Goal: Task Accomplishment & Management: Manage account settings

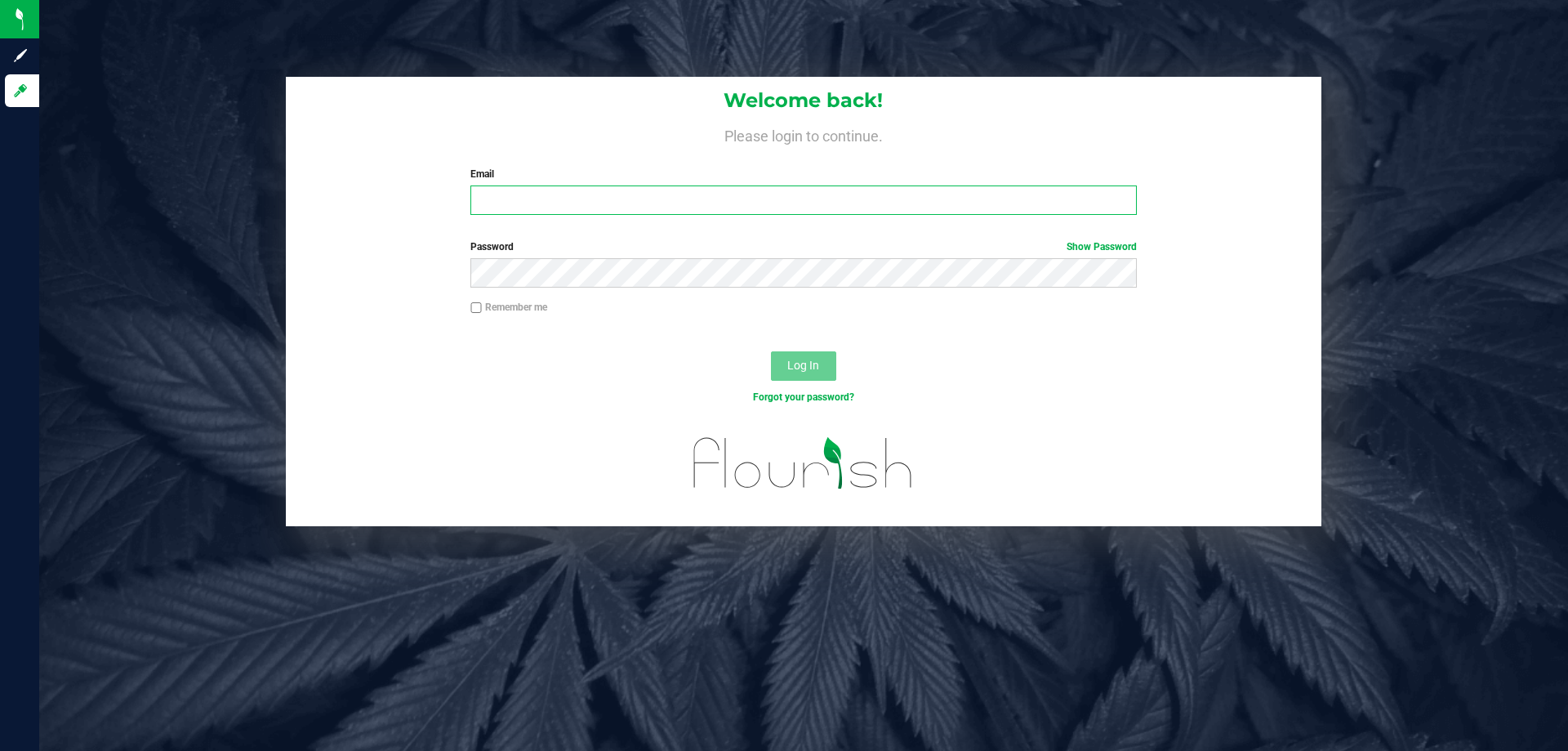
click at [549, 194] on input "Email" at bounding box center [803, 200] width 665 height 30
type input "jdodds@liveparallel.com"
click at [771, 351] on button "Log In" at bounding box center [803, 365] width 65 height 30
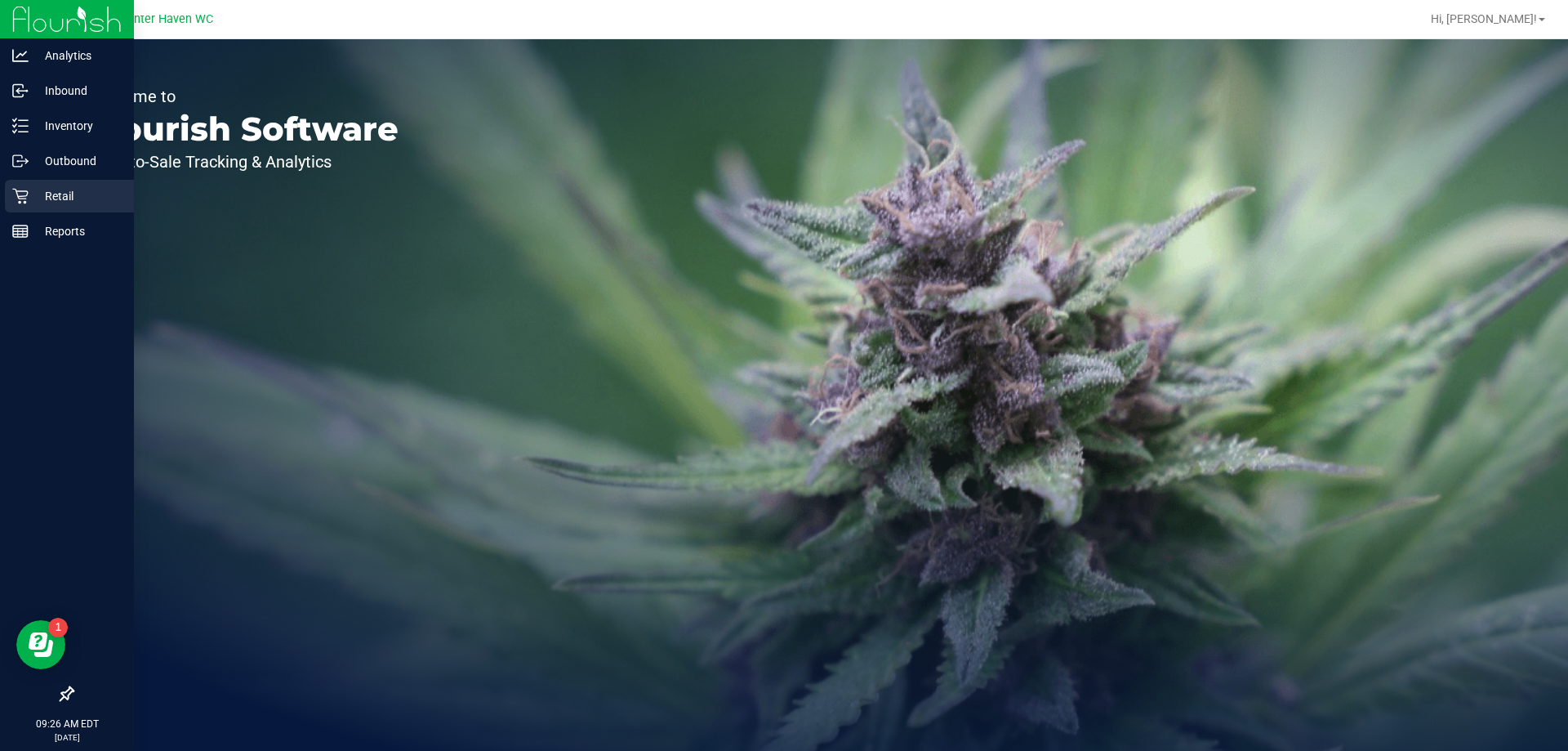
click at [53, 193] on p "Retail" at bounding box center [77, 196] width 98 height 19
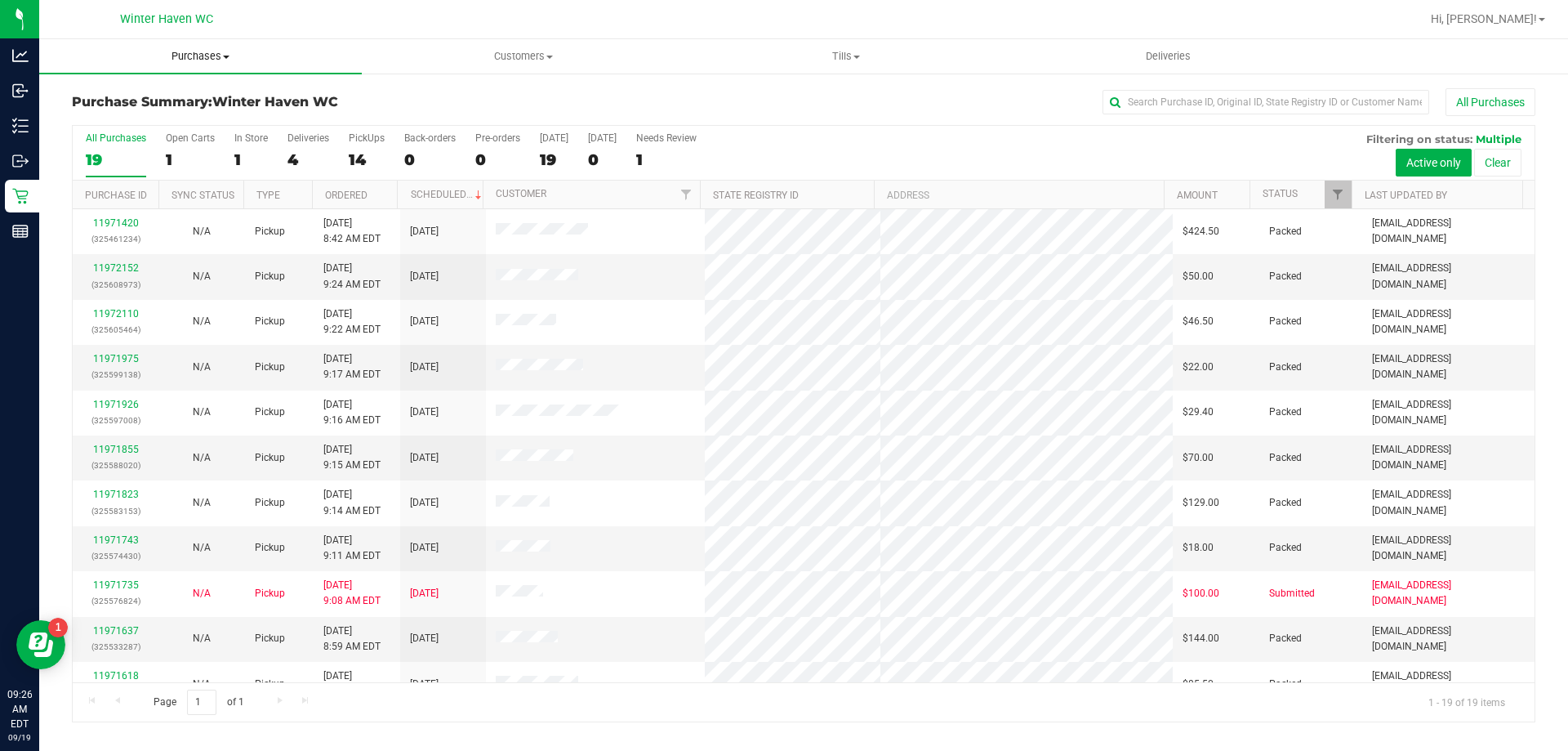
click at [229, 60] on span "Purchases" at bounding box center [200, 55] width 322 height 14
click at [117, 115] on span "Fulfillment" at bounding box center [90, 118] width 101 height 14
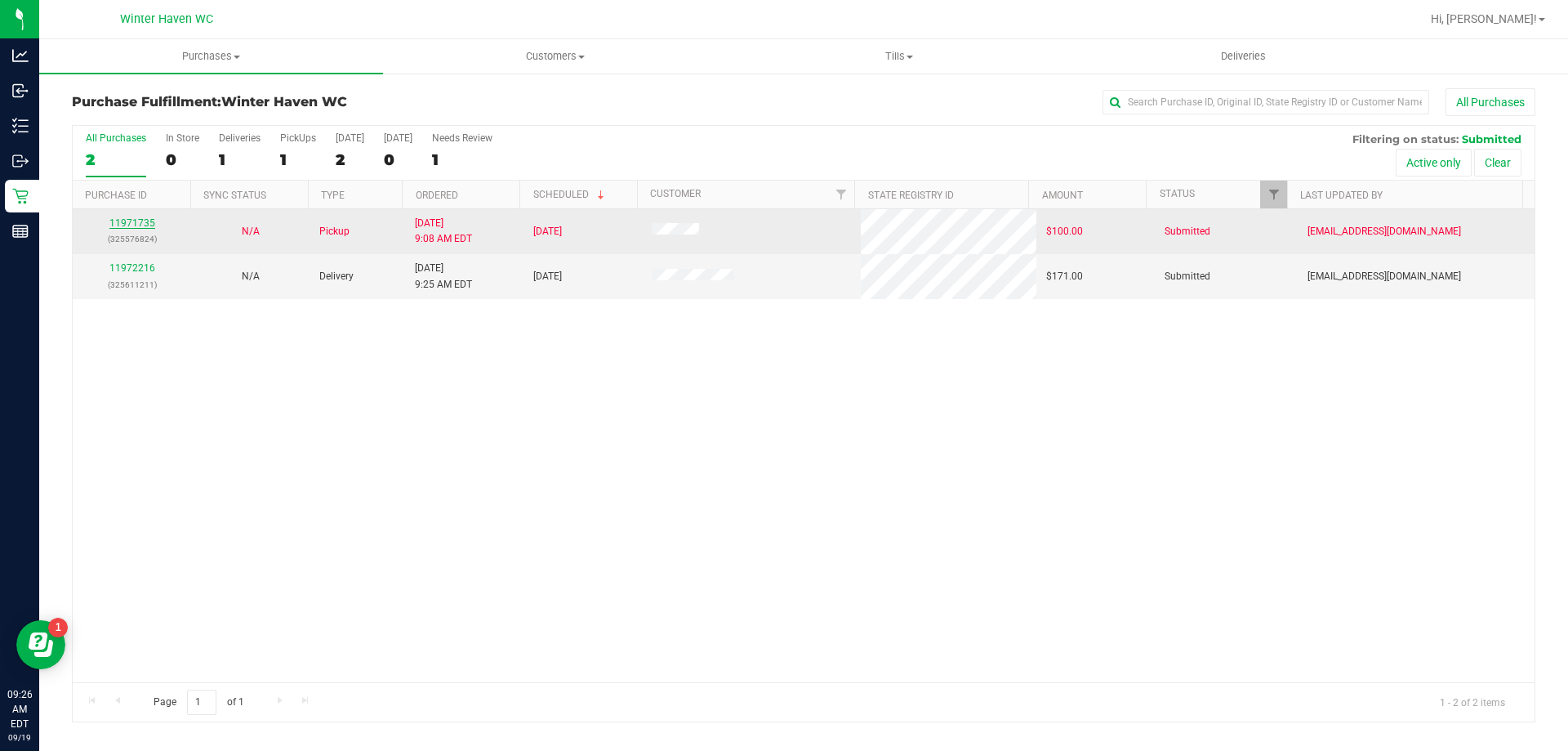
click at [132, 221] on link "11971735" at bounding box center [132, 223] width 46 height 11
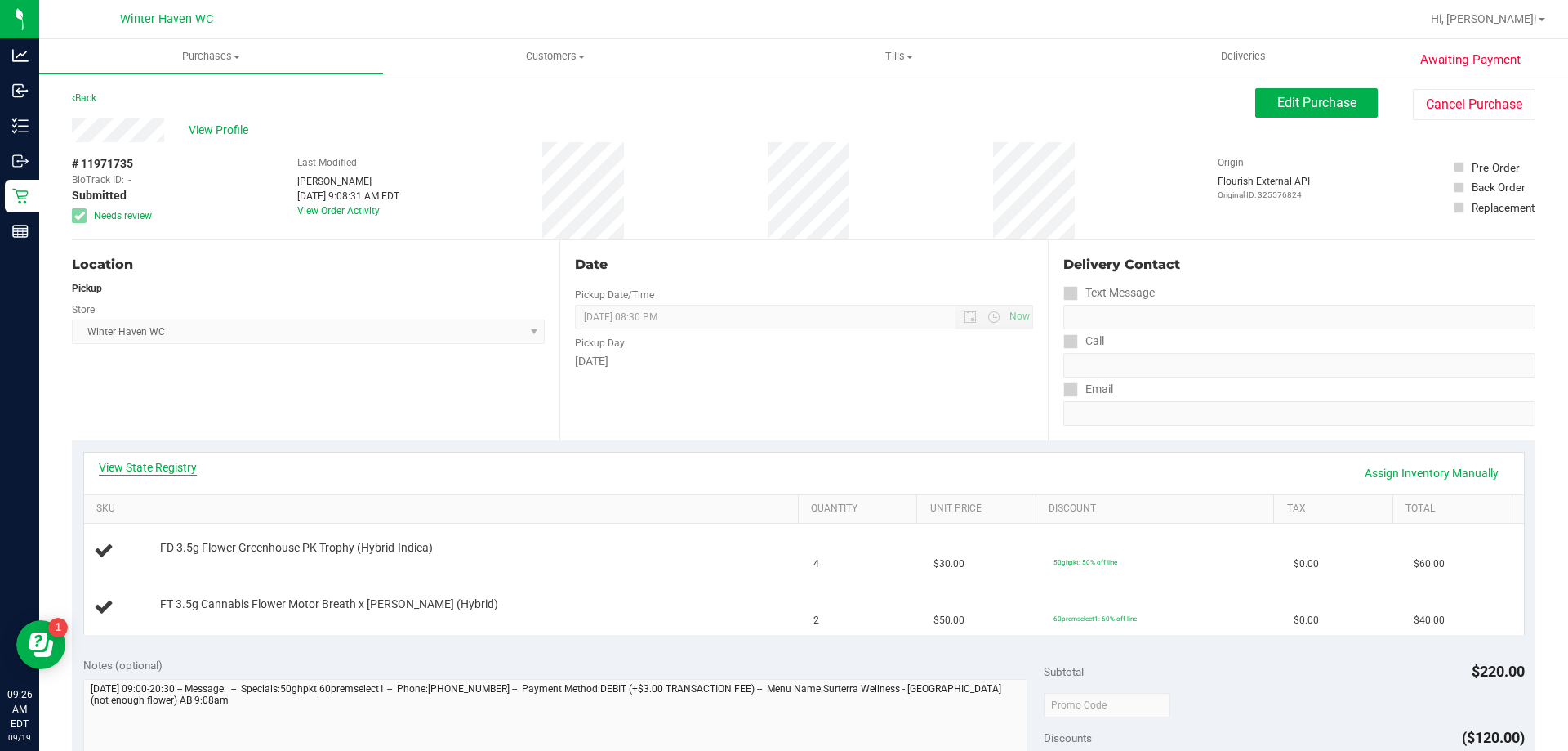
click at [194, 463] on link "View State Registry" at bounding box center [147, 467] width 98 height 16
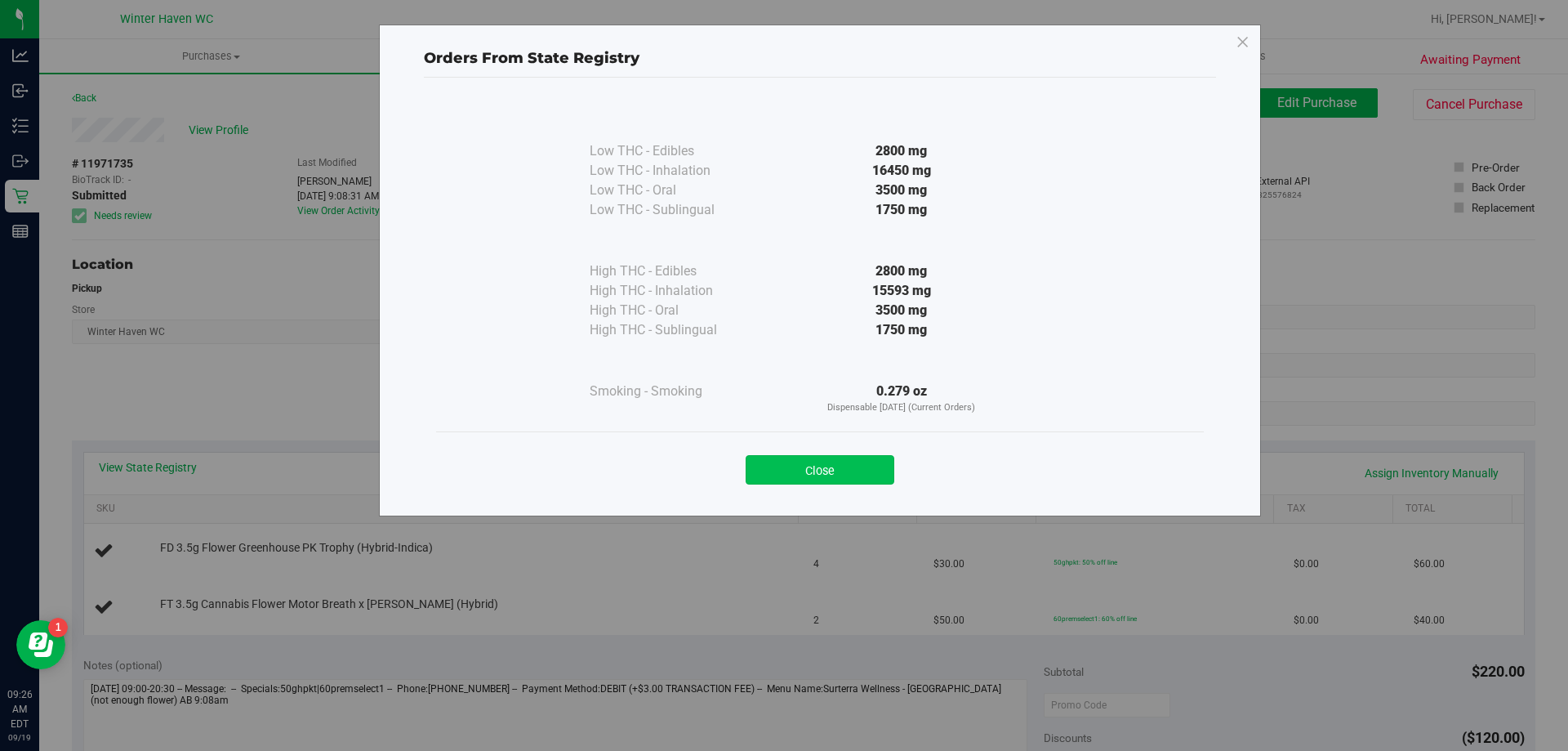
click at [807, 466] on button "Close" at bounding box center [819, 470] width 148 height 30
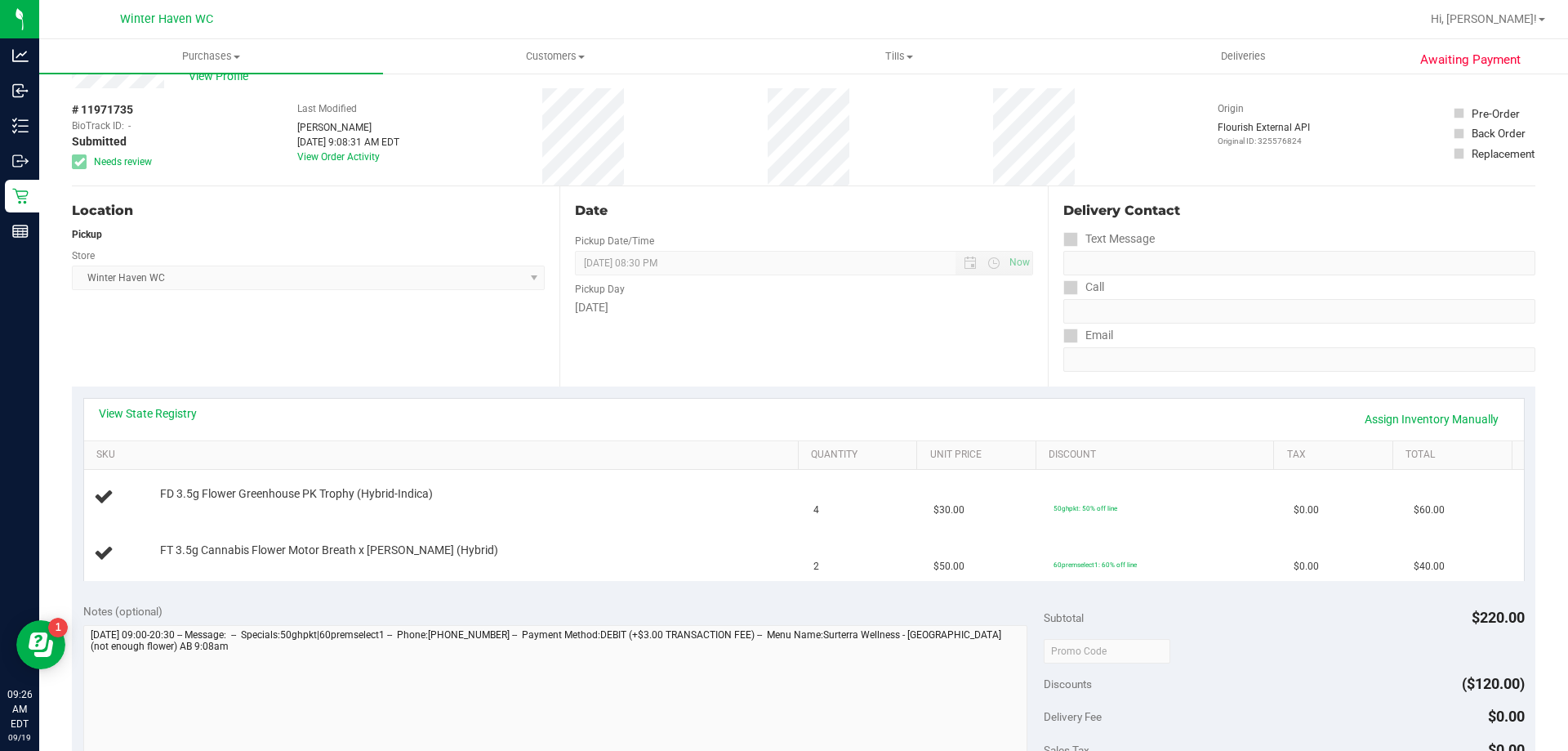
scroll to position [81, 0]
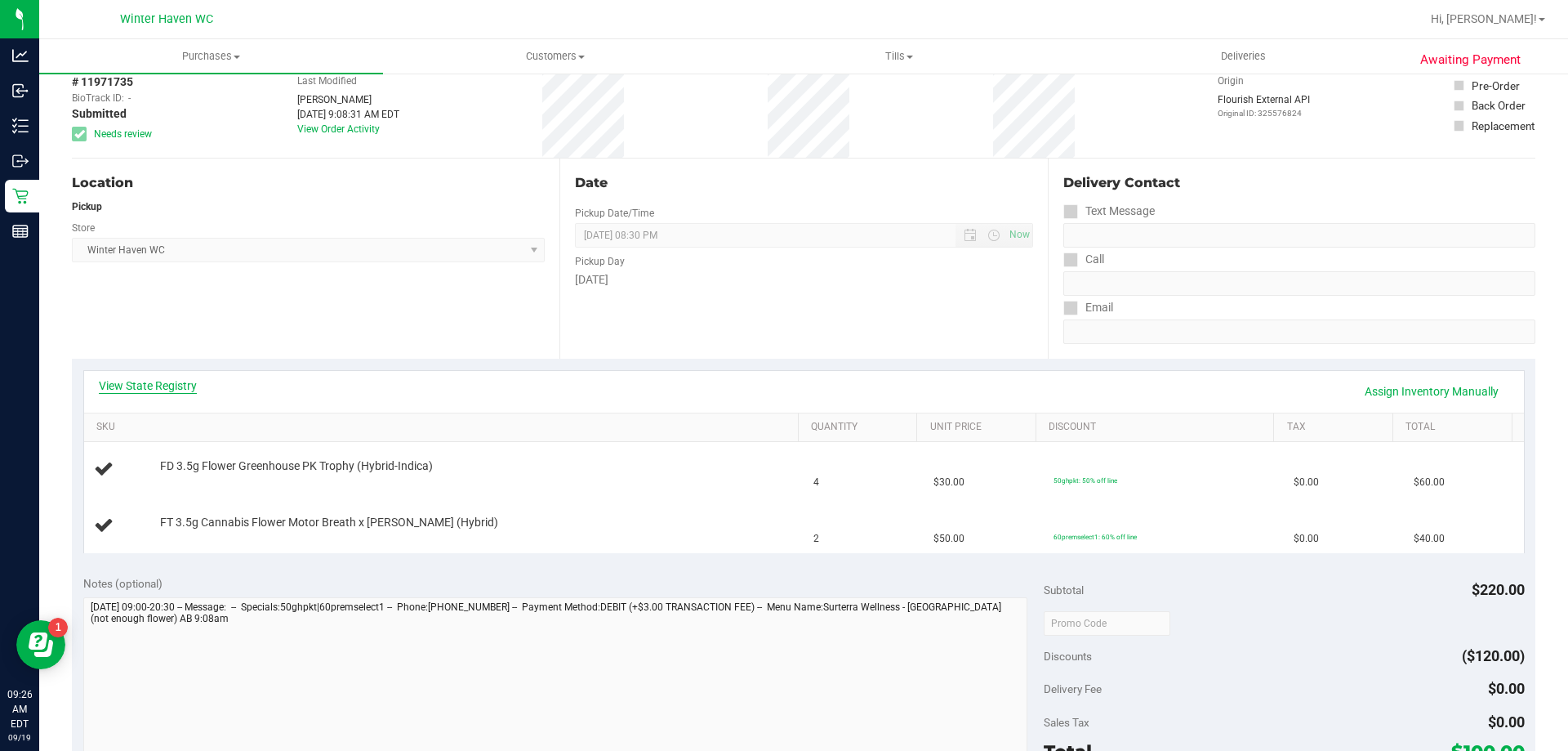
click at [132, 391] on link "View State Registry" at bounding box center [147, 386] width 98 height 16
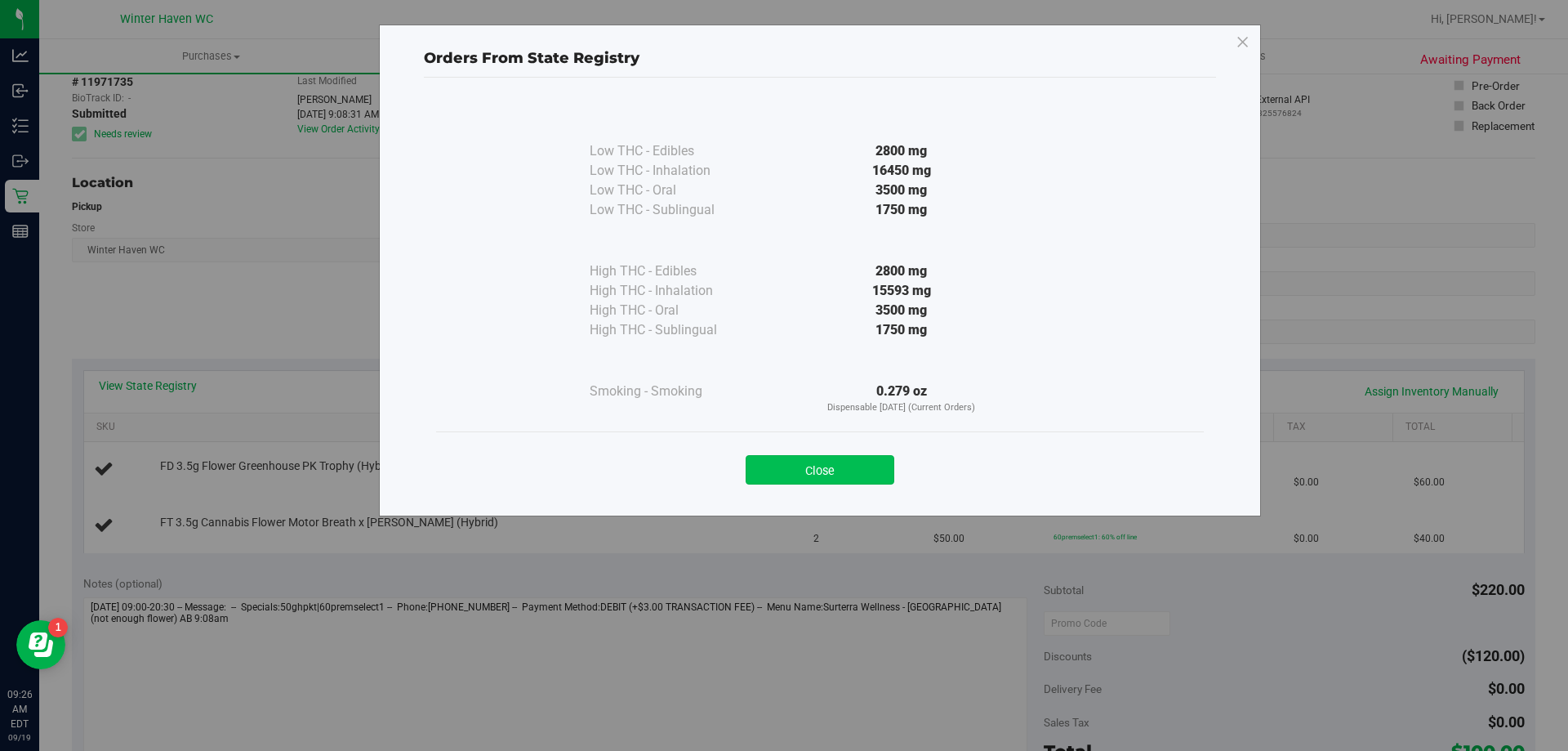
click at [773, 471] on button "Close" at bounding box center [819, 470] width 148 height 30
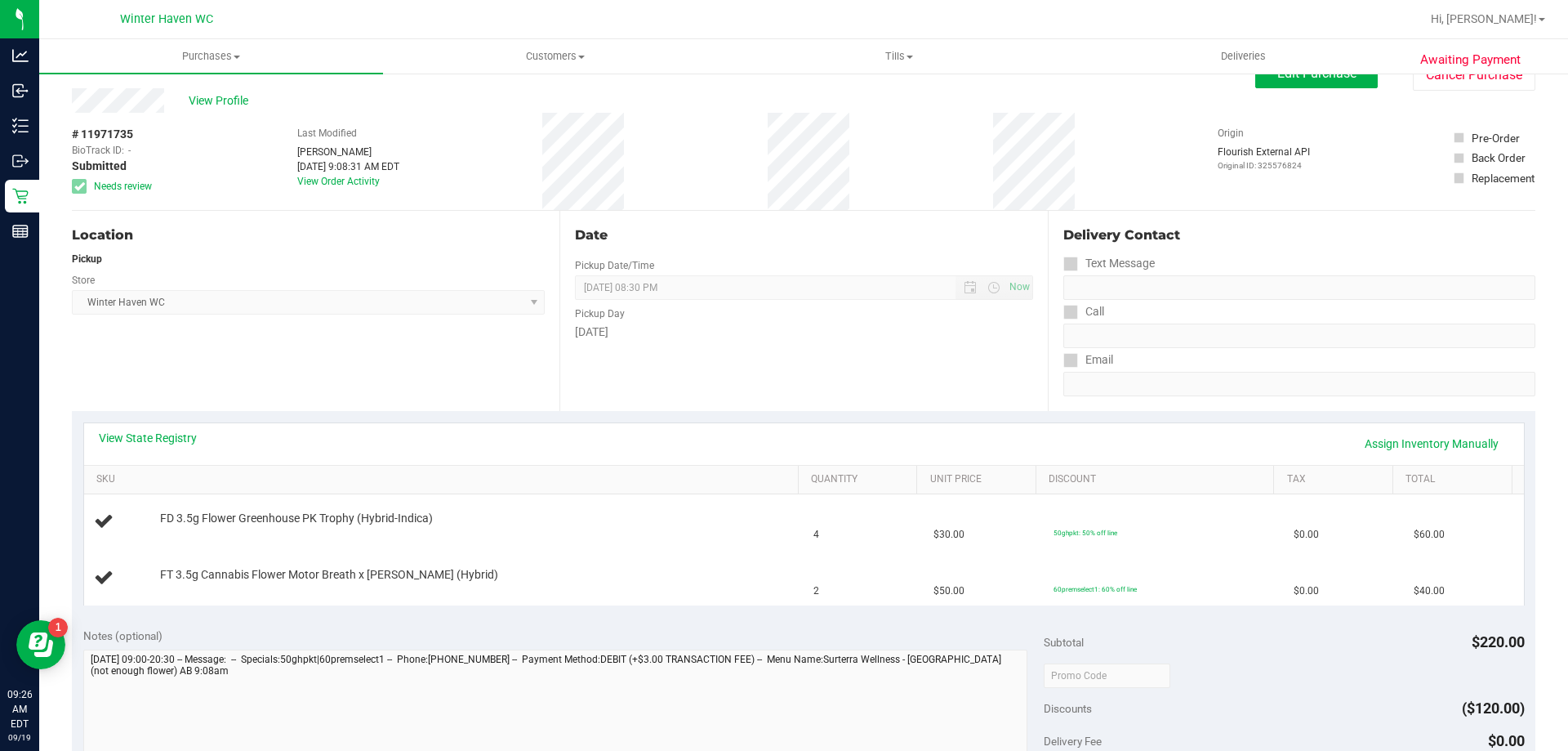
scroll to position [0, 0]
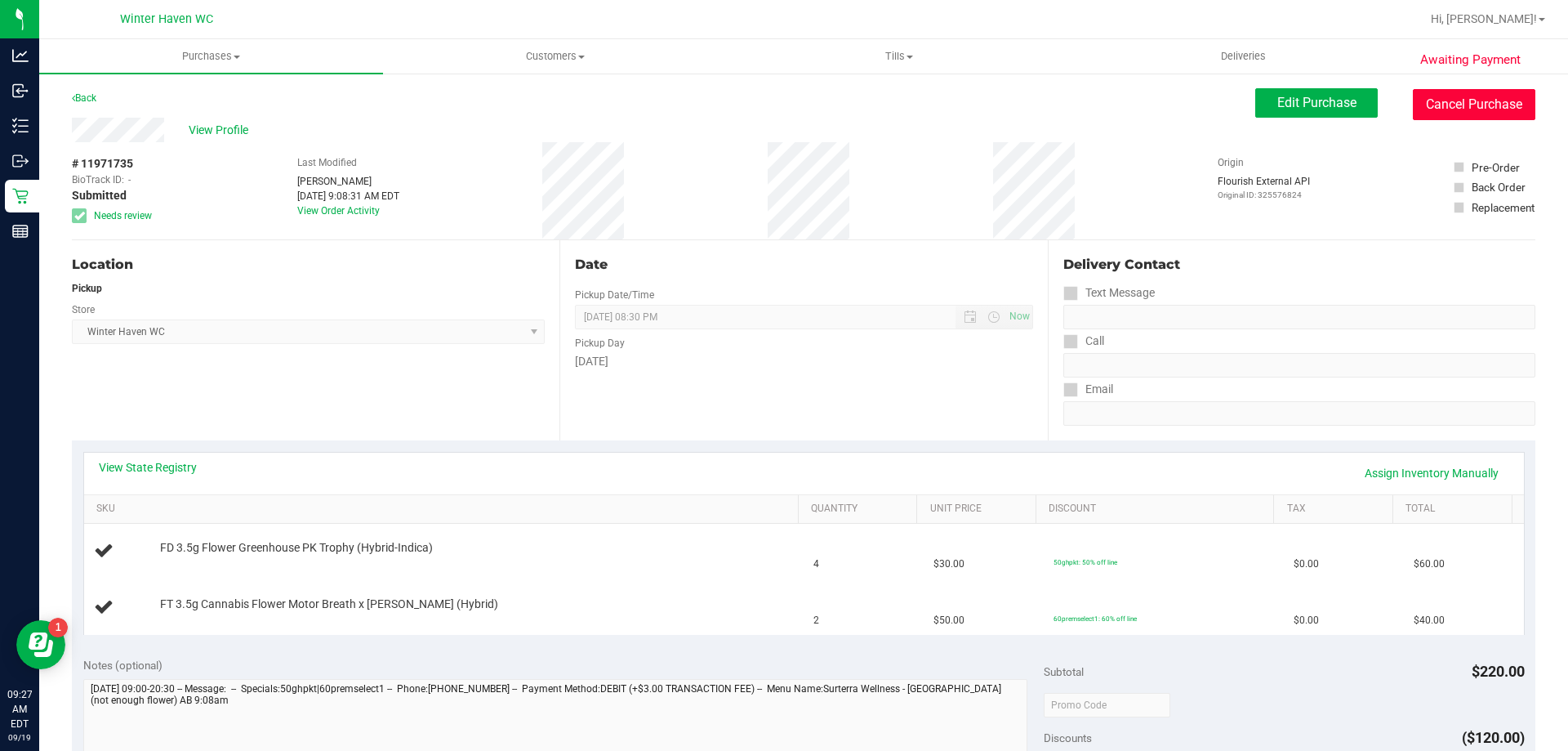
click at [1482, 97] on button "Cancel Purchase" at bounding box center [1474, 104] width 122 height 31
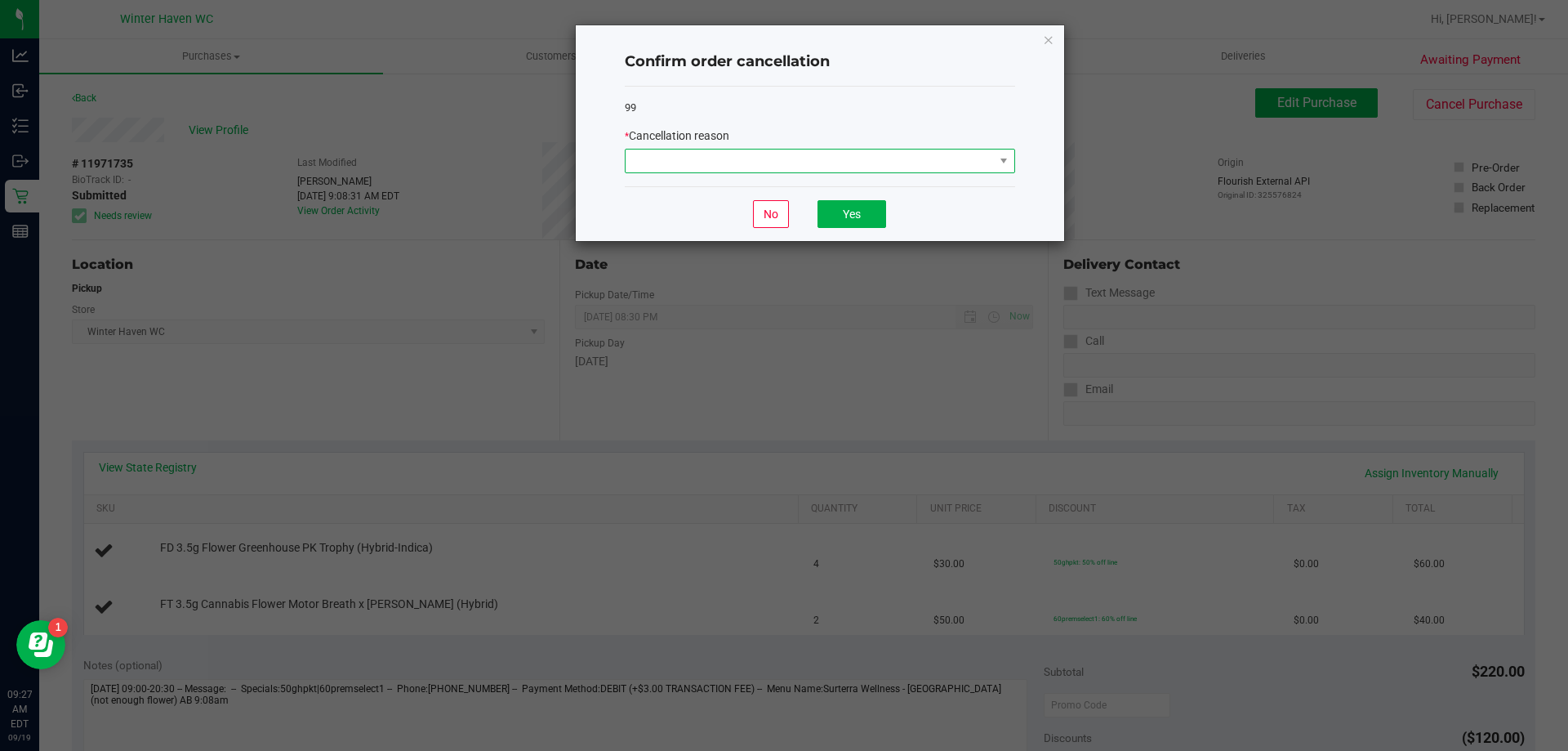
click at [850, 151] on span at bounding box center [809, 161] width 368 height 23
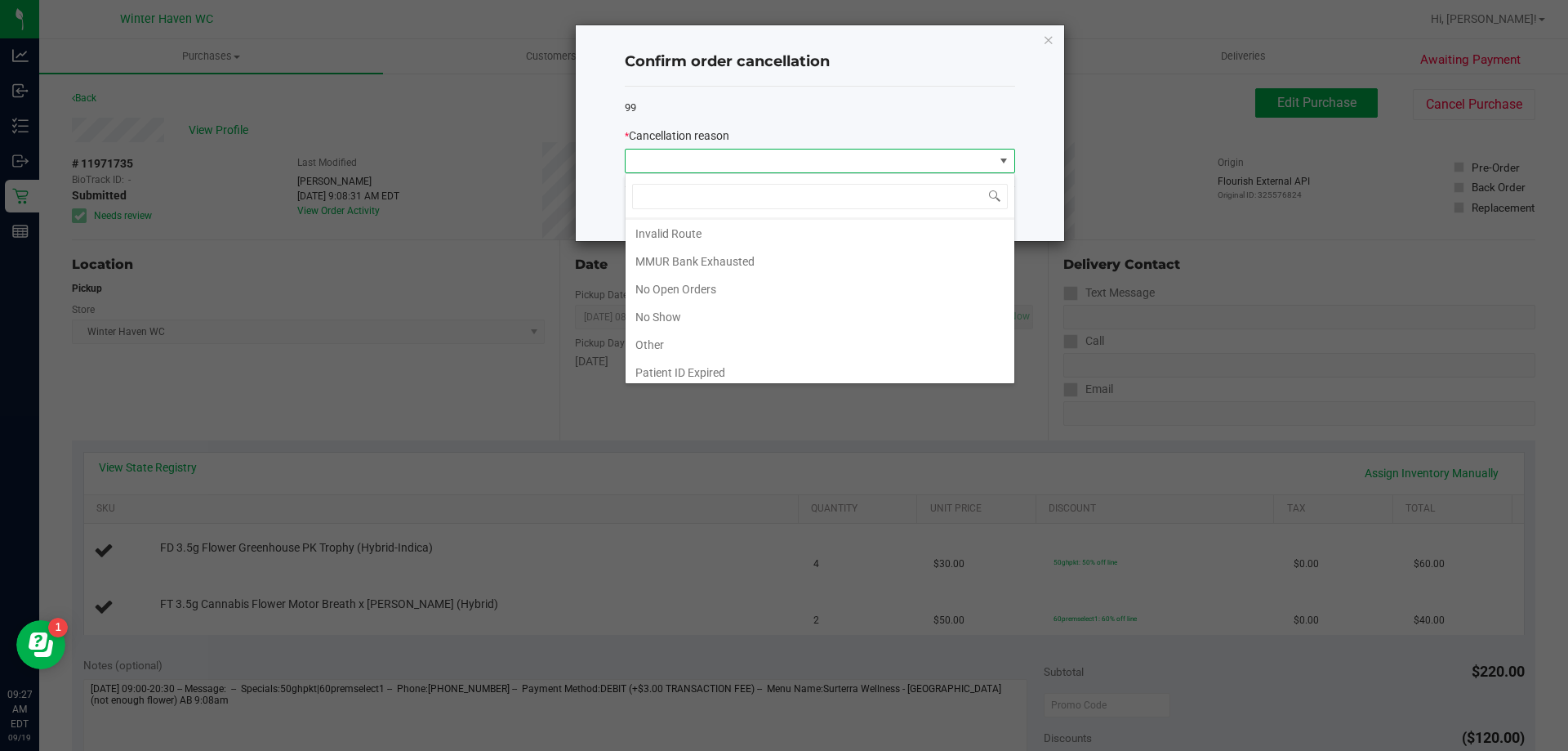
scroll to position [81, 0]
click at [732, 267] on li "MMUR Bank Exhausted" at bounding box center [819, 260] width 389 height 28
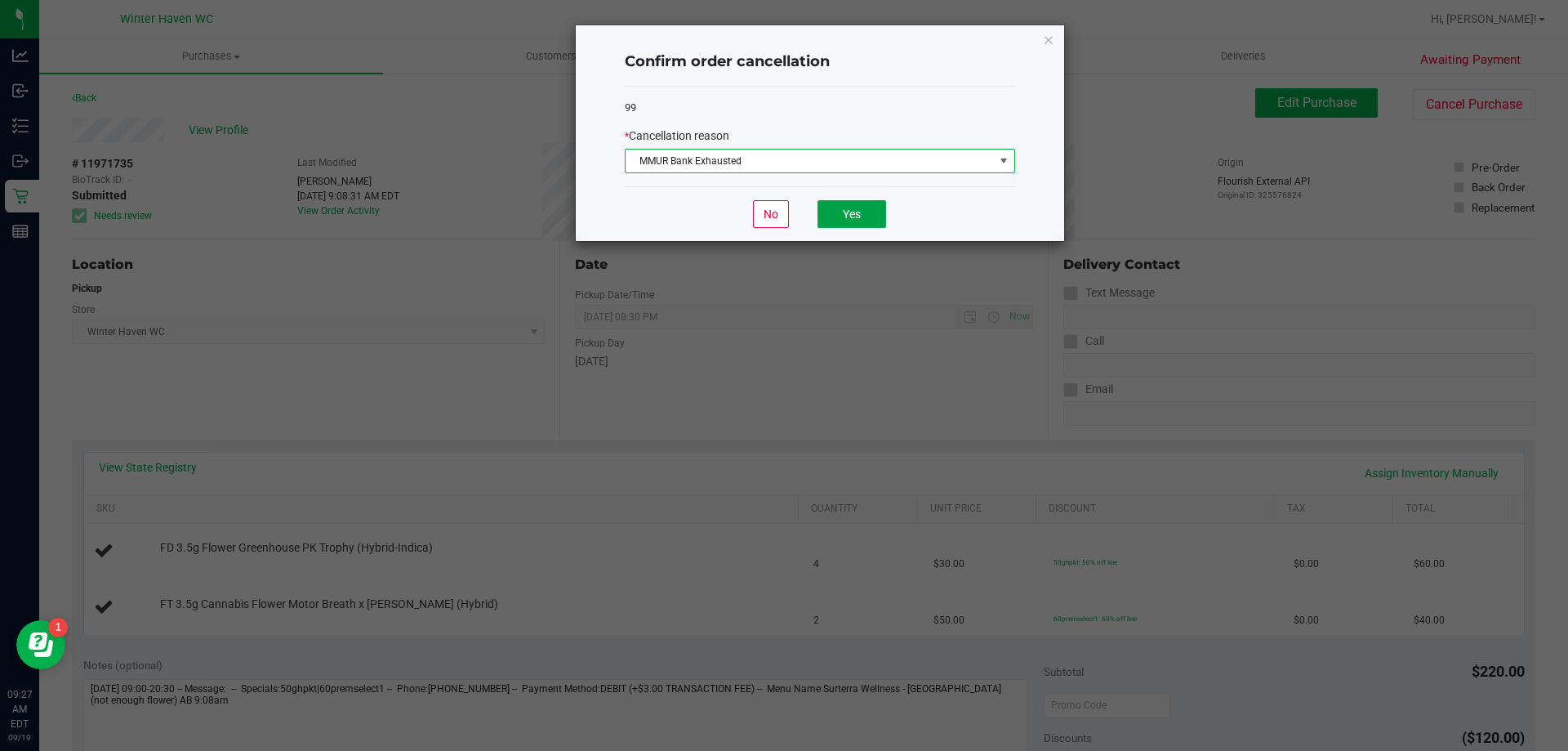
click at [864, 216] on button "Yes" at bounding box center [852, 213] width 69 height 28
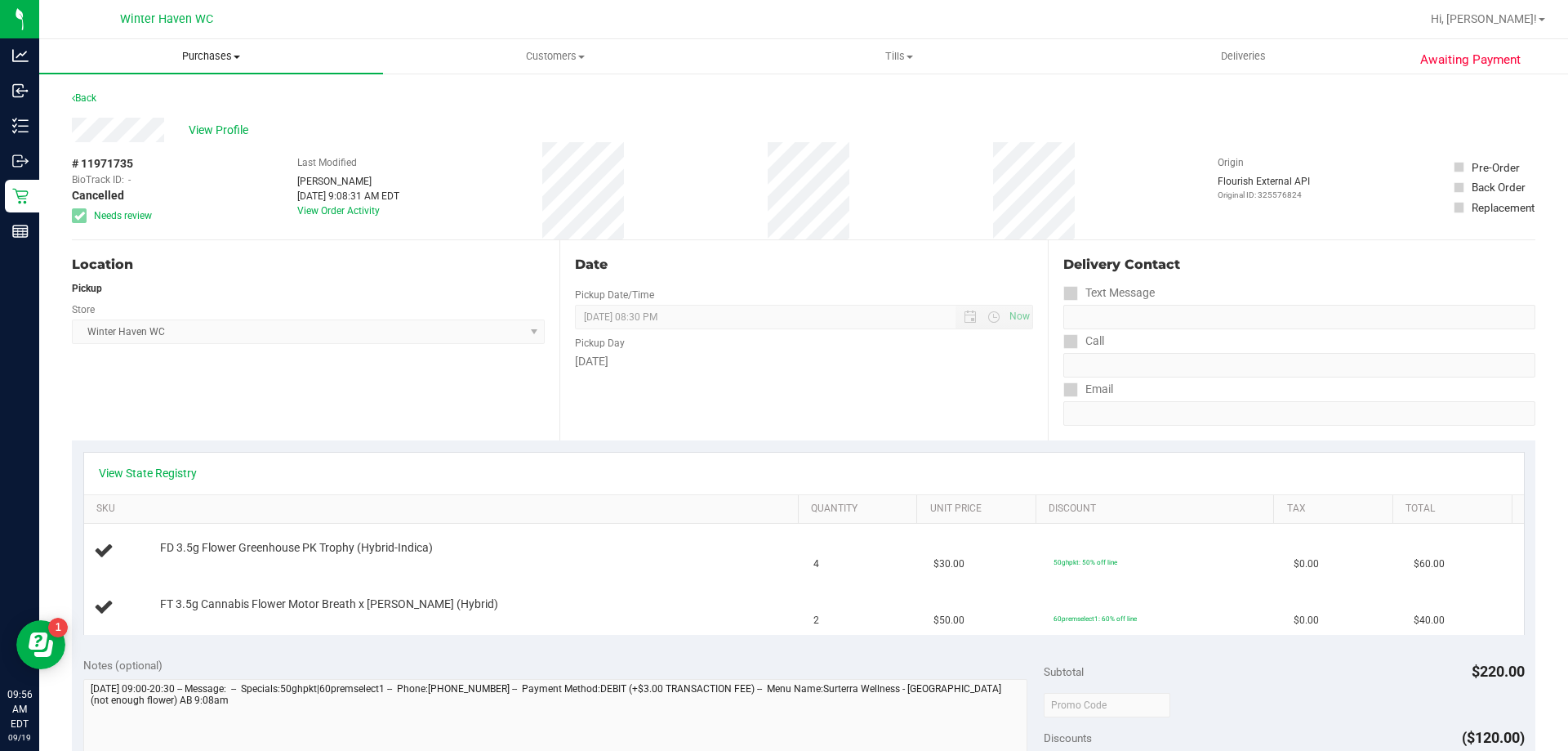
click at [225, 64] on uib-tab-heading "Purchases Summary of purchases Fulfillment All purchases" at bounding box center [211, 56] width 344 height 34
click at [130, 125] on span "Fulfillment" at bounding box center [90, 118] width 101 height 14
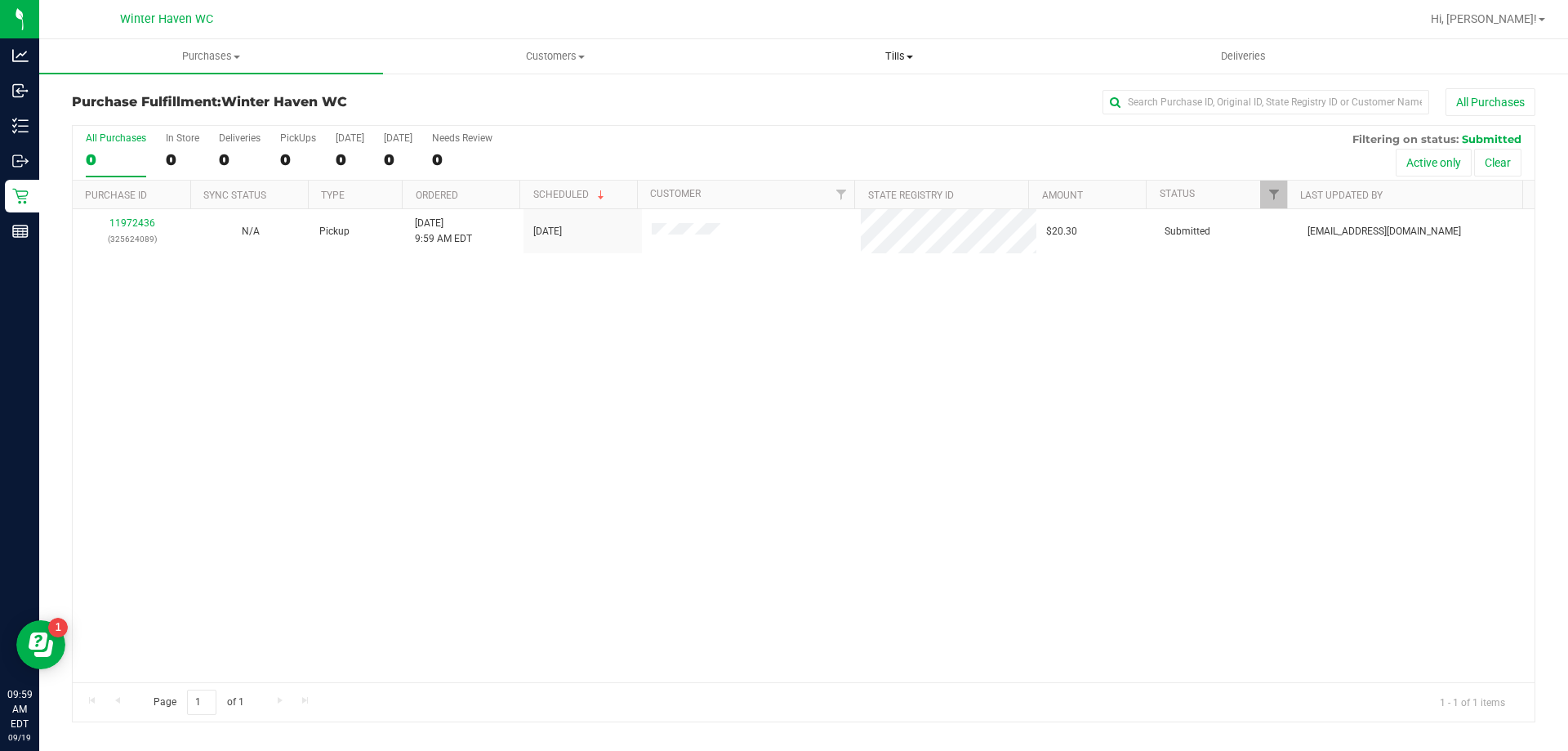
click at [890, 54] on span "Tills" at bounding box center [899, 55] width 342 height 14
click at [848, 93] on li "Manage tills" at bounding box center [899, 99] width 344 height 19
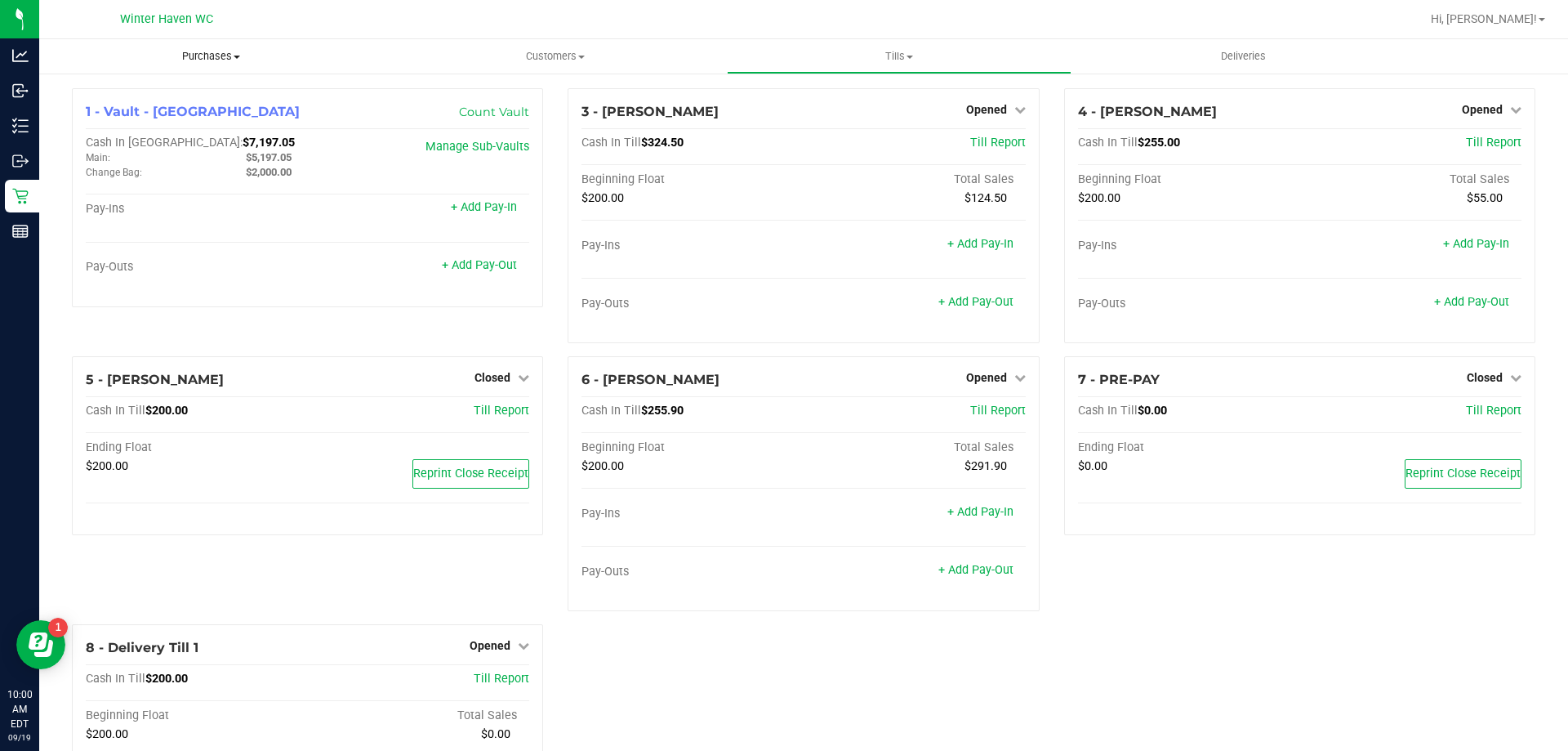
click at [233, 43] on uib-tab-heading "Purchases Summary of purchases Fulfillment All purchases" at bounding box center [211, 56] width 344 height 34
click at [185, 63] on span "Purchases" at bounding box center [211, 55] width 344 height 14
click at [185, 62] on span "Purchases" at bounding box center [211, 55] width 344 height 14
click at [118, 119] on span "Fulfillment" at bounding box center [90, 118] width 101 height 14
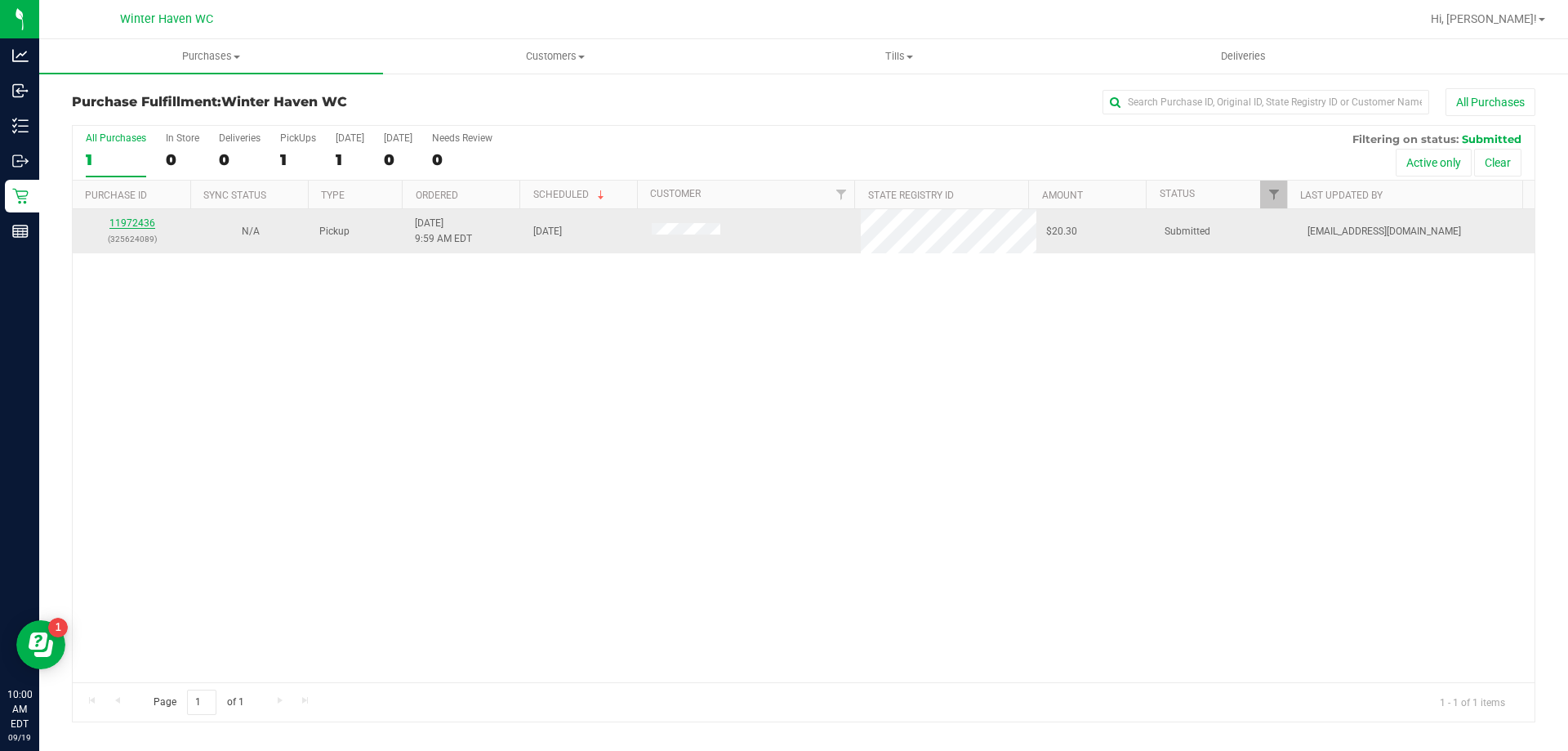
click at [148, 224] on link "11972436" at bounding box center [132, 223] width 46 height 11
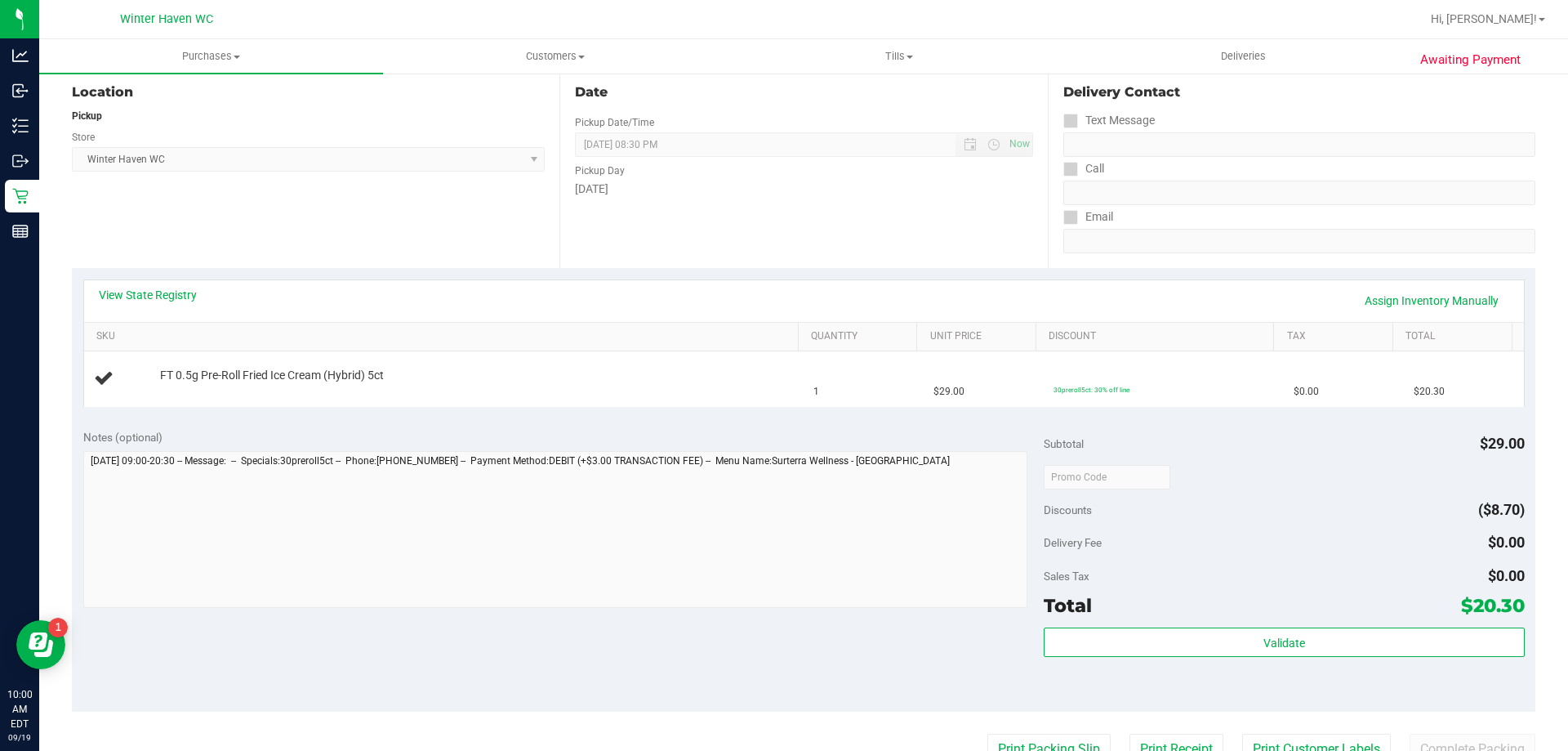
scroll to position [245, 0]
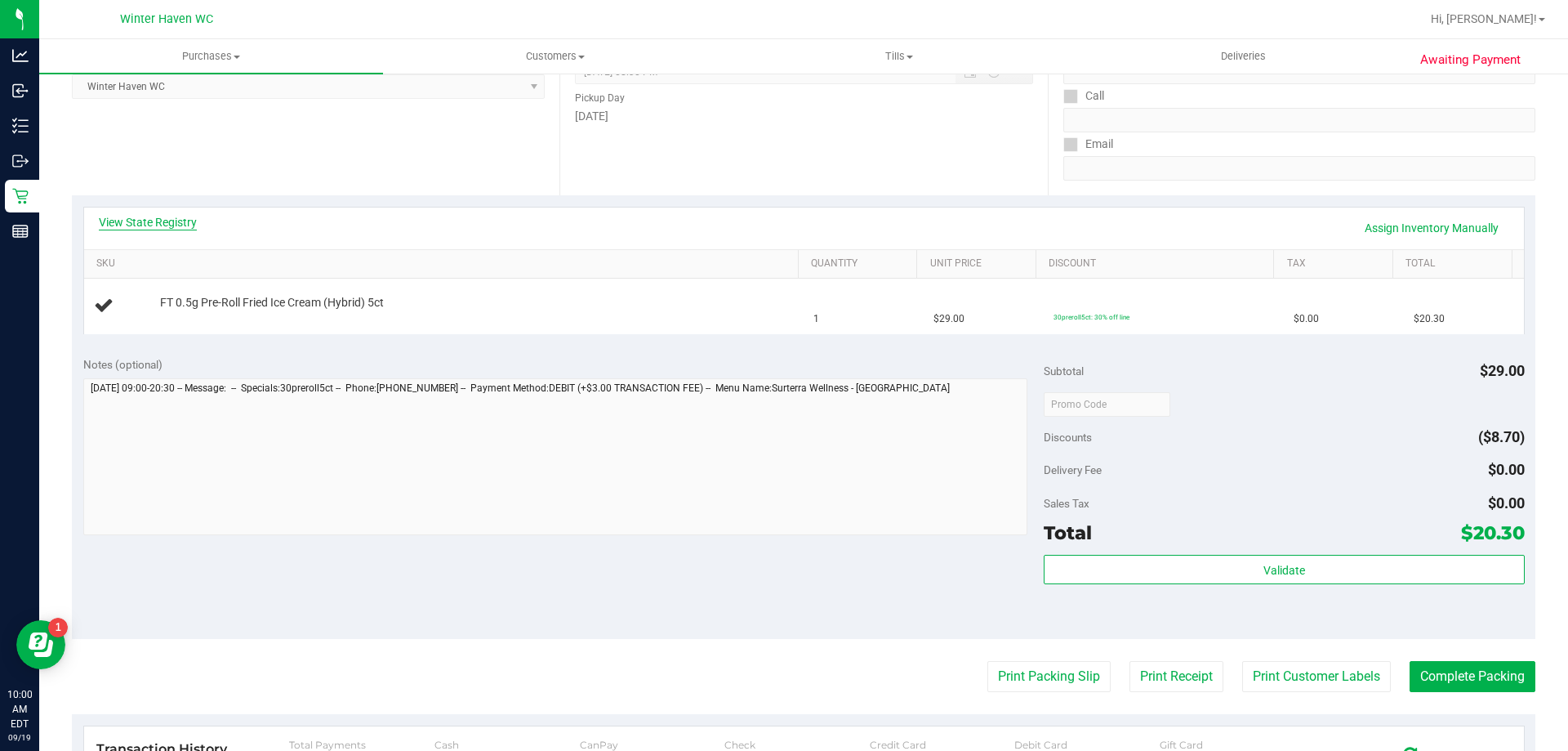
click at [173, 218] on link "View State Registry" at bounding box center [147, 222] width 98 height 16
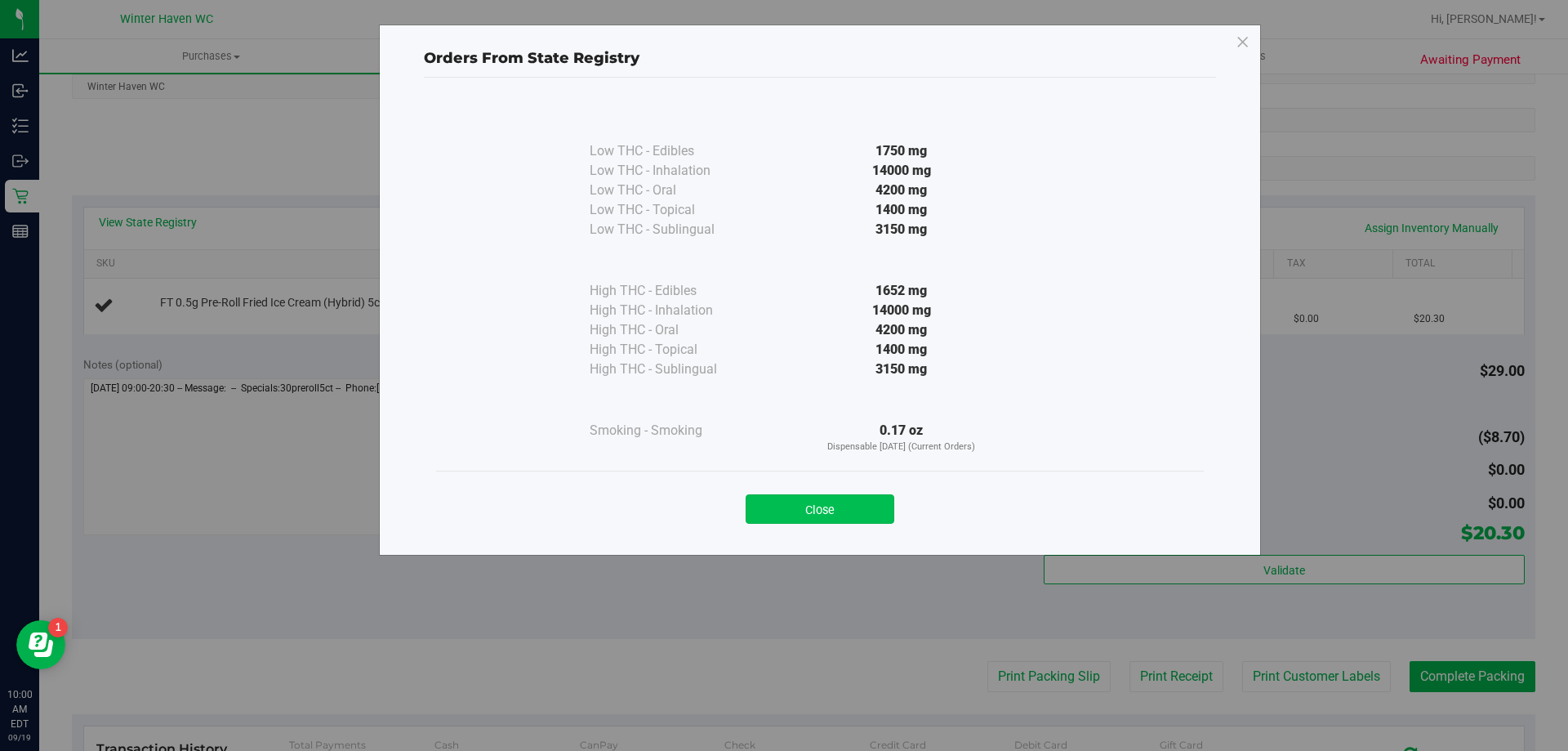
click at [834, 504] on button "Close" at bounding box center [819, 509] width 148 height 30
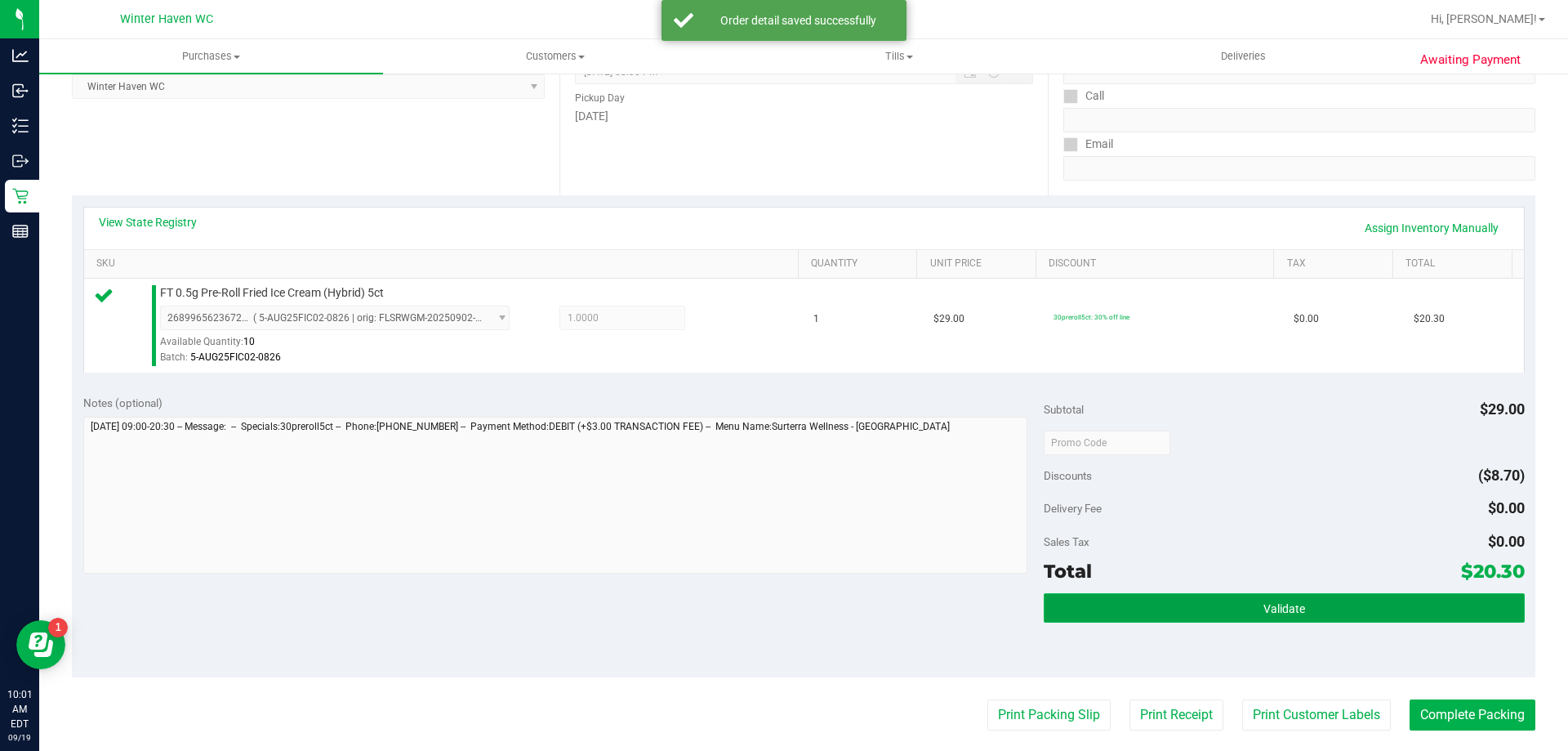
click at [1122, 602] on button "Validate" at bounding box center [1284, 607] width 480 height 30
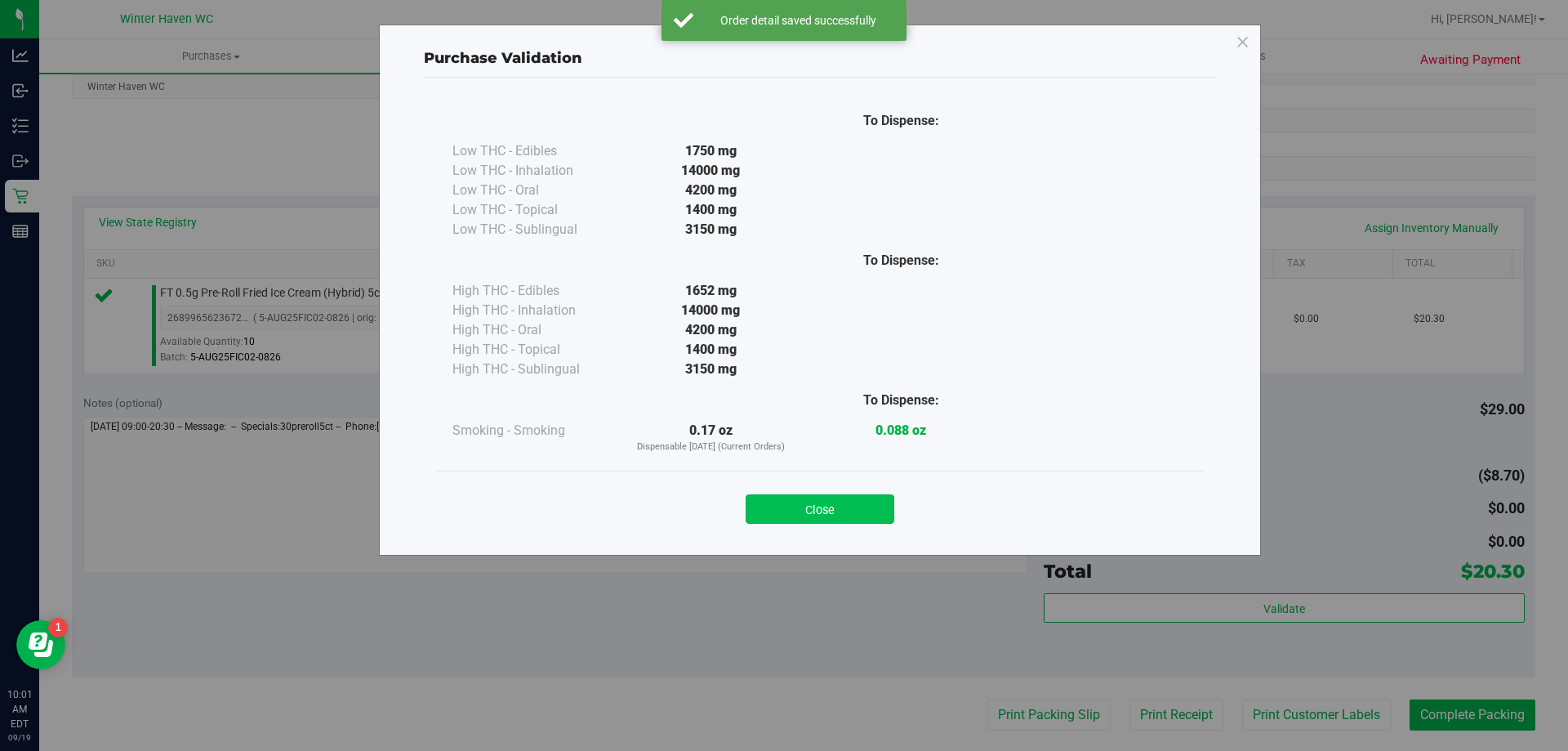
click at [762, 521] on button "Close" at bounding box center [819, 509] width 148 height 30
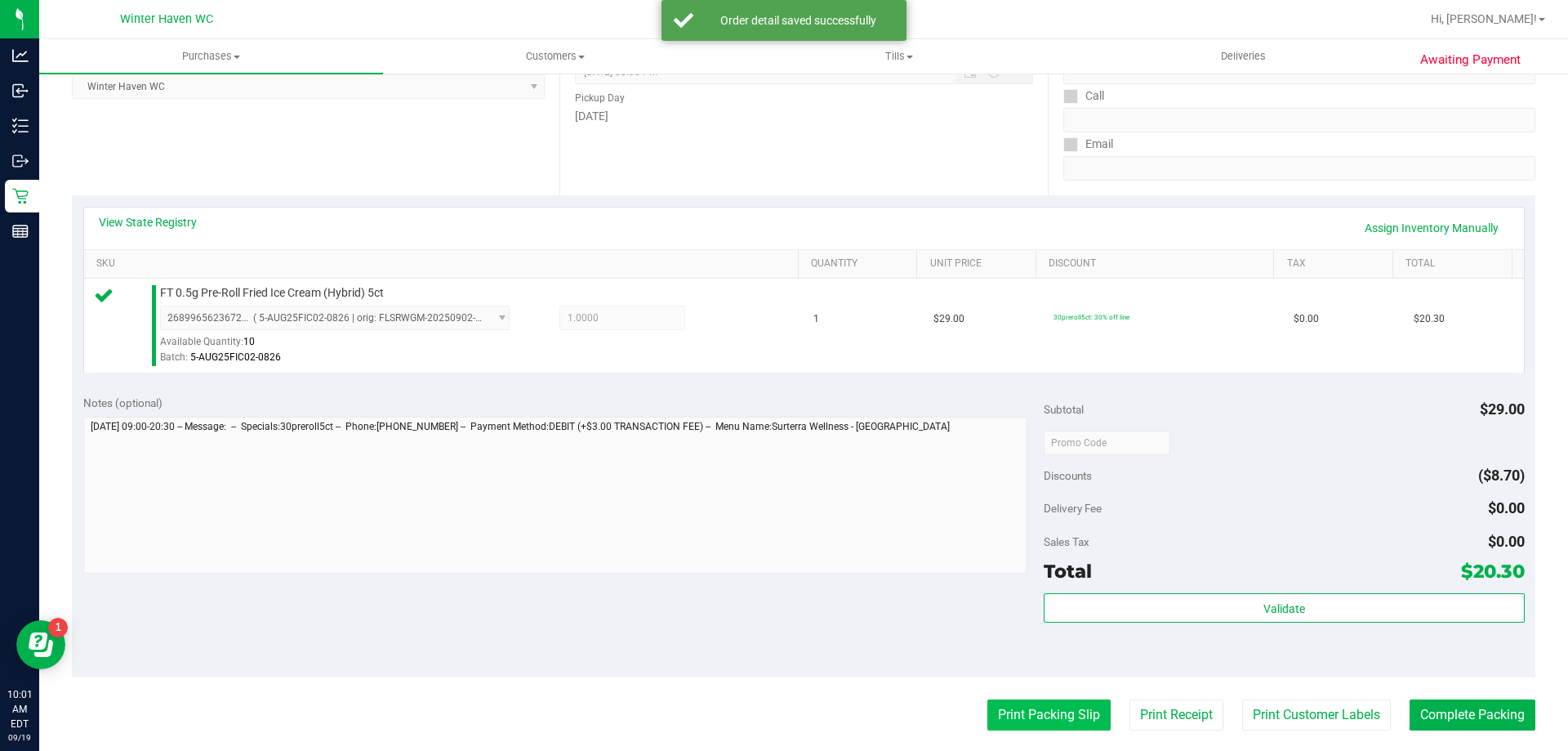
click at [1072, 719] on button "Print Packing Slip" at bounding box center [1049, 715] width 123 height 31
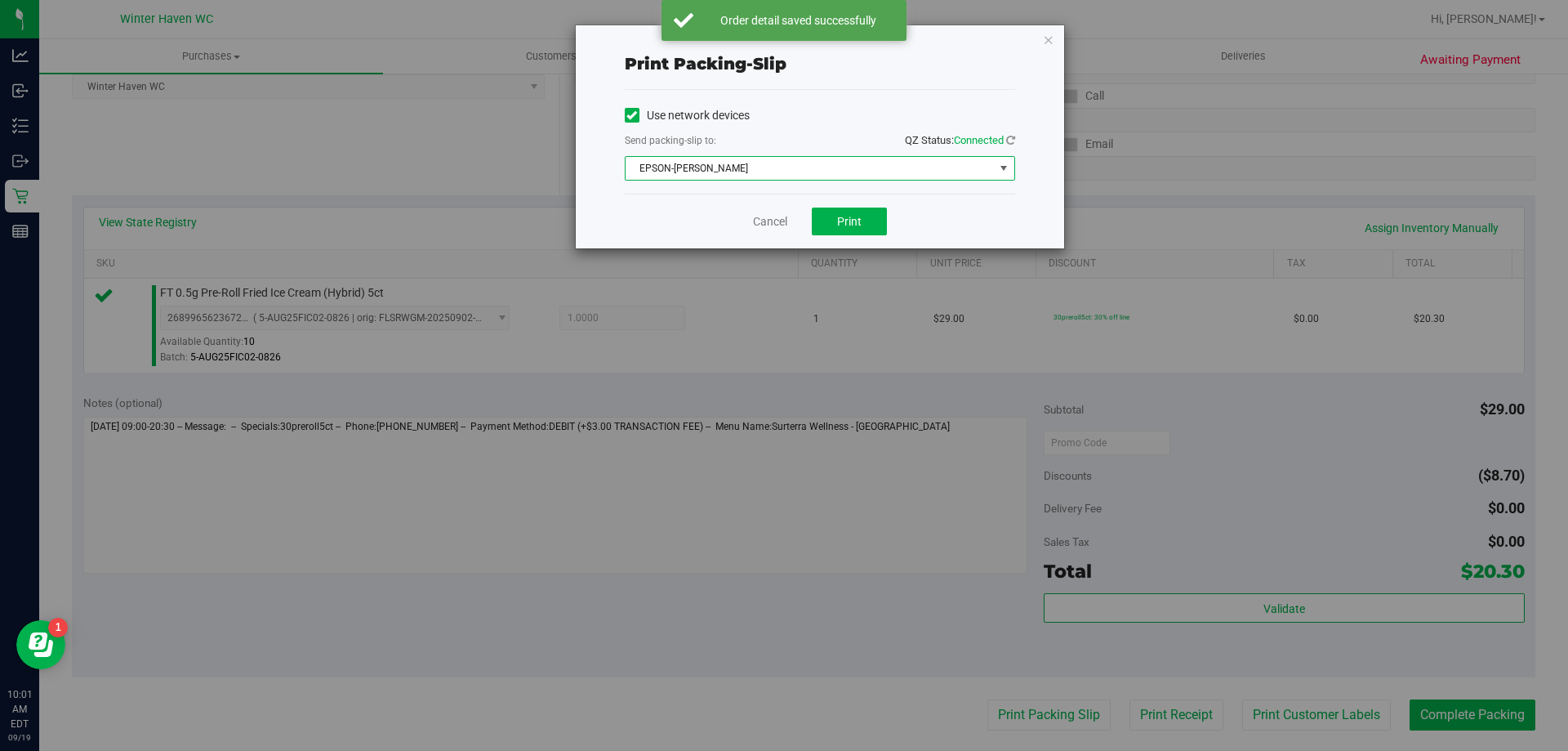
click at [869, 169] on span "EPSON-JAMES BUCHANAN" at bounding box center [809, 168] width 368 height 23
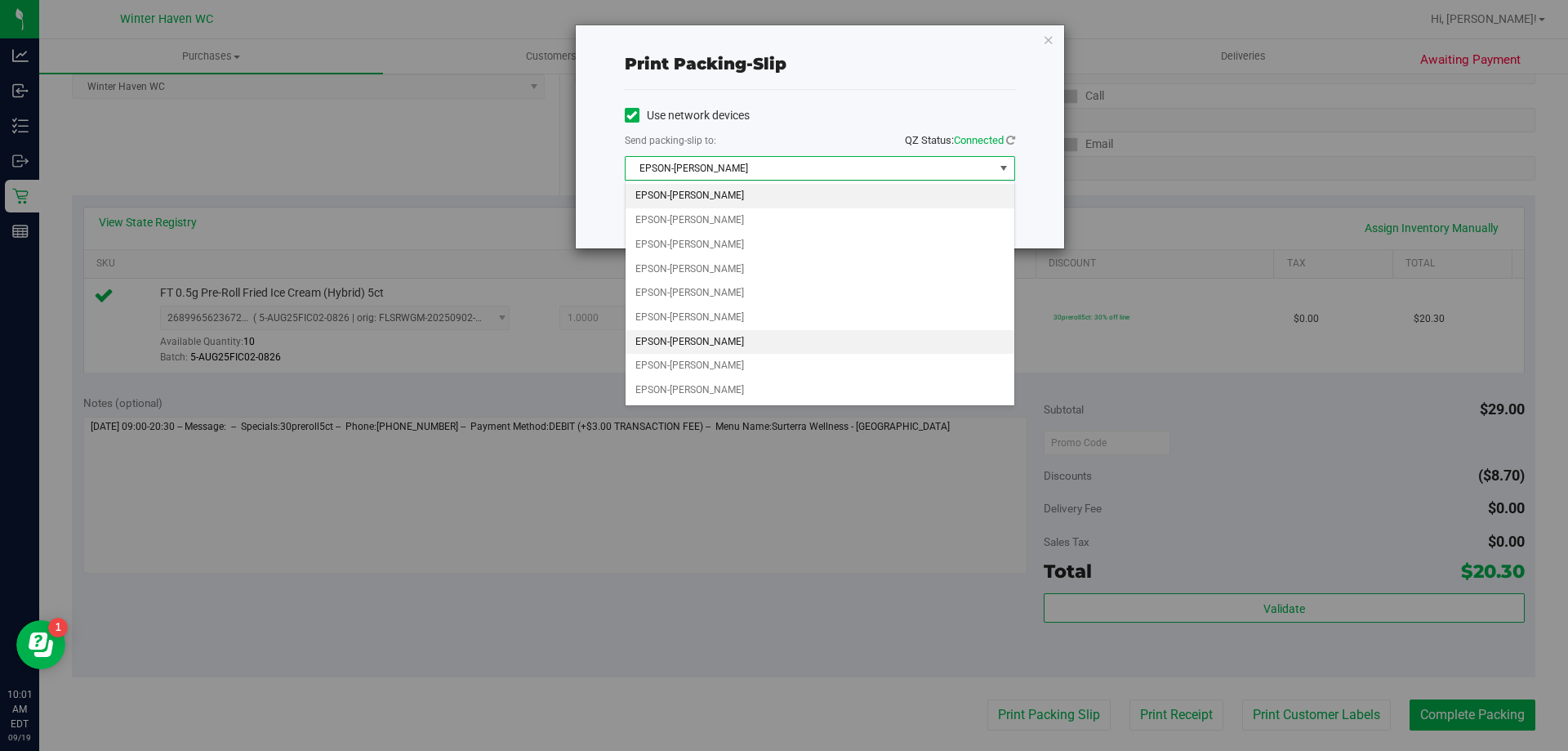
click at [706, 334] on li "EPSON-JAMES-OTTO" at bounding box center [819, 342] width 389 height 25
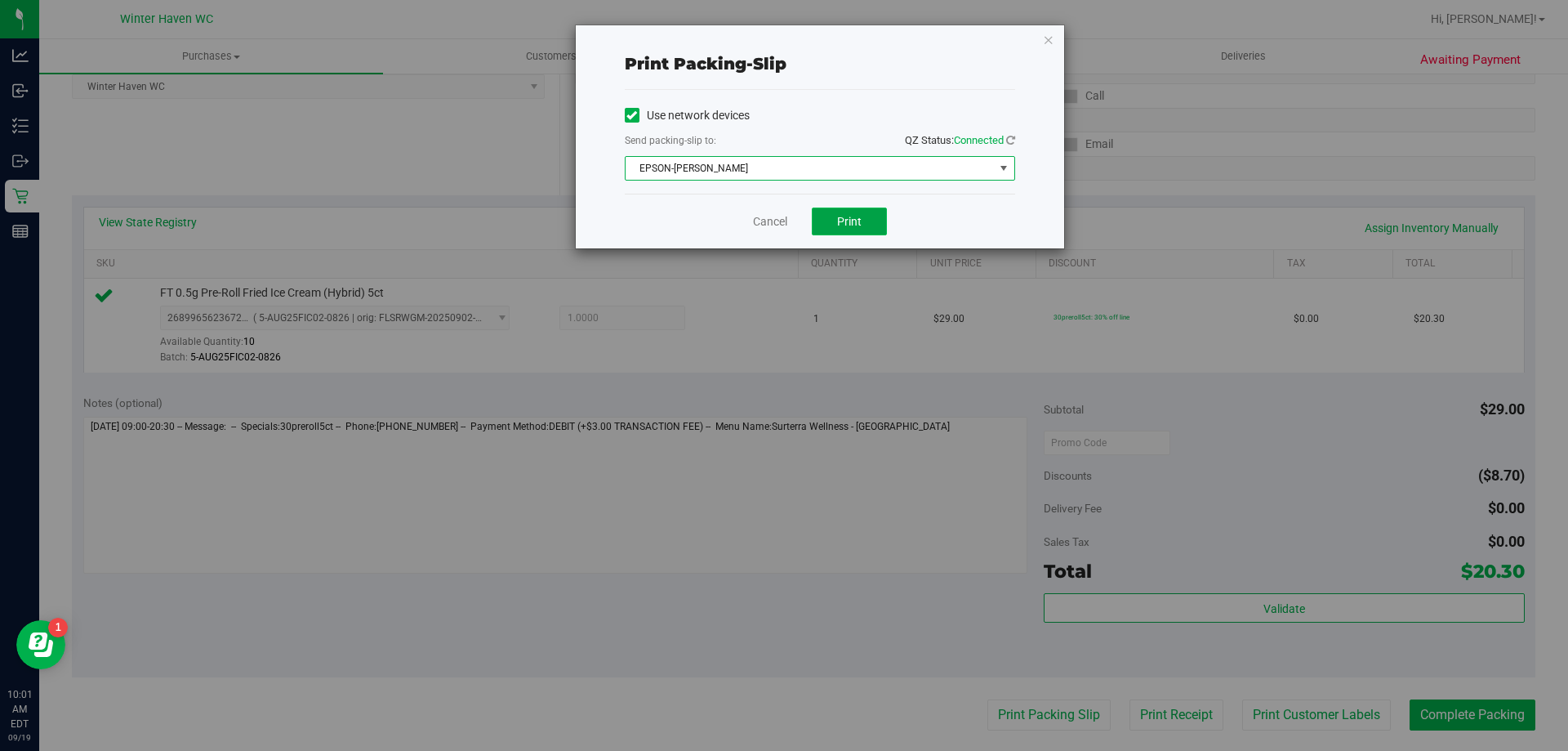
click at [858, 227] on span "Print" at bounding box center [849, 222] width 25 height 13
click at [775, 218] on link "Cancel" at bounding box center [770, 222] width 34 height 17
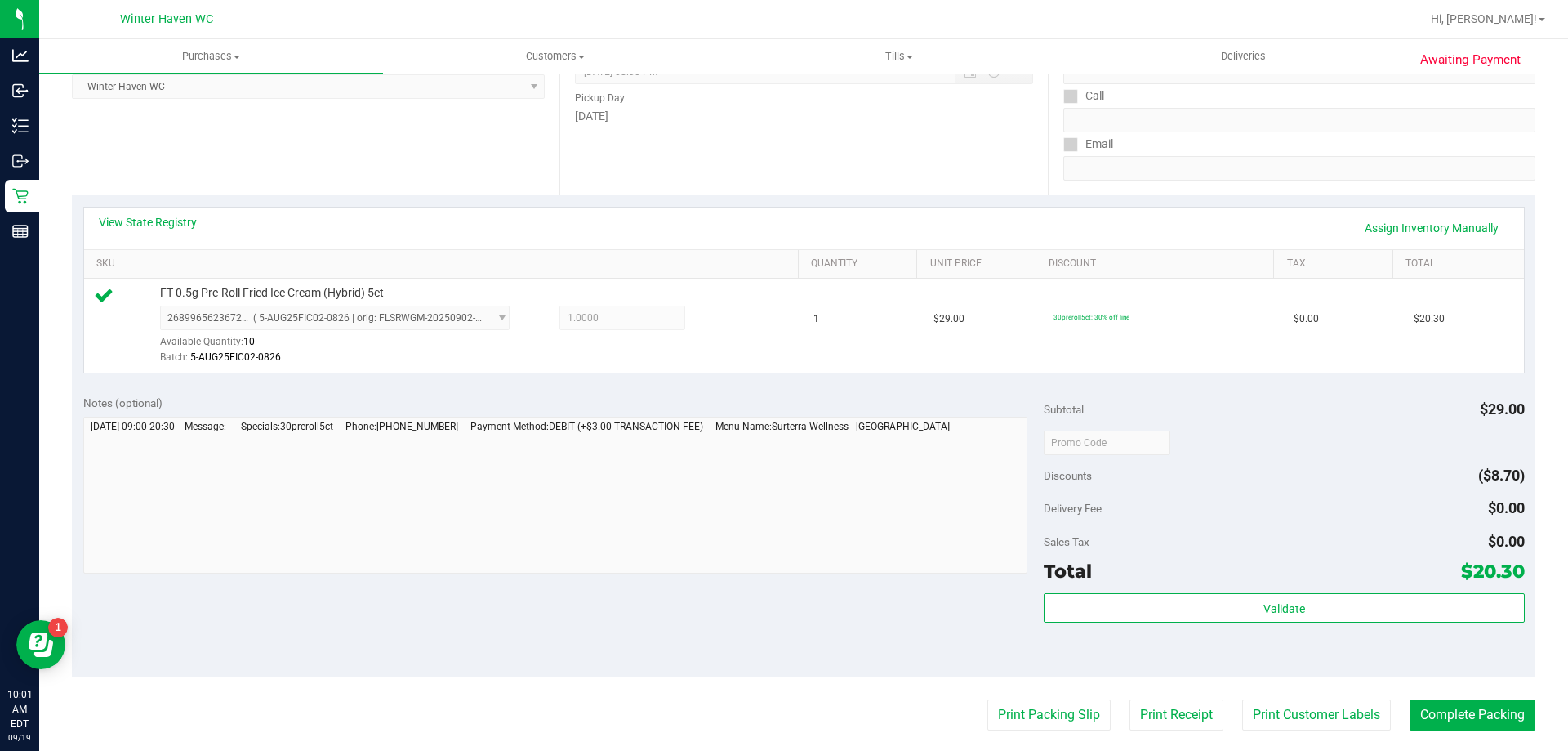
scroll to position [154, 0]
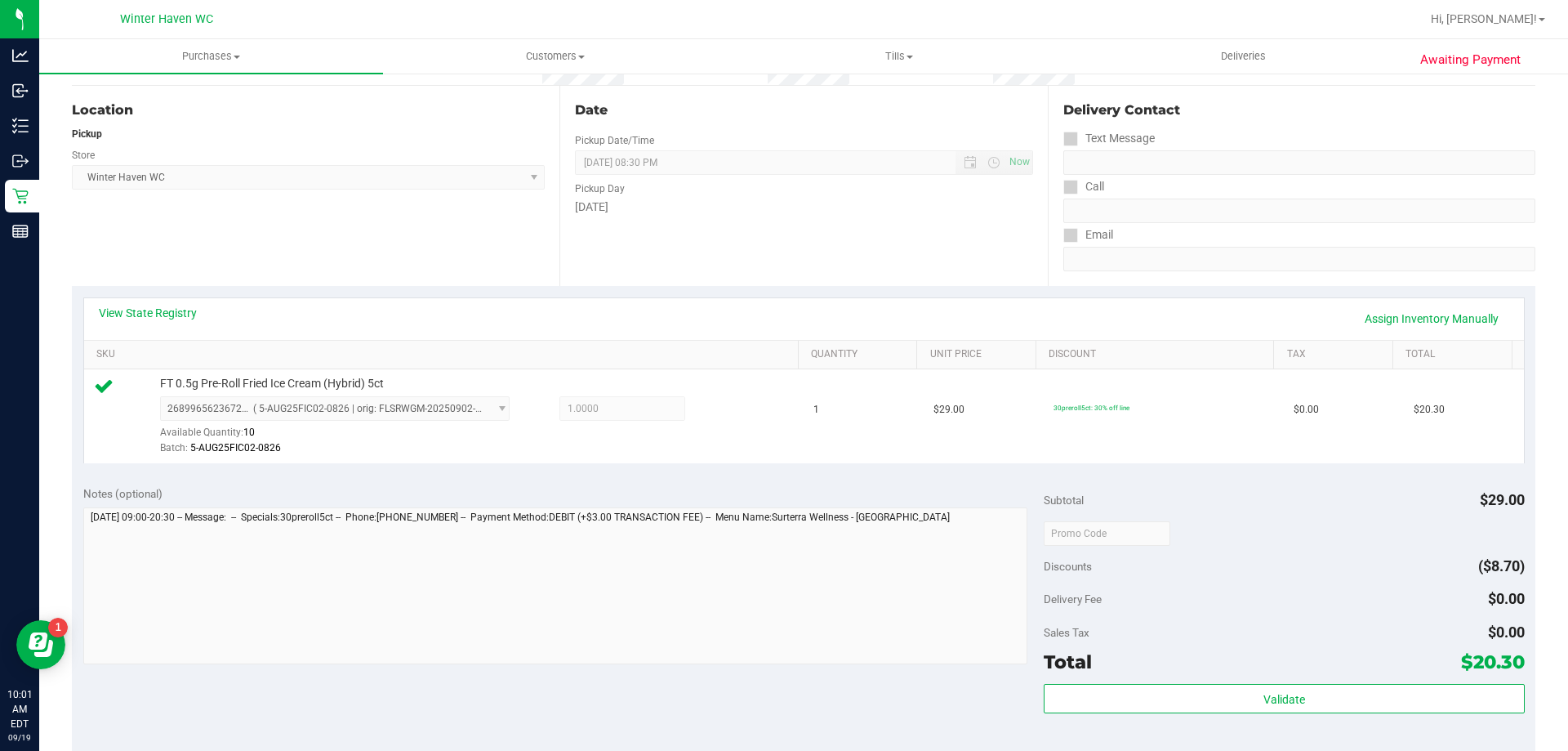
click at [775, 218] on purchase-details "Back Edit Purchase Cancel Purchase View Profile # 11972436 BioTrack ID: - Submi…" at bounding box center [803, 541] width 1464 height 1215
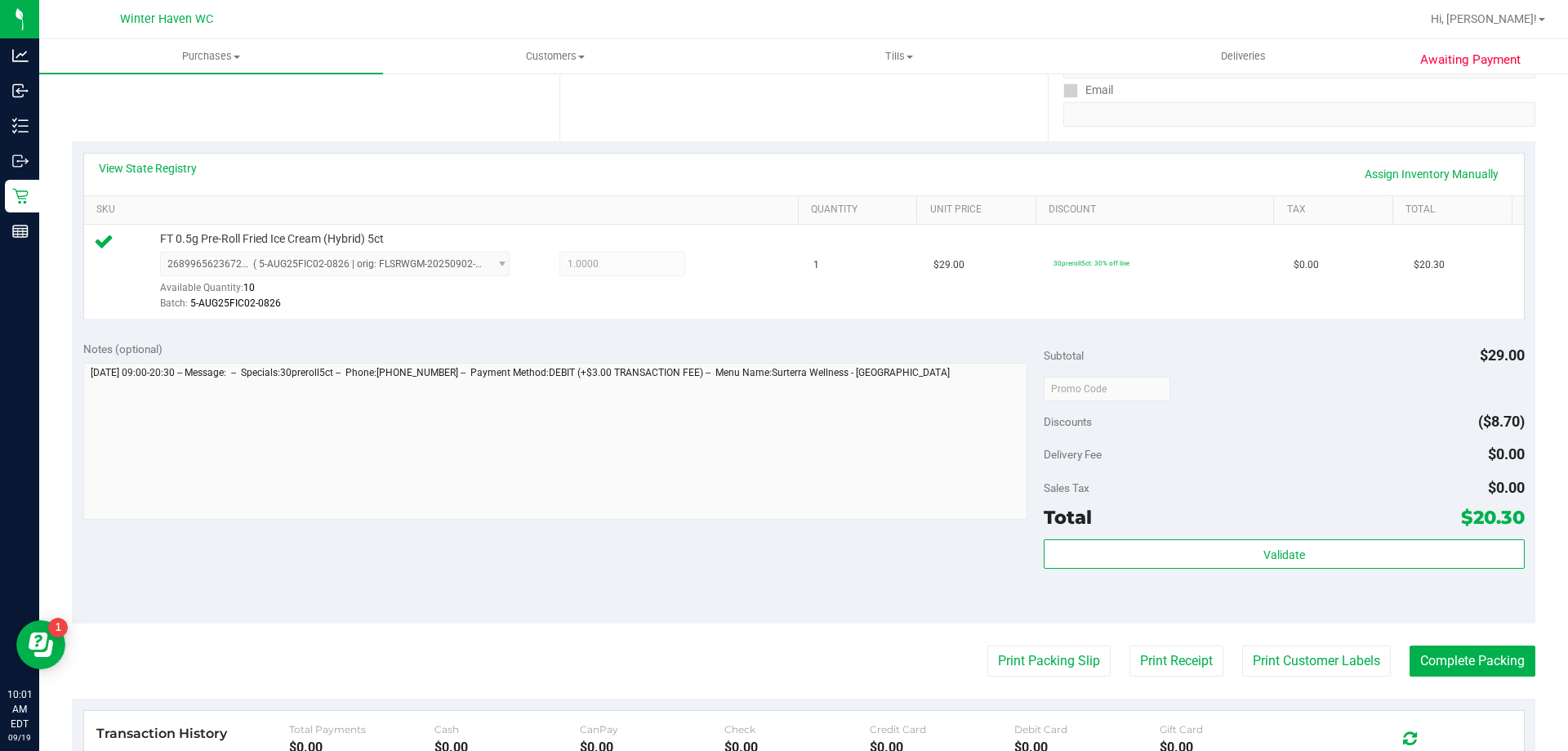
scroll to position [490, 0]
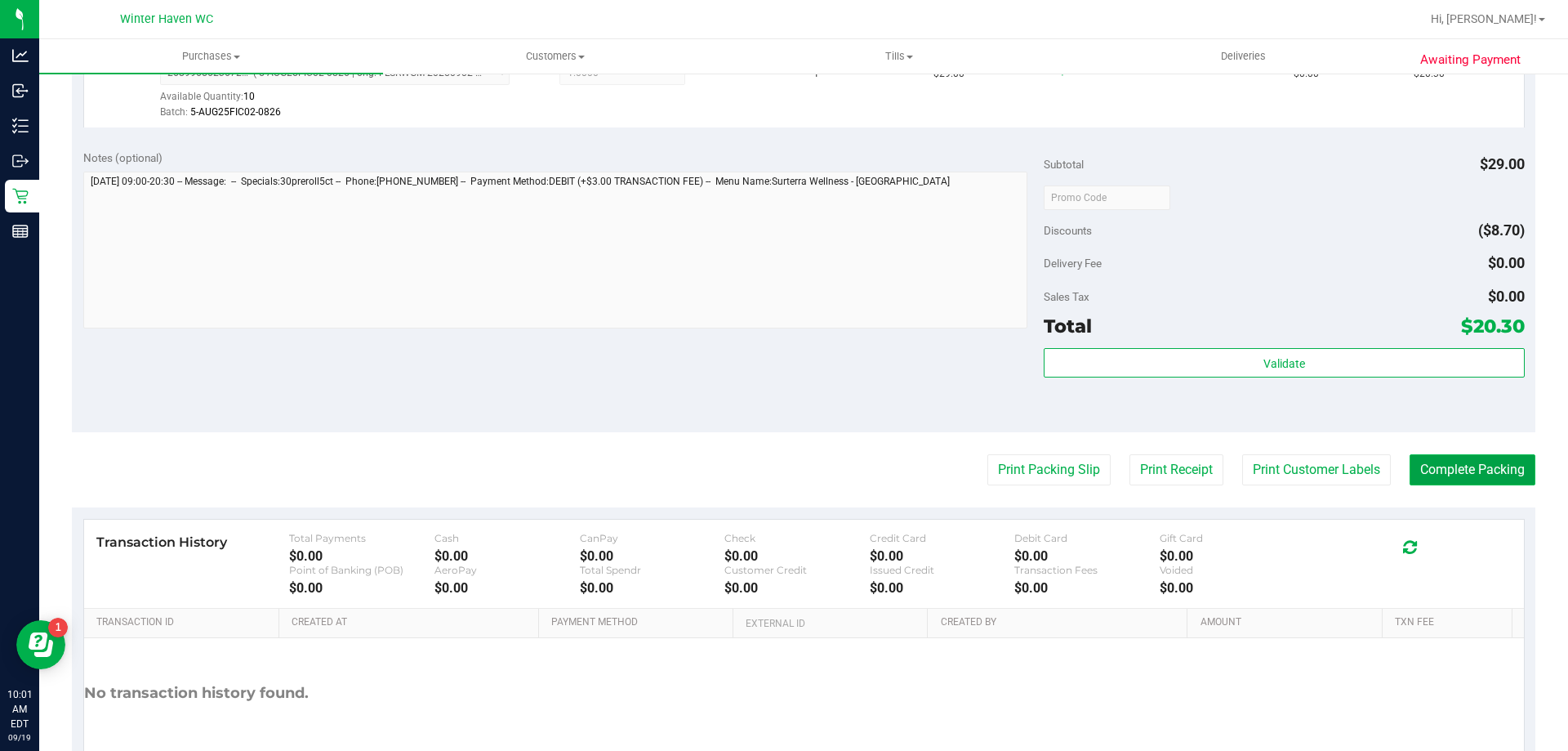
click at [1438, 471] on button "Complete Packing" at bounding box center [1472, 470] width 126 height 31
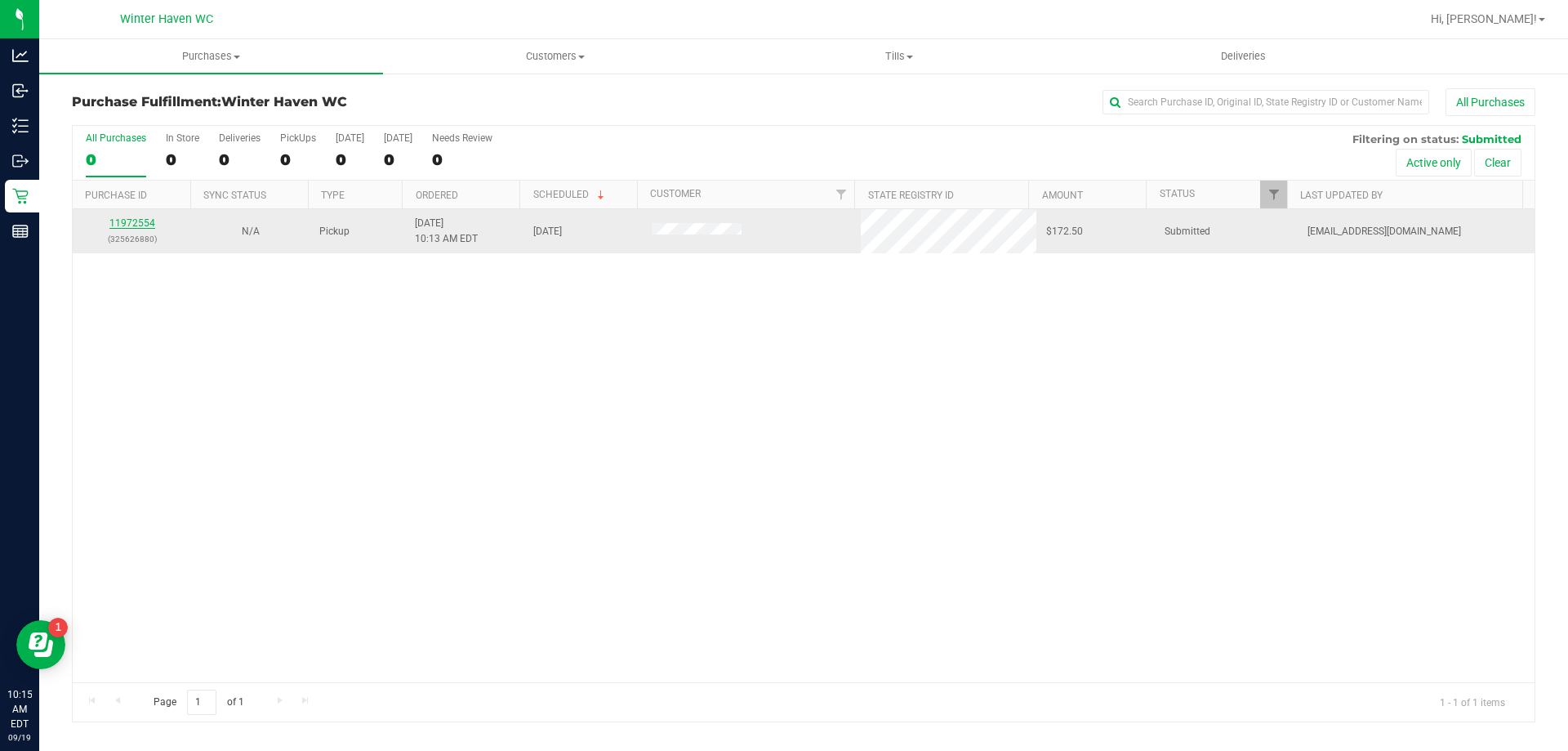
click at [132, 220] on link "11972554" at bounding box center [132, 223] width 46 height 11
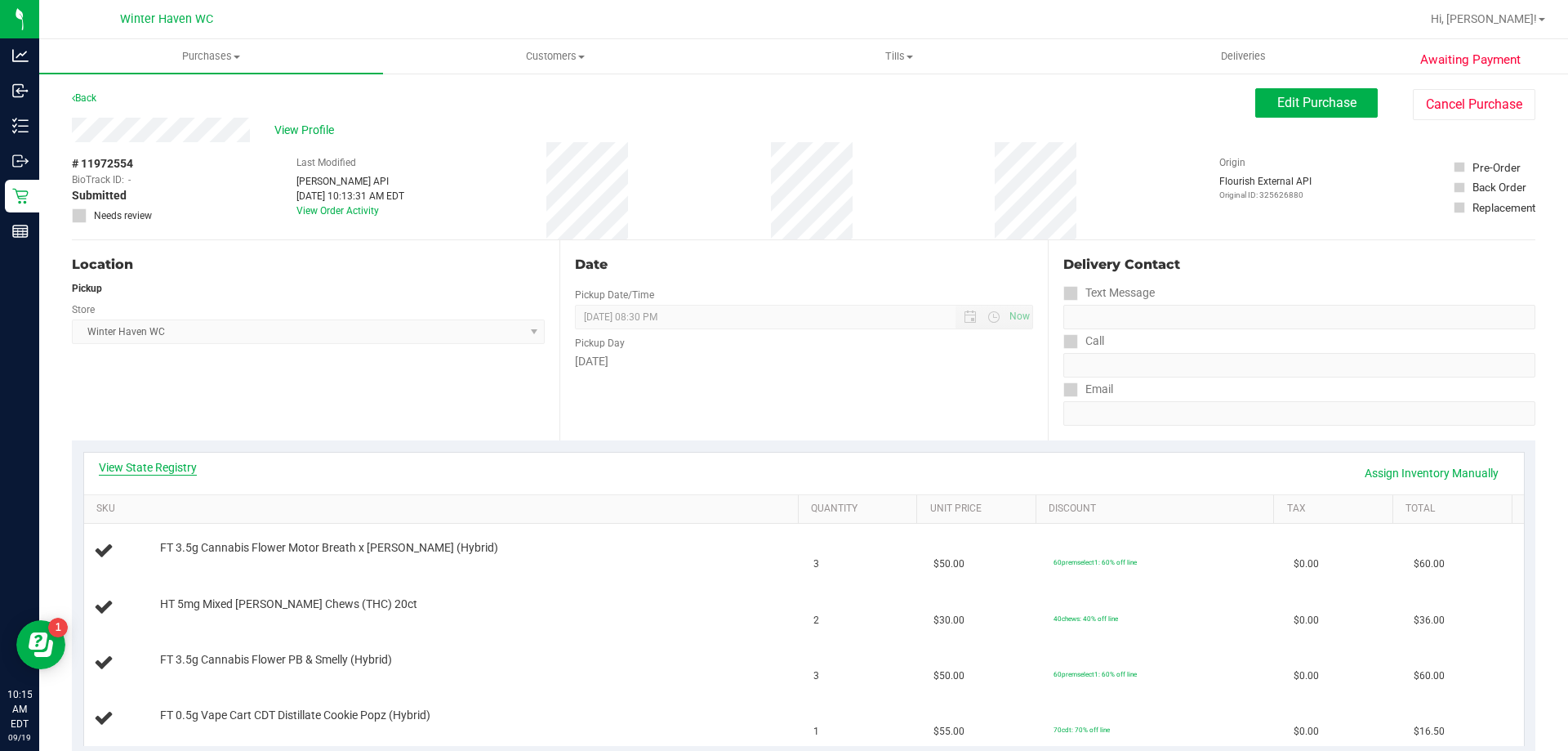
click at [193, 474] on link "View State Registry" at bounding box center [147, 467] width 98 height 16
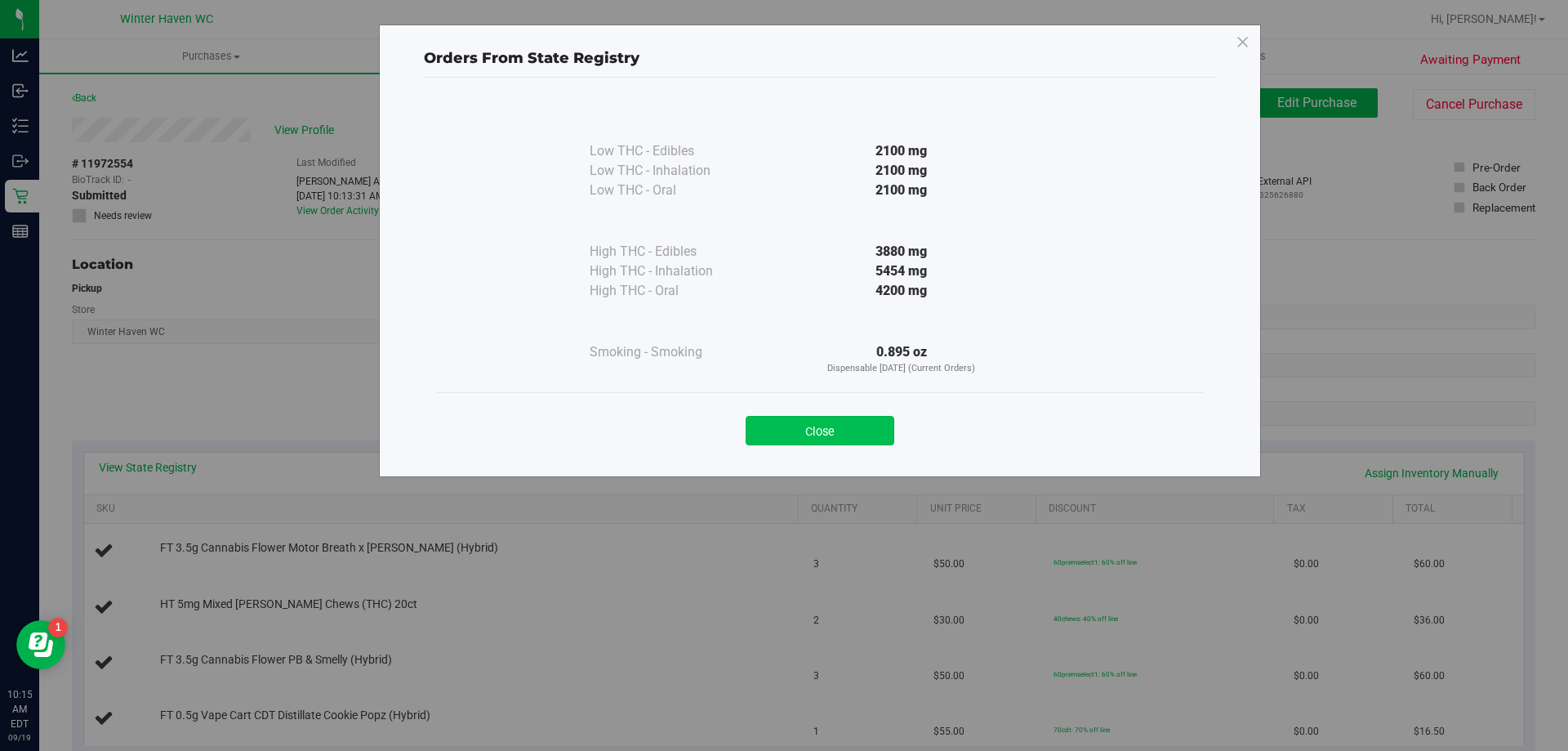
click at [879, 434] on button "Close" at bounding box center [819, 431] width 148 height 30
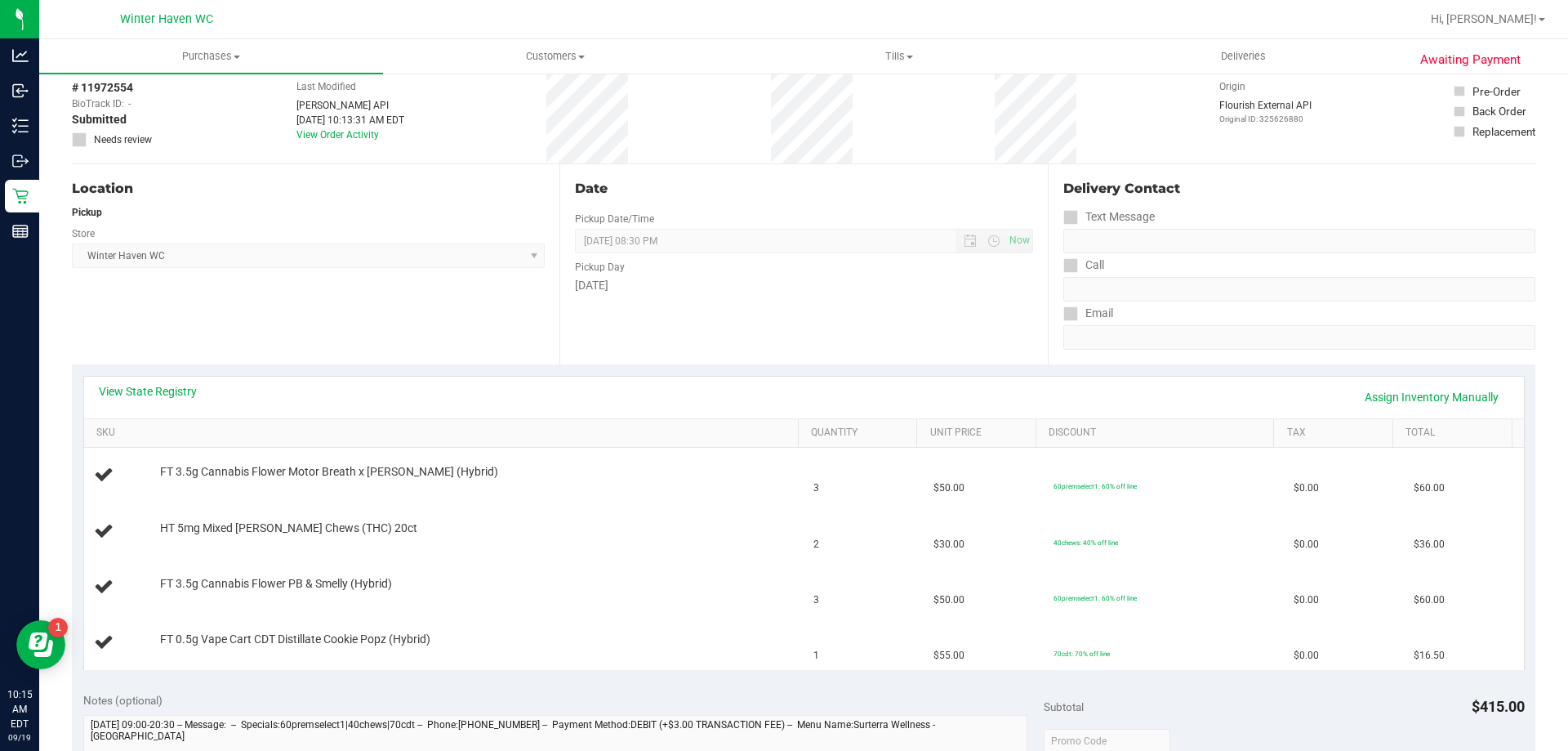
scroll to position [164, 0]
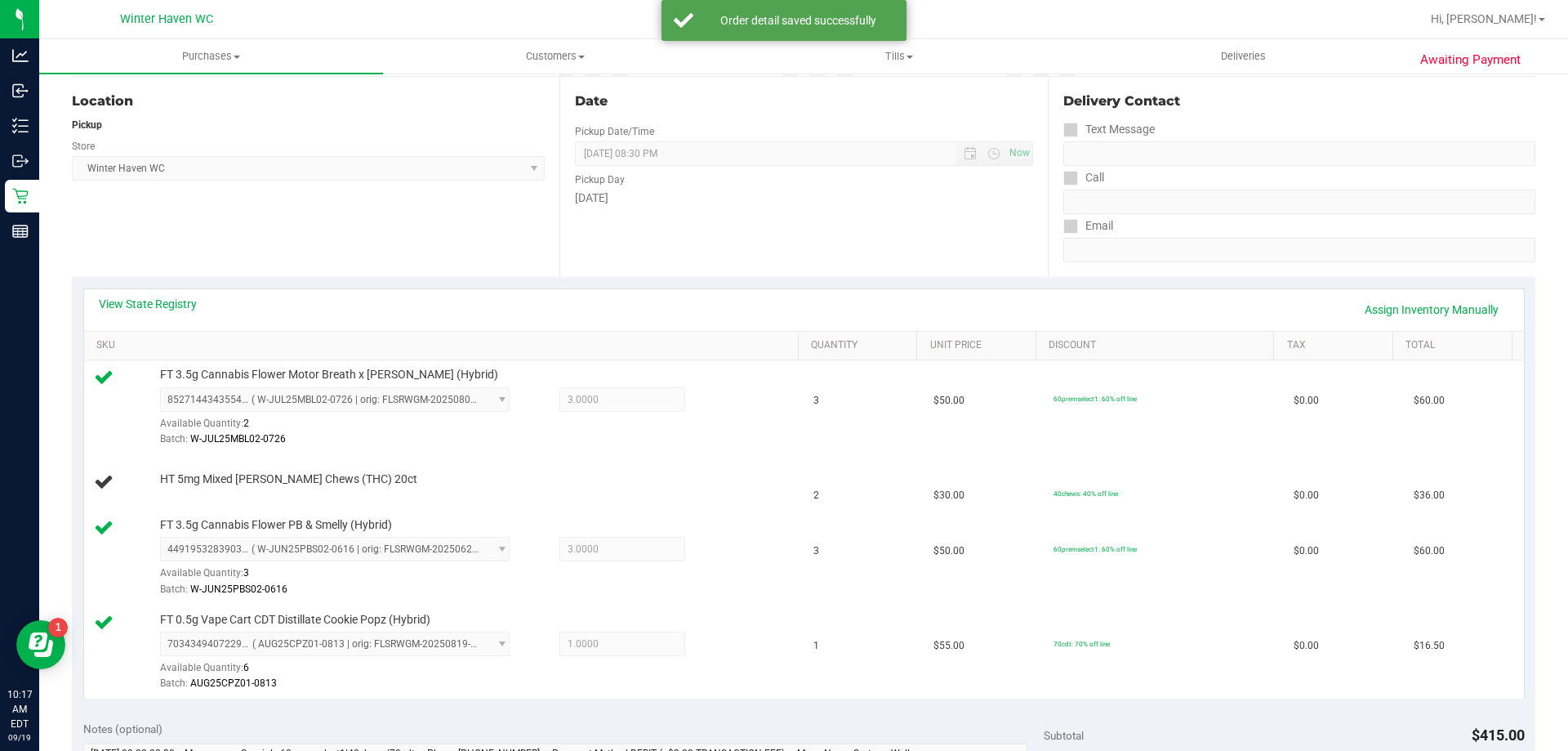
click at [727, 450] on td "FT 3.5g Cannabis Flower Motor Breath x Mike Larry (Hybrid) 8527144343554449 ( W…" at bounding box center [444, 408] width 720 height 95
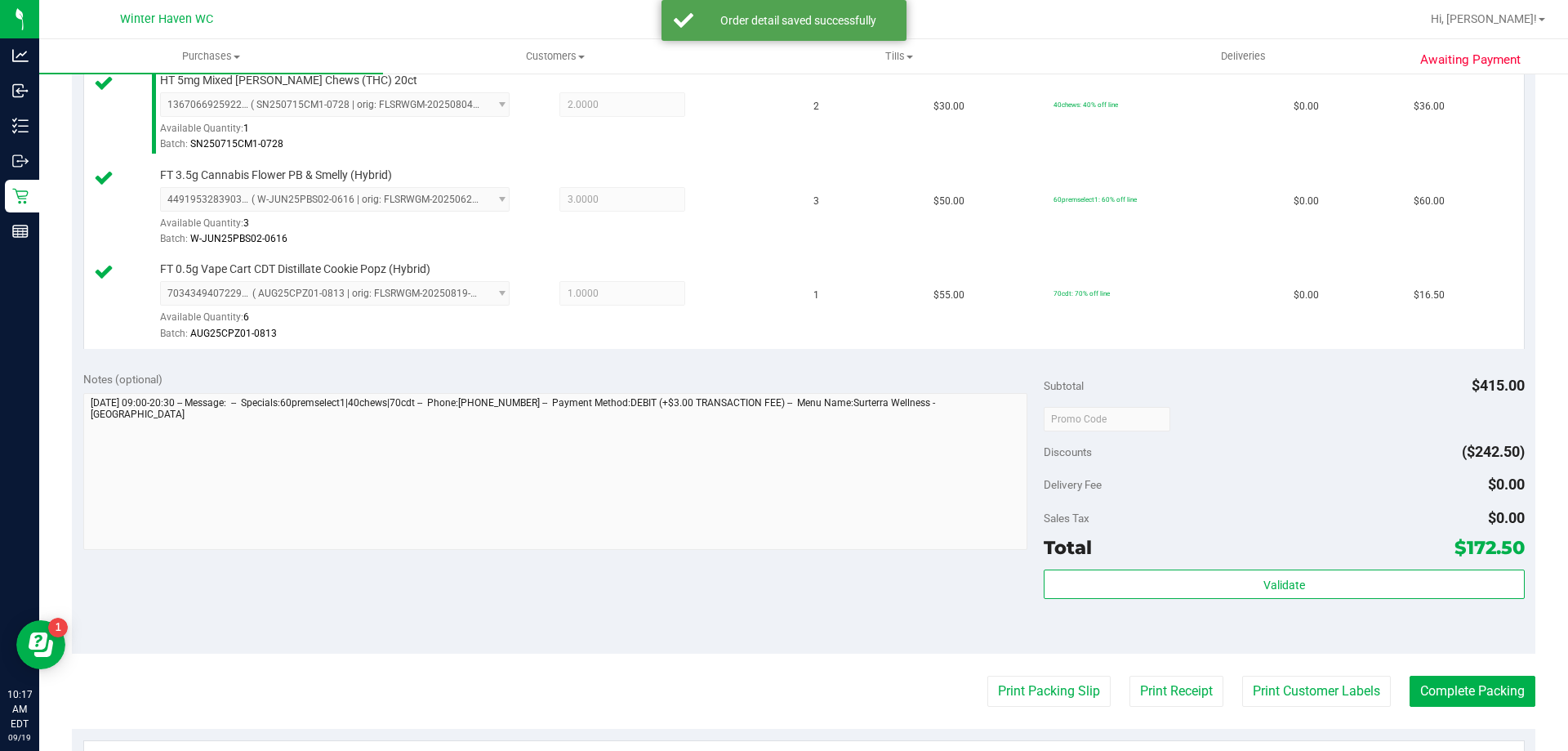
scroll to position [572, 0]
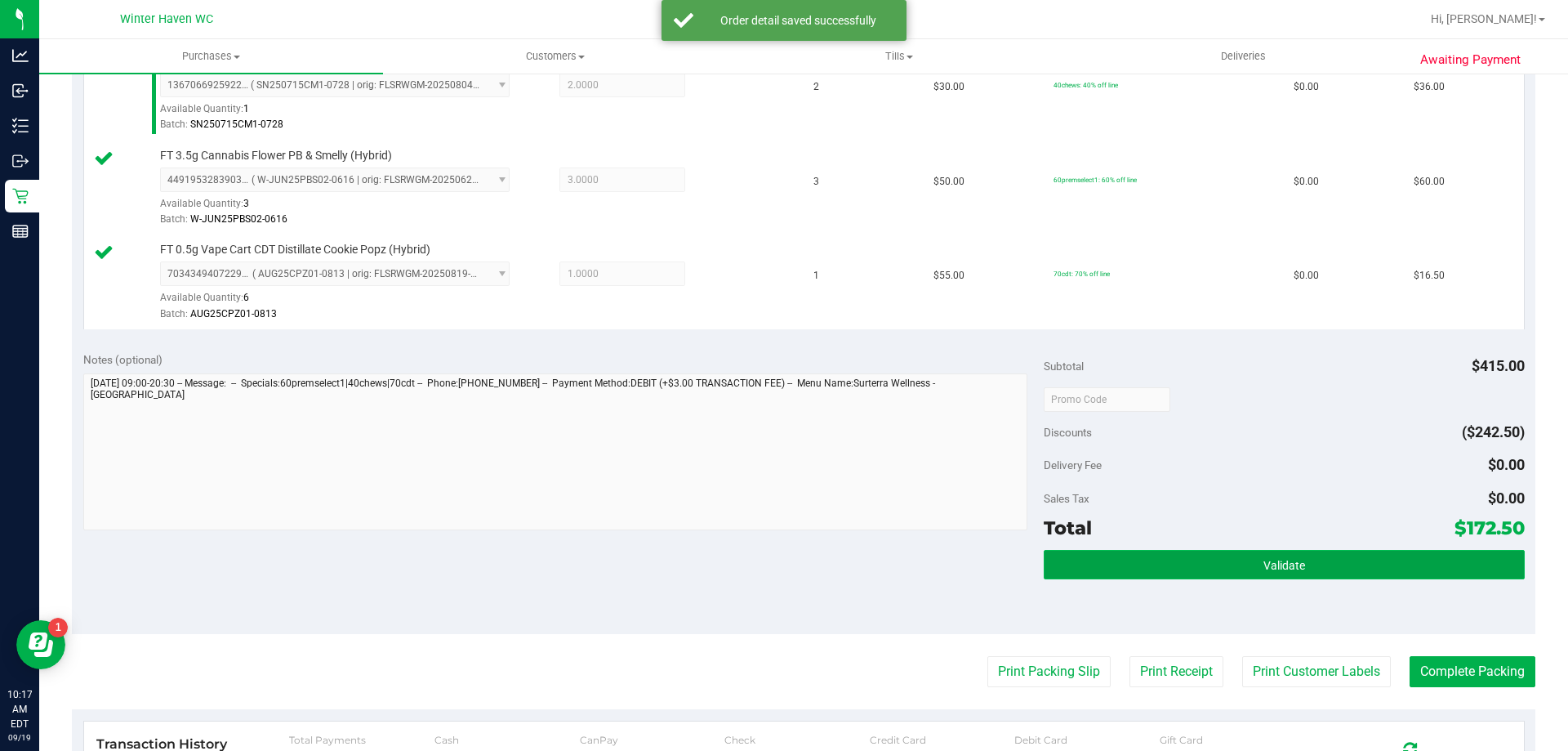
click at [1195, 558] on button "Validate" at bounding box center [1284, 564] width 480 height 30
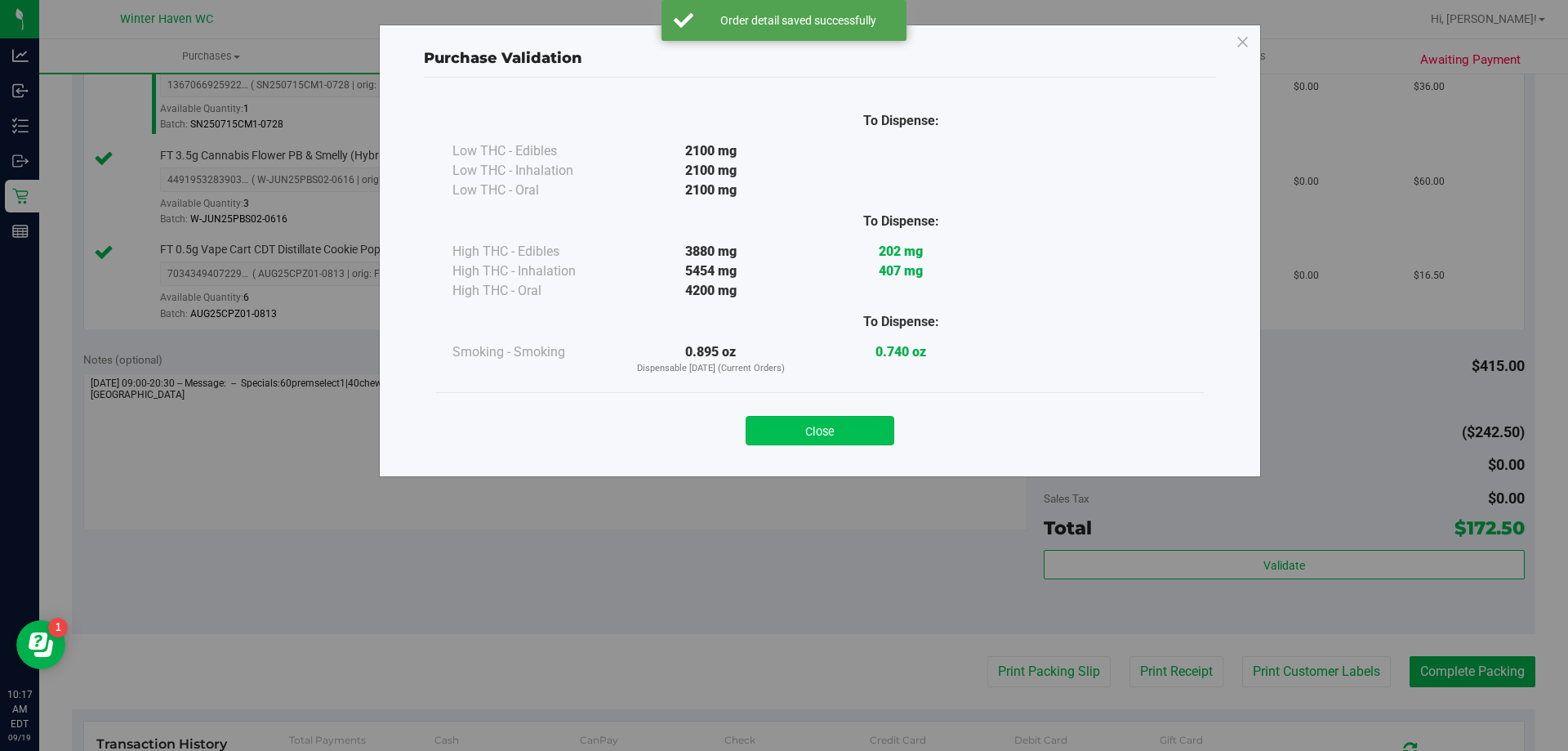
click at [839, 434] on button "Close" at bounding box center [819, 431] width 148 height 30
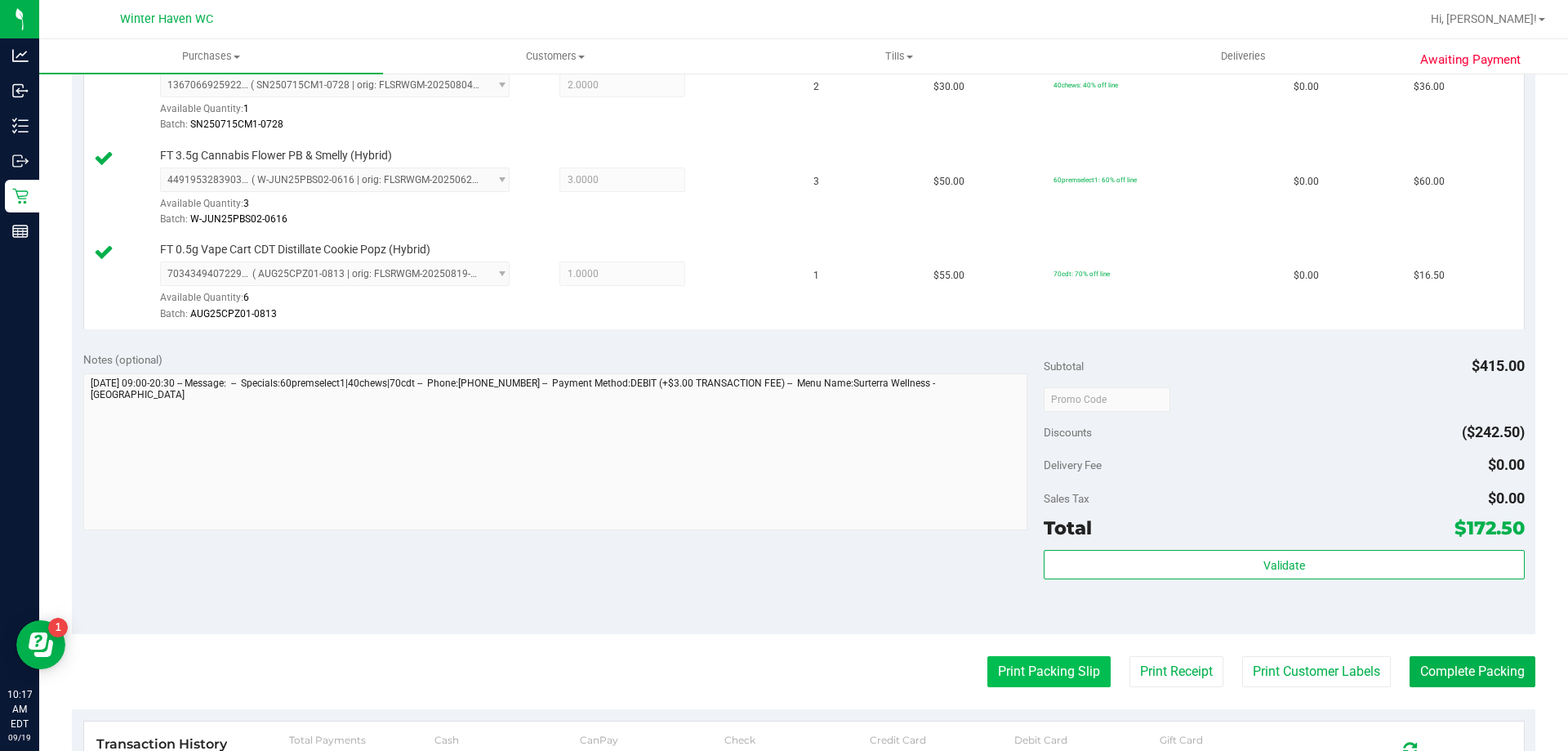
click at [993, 672] on button "Print Packing Slip" at bounding box center [1049, 672] width 123 height 31
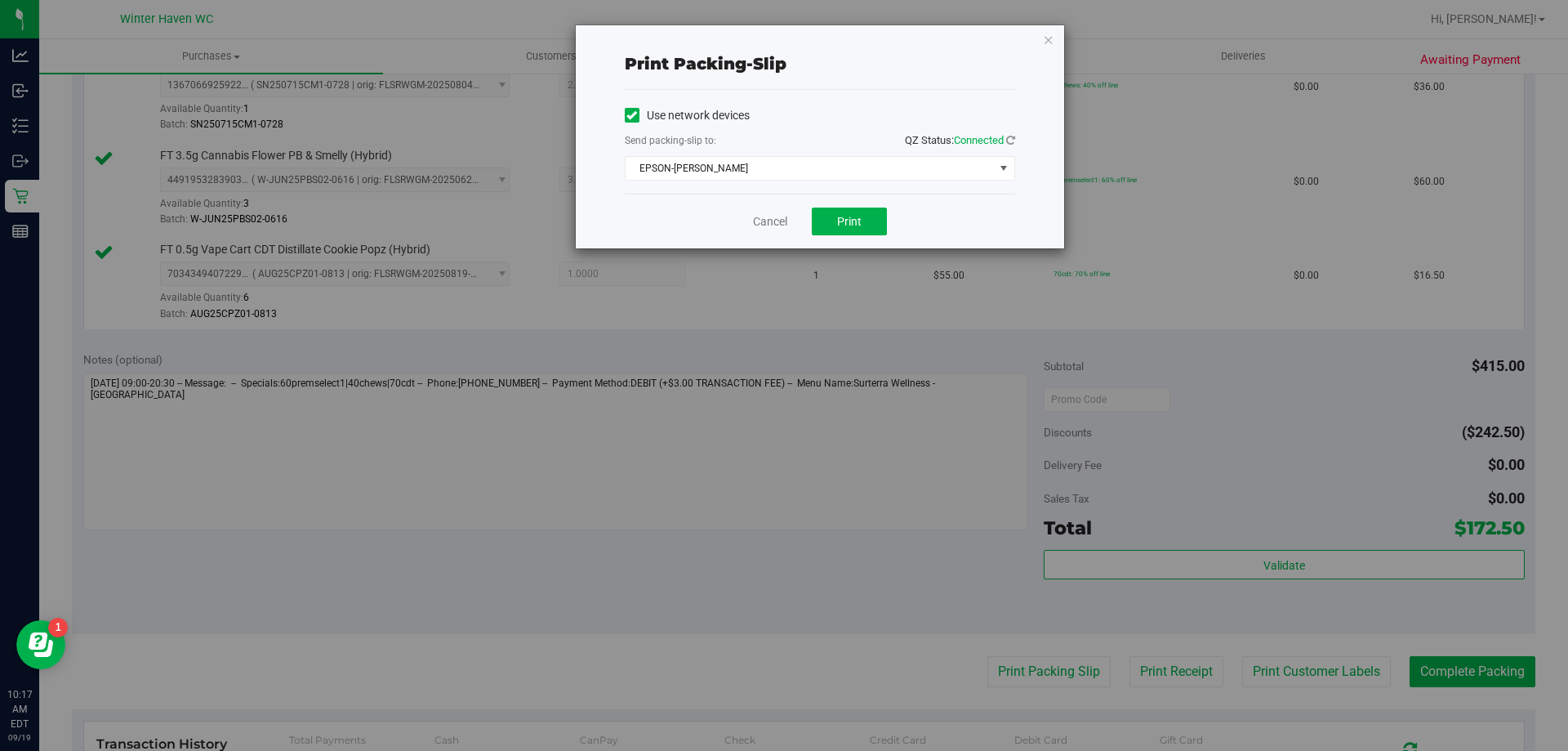
click at [869, 202] on div "Cancel Print" at bounding box center [819, 220] width 390 height 55
click at [869, 221] on button "Print" at bounding box center [849, 221] width 76 height 28
click at [1052, 45] on icon "button" at bounding box center [1049, 39] width 11 height 19
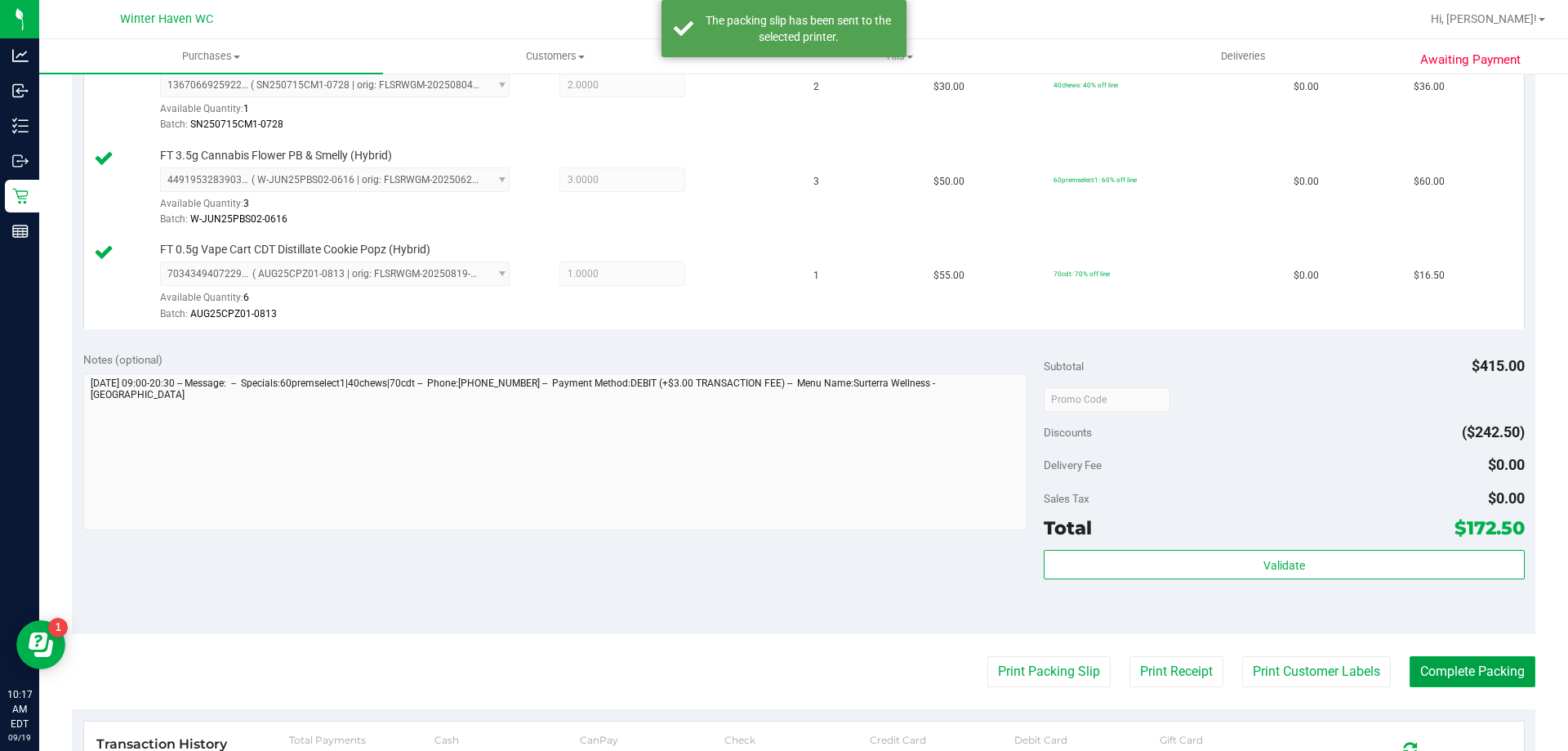
click at [1474, 680] on button "Complete Packing" at bounding box center [1472, 672] width 126 height 31
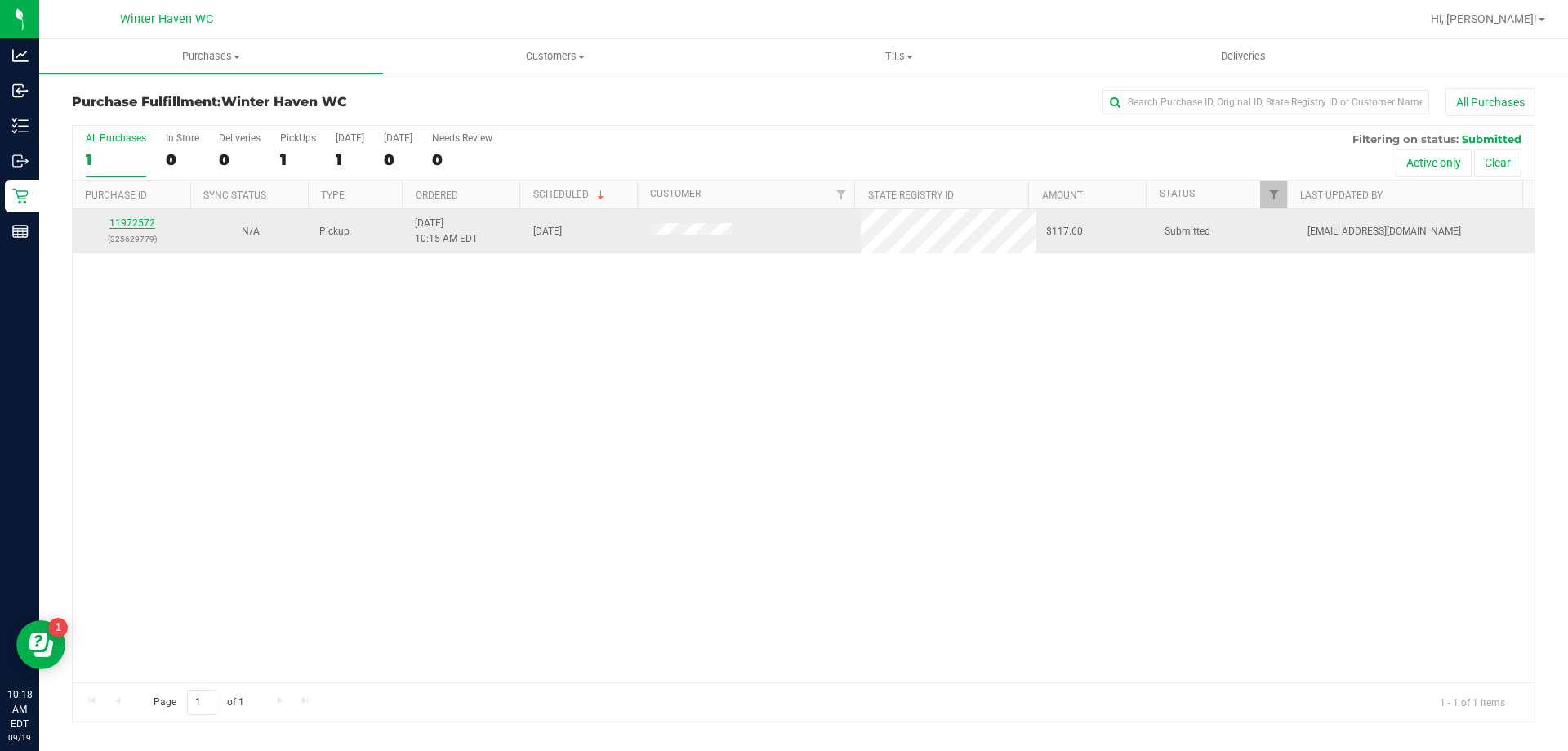
click at [139, 221] on link "11972572" at bounding box center [132, 223] width 46 height 11
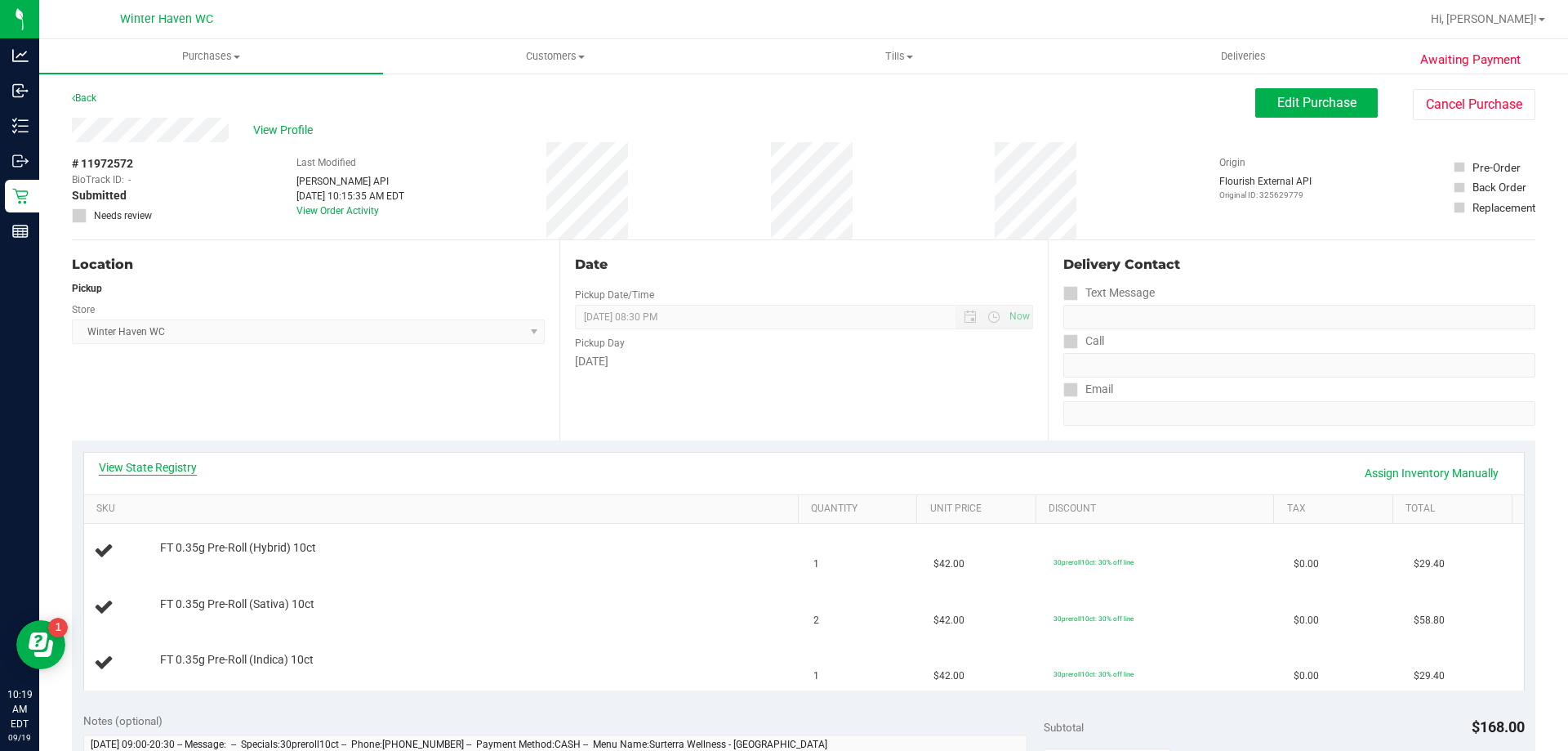
click at [186, 460] on link "View State Registry" at bounding box center [147, 467] width 98 height 16
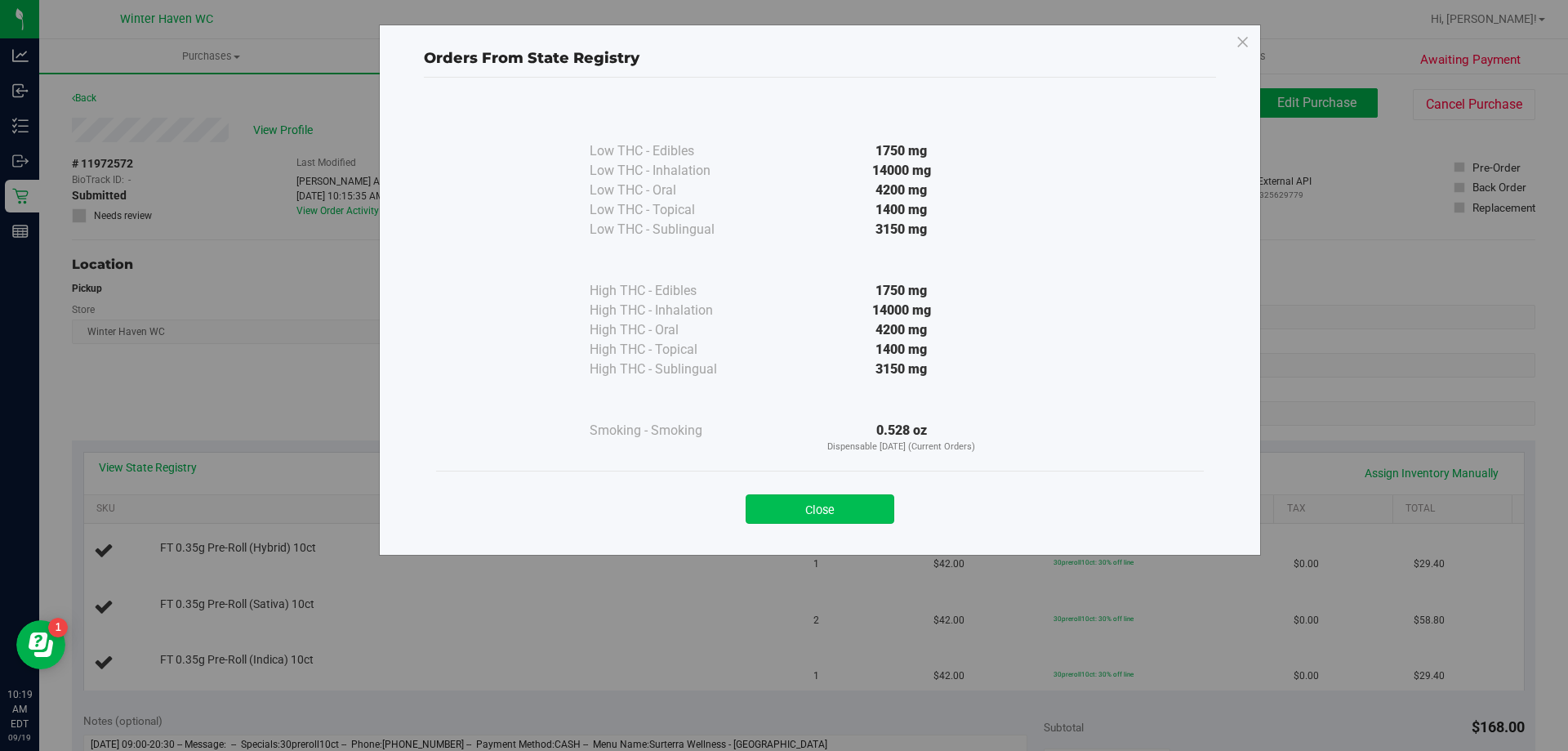
click at [793, 503] on button "Close" at bounding box center [819, 509] width 148 height 30
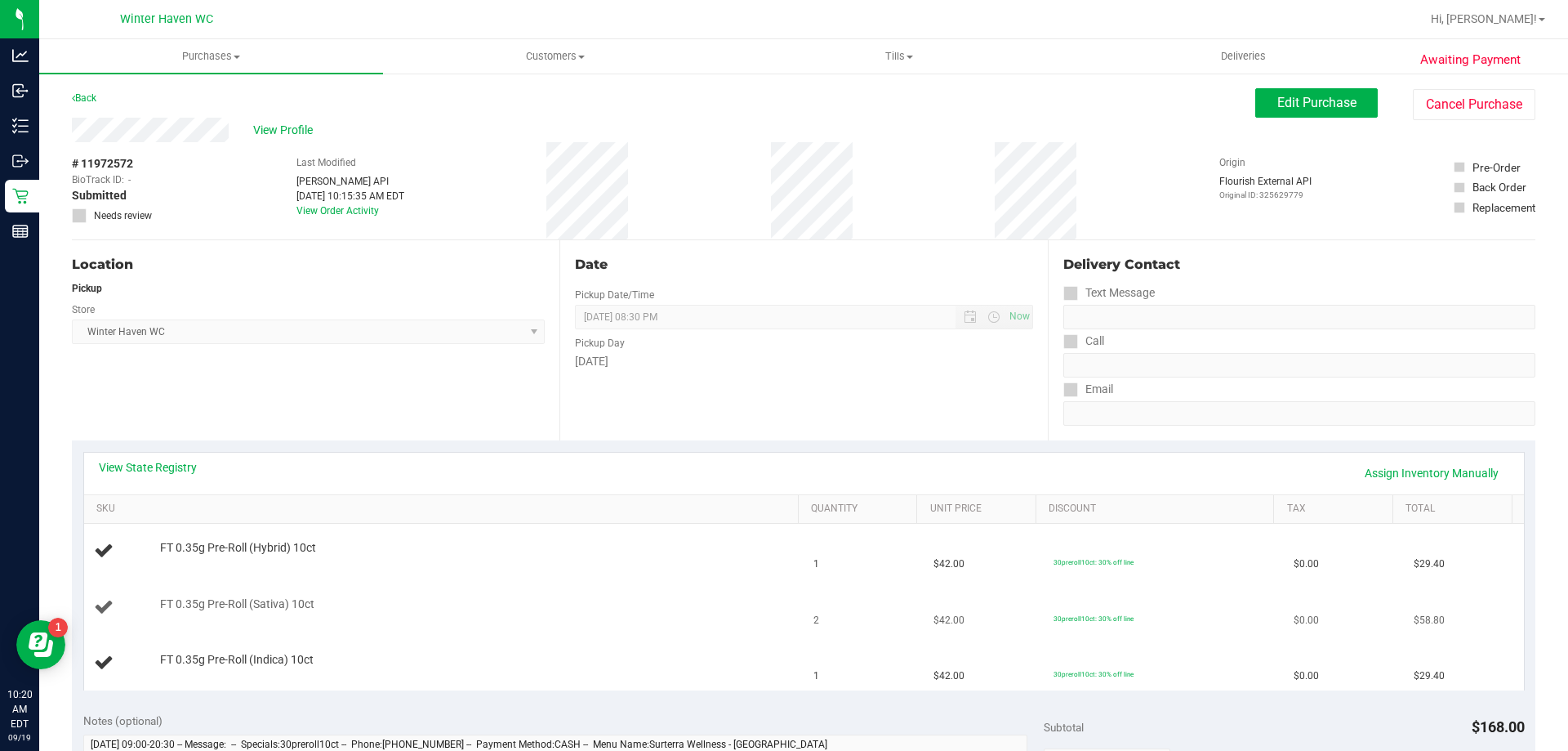
click at [509, 594] on td "FT 0.35g Pre-Roll (Sativa) 10ct" at bounding box center [444, 607] width 720 height 55
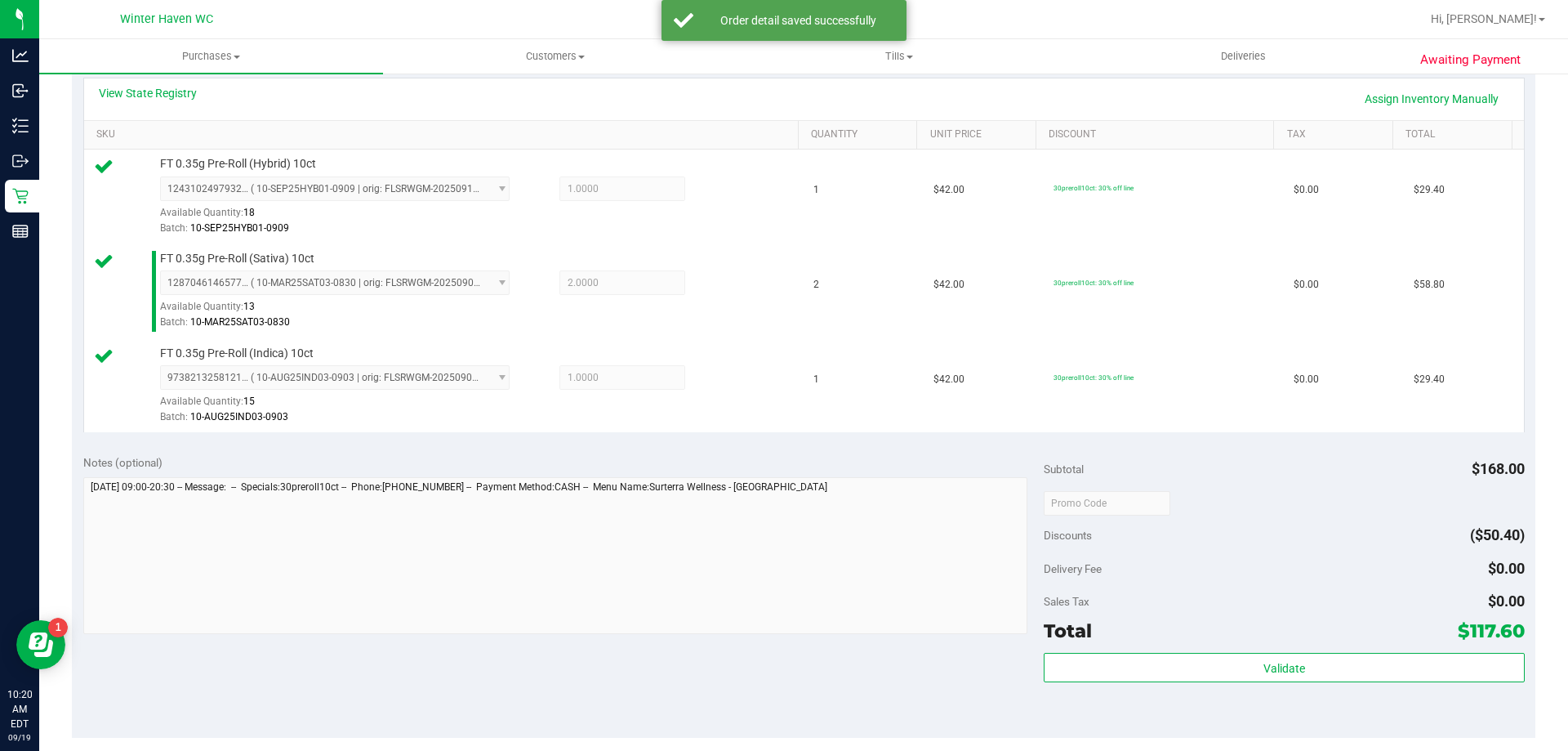
scroll to position [409, 0]
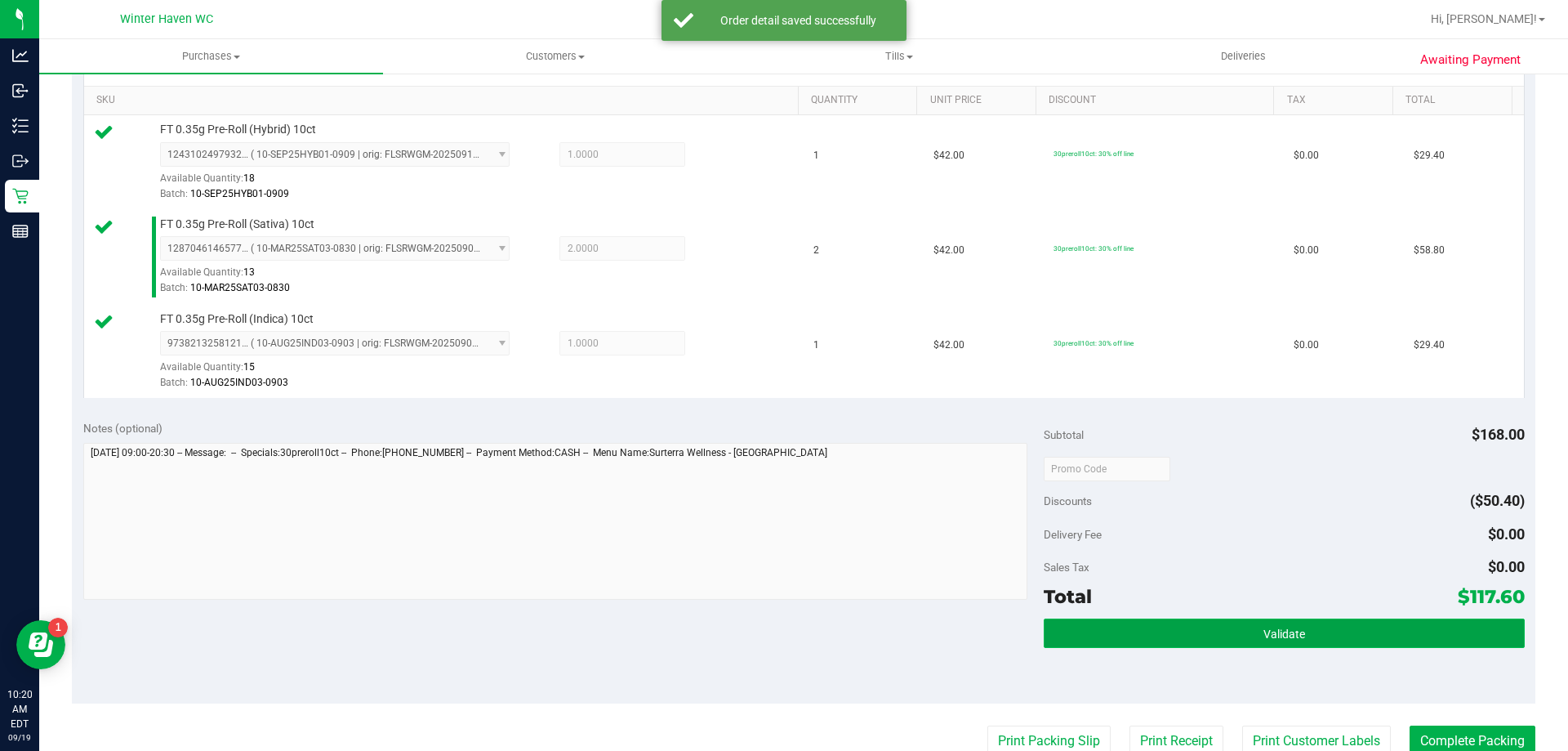
click at [1211, 634] on button "Validate" at bounding box center [1284, 633] width 480 height 30
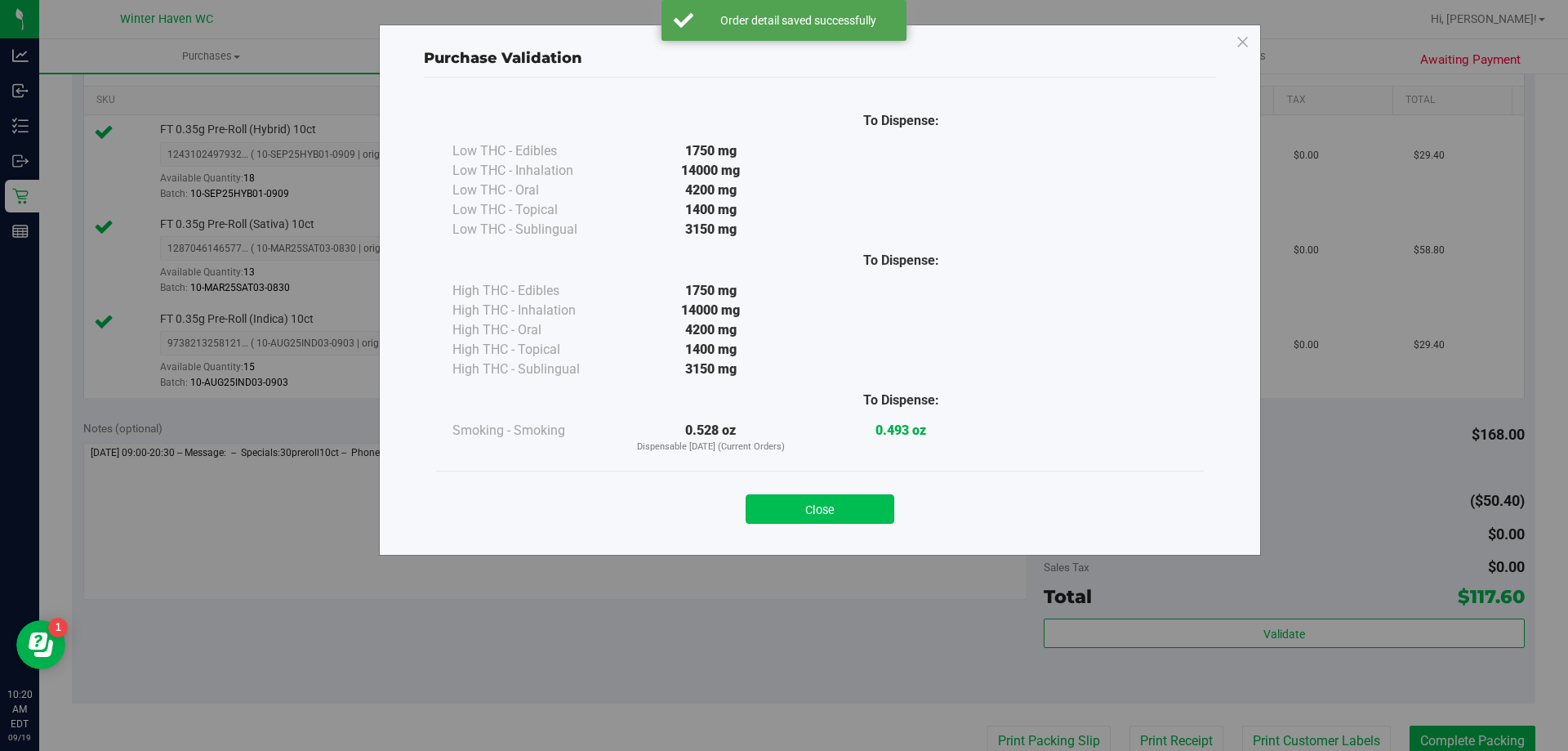
drag, startPoint x: 848, startPoint y: 494, endPoint x: 846, endPoint y: 513, distance: 19.1
click at [846, 513] on div "Close" at bounding box center [819, 504] width 743 height 41
click at [846, 513] on button "Close" at bounding box center [819, 509] width 148 height 30
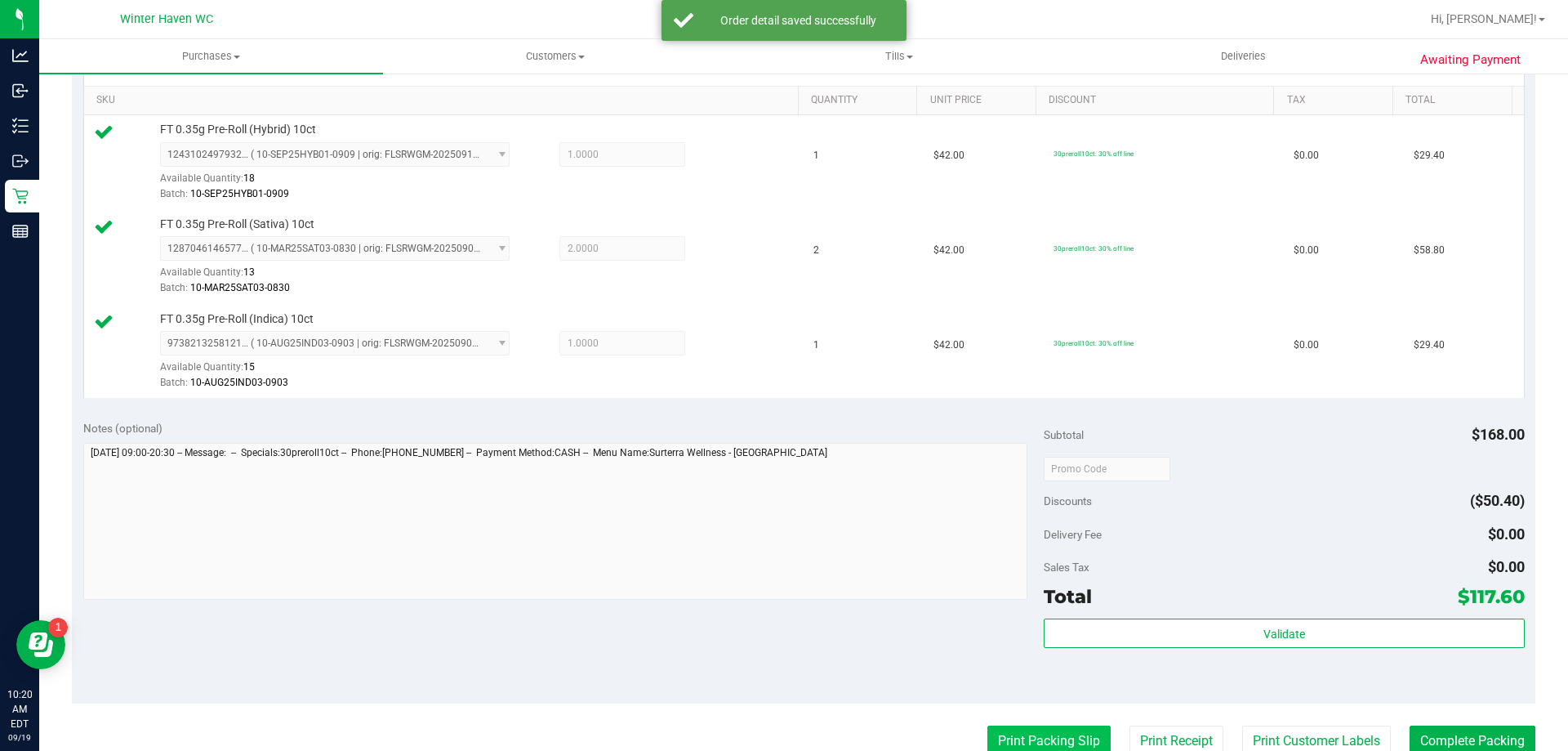
click at [1013, 732] on button "Print Packing Slip" at bounding box center [1049, 740] width 123 height 31
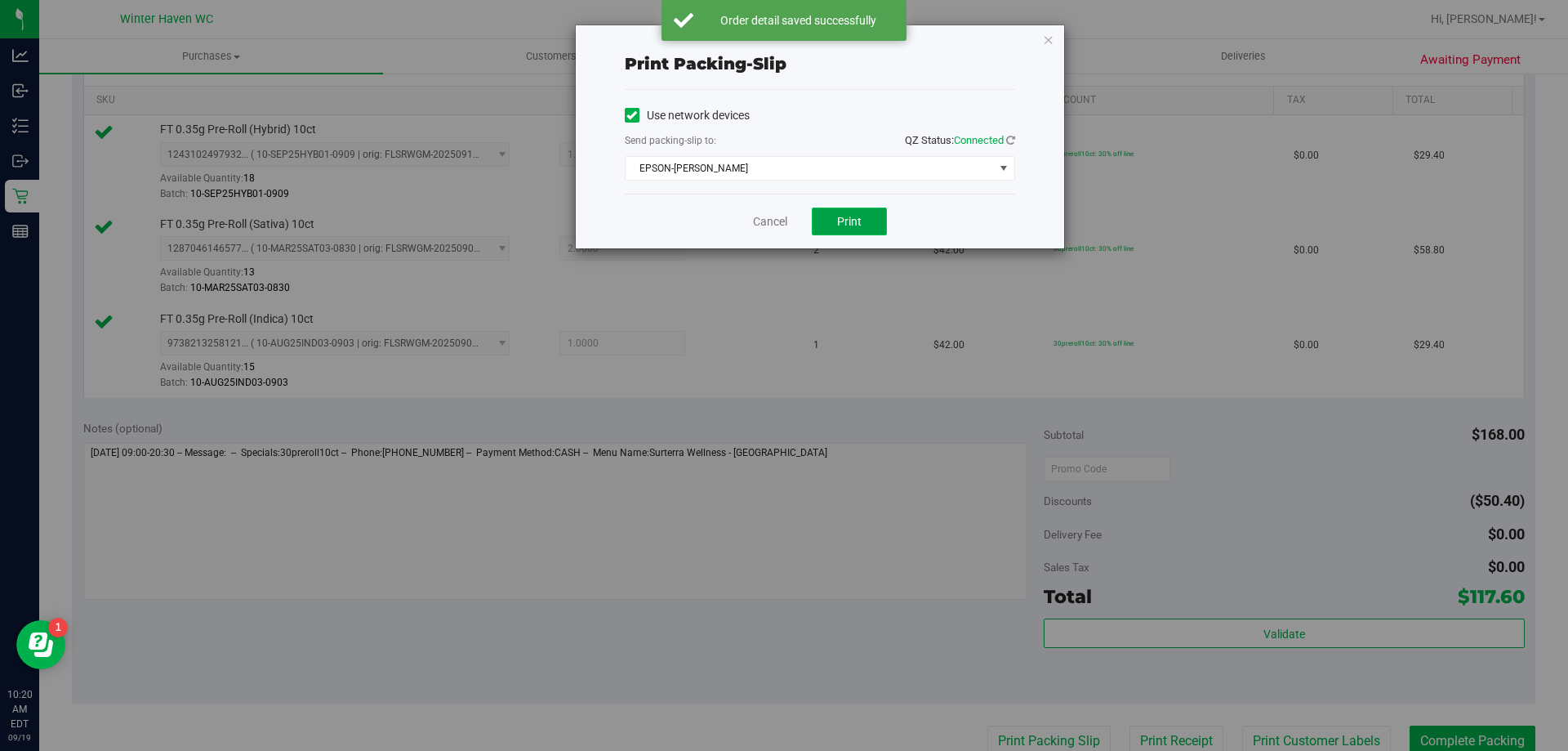
click at [837, 230] on button "Print" at bounding box center [849, 221] width 76 height 28
click at [769, 227] on link "Cancel" at bounding box center [770, 222] width 34 height 17
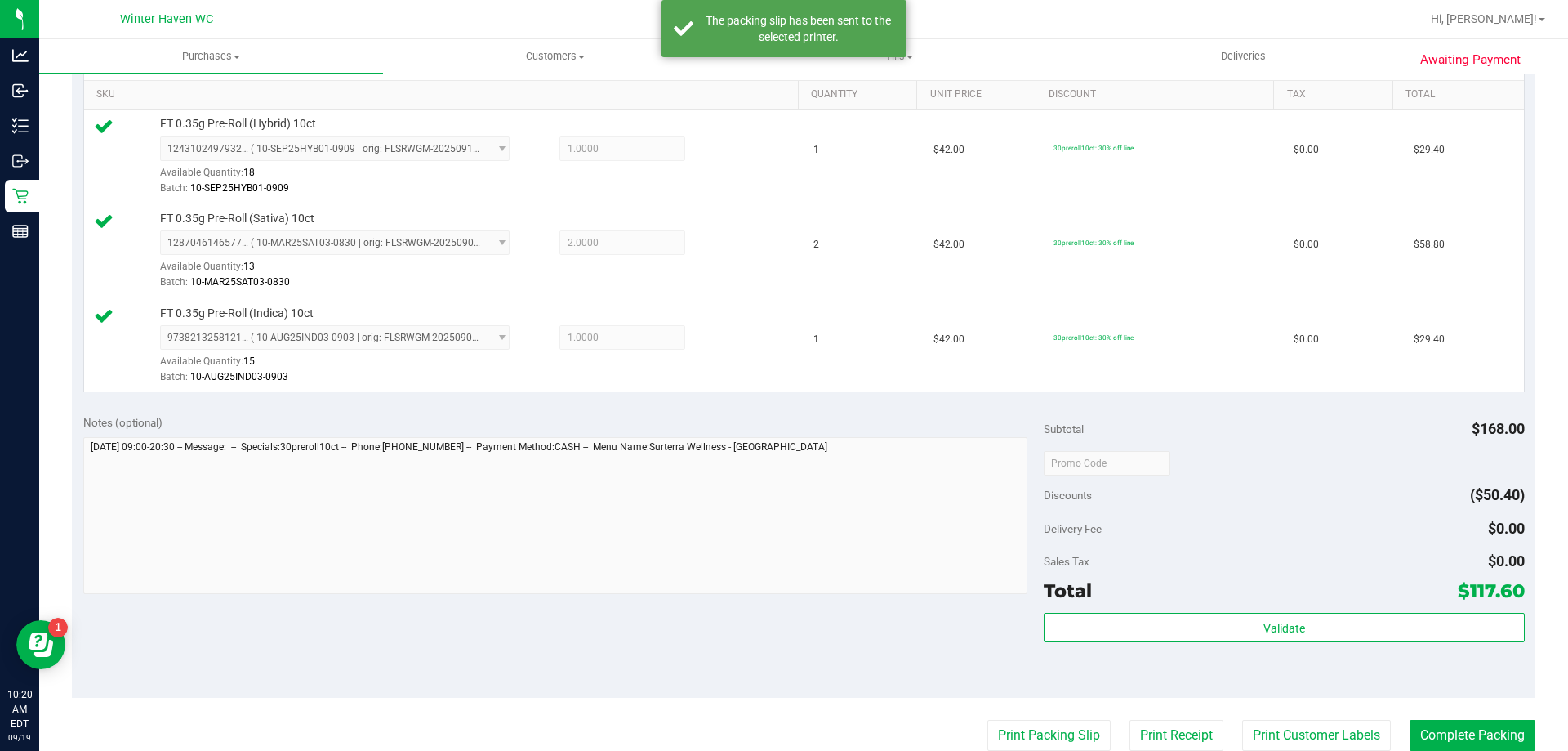
scroll to position [578, 0]
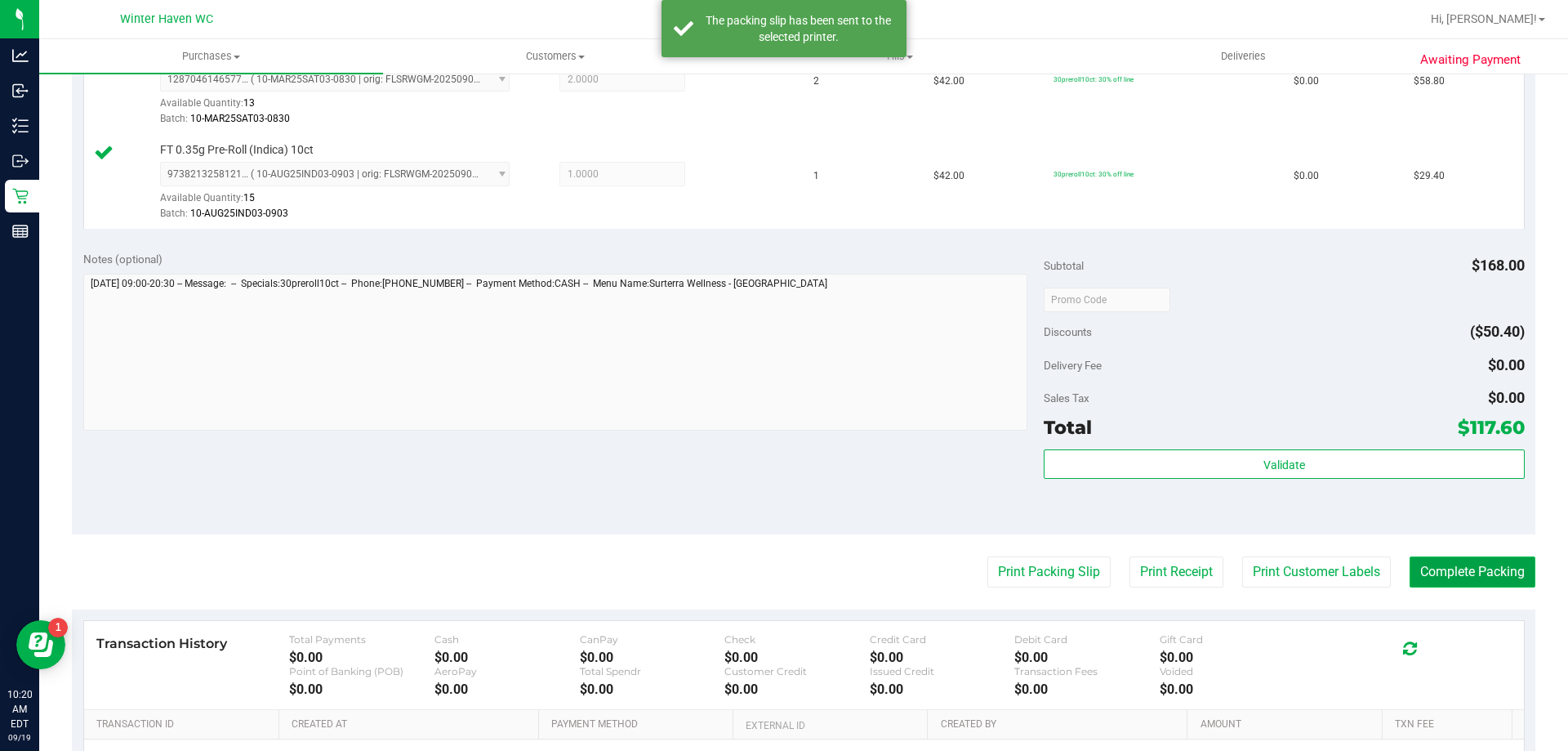
click at [1497, 565] on button "Complete Packing" at bounding box center [1472, 572] width 126 height 31
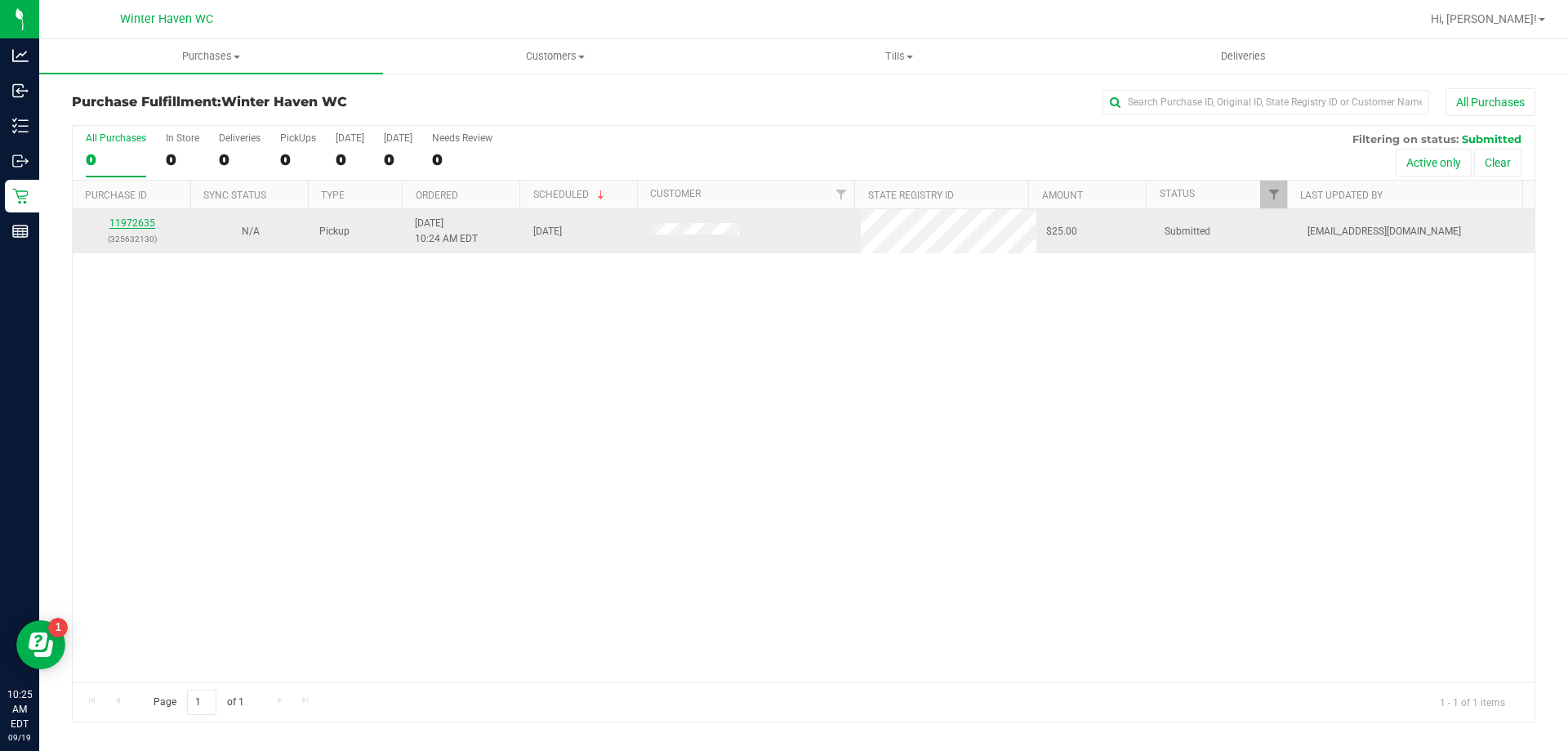
click at [129, 222] on link "11972635" at bounding box center [132, 223] width 46 height 11
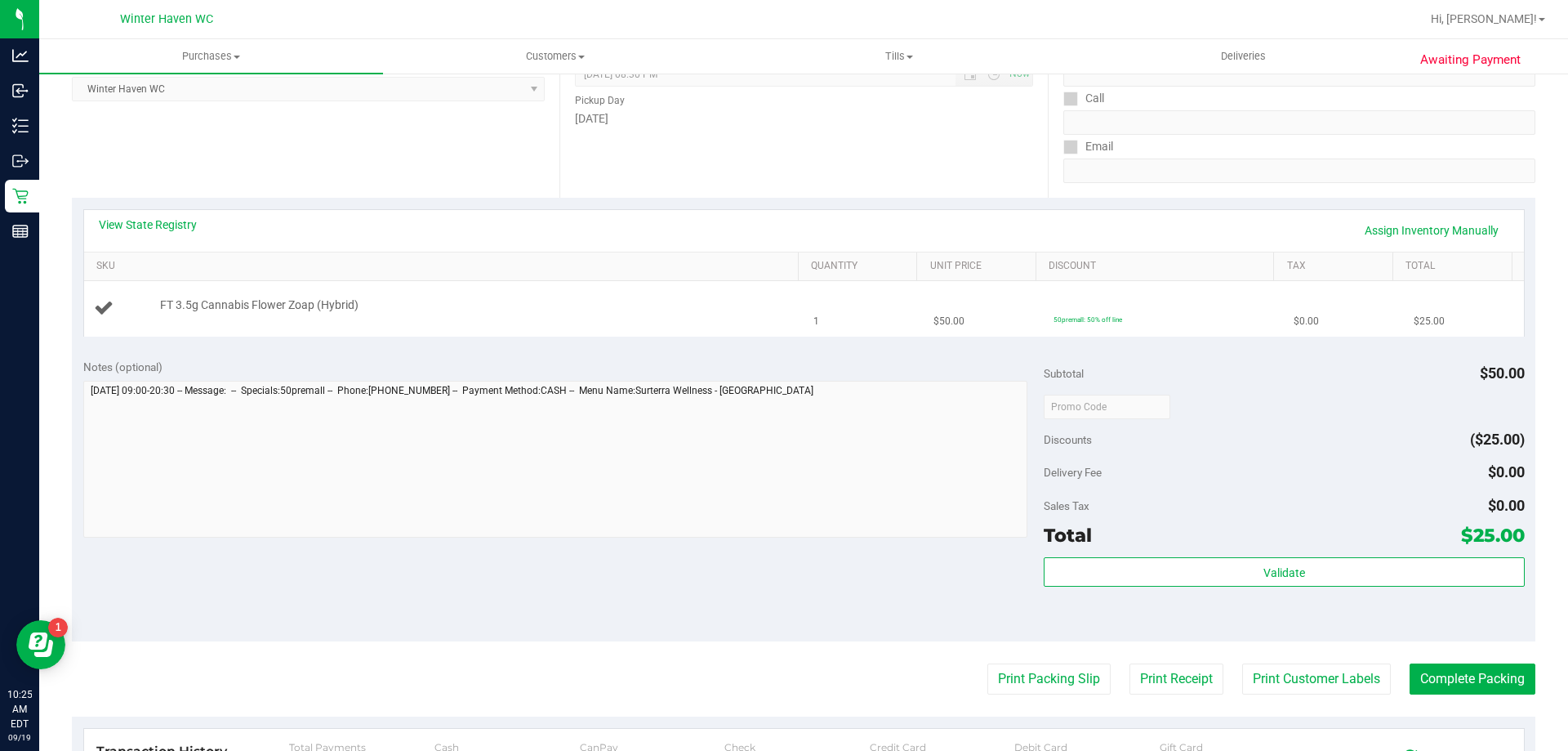
scroll to position [164, 0]
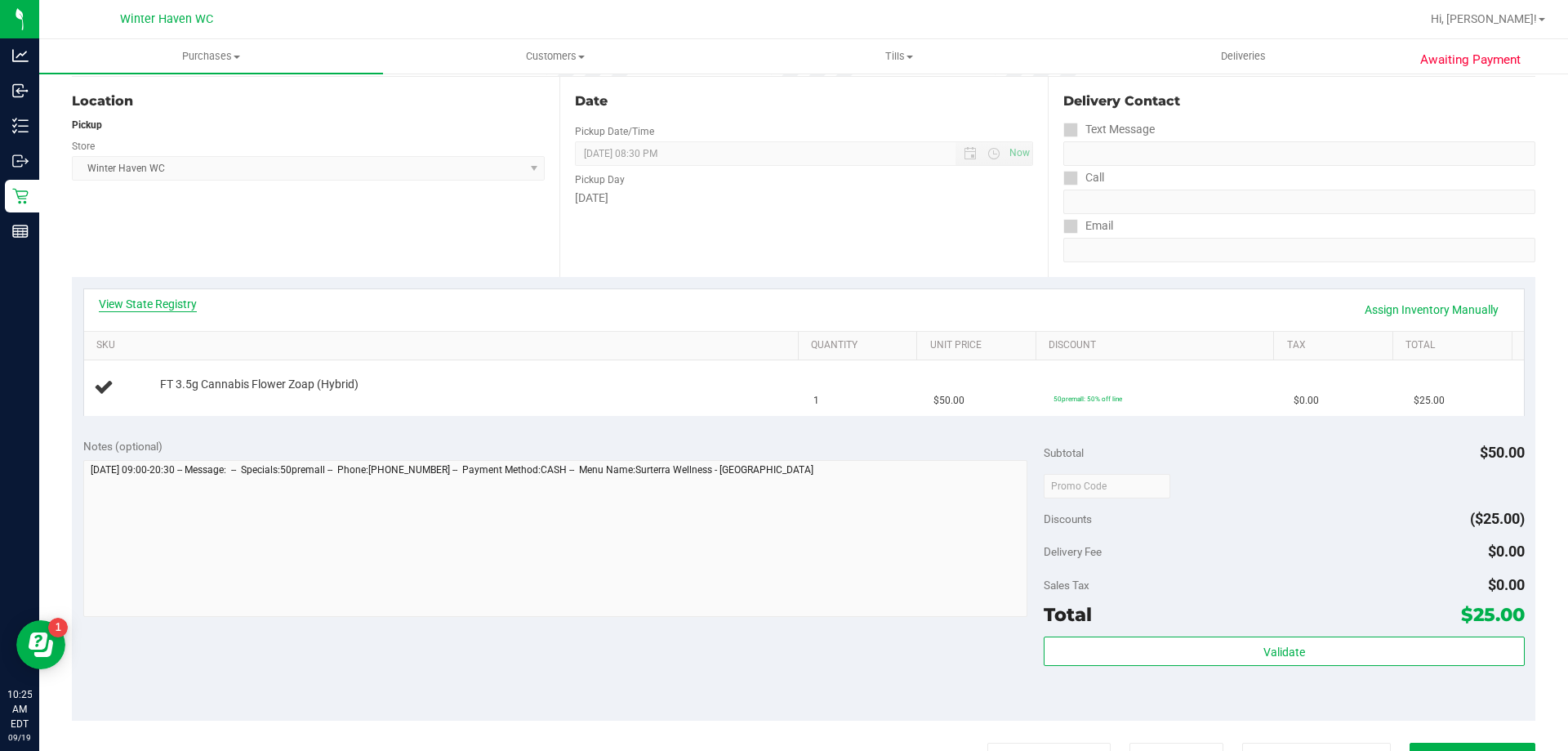
click at [165, 299] on link "View State Registry" at bounding box center [147, 303] width 98 height 16
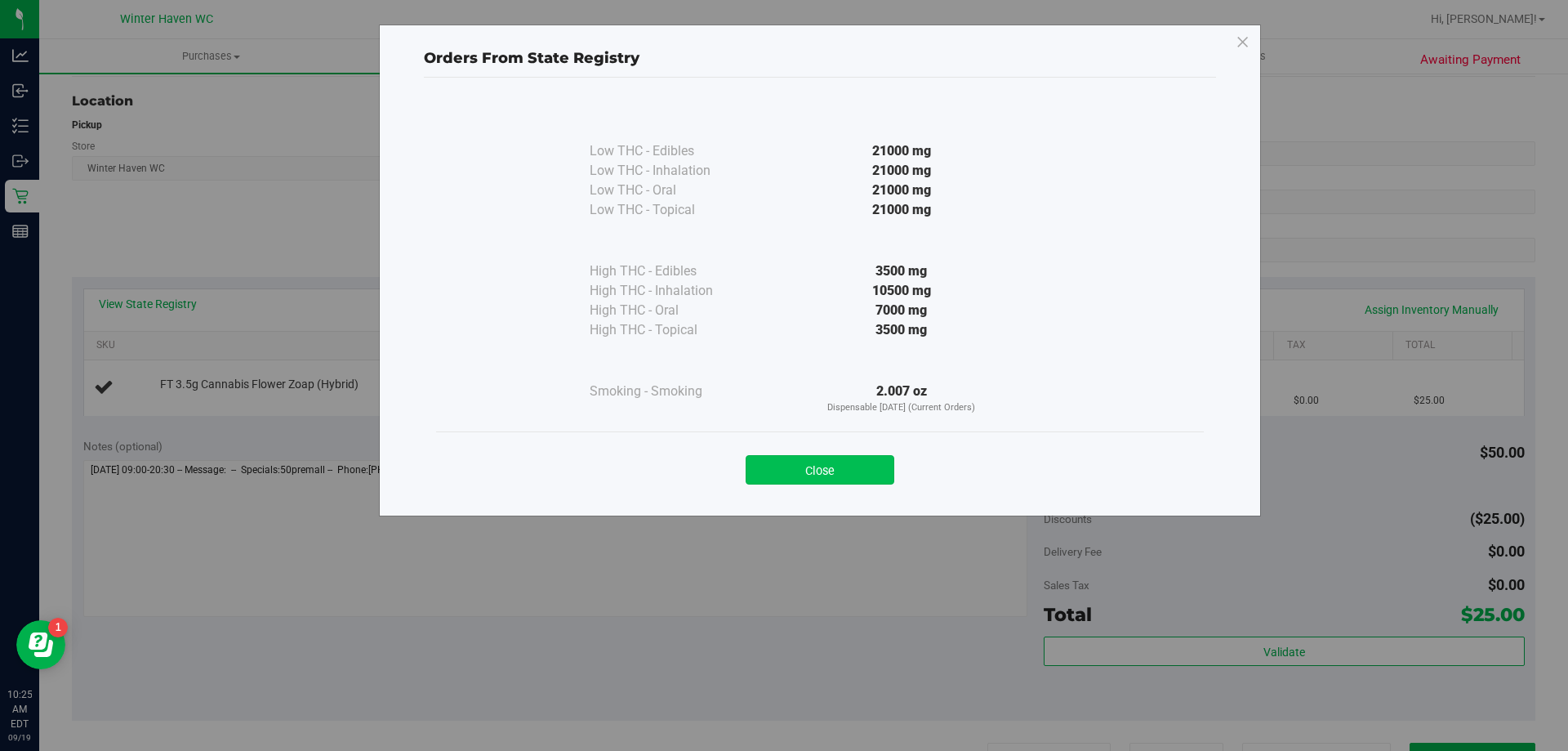
click at [840, 479] on button "Close" at bounding box center [819, 470] width 148 height 30
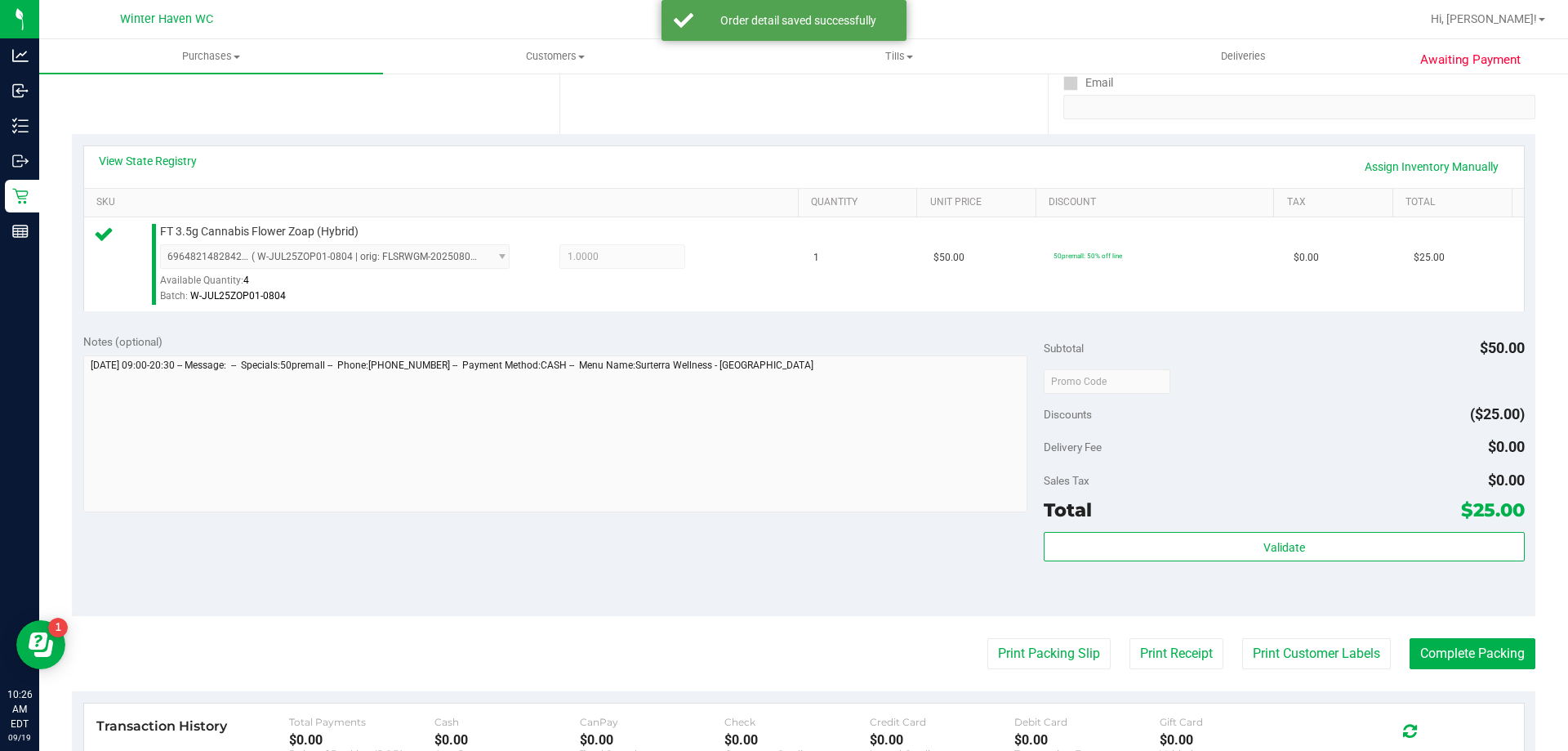
scroll to position [327, 0]
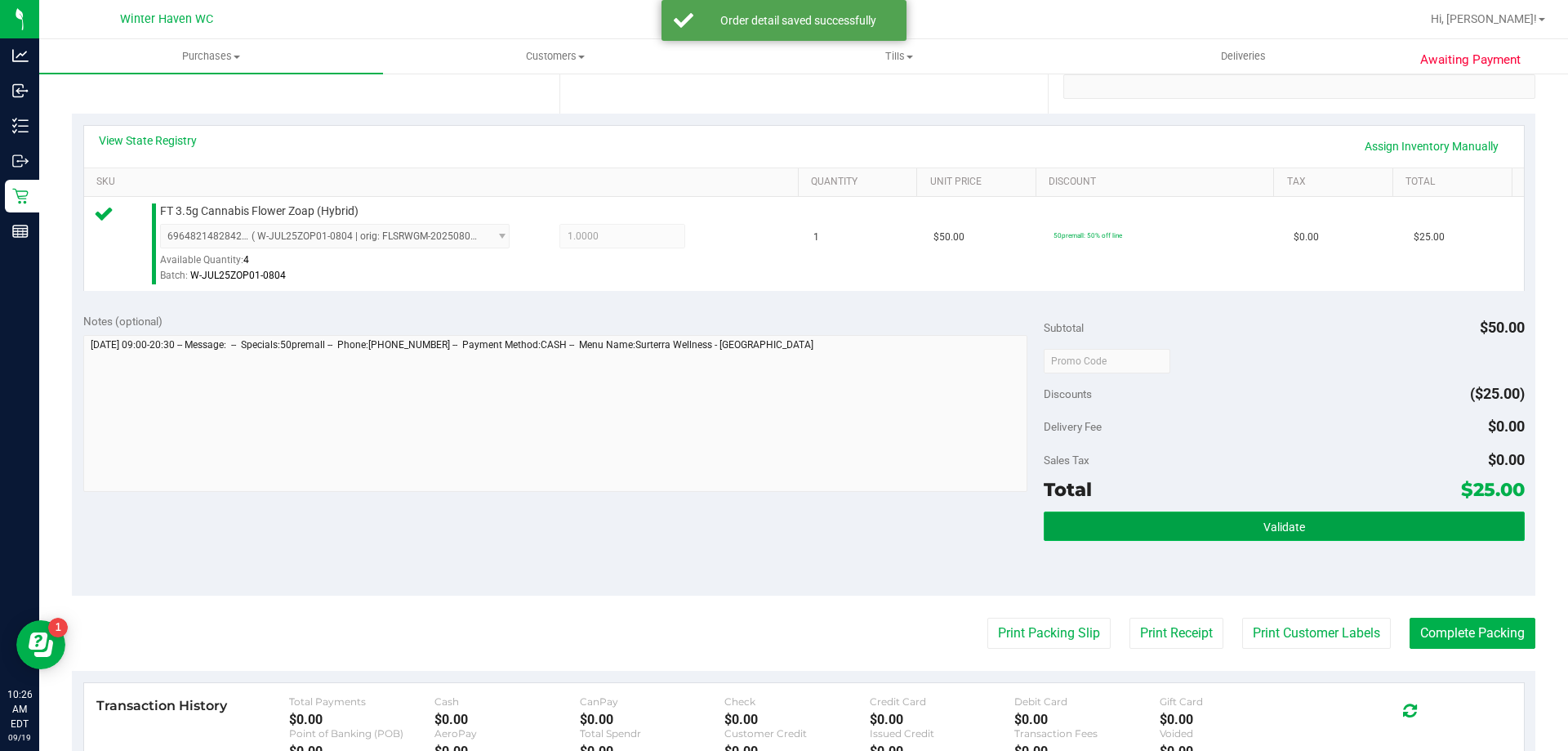
click at [1154, 528] on button "Validate" at bounding box center [1284, 526] width 480 height 30
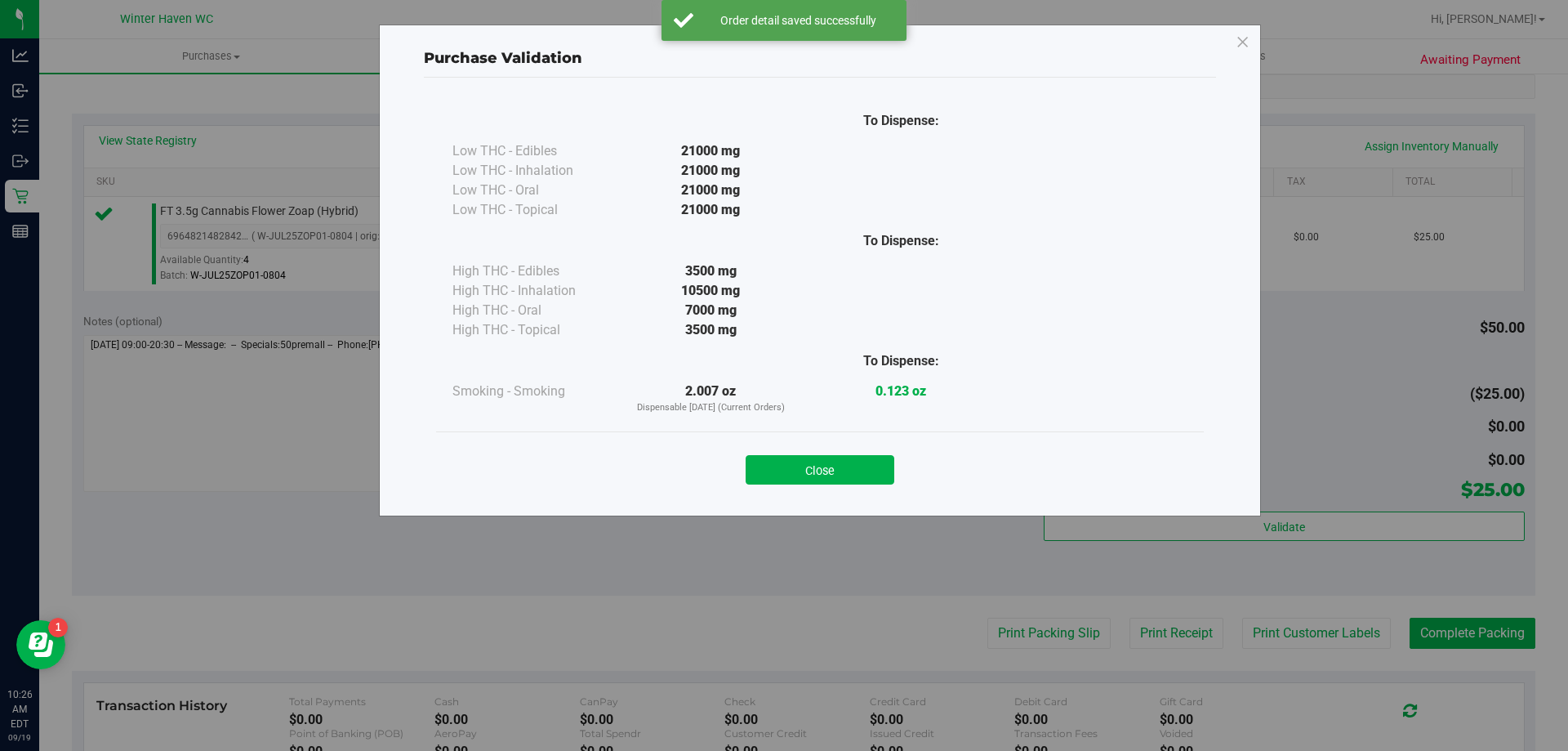
click at [851, 463] on button "Close" at bounding box center [819, 470] width 148 height 30
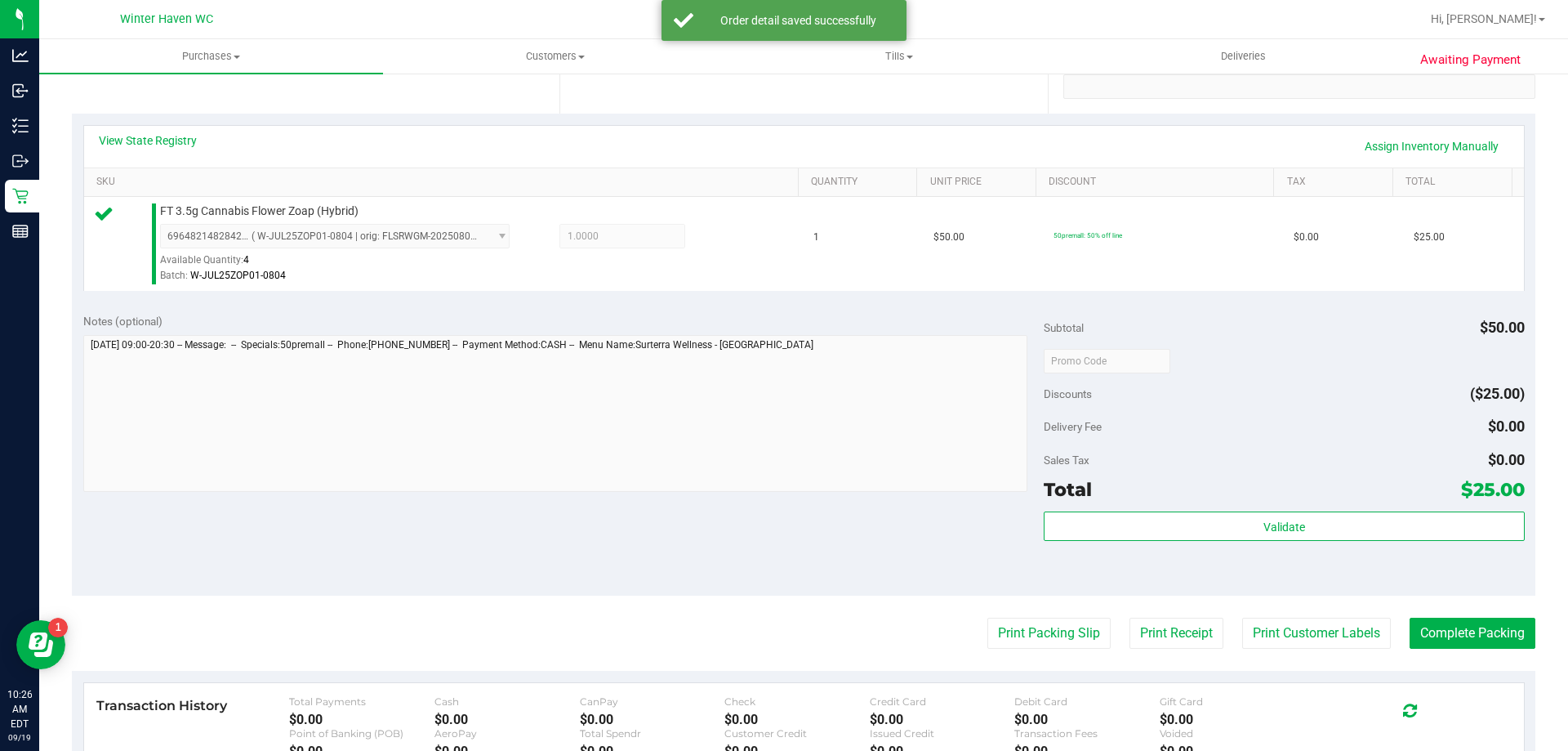
click at [993, 660] on purchase-details "Back Edit Purchase Cancel Purchase View Profile # 11972635 BioTrack ID: - Submi…" at bounding box center [803, 369] width 1464 height 1215
click at [995, 640] on button "Print Packing Slip" at bounding box center [1049, 633] width 123 height 31
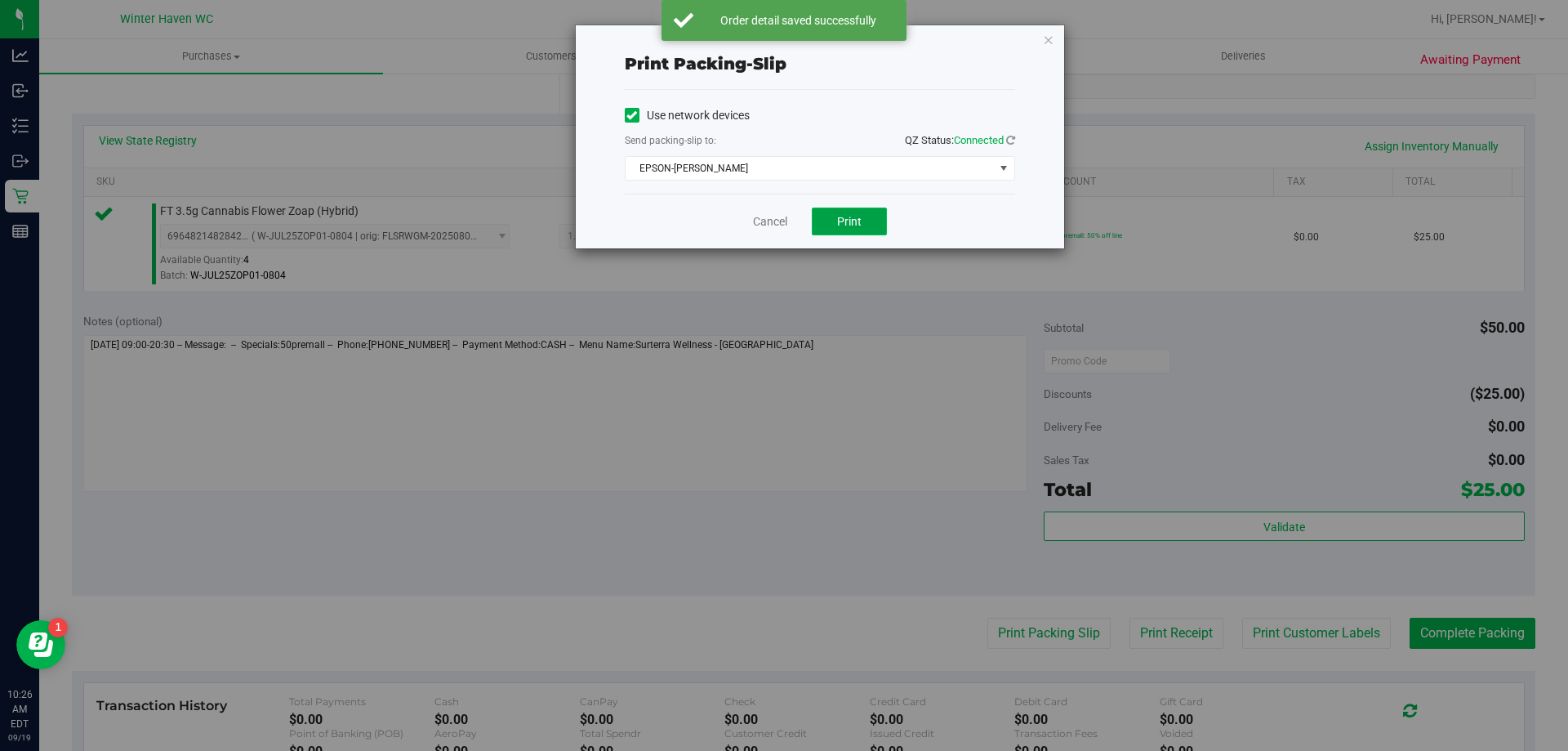
click at [848, 229] on button "Print" at bounding box center [849, 221] width 76 height 28
click at [1047, 38] on icon "button" at bounding box center [1049, 39] width 11 height 19
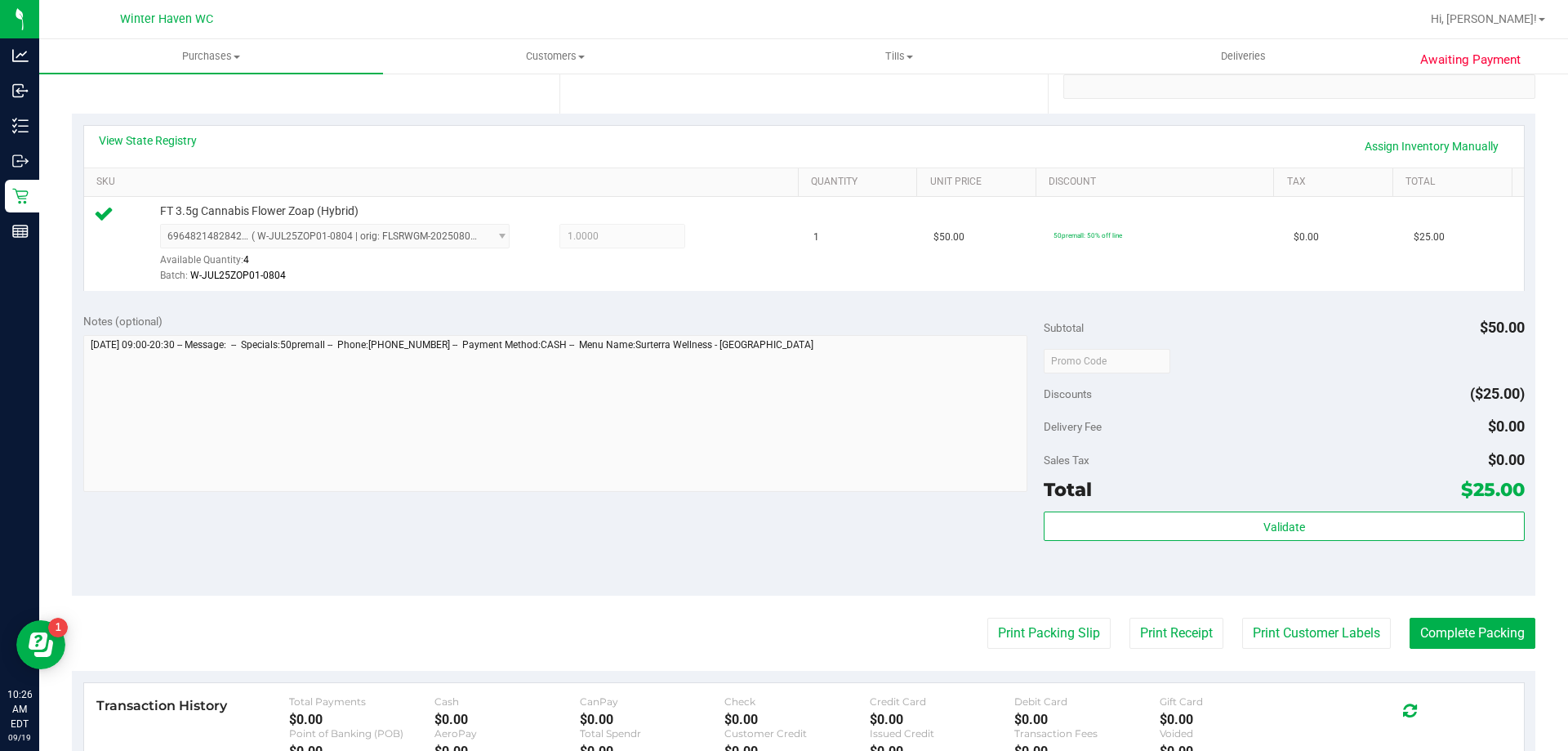
click at [1447, 613] on purchase-details "Back Edit Purchase Cancel Purchase View Profile # 11972635 BioTrack ID: - Submi…" at bounding box center [803, 369] width 1464 height 1215
click at [1447, 616] on purchase-details "Back Edit Purchase Cancel Purchase View Profile # 11972635 BioTrack ID: - Submi…" at bounding box center [803, 369] width 1464 height 1215
click at [1448, 624] on button "Complete Packing" at bounding box center [1472, 633] width 126 height 31
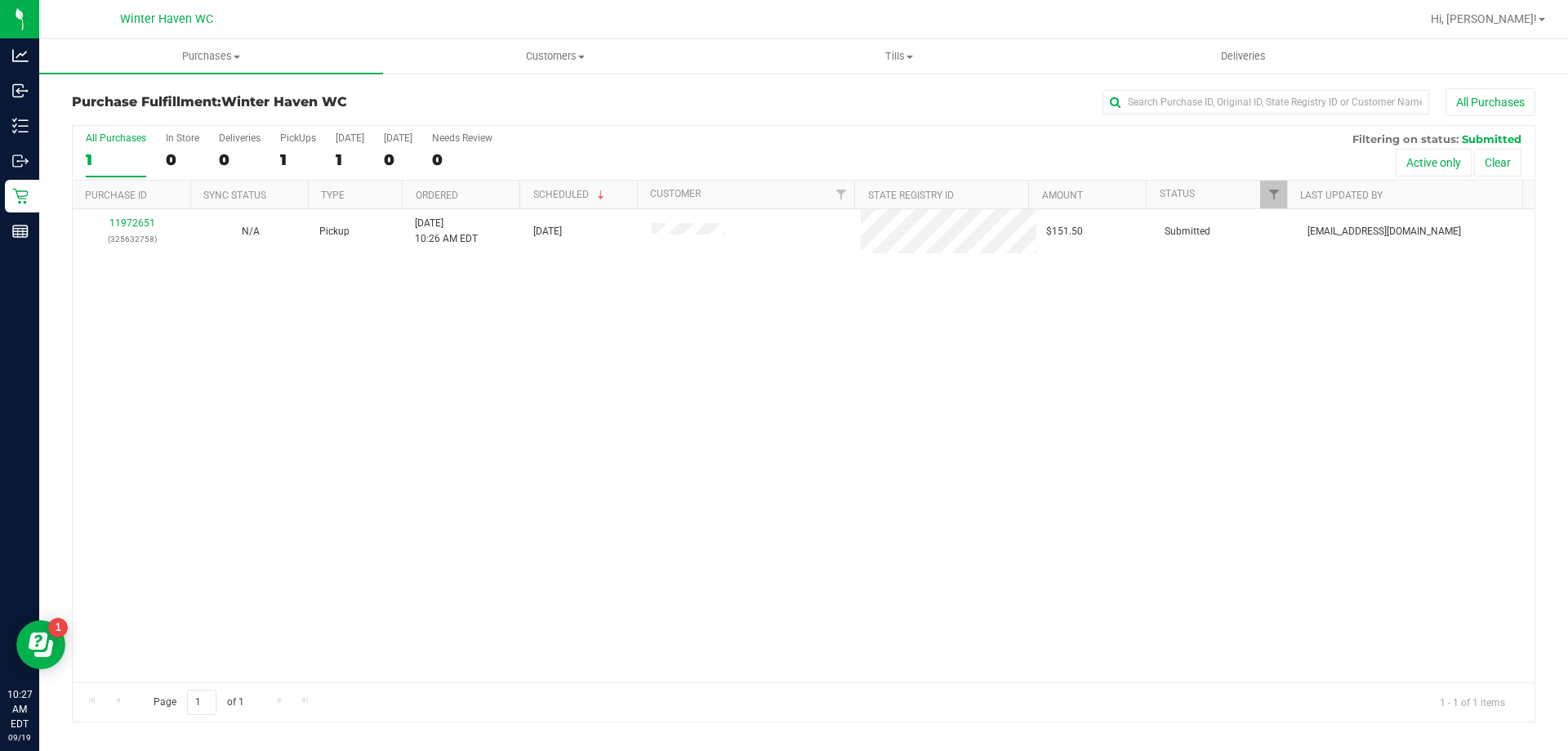
click at [734, 382] on div "11972651 (325632758) N/A Pickup 9/19/2025 10:26 AM EDT 9/19/2025 $151.50 Submit…" at bounding box center [803, 446] width 1462 height 474
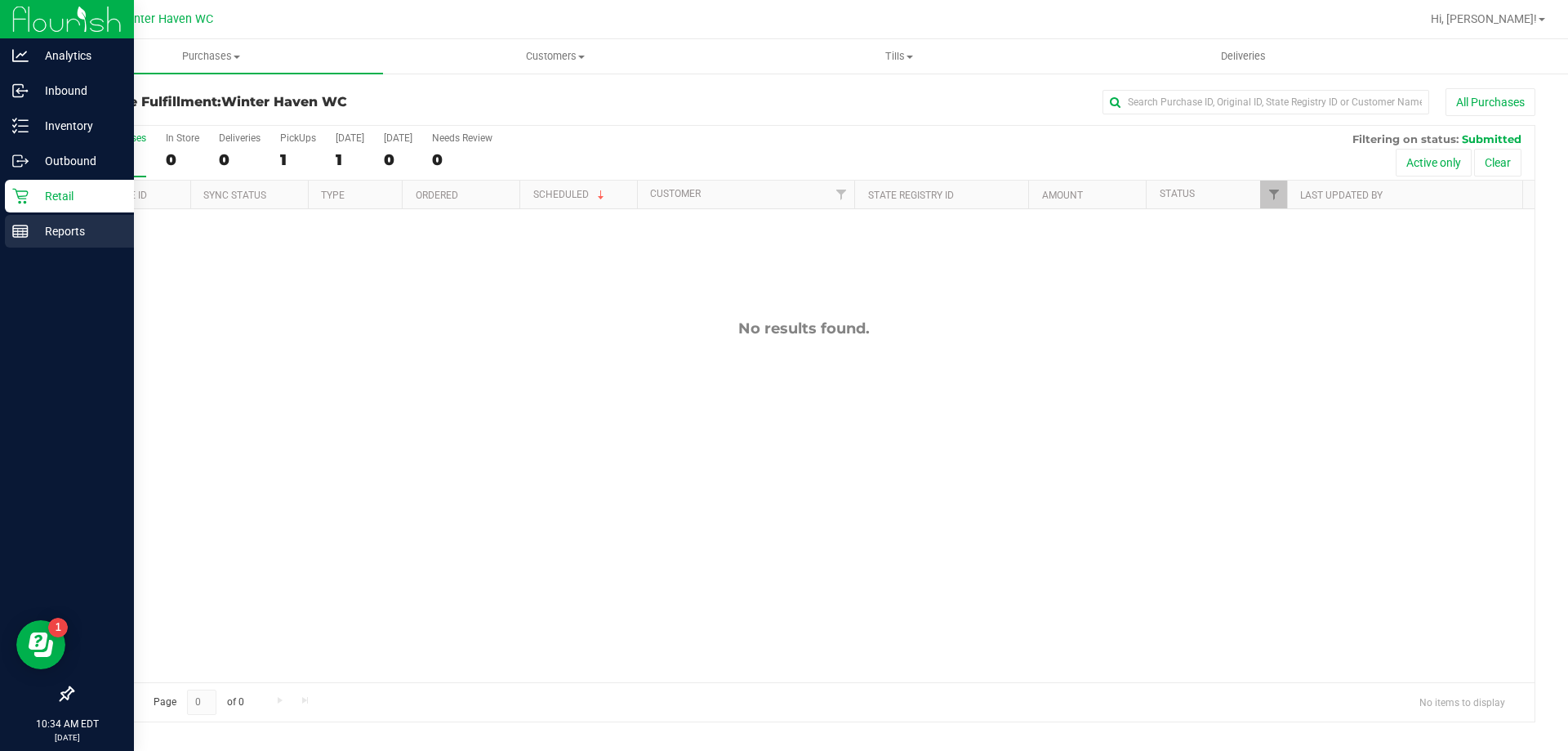
click at [24, 237] on rect at bounding box center [20, 232] width 14 height 11
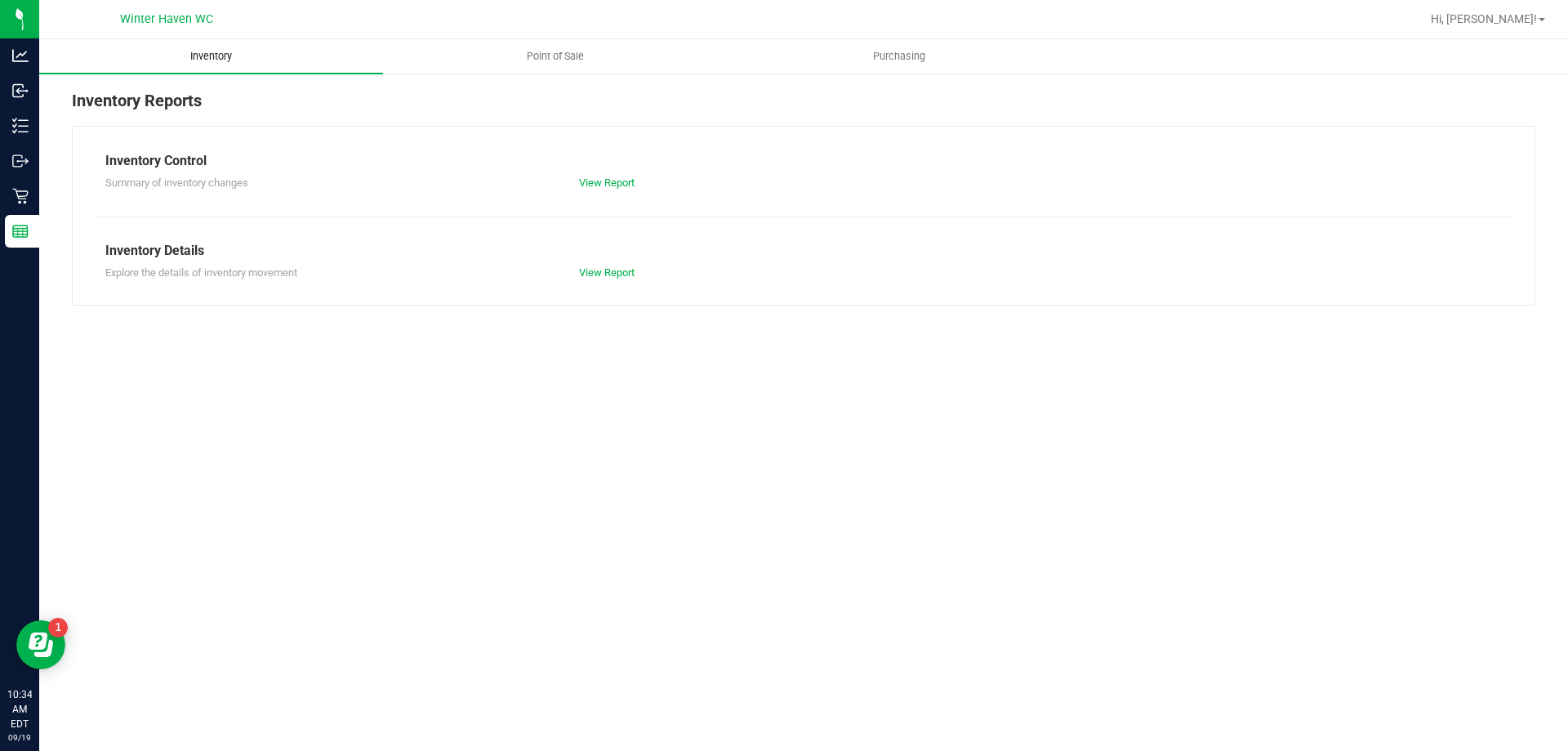
click at [221, 65] on uib-tab-heading "Inventory" at bounding box center [211, 56] width 344 height 34
click at [562, 67] on uib-tab-heading "Point of Sale" at bounding box center [555, 56] width 342 height 33
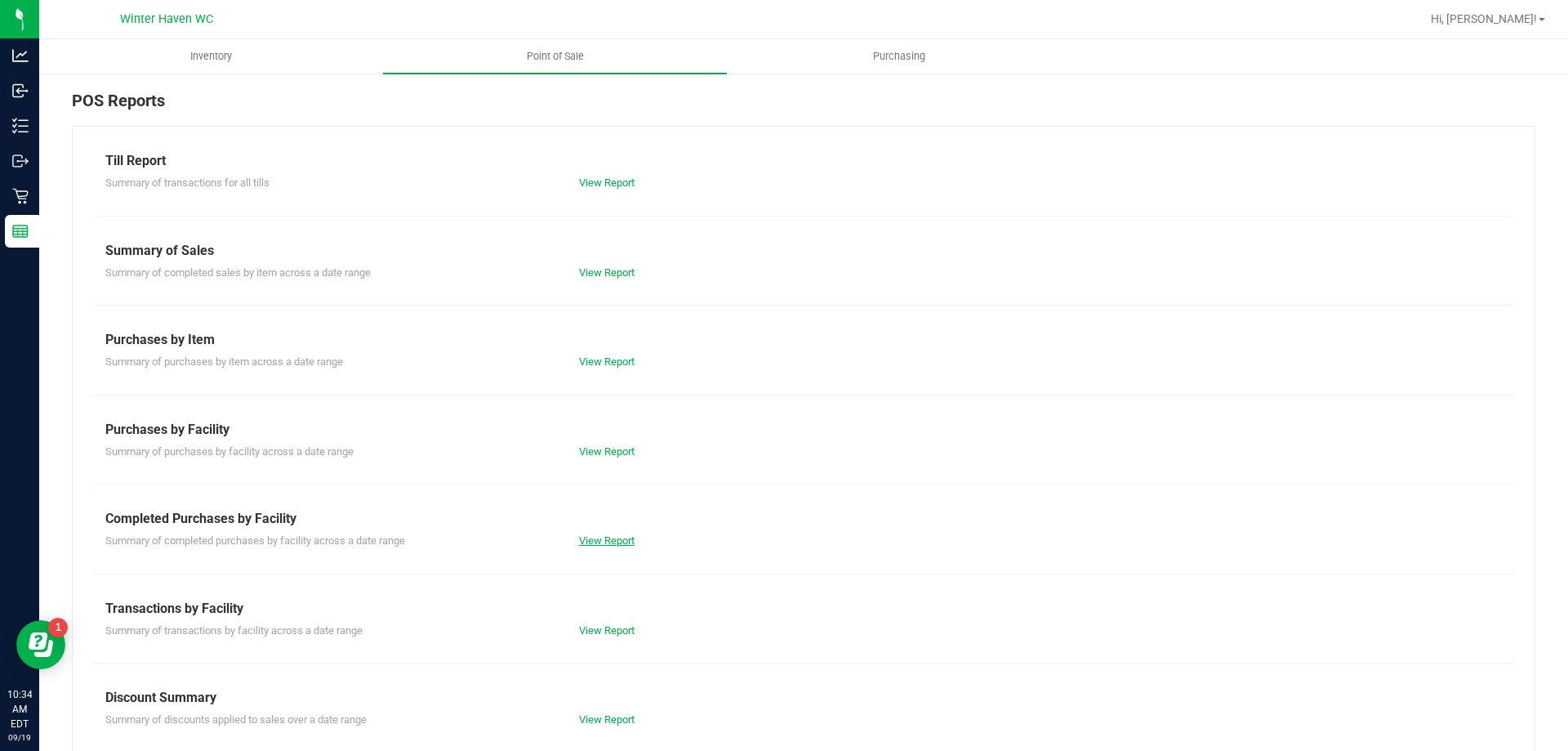
click at [613, 537] on link "View Report" at bounding box center [607, 541] width 55 height 12
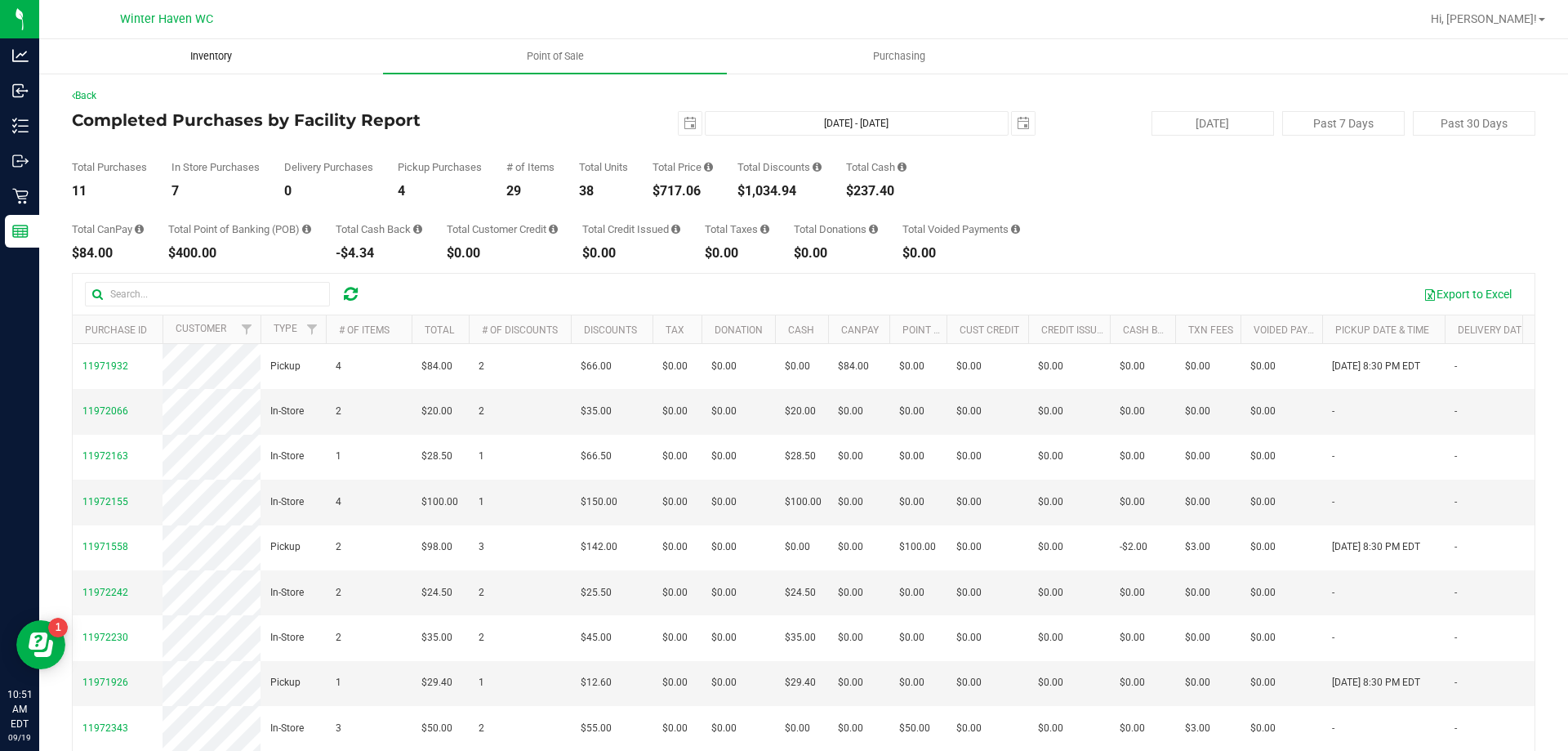
click at [216, 52] on span "Inventory" at bounding box center [211, 55] width 86 height 14
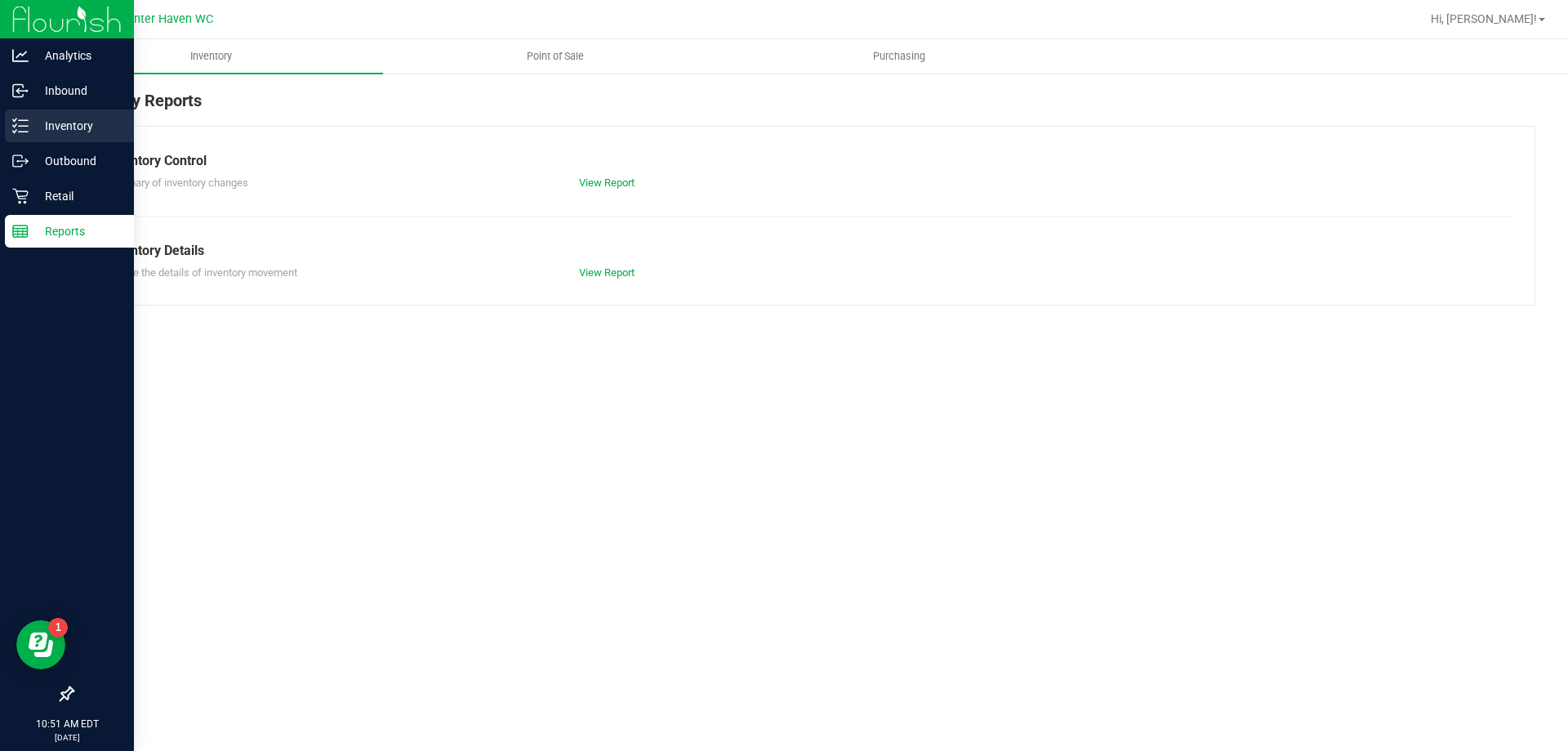
click at [77, 127] on p "Inventory" at bounding box center [77, 125] width 98 height 19
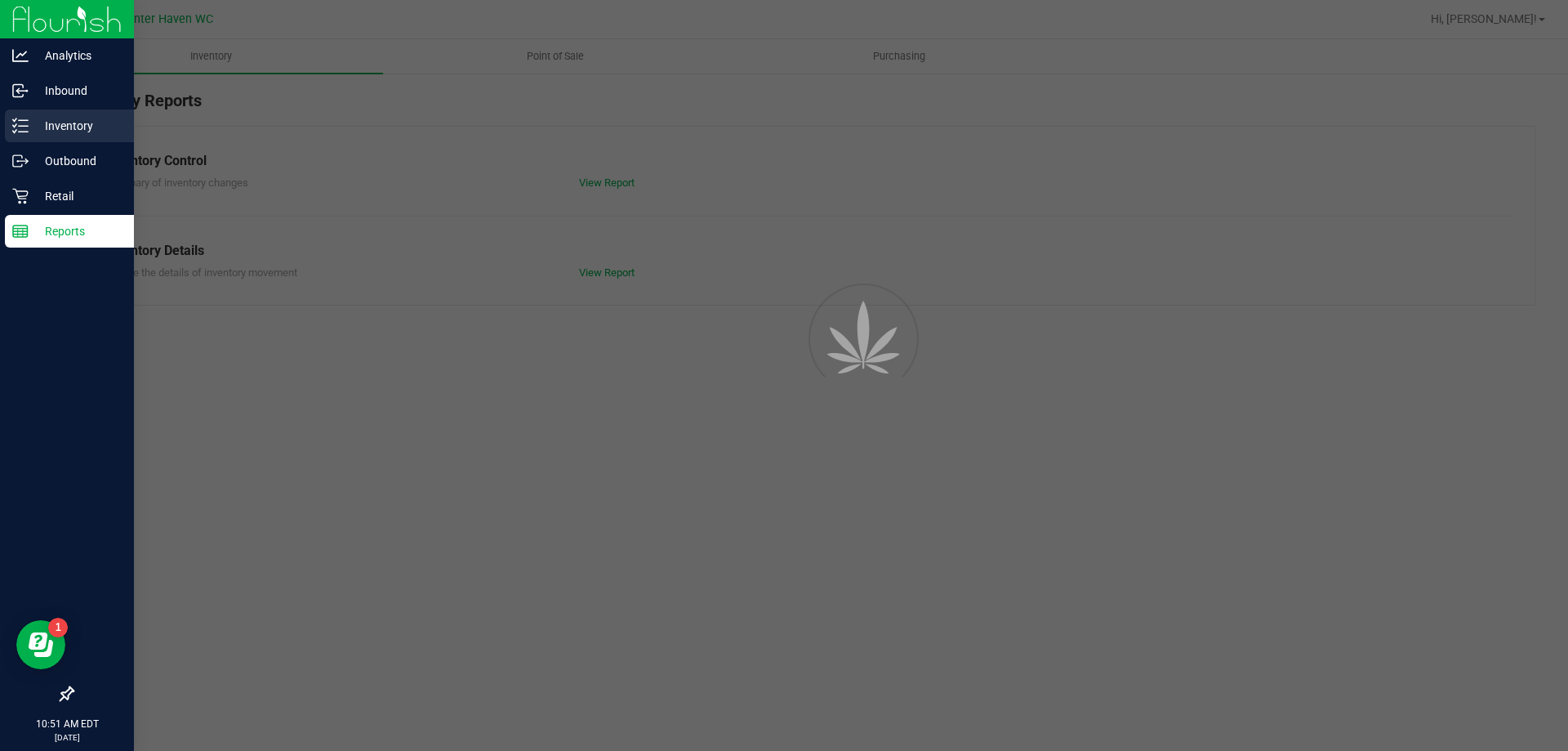
click at [29, 121] on p "Inventory" at bounding box center [77, 125] width 98 height 19
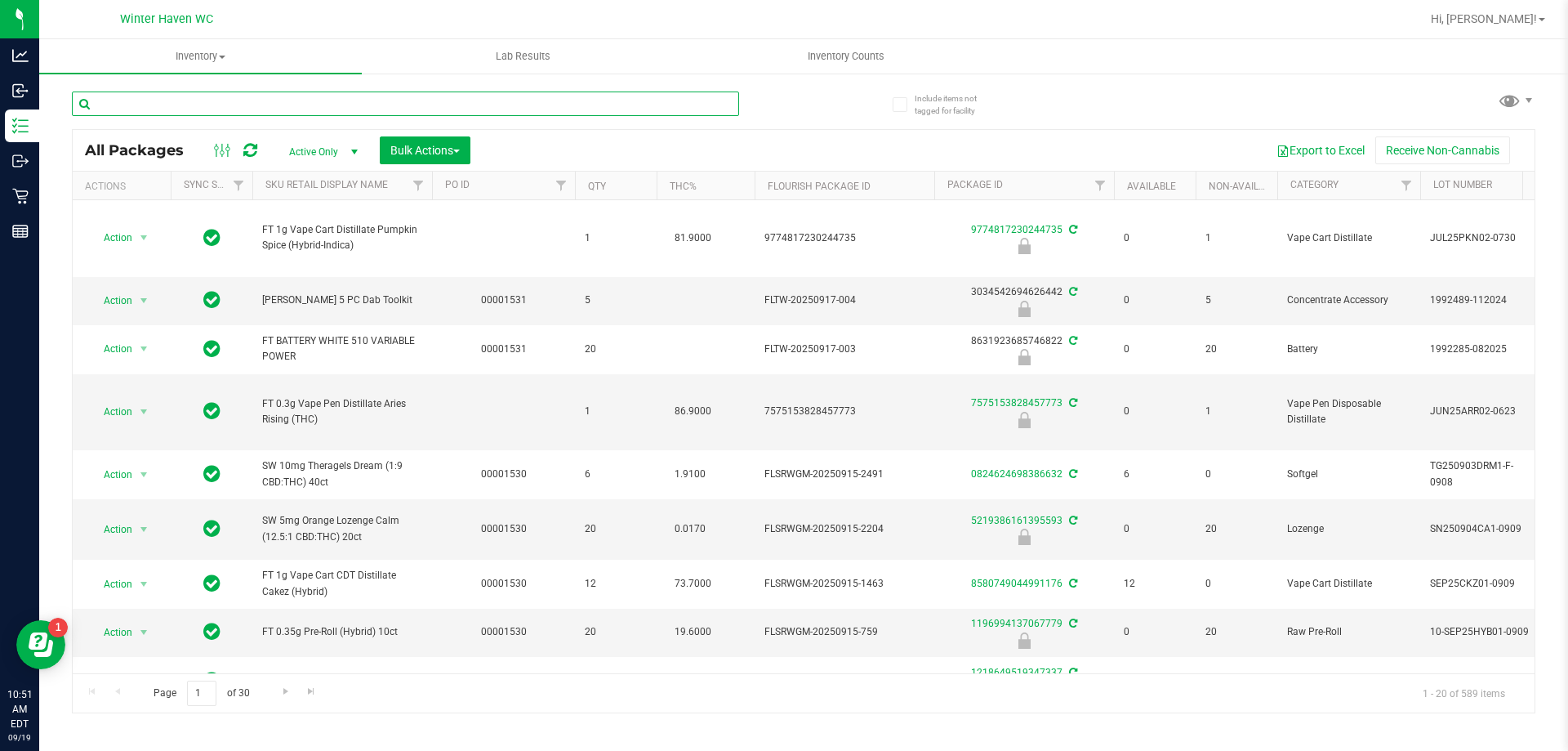
click at [231, 103] on input "text" at bounding box center [405, 104] width 667 height 25
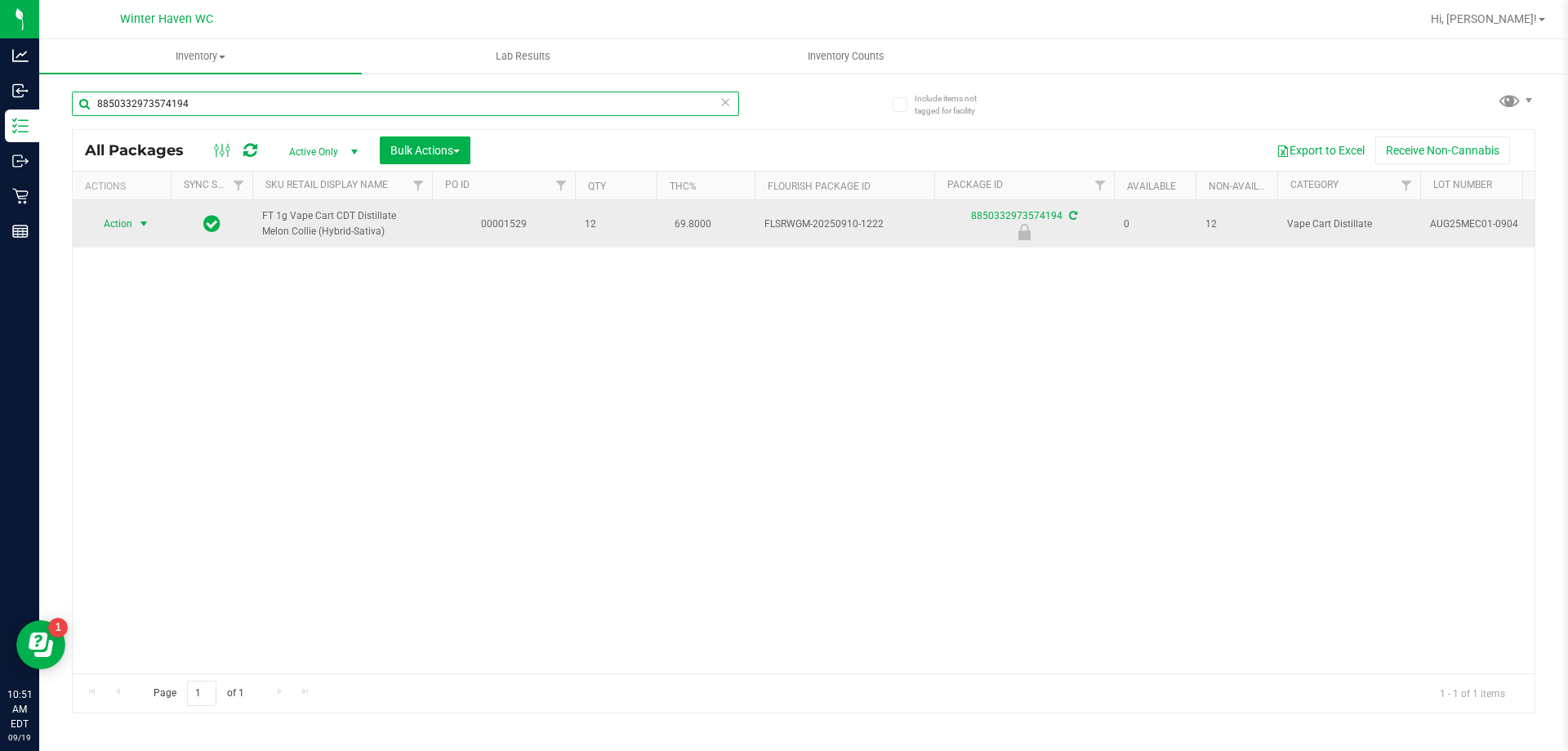
type input "8850332973574194"
click at [129, 234] on span "Action" at bounding box center [111, 224] width 44 height 23
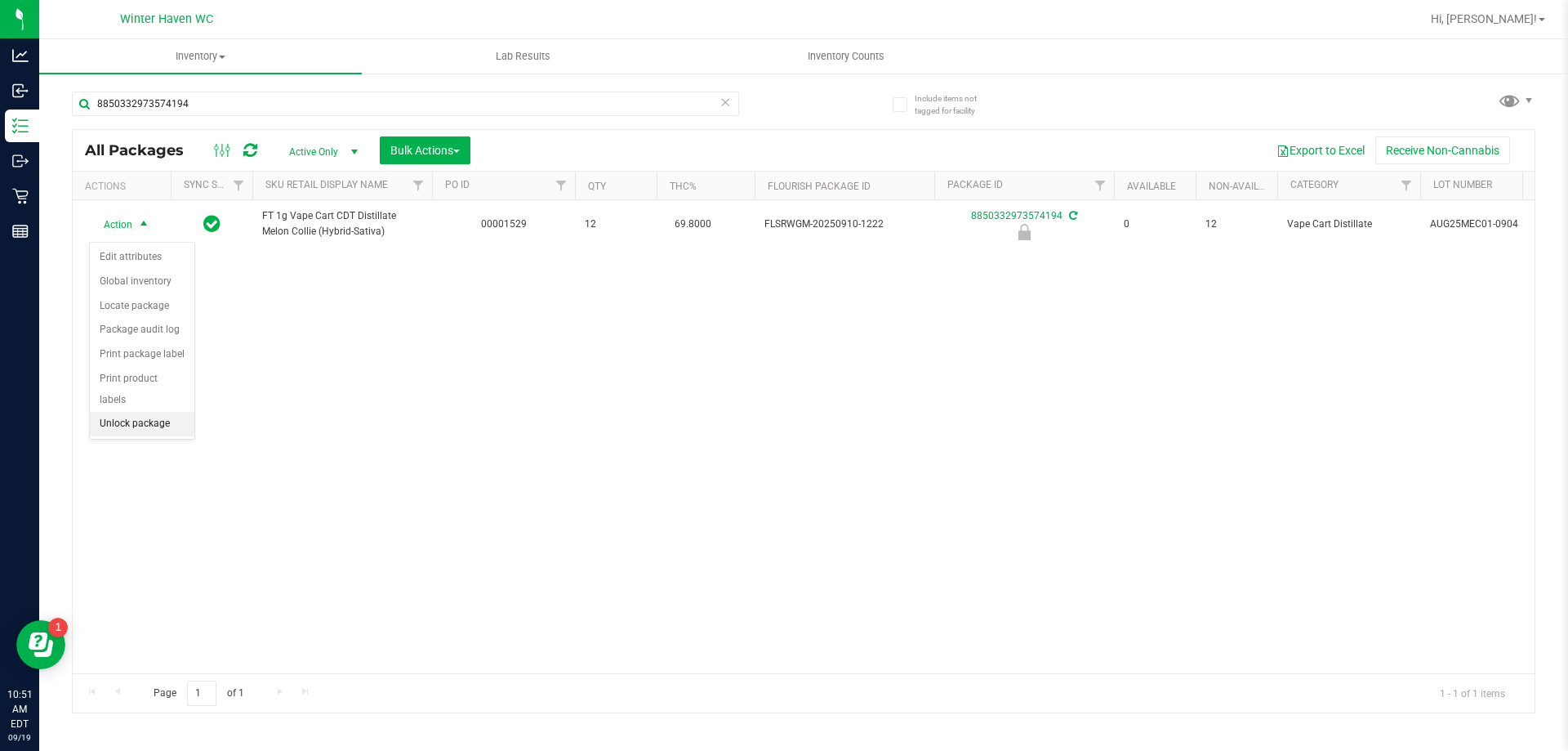
click at [154, 411] on li "Unlock package" at bounding box center [142, 424] width 104 height 25
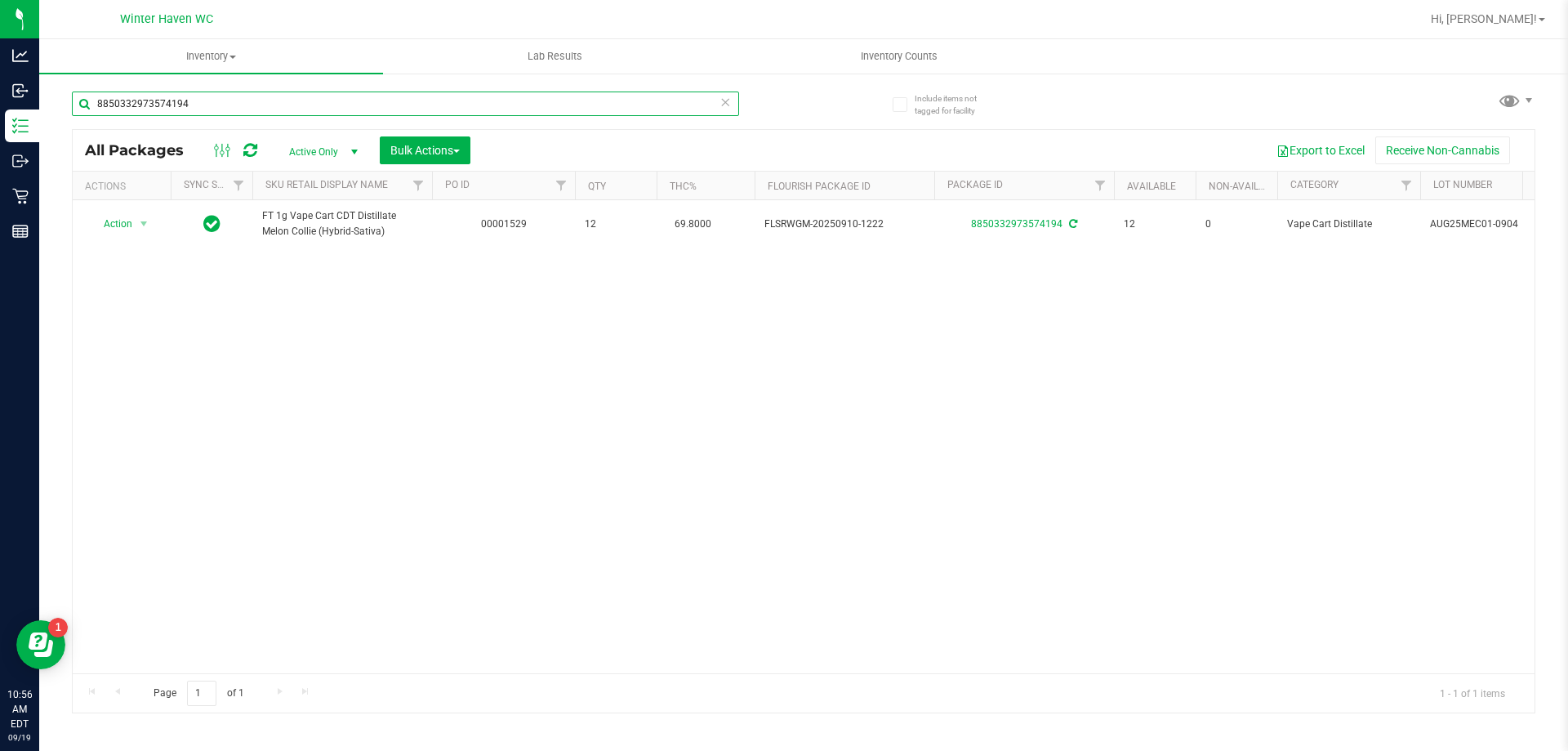
click at [191, 104] on input "8850332973574194" at bounding box center [405, 104] width 667 height 25
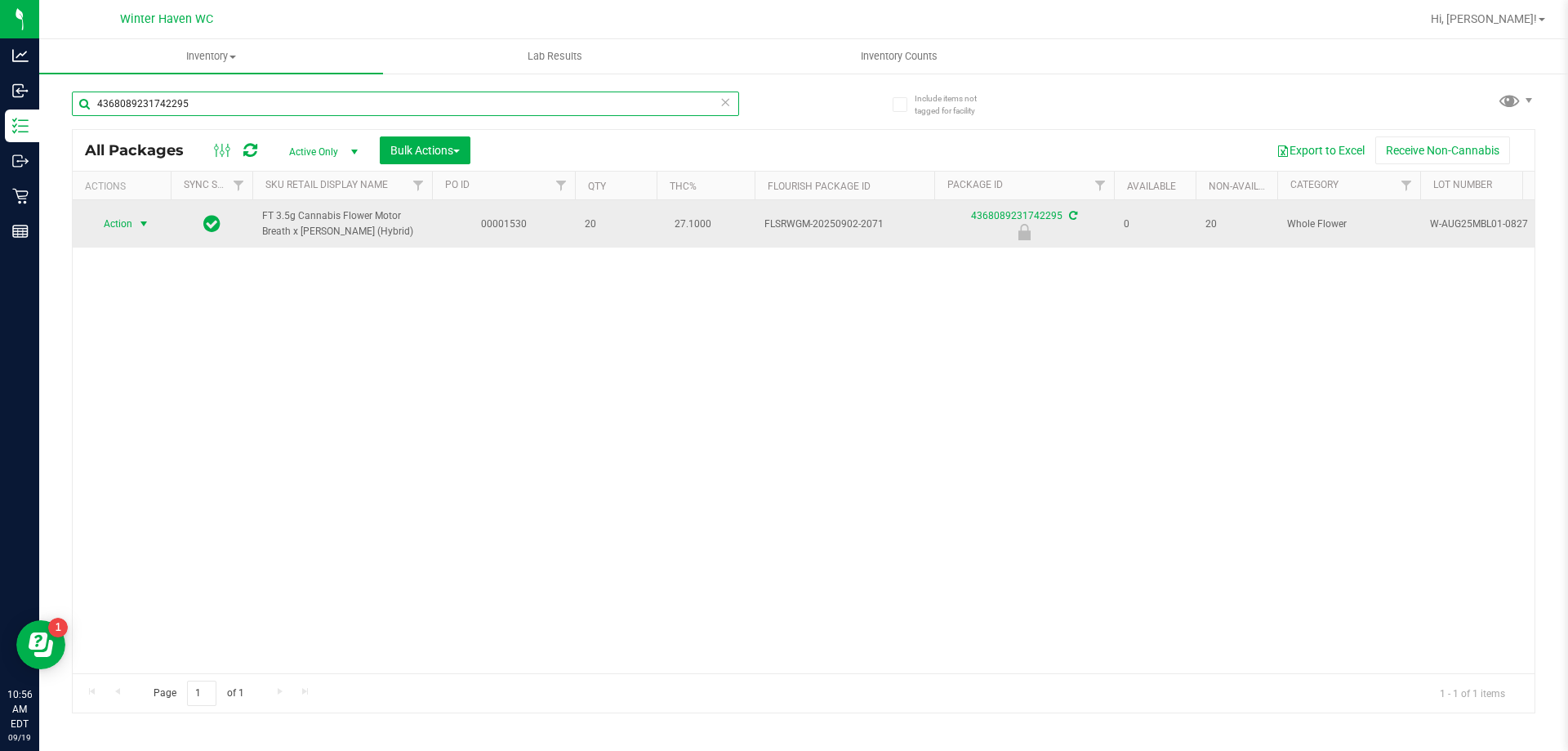
type input "4368089231742295"
click at [140, 220] on span "select" at bounding box center [143, 224] width 13 height 13
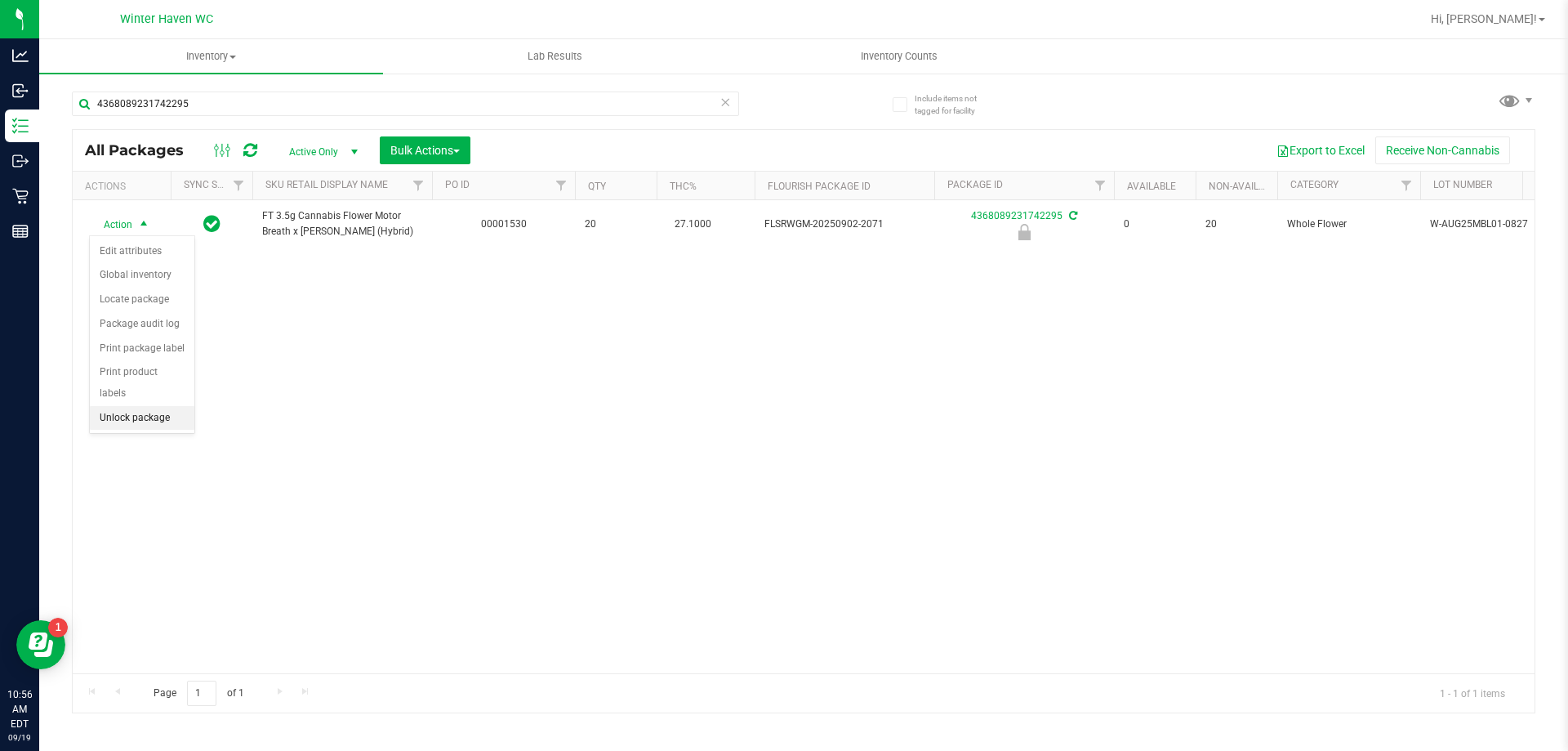
click at [149, 406] on li "Unlock package" at bounding box center [142, 418] width 104 height 25
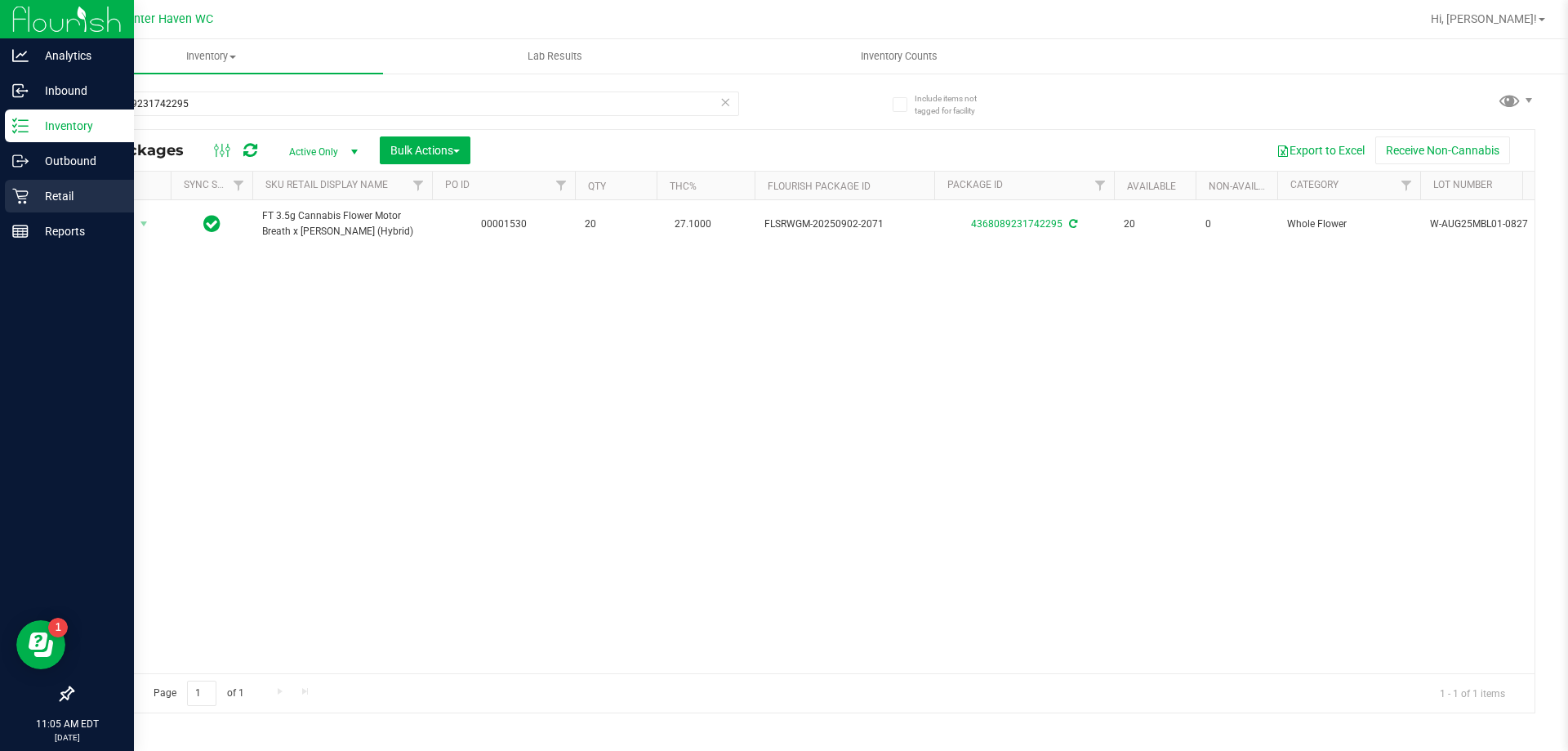
click at [51, 187] on p "Retail" at bounding box center [77, 196] width 98 height 19
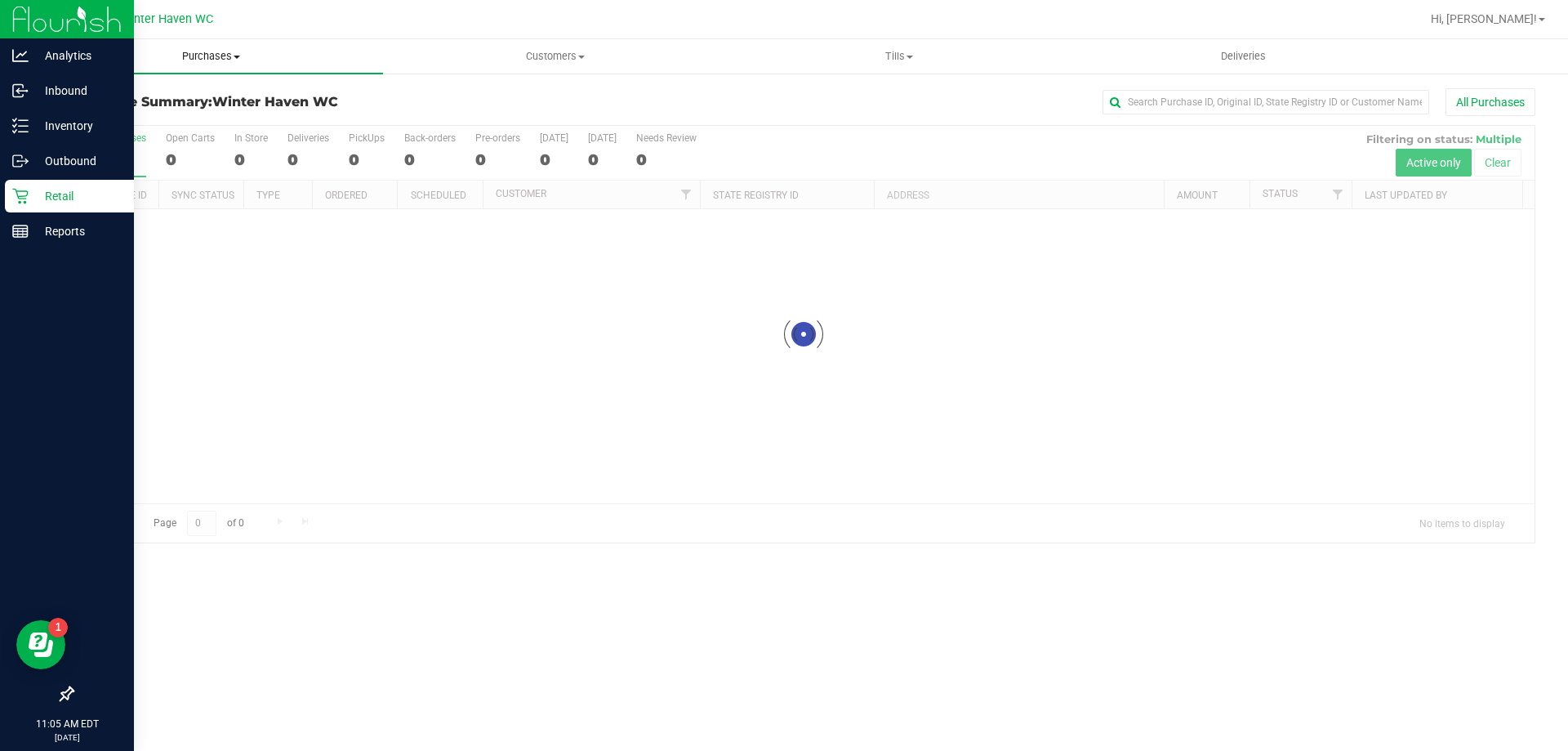
click at [208, 51] on span "Purchases" at bounding box center [211, 55] width 344 height 14
click at [155, 126] on li "Fulfillment" at bounding box center [211, 119] width 344 height 19
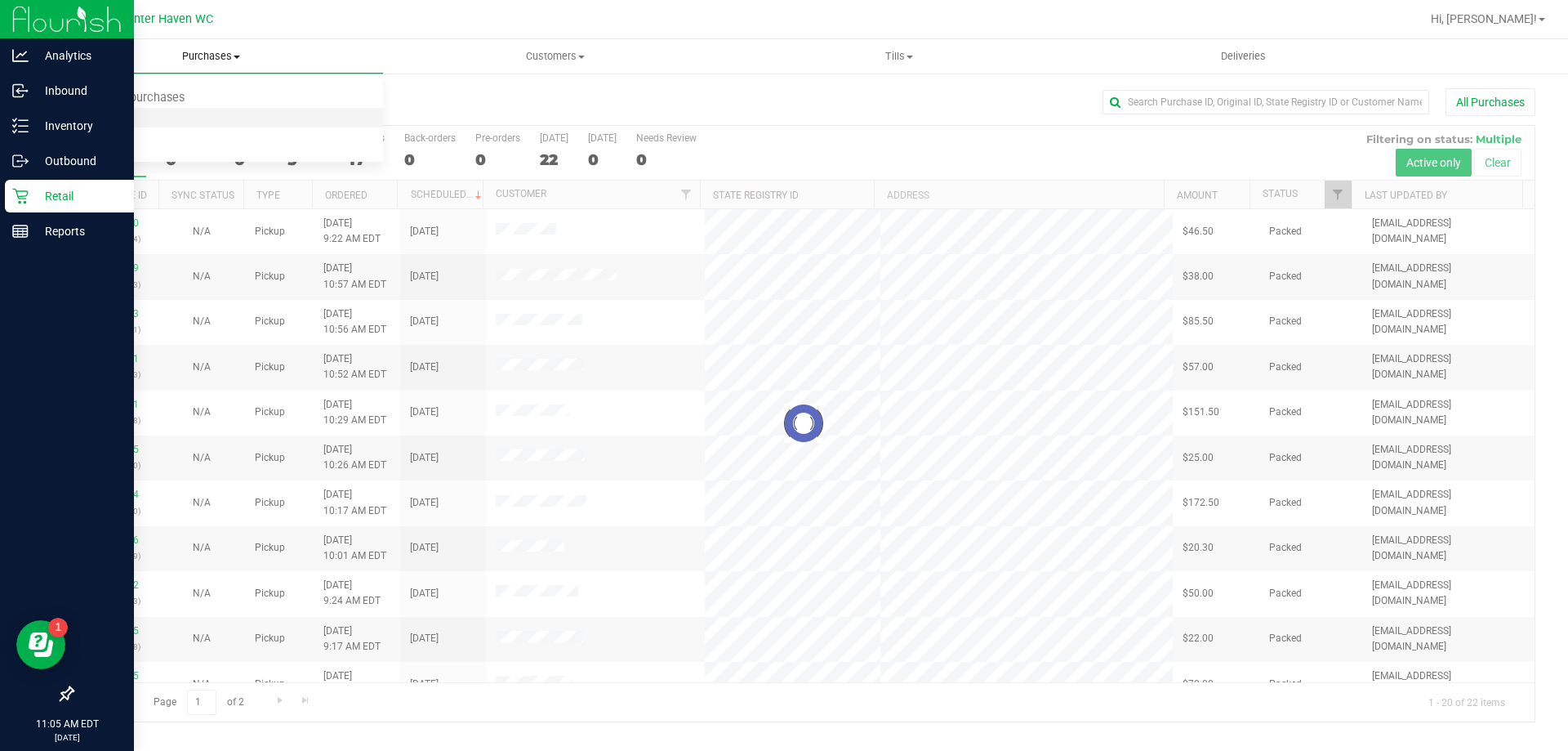
click at [166, 119] on li "Fulfillment" at bounding box center [211, 119] width 344 height 19
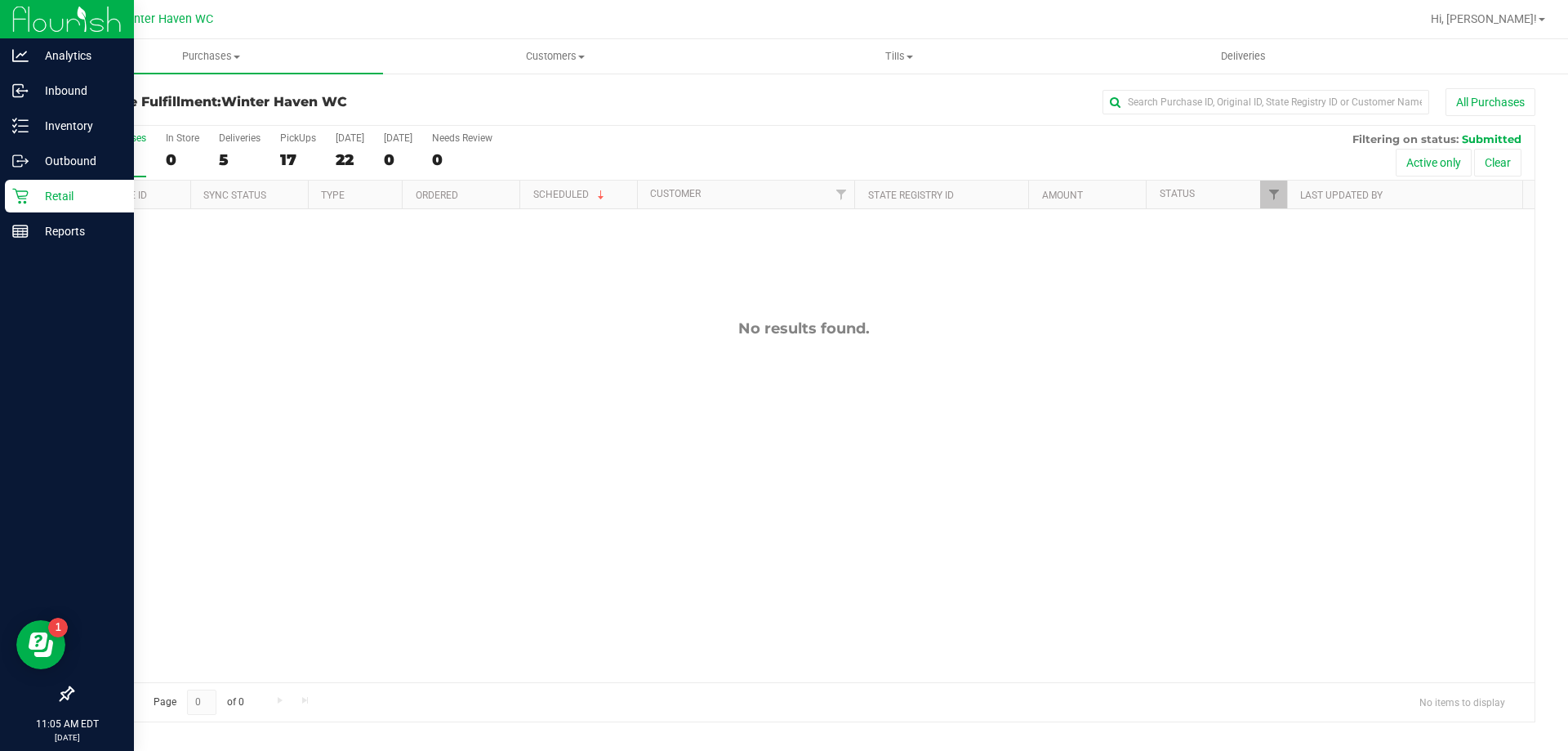
click at [426, 388] on div "No results found." at bounding box center [803, 501] width 1462 height 584
click at [215, 65] on uib-tab-heading "Purchases Summary of purchases Fulfillment All purchases" at bounding box center [211, 56] width 344 height 34
click at [145, 125] on li "Fulfillment" at bounding box center [211, 119] width 344 height 19
click at [393, 413] on div "No results found." at bounding box center [803, 501] width 1462 height 584
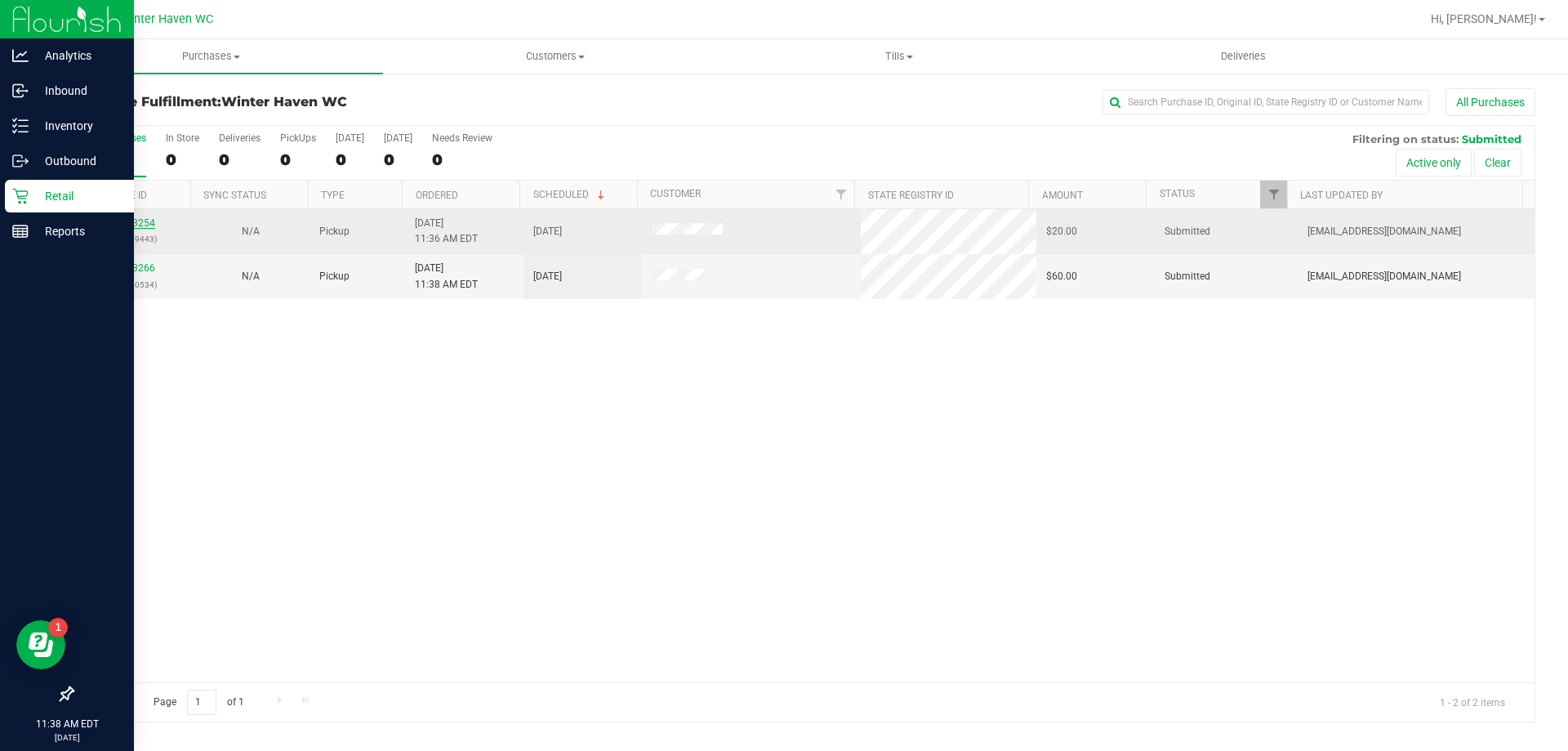
click at [124, 218] on link "11973254" at bounding box center [132, 223] width 46 height 11
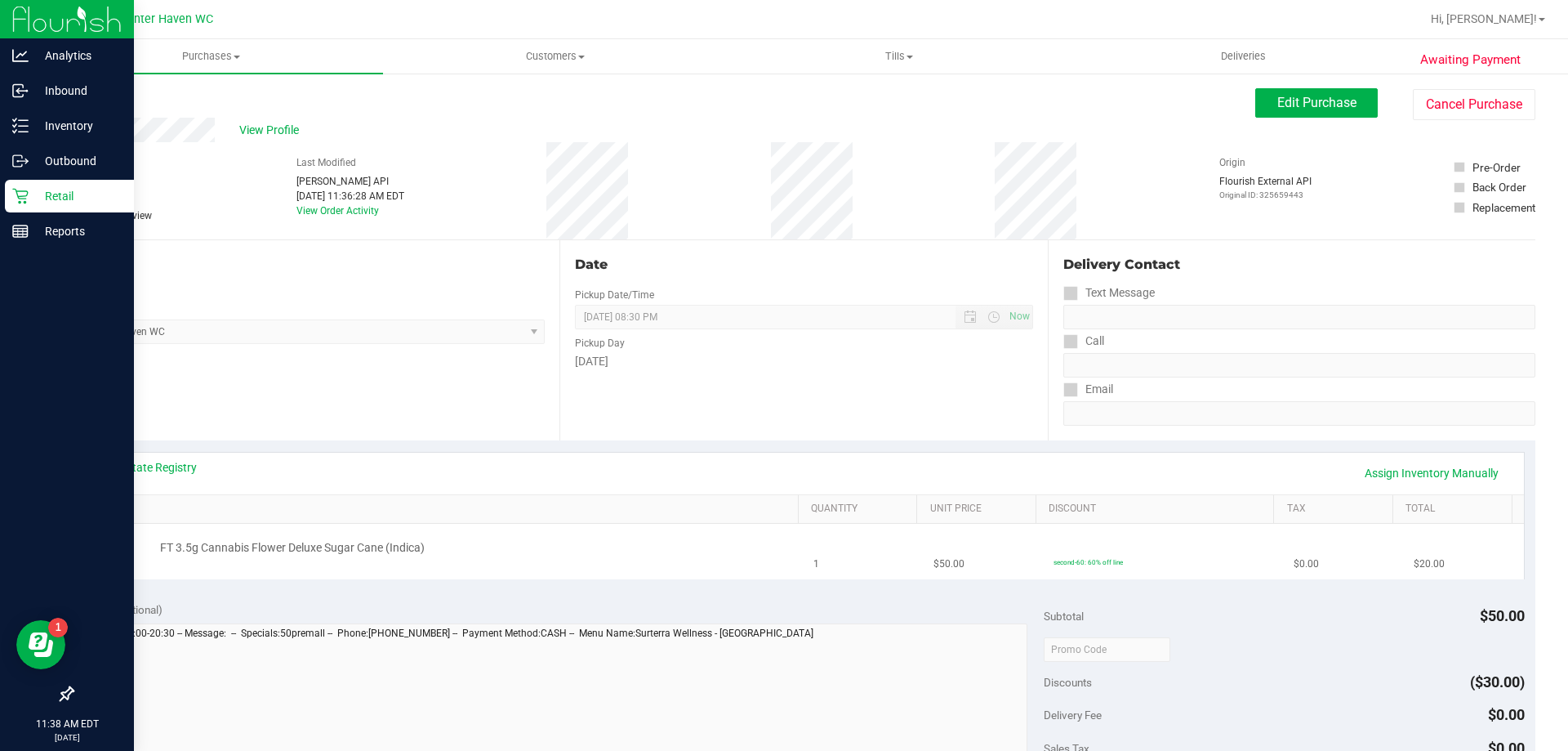
scroll to position [81, 0]
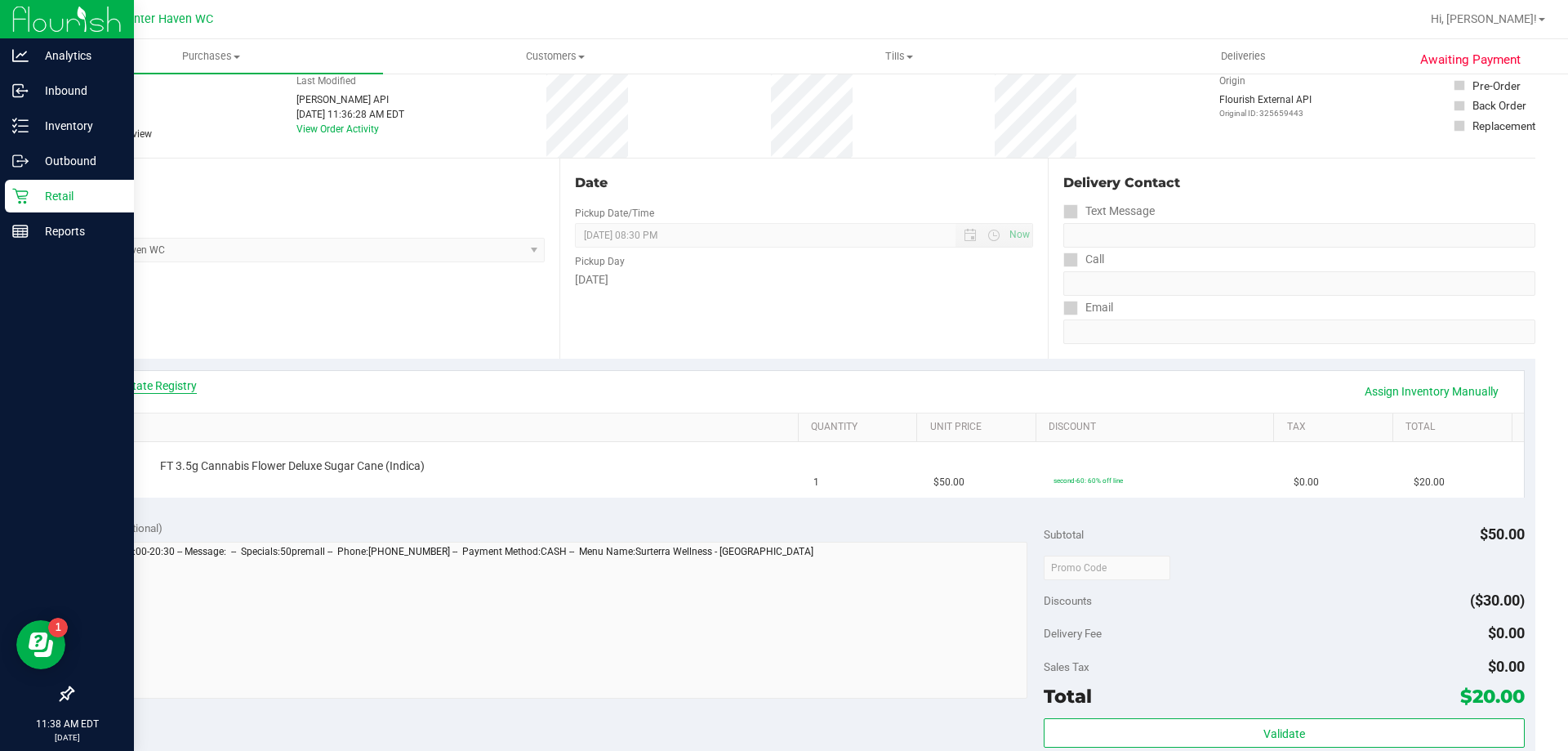
click at [163, 387] on link "View State Registry" at bounding box center [147, 386] width 98 height 16
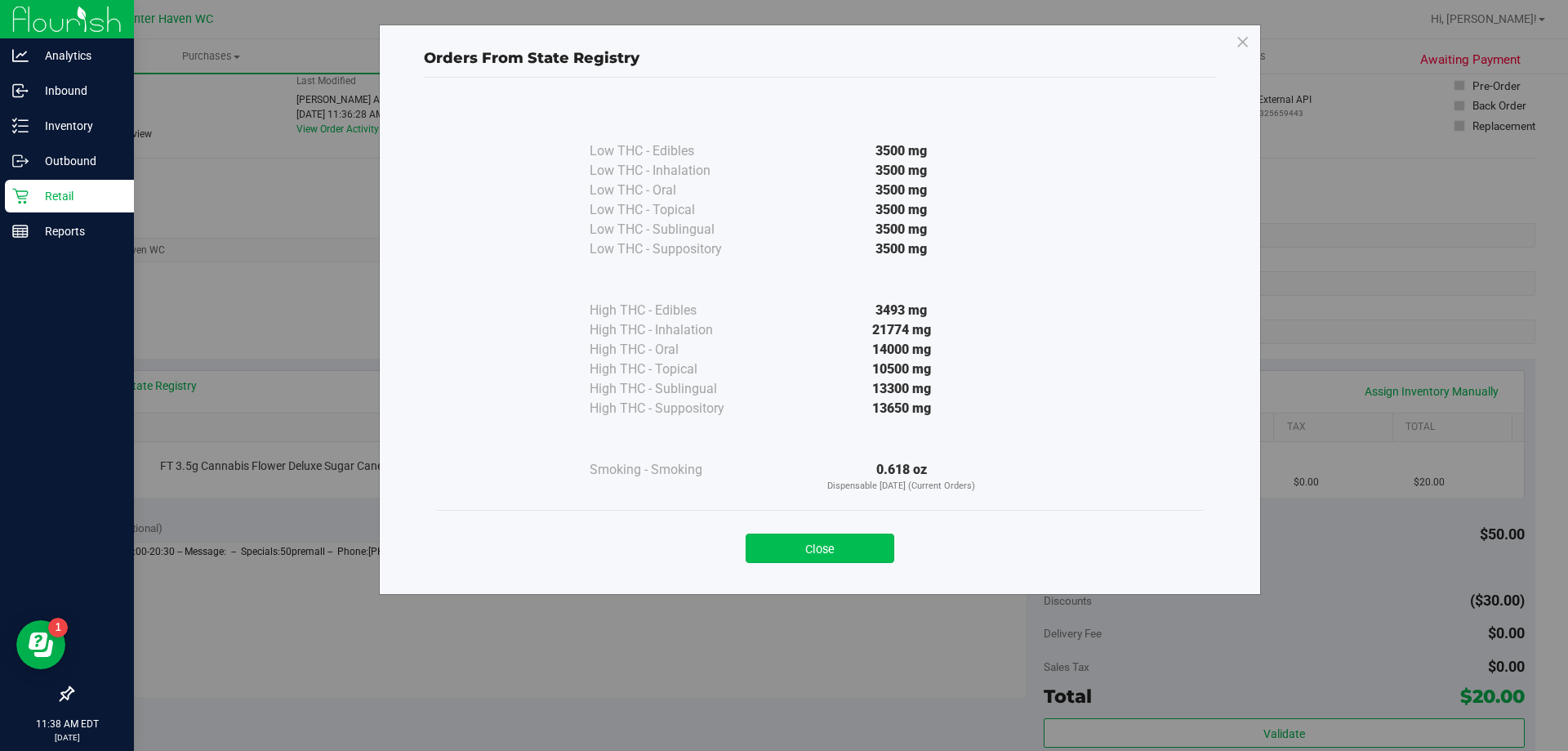
click at [829, 553] on button "Close" at bounding box center [819, 548] width 148 height 30
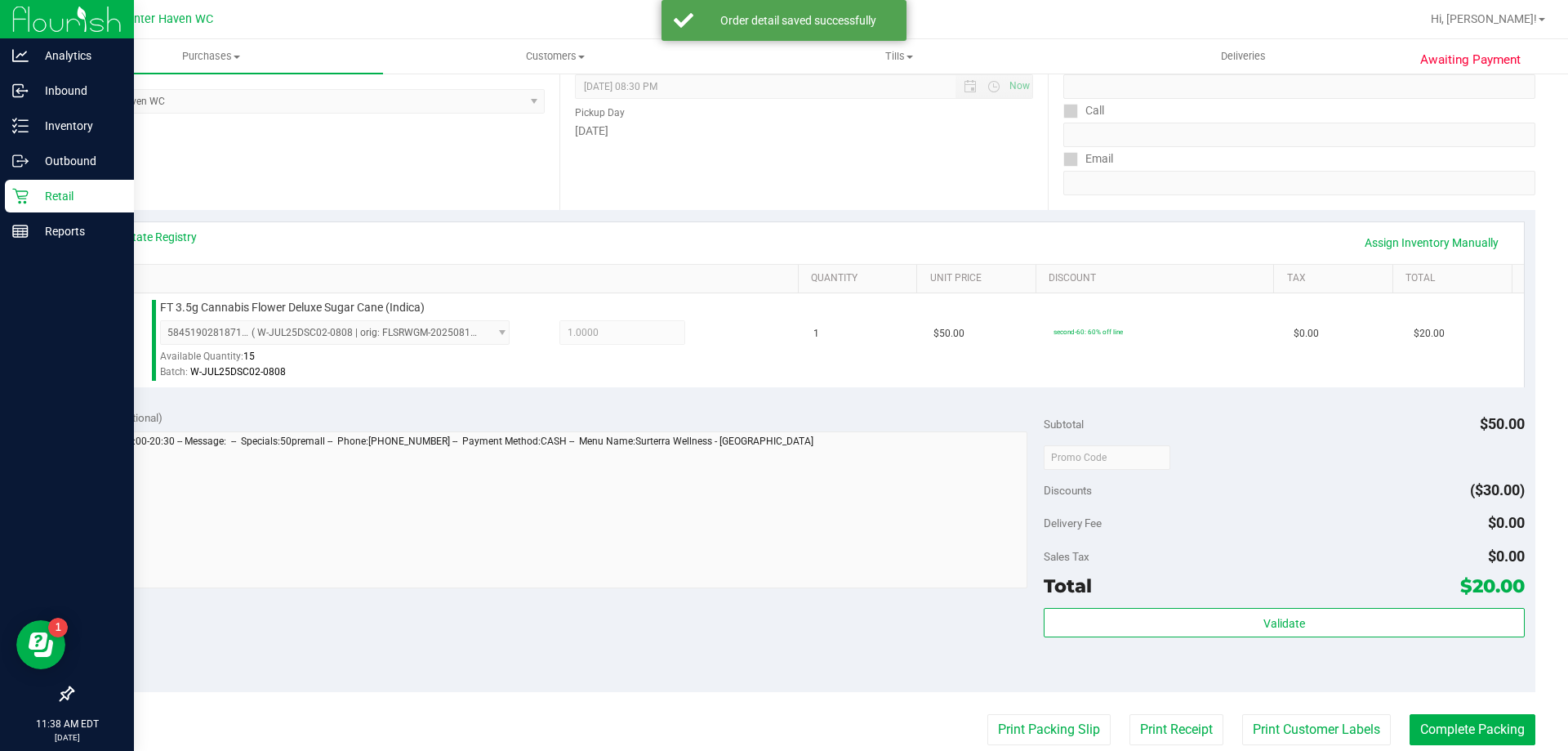
scroll to position [245, 0]
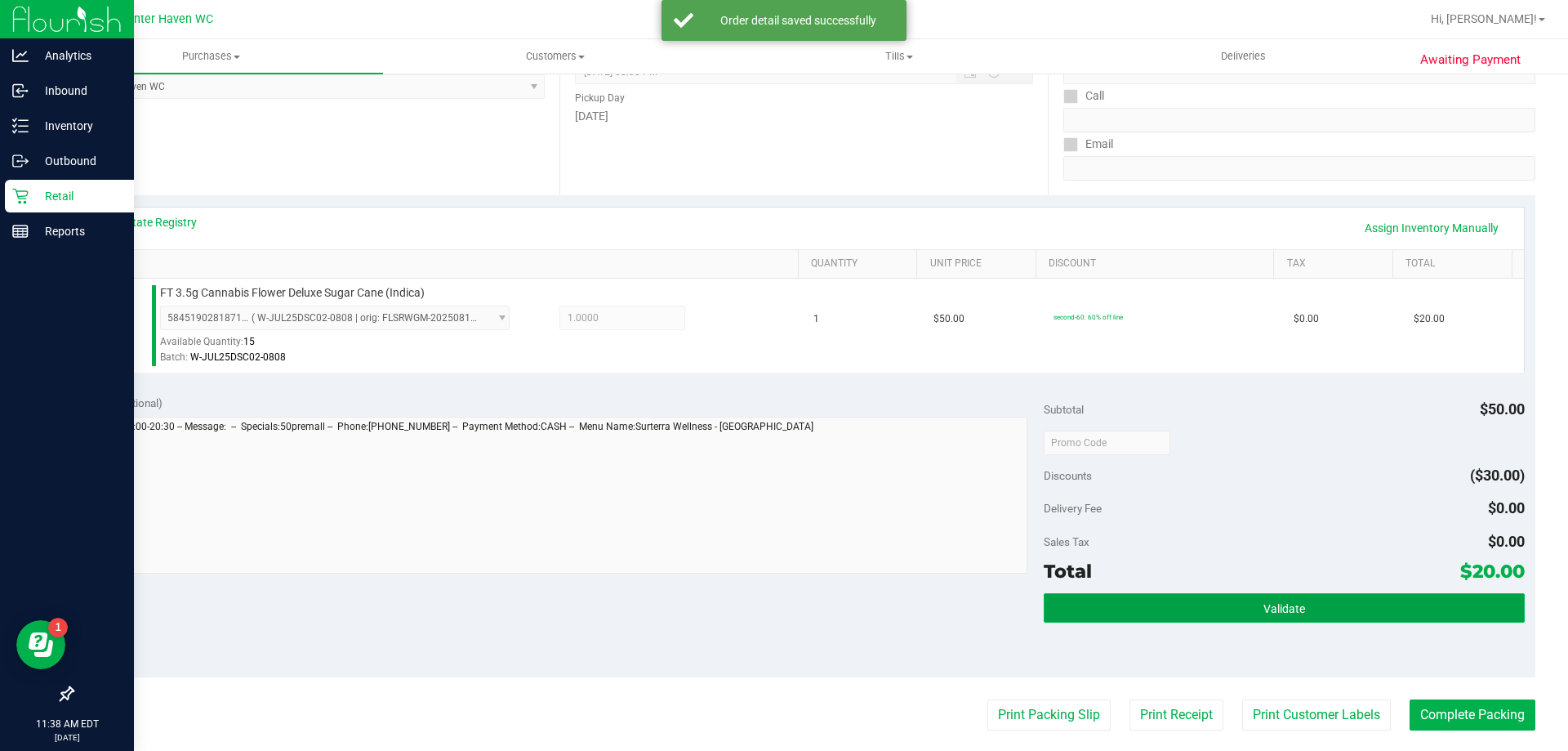
click at [1233, 603] on button "Validate" at bounding box center [1284, 607] width 480 height 30
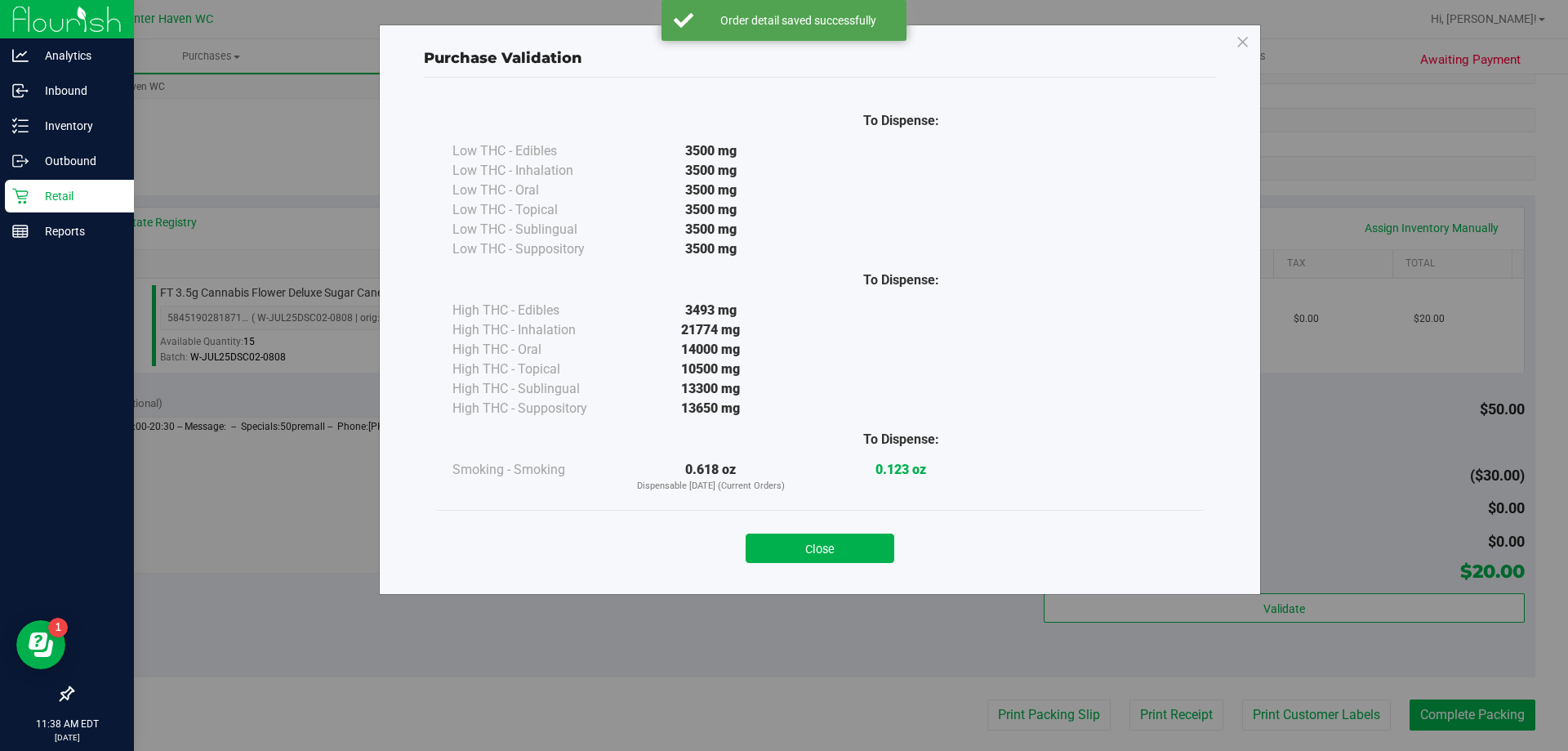
click at [864, 563] on div "Close" at bounding box center [819, 542] width 768 height 66
click at [861, 555] on button "Close" at bounding box center [819, 548] width 148 height 30
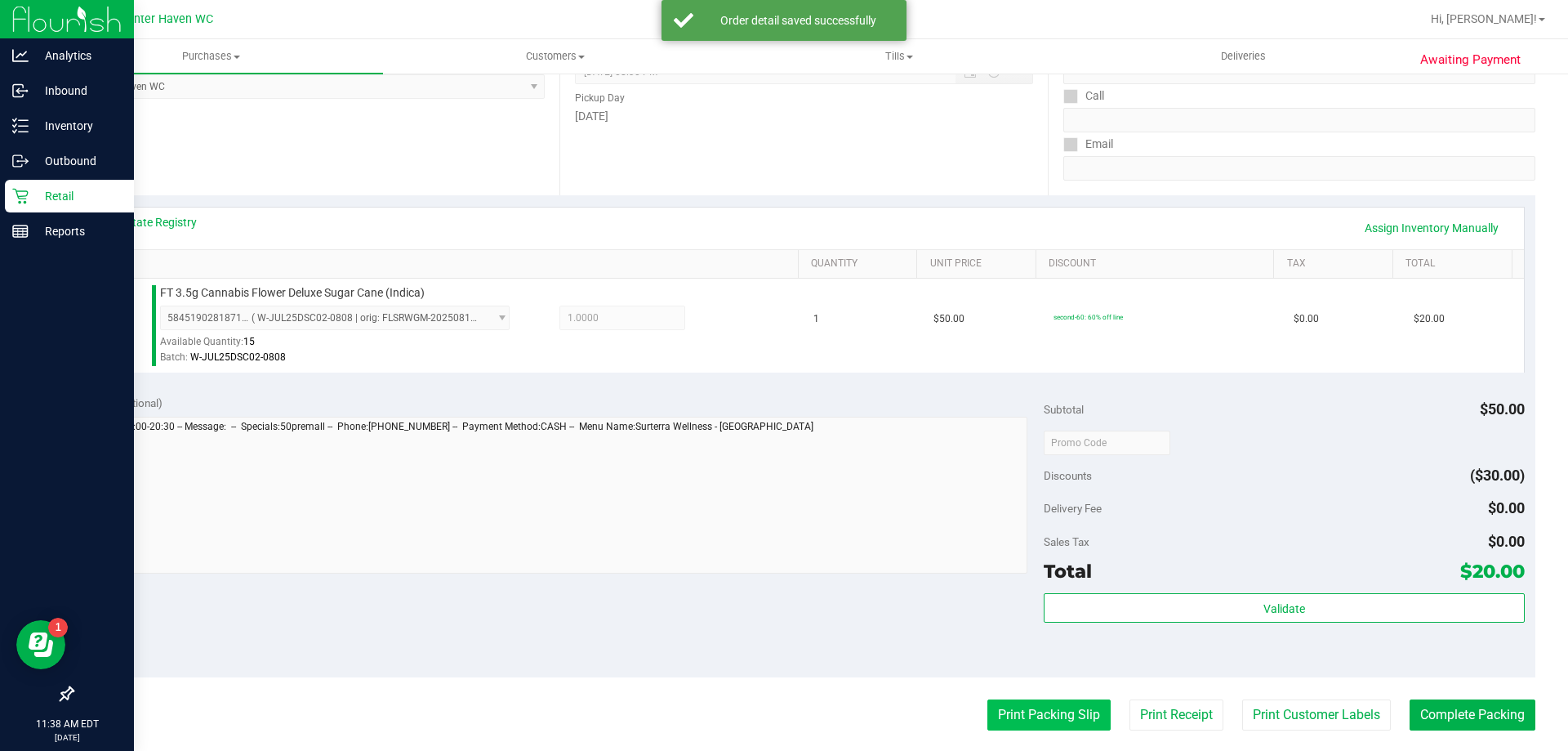
click at [1060, 718] on button "Print Packing Slip" at bounding box center [1049, 715] width 123 height 31
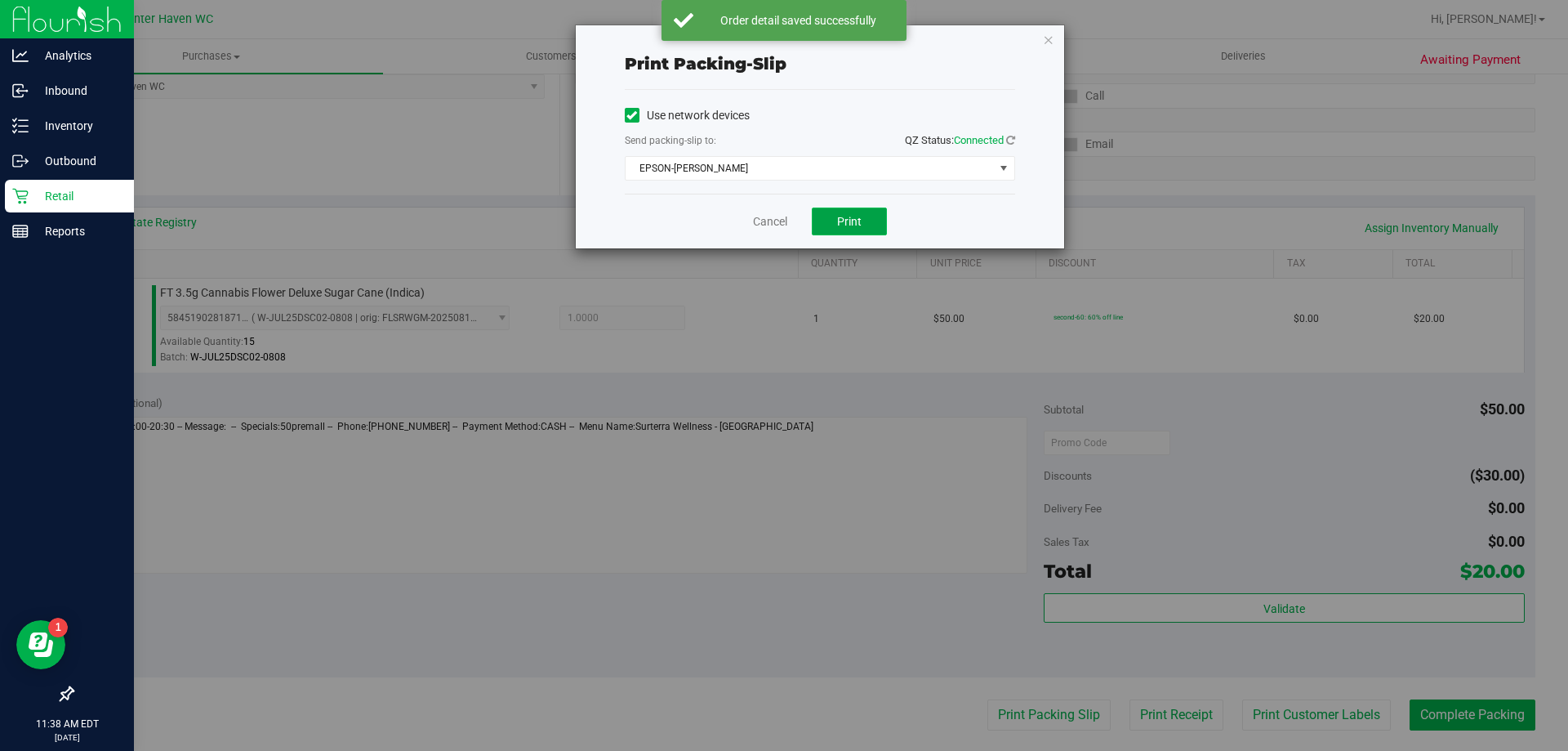
click at [854, 221] on span "Print" at bounding box center [849, 222] width 25 height 13
click at [1049, 39] on icon "button" at bounding box center [1049, 39] width 11 height 19
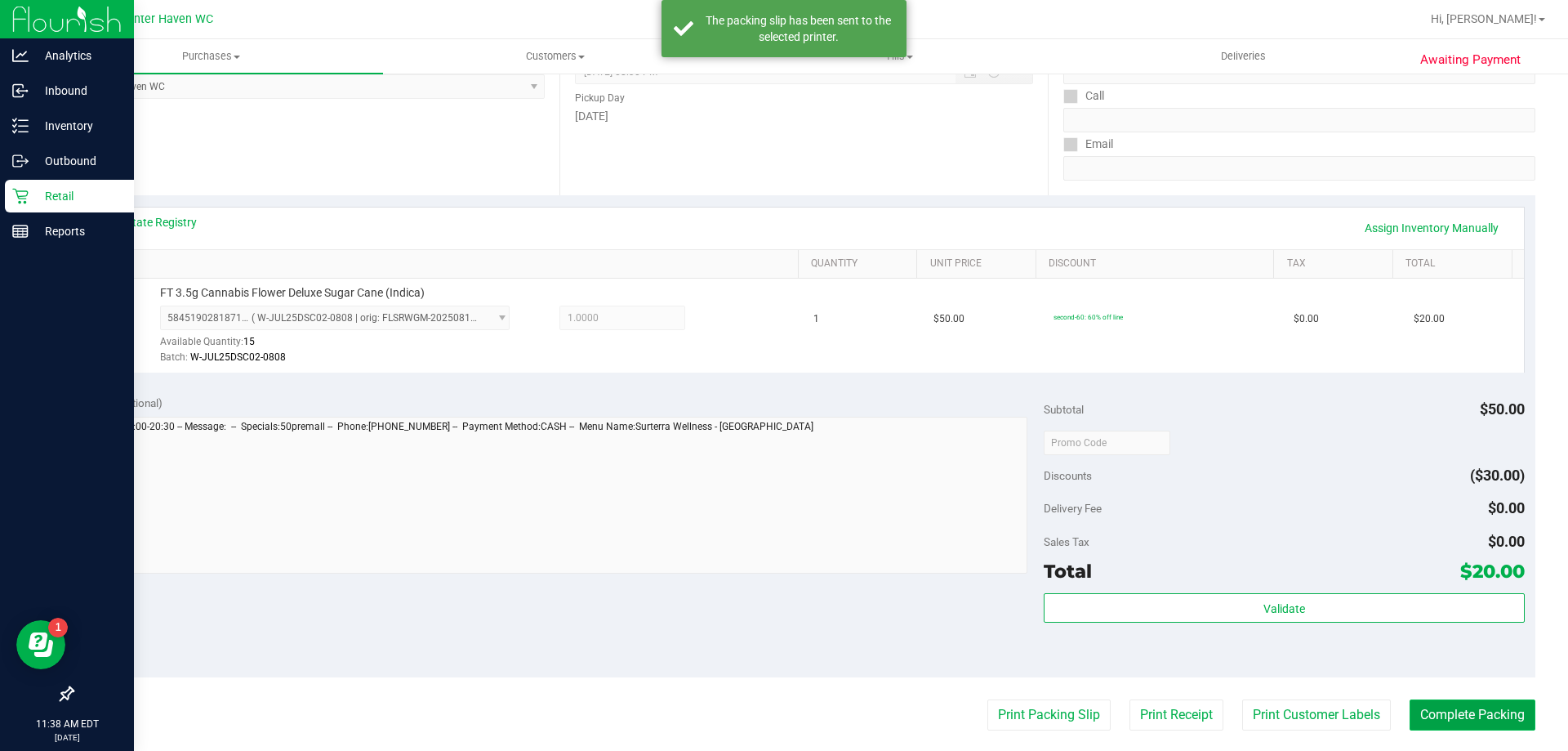
click at [1458, 723] on button "Complete Packing" at bounding box center [1472, 715] width 126 height 31
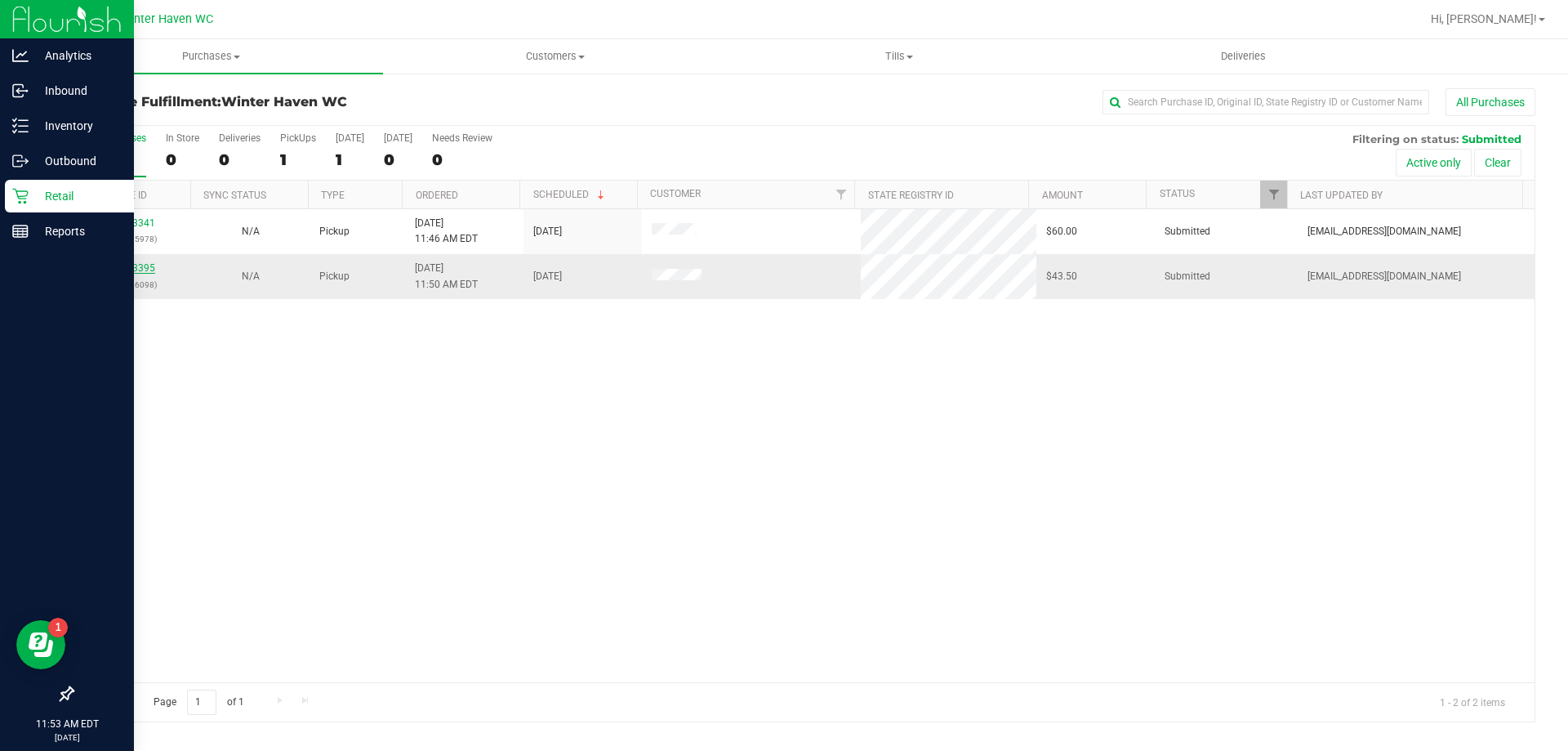
click at [120, 271] on link "11973395" at bounding box center [132, 268] width 46 height 11
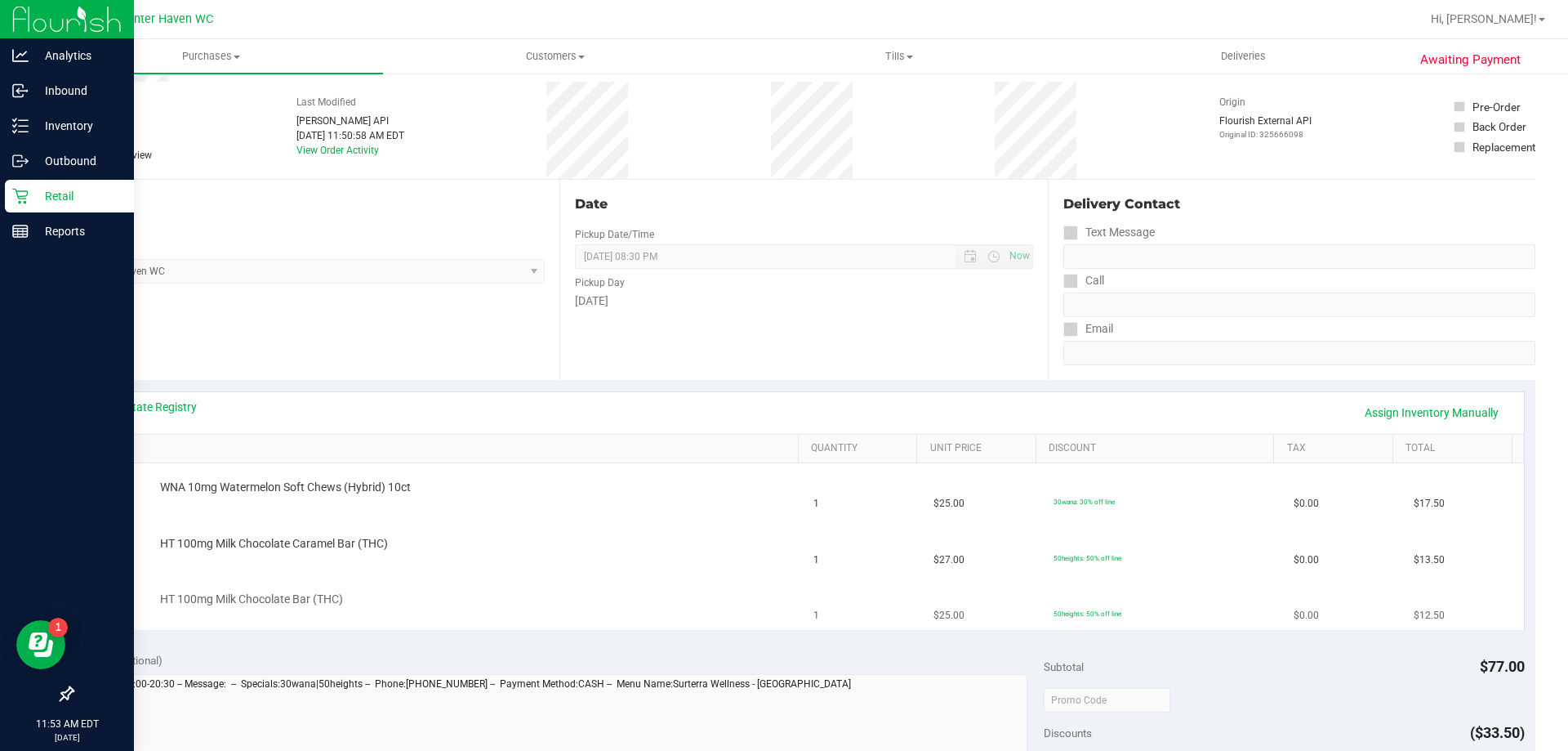
scroll to position [164, 0]
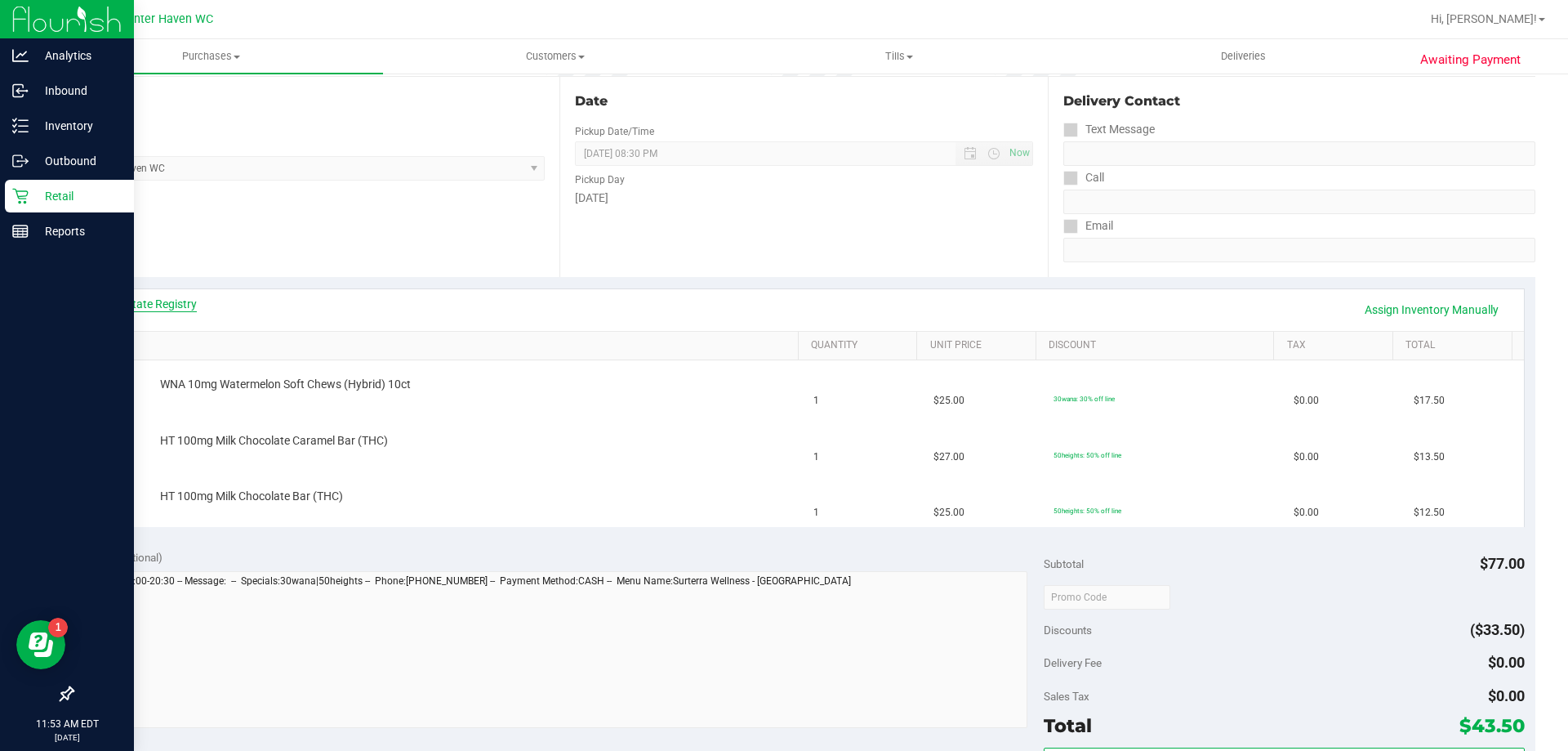
click at [160, 310] on link "View State Registry" at bounding box center [147, 303] width 98 height 16
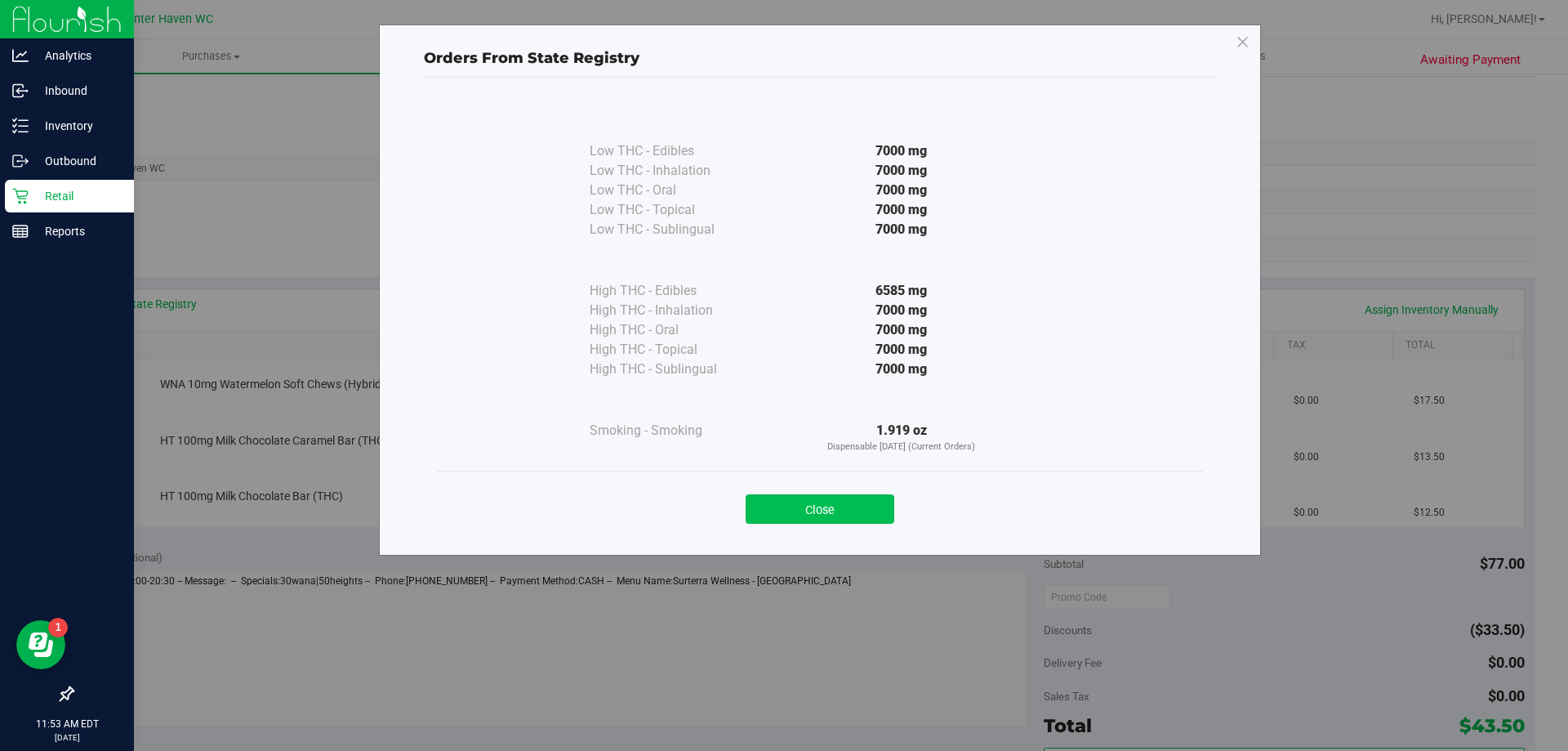
click at [815, 499] on button "Close" at bounding box center [819, 509] width 148 height 30
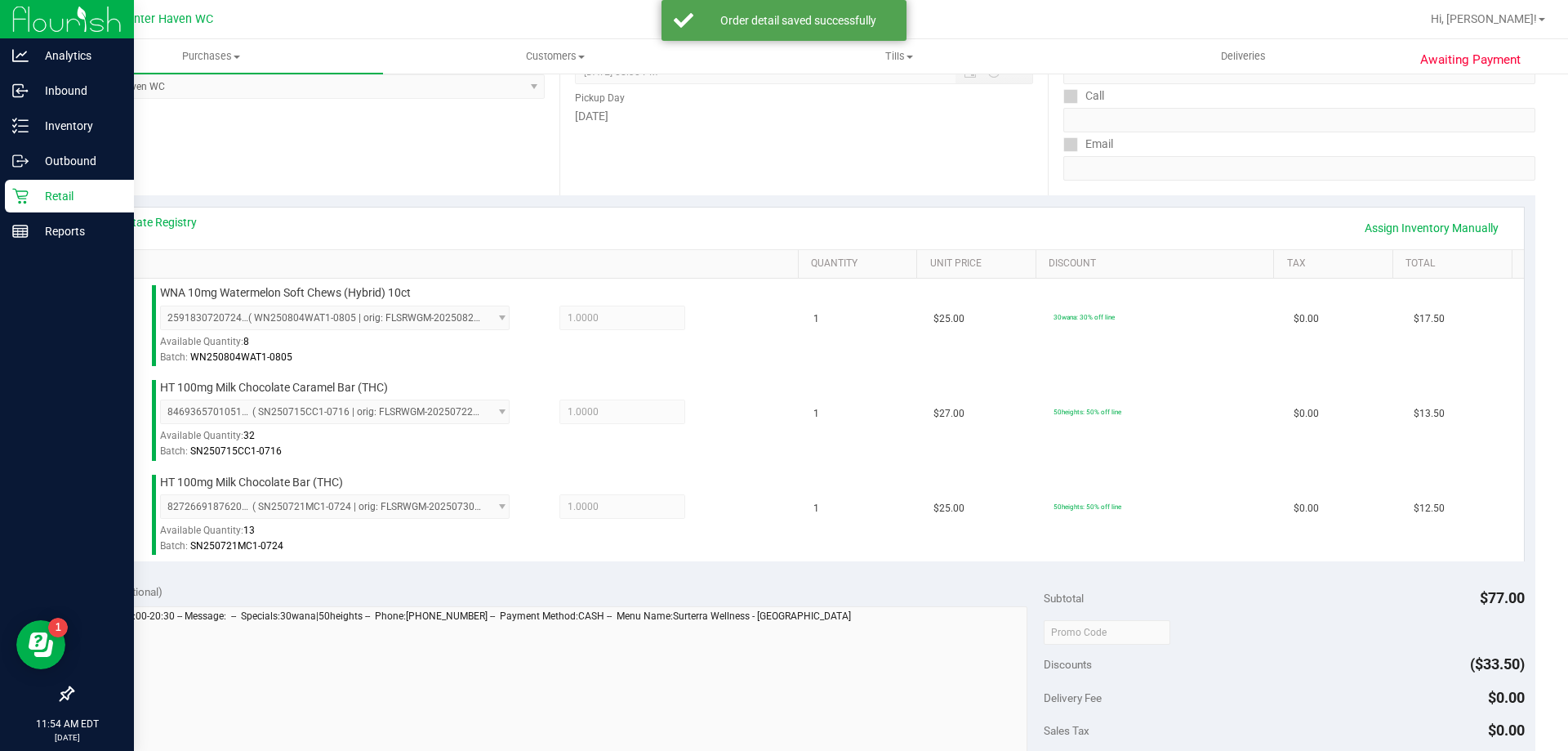
scroll to position [572, 0]
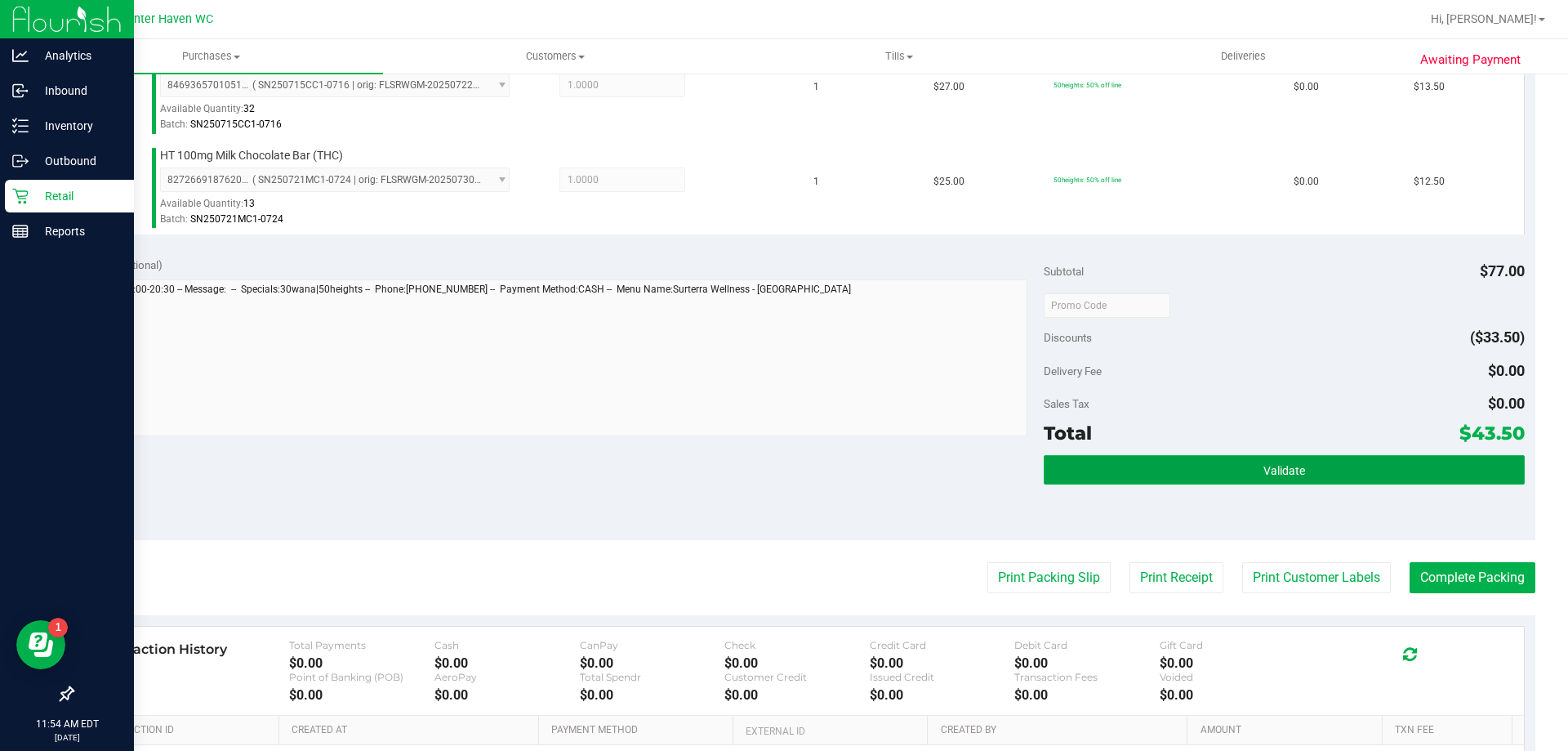
click at [1349, 484] on button "Validate" at bounding box center [1284, 470] width 480 height 30
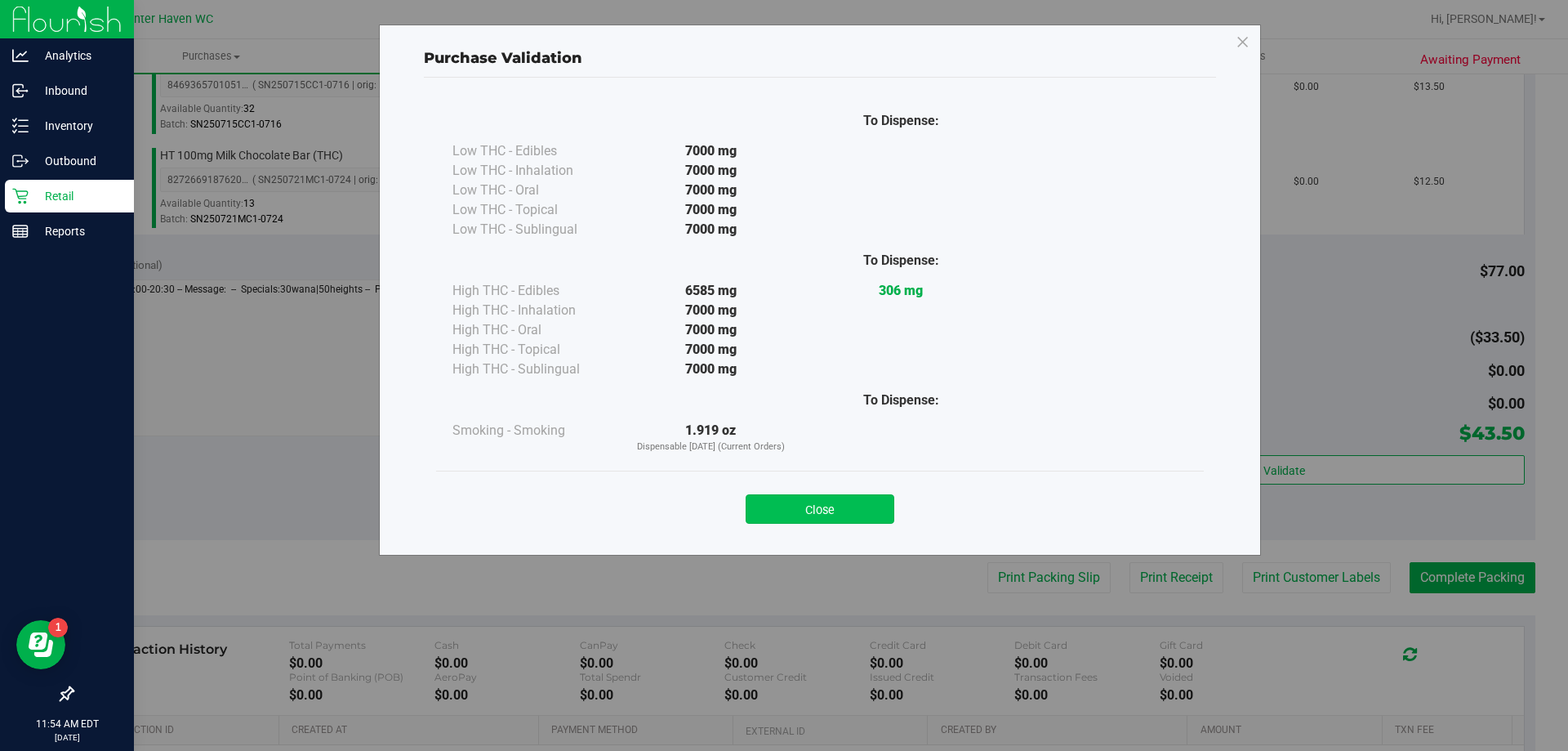
click at [815, 496] on button "Close" at bounding box center [819, 509] width 148 height 30
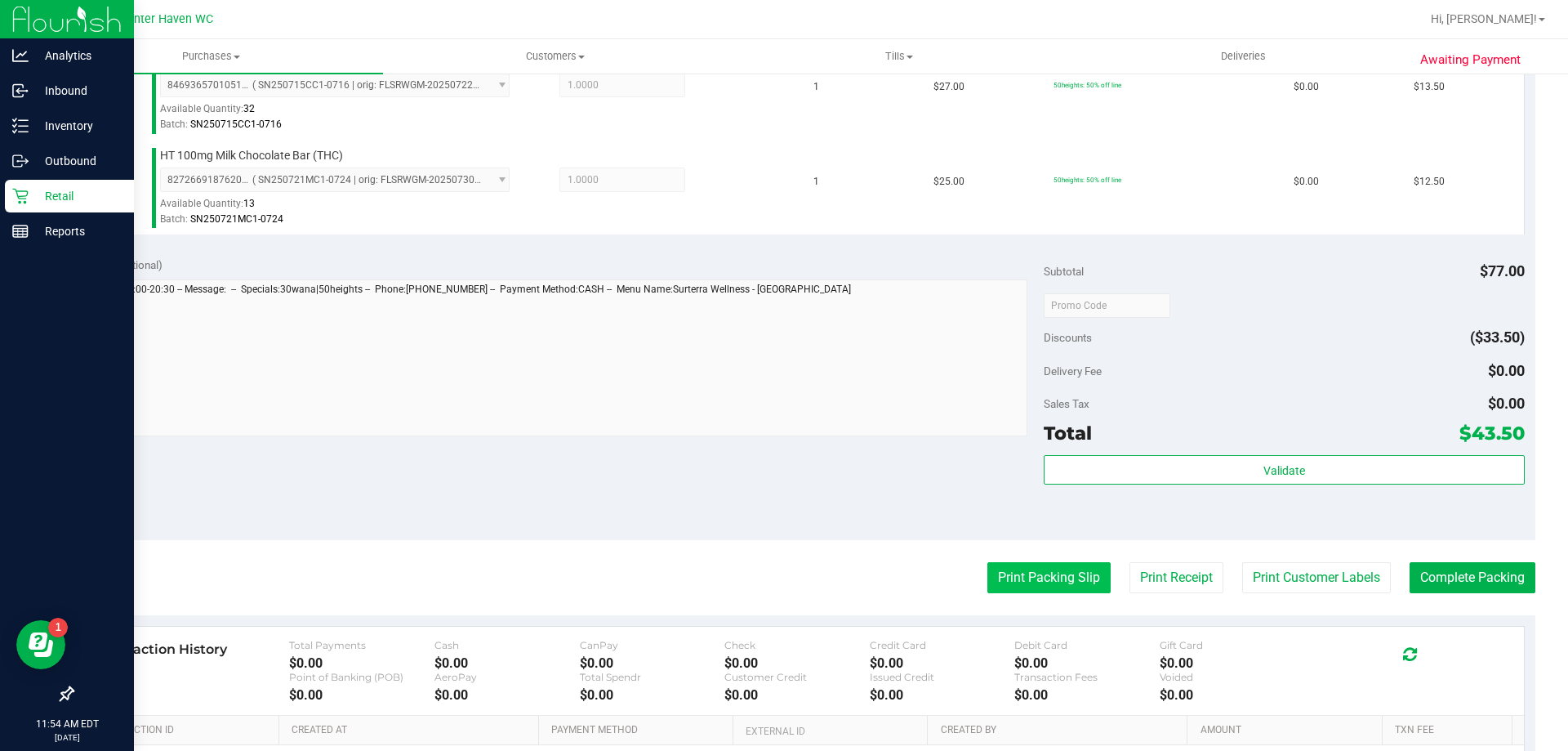
click at [995, 578] on button "Print Packing Slip" at bounding box center [1049, 578] width 123 height 31
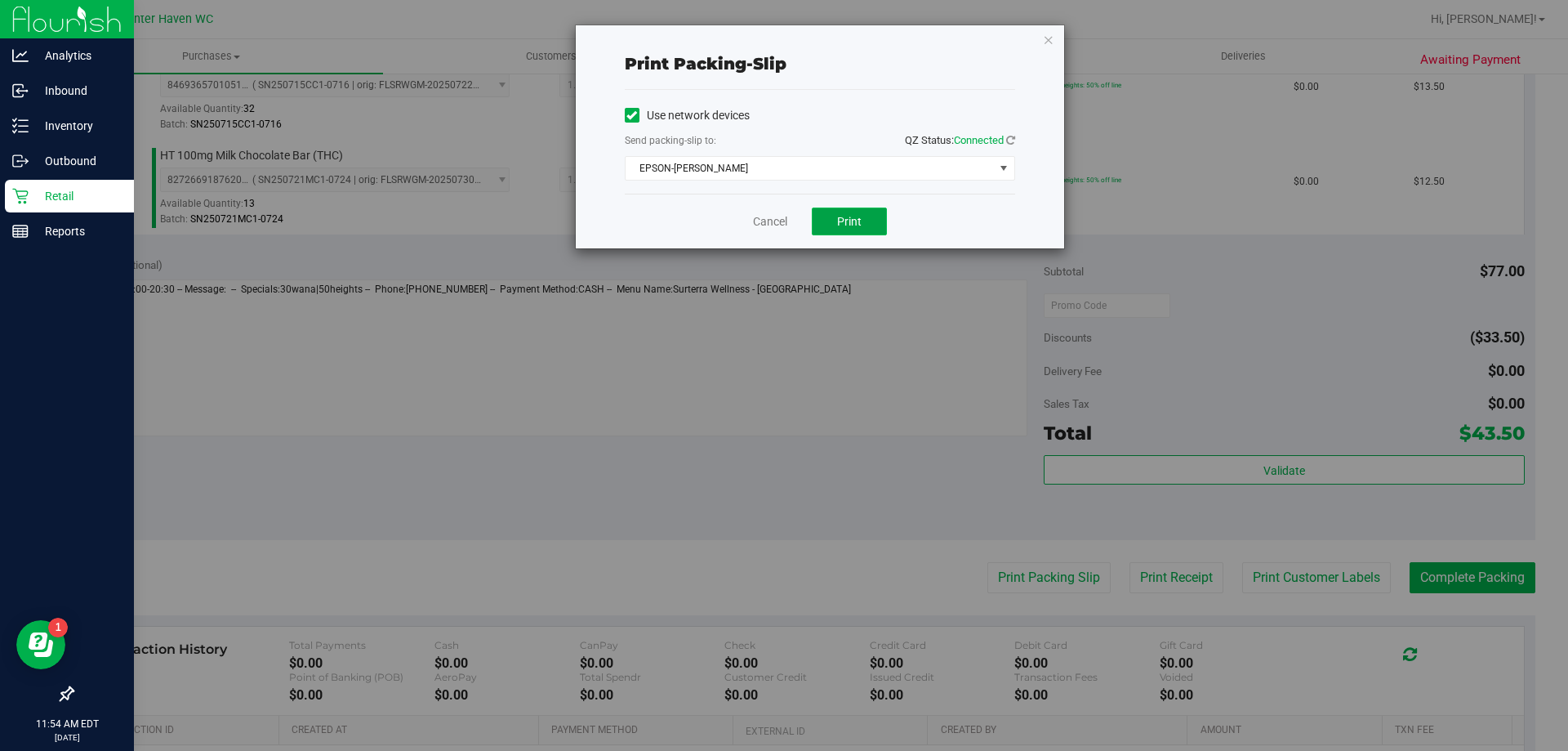
click at [870, 232] on button "Print" at bounding box center [849, 221] width 76 height 28
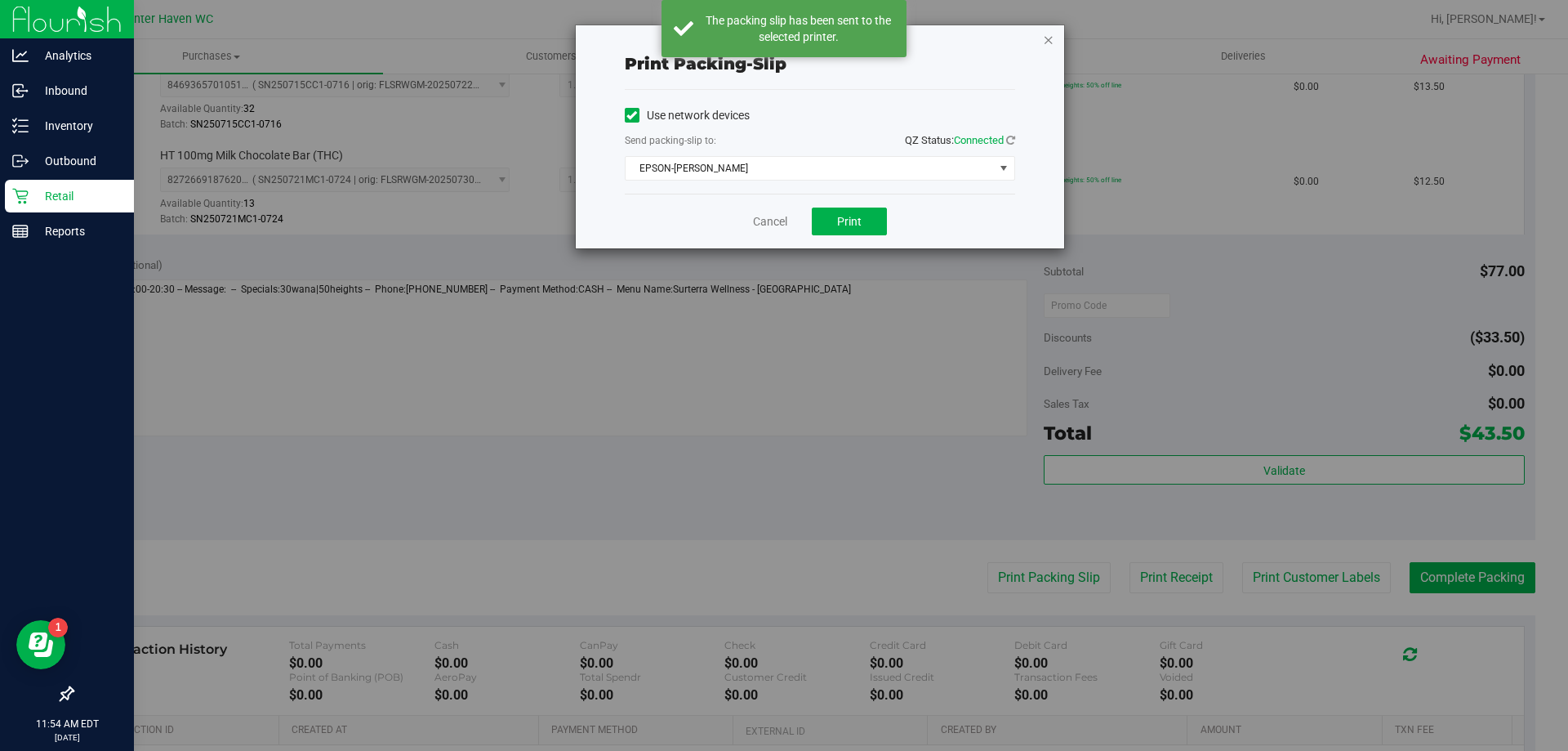
click at [1047, 42] on icon "button" at bounding box center [1049, 39] width 11 height 19
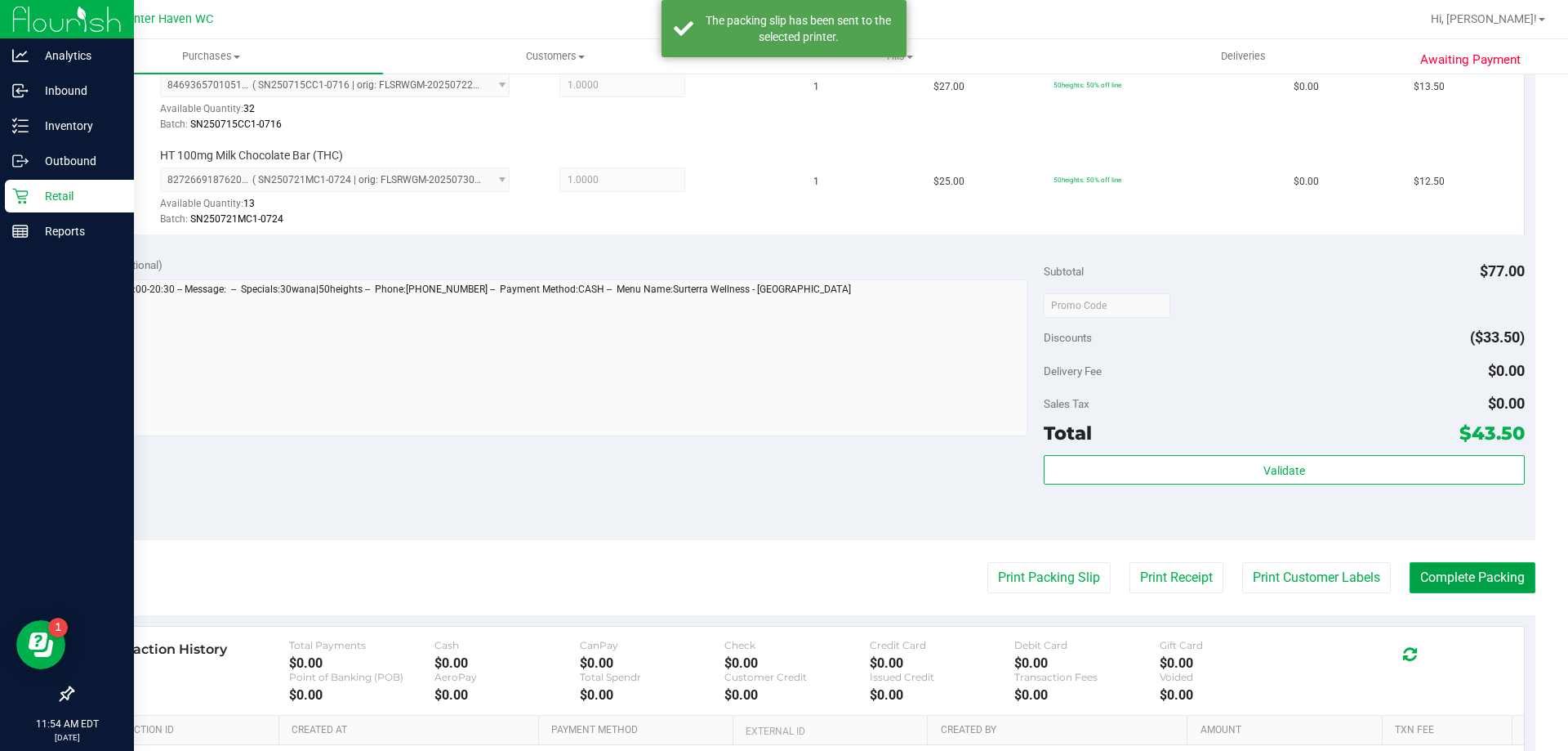
click at [1473, 591] on button "Complete Packing" at bounding box center [1472, 578] width 126 height 31
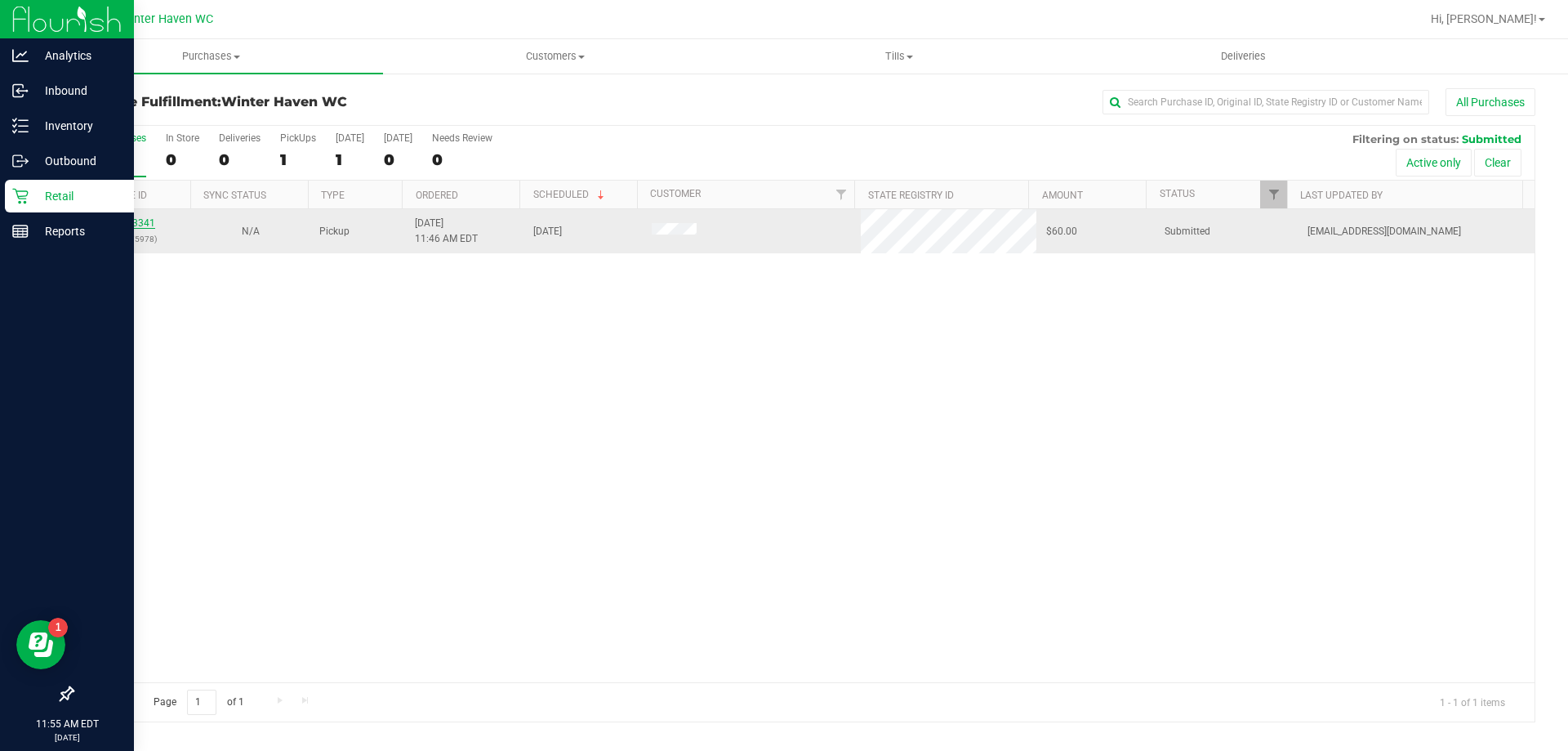
click at [140, 228] on link "11973341" at bounding box center [132, 223] width 46 height 11
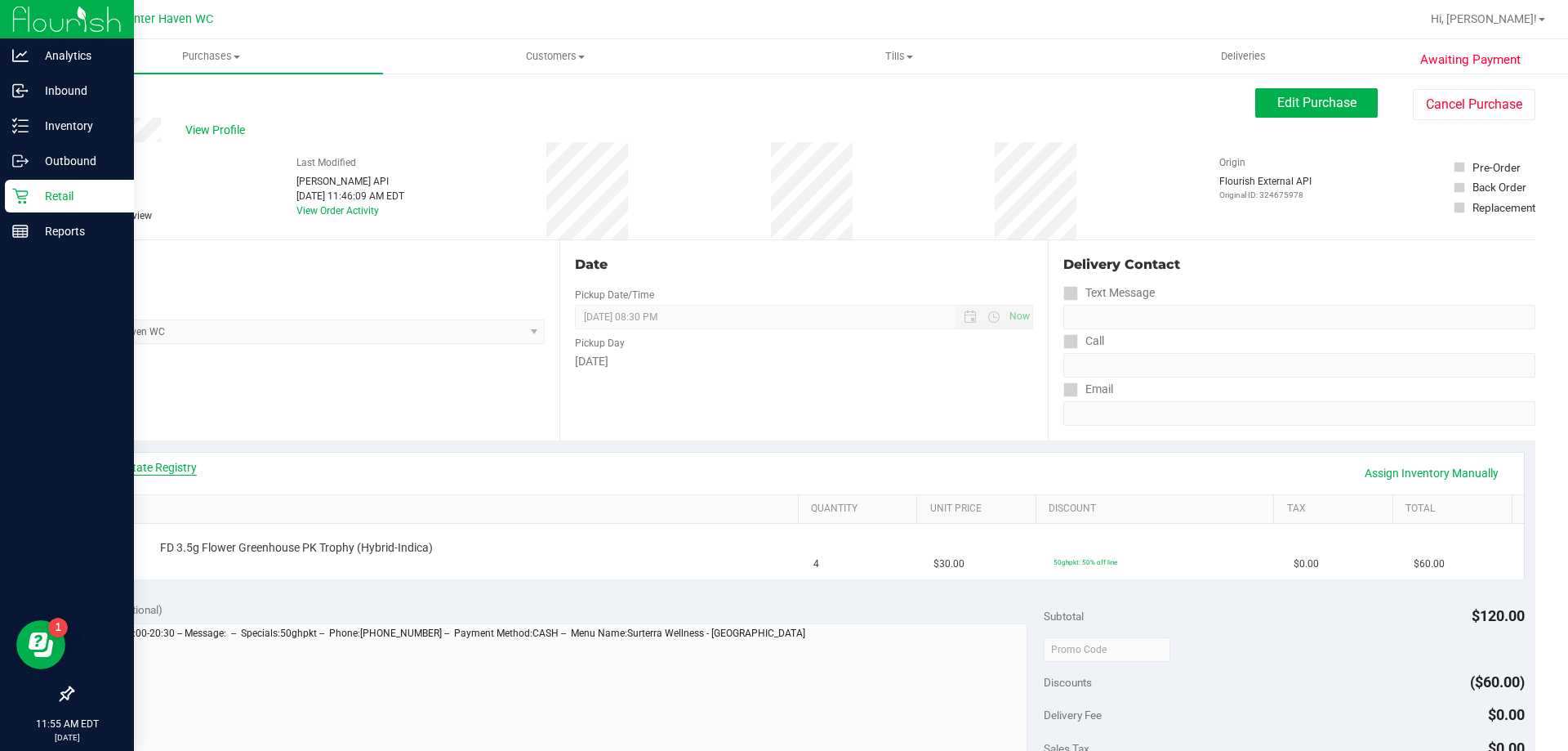
click at [168, 459] on link "View State Registry" at bounding box center [147, 467] width 98 height 16
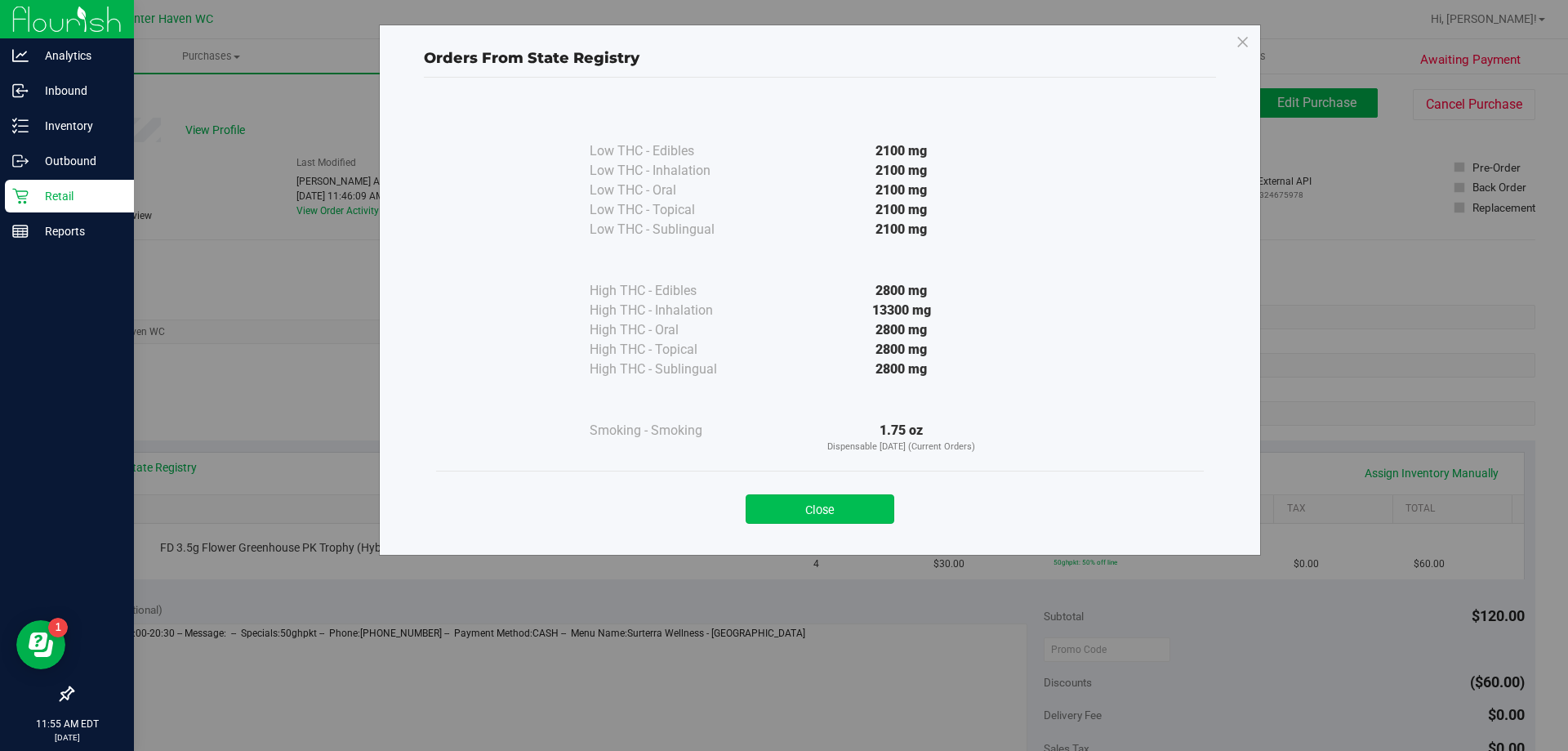
click at [790, 520] on button "Close" at bounding box center [819, 509] width 148 height 30
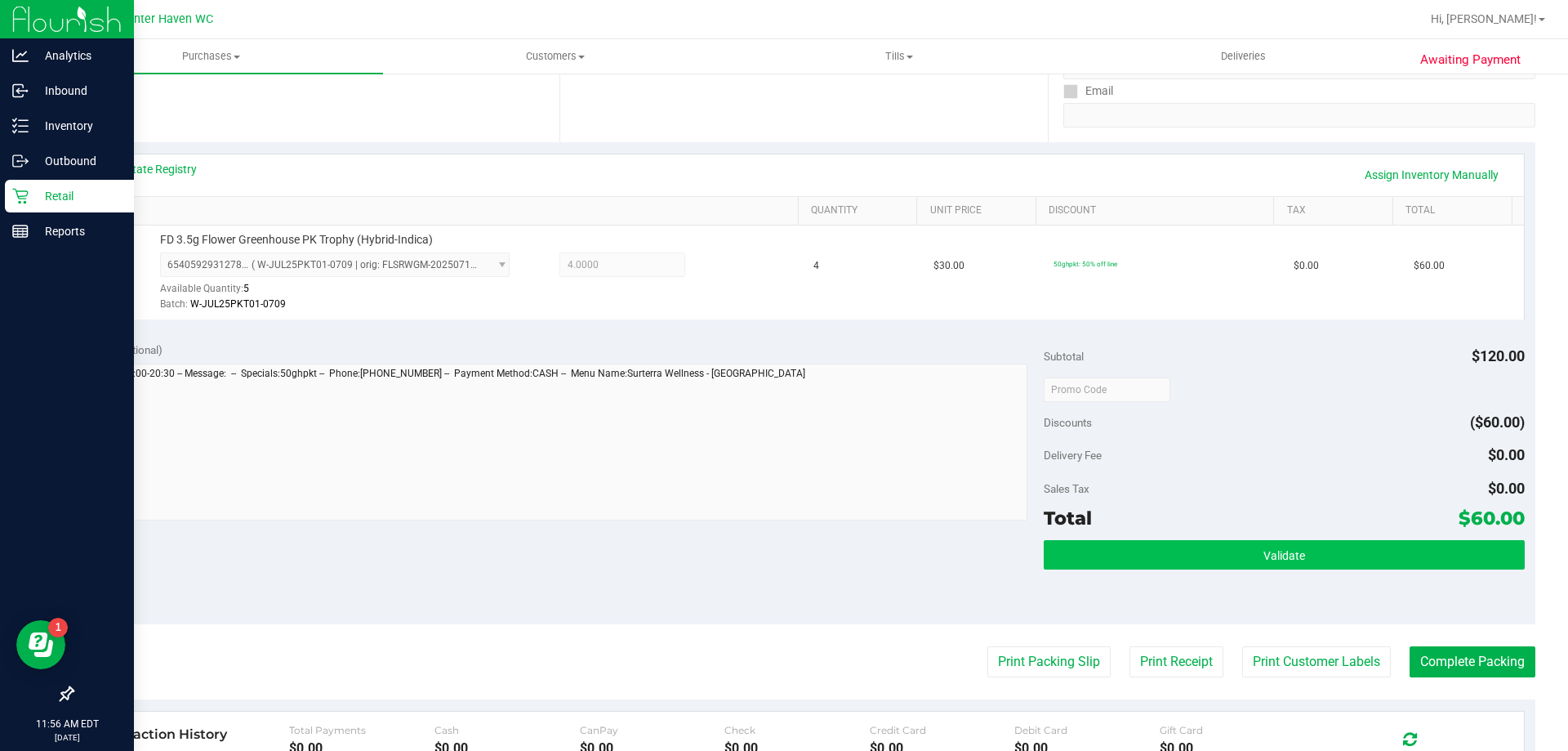
scroll to position [327, 0]
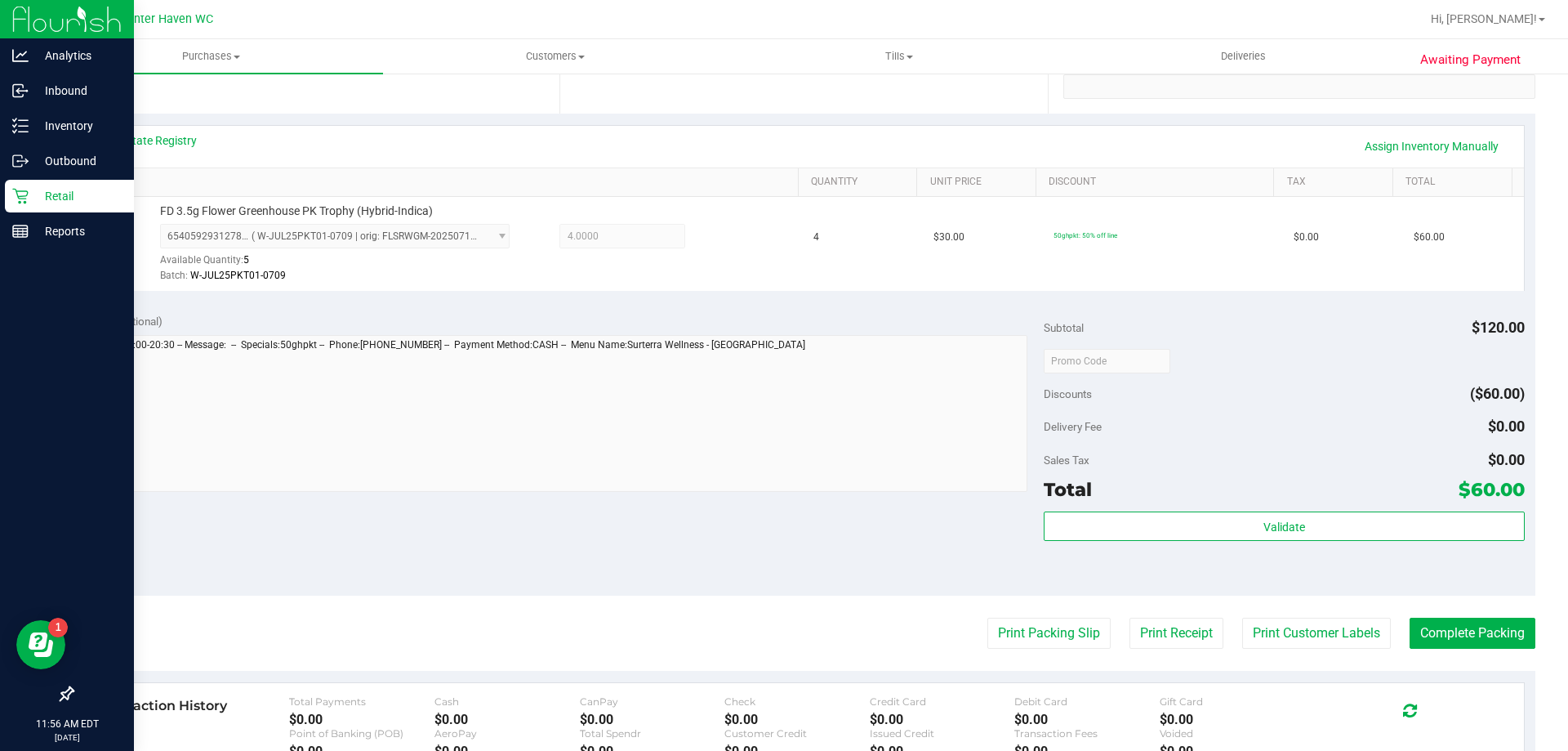
click at [1246, 552] on div "Validate" at bounding box center [1284, 548] width 480 height 74
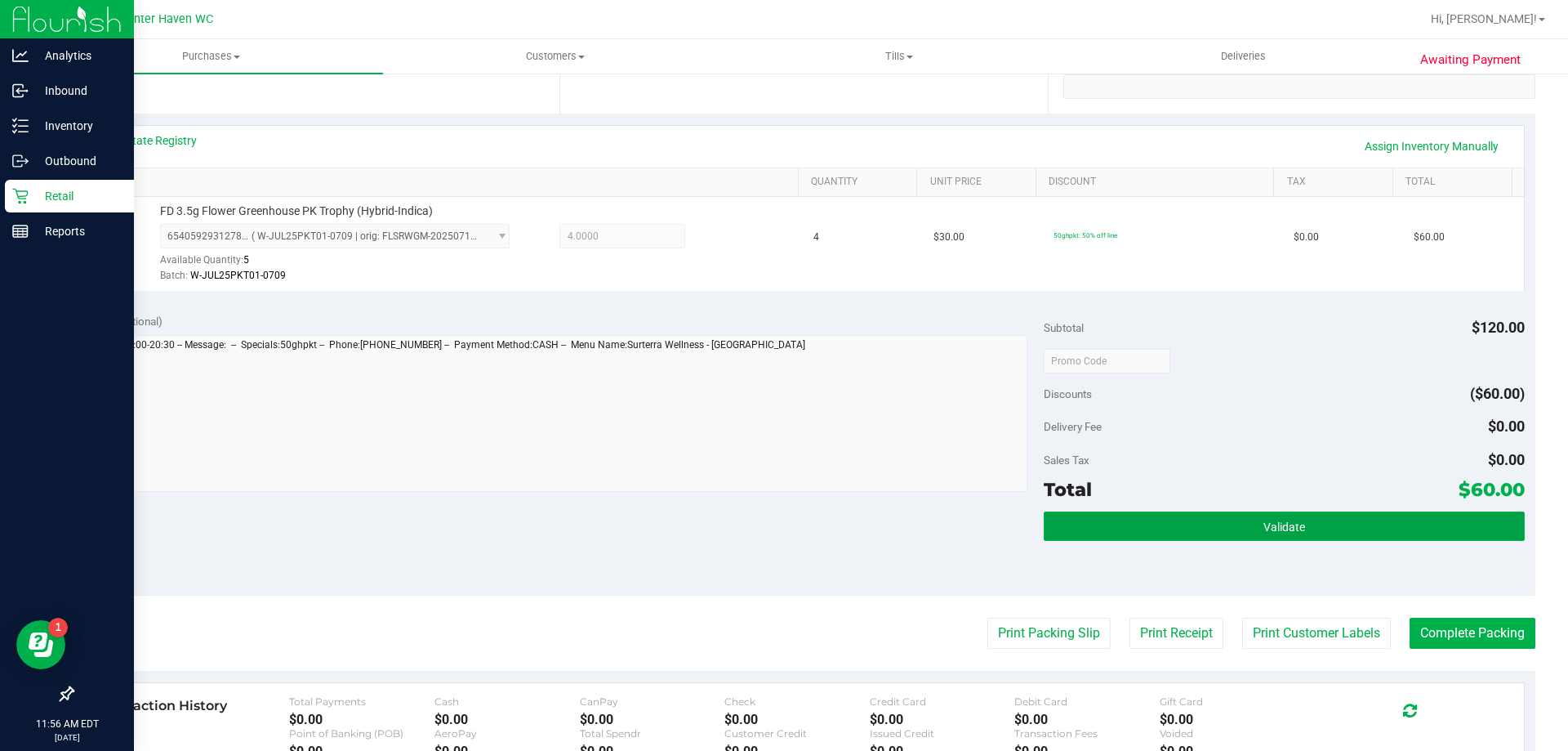
click at [1240, 541] on button "Validate" at bounding box center [1284, 526] width 480 height 30
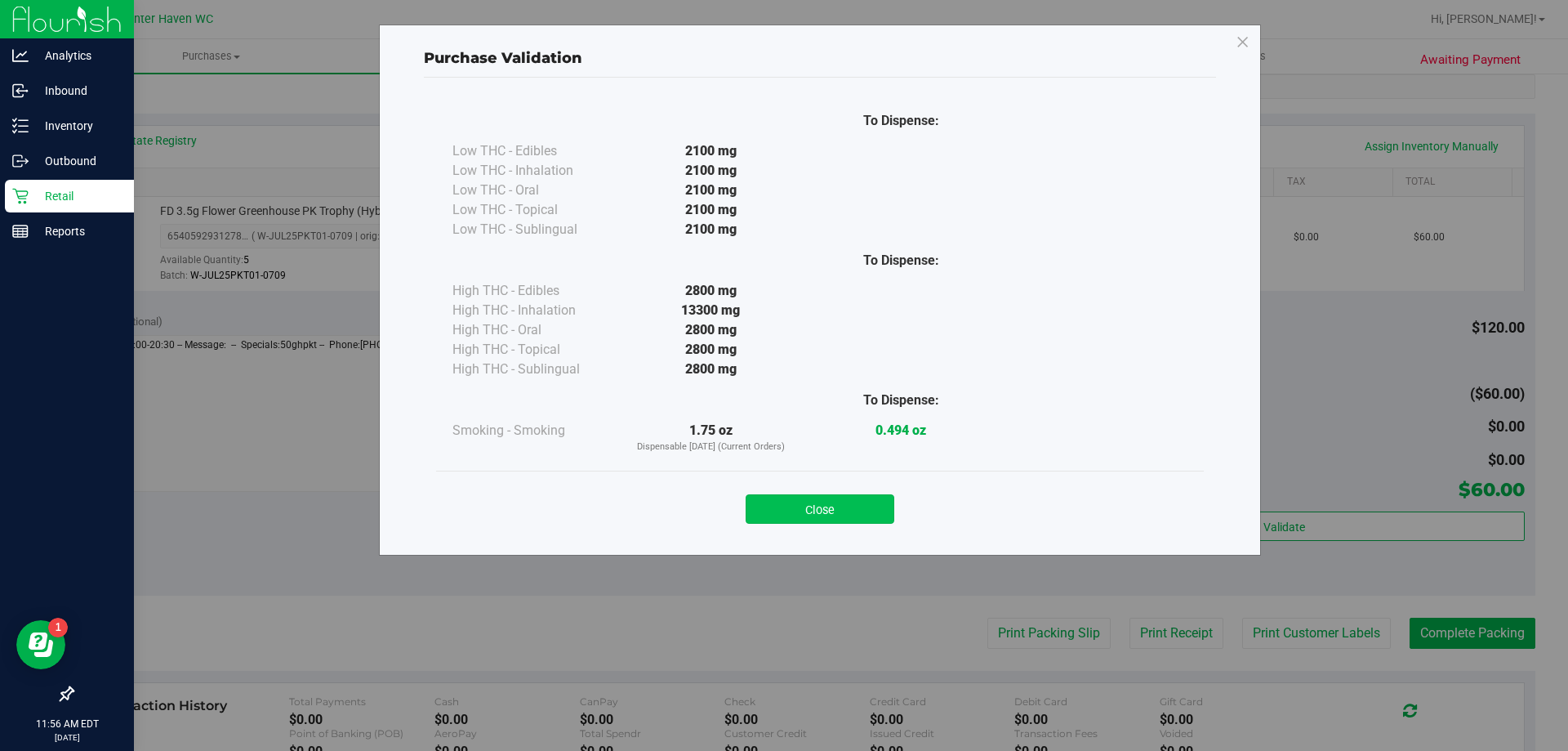
click at [868, 513] on button "Close" at bounding box center [819, 509] width 148 height 30
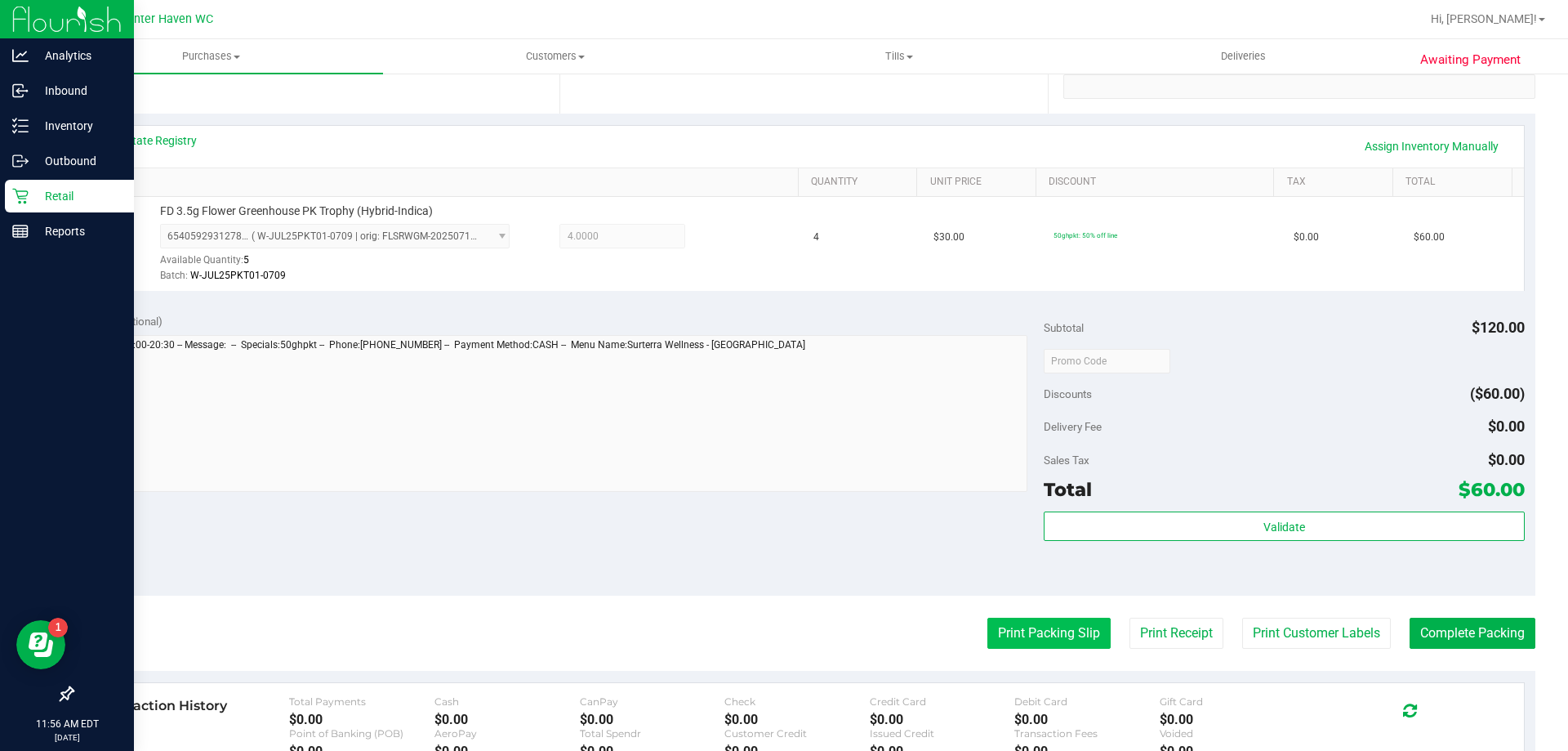
click at [1033, 630] on button "Print Packing Slip" at bounding box center [1049, 633] width 123 height 31
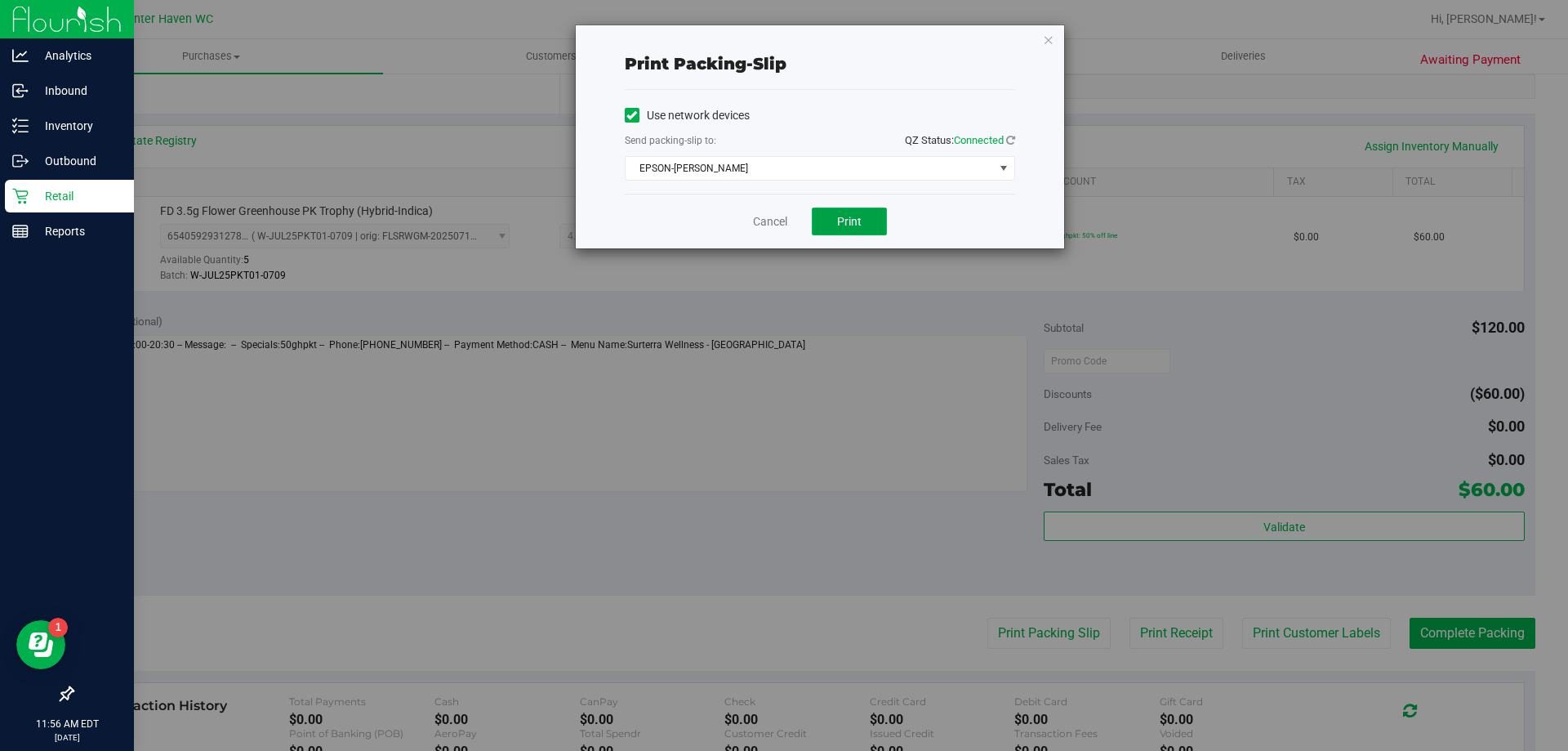
click at [883, 224] on button "Print" at bounding box center [849, 221] width 76 height 28
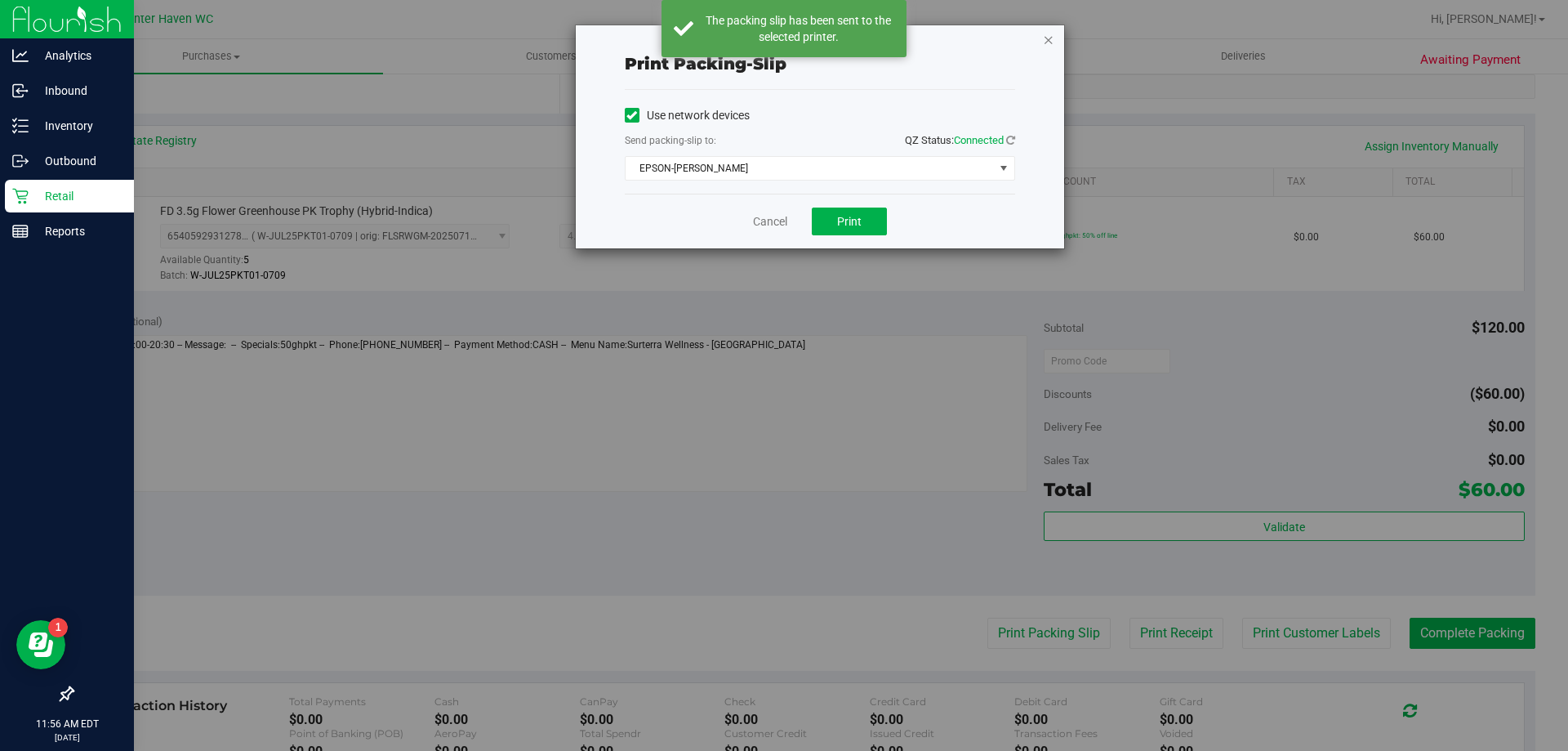
click at [1046, 42] on icon "button" at bounding box center [1049, 39] width 11 height 19
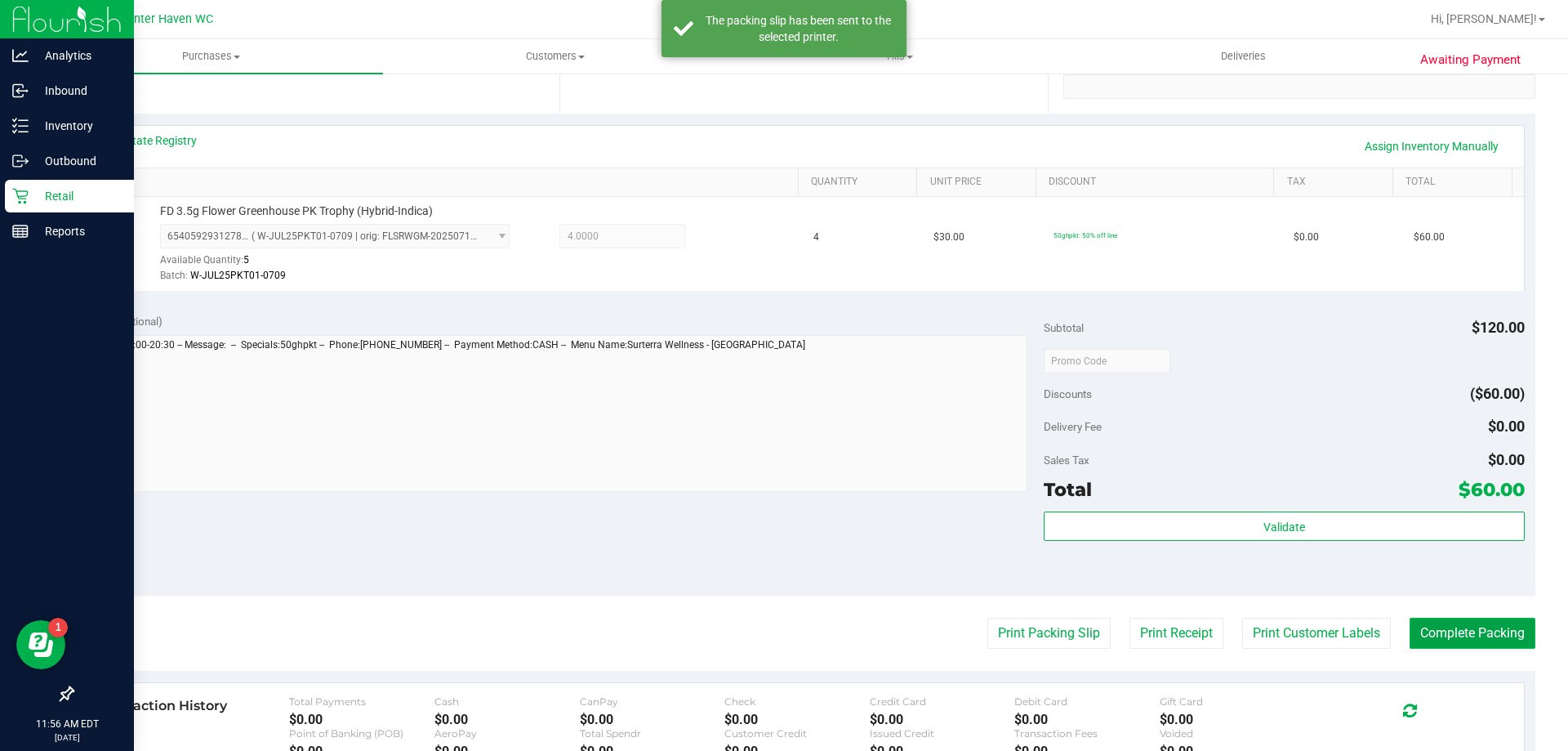
click at [1476, 635] on button "Complete Packing" at bounding box center [1472, 633] width 126 height 31
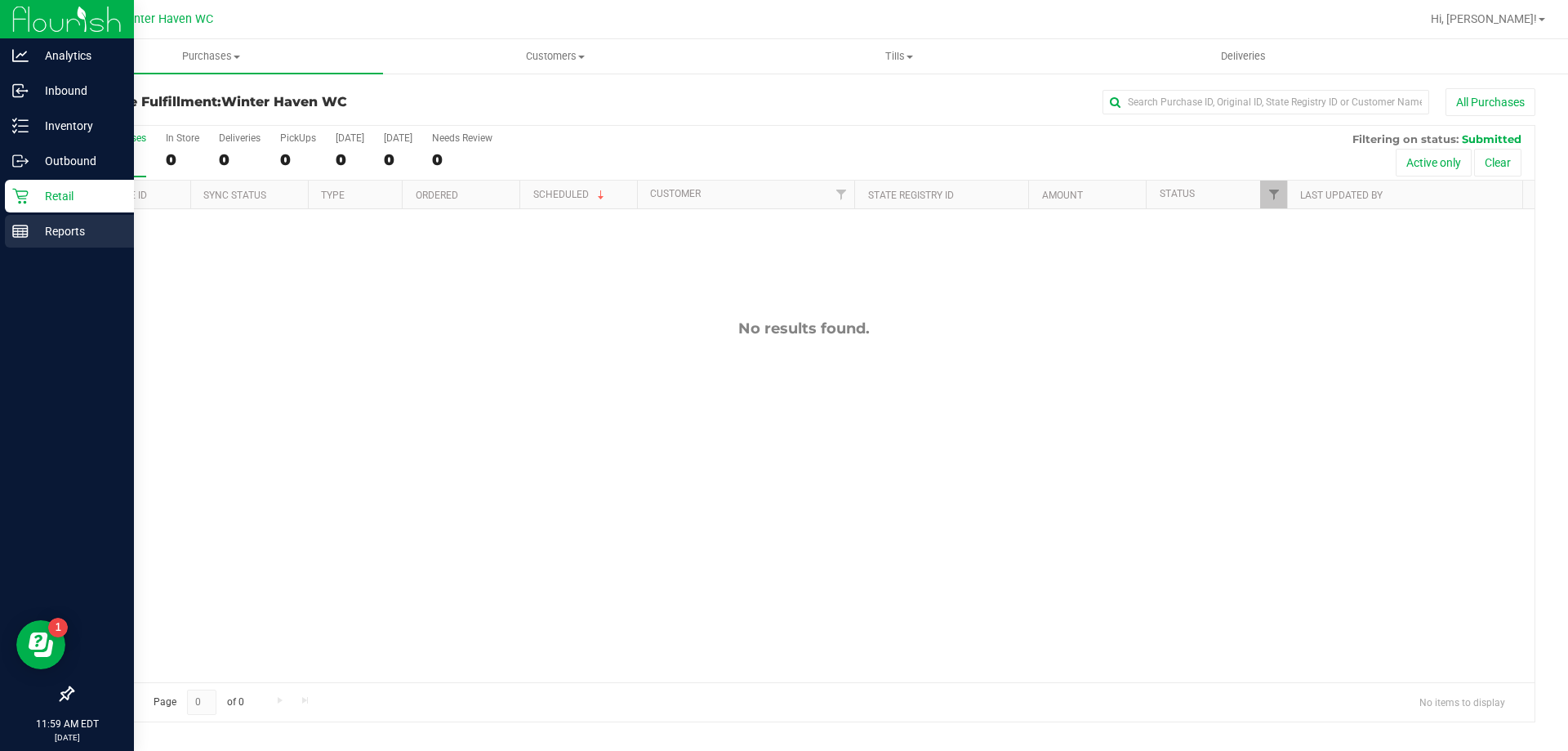
click at [10, 243] on div "Reports" at bounding box center [69, 232] width 129 height 33
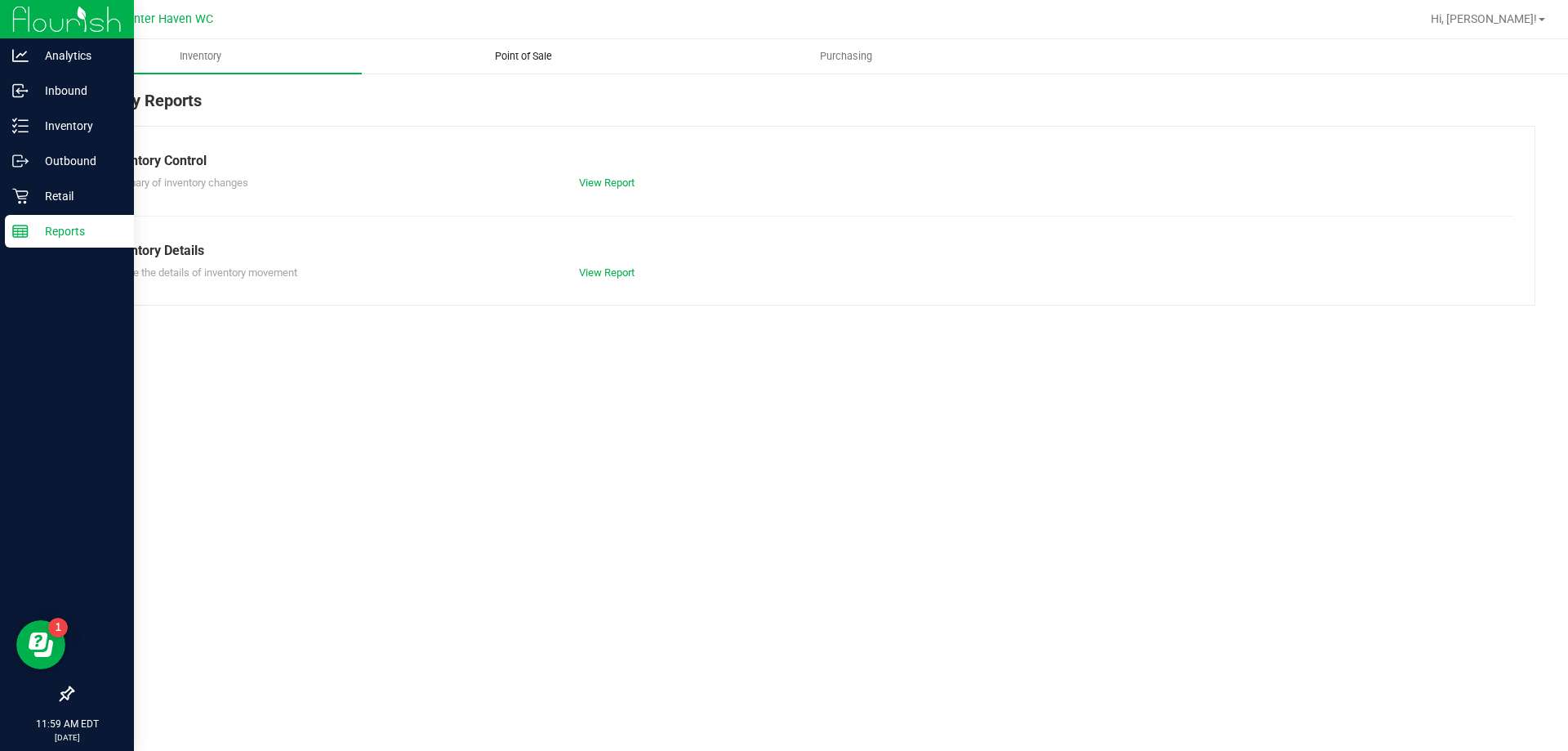
click at [512, 50] on span "Point of Sale" at bounding box center [524, 55] width 101 height 14
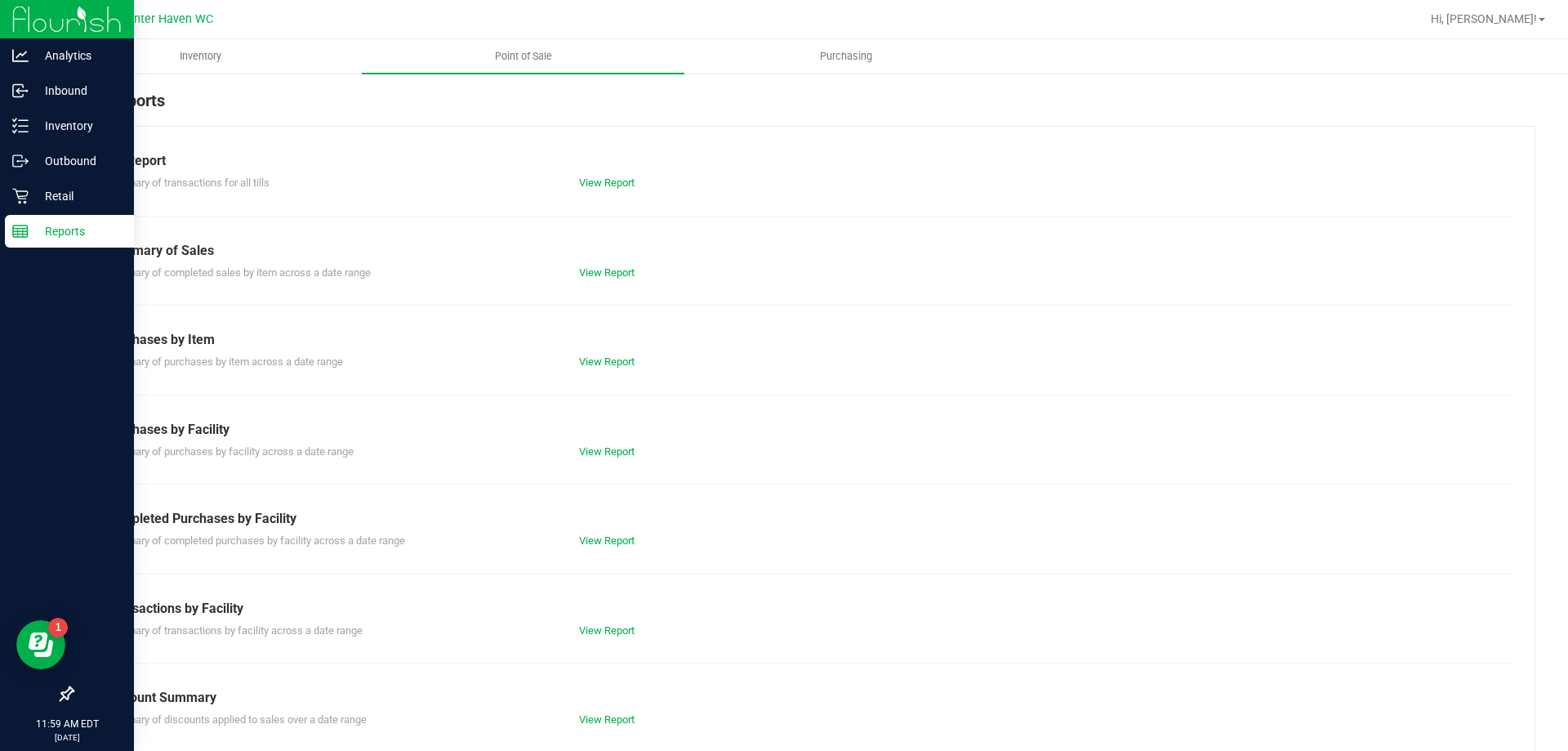
click at [601, 550] on div "Till Report Summary of transactions for all tills View Report Summary of Sales …" at bounding box center [803, 484] width 1464 height 717
click at [601, 535] on link "View Report" at bounding box center [607, 541] width 55 height 12
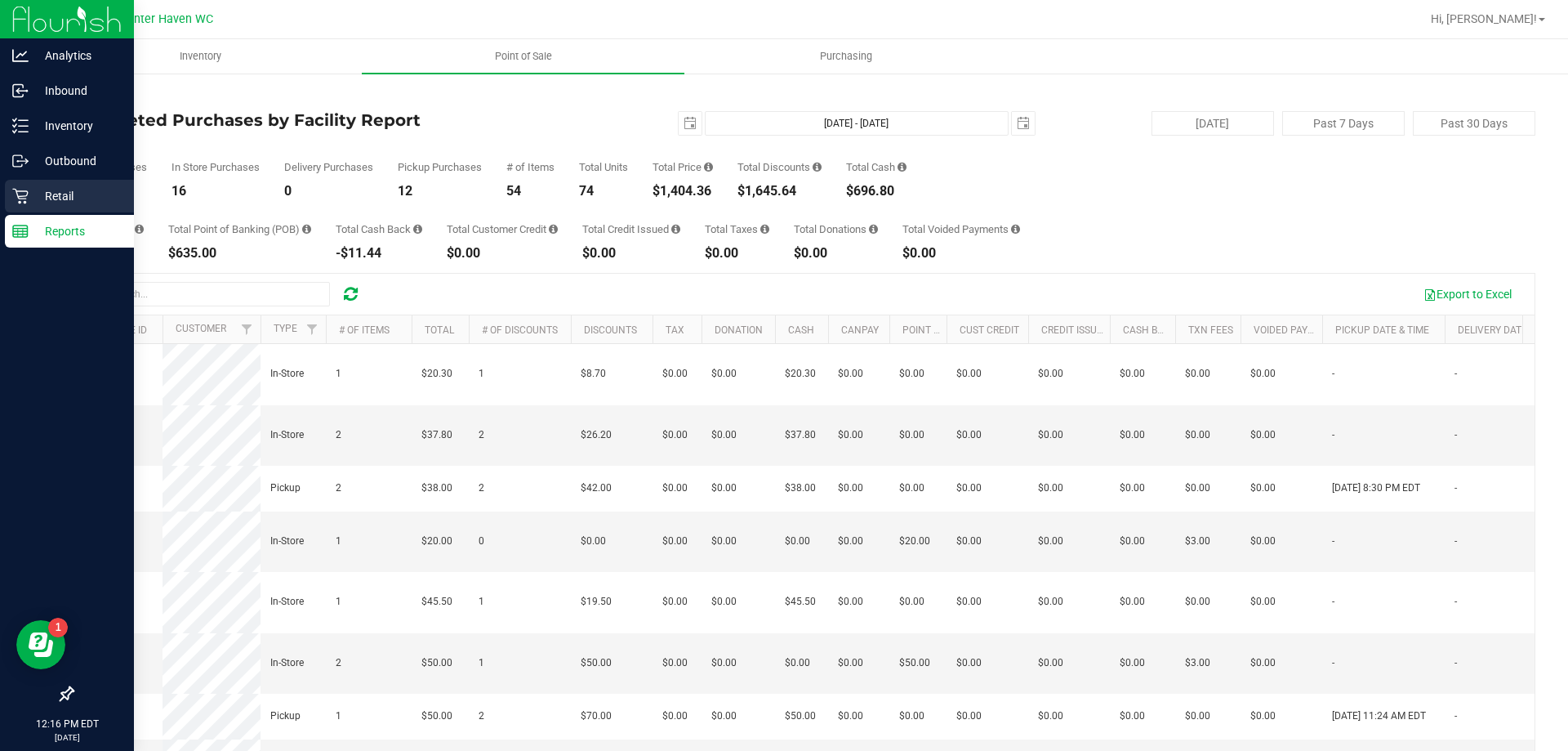
click at [59, 183] on div "Retail" at bounding box center [69, 196] width 129 height 33
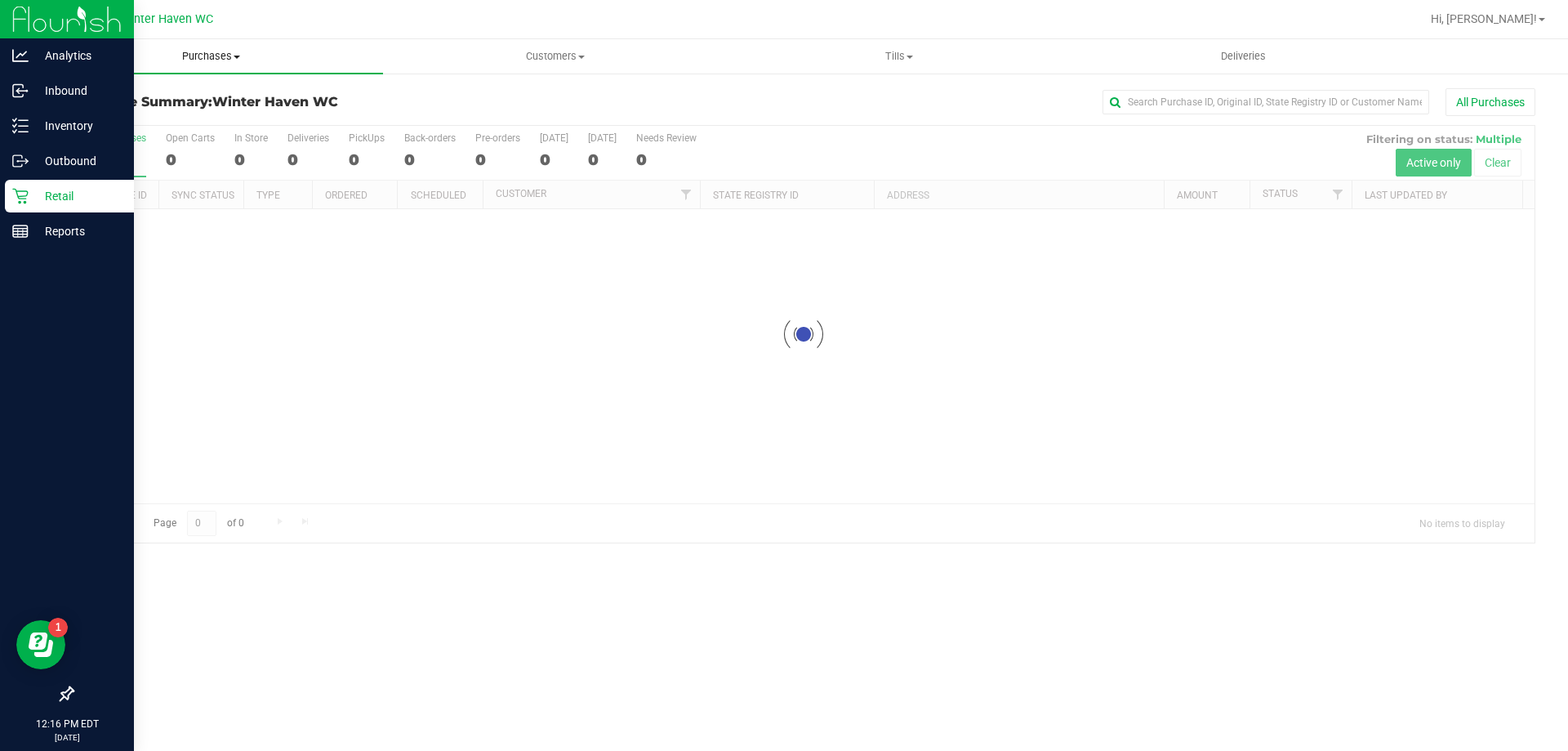
click at [182, 48] on uib-tab-heading "Purchases Summary of purchases Fulfillment All purchases" at bounding box center [211, 56] width 344 height 34
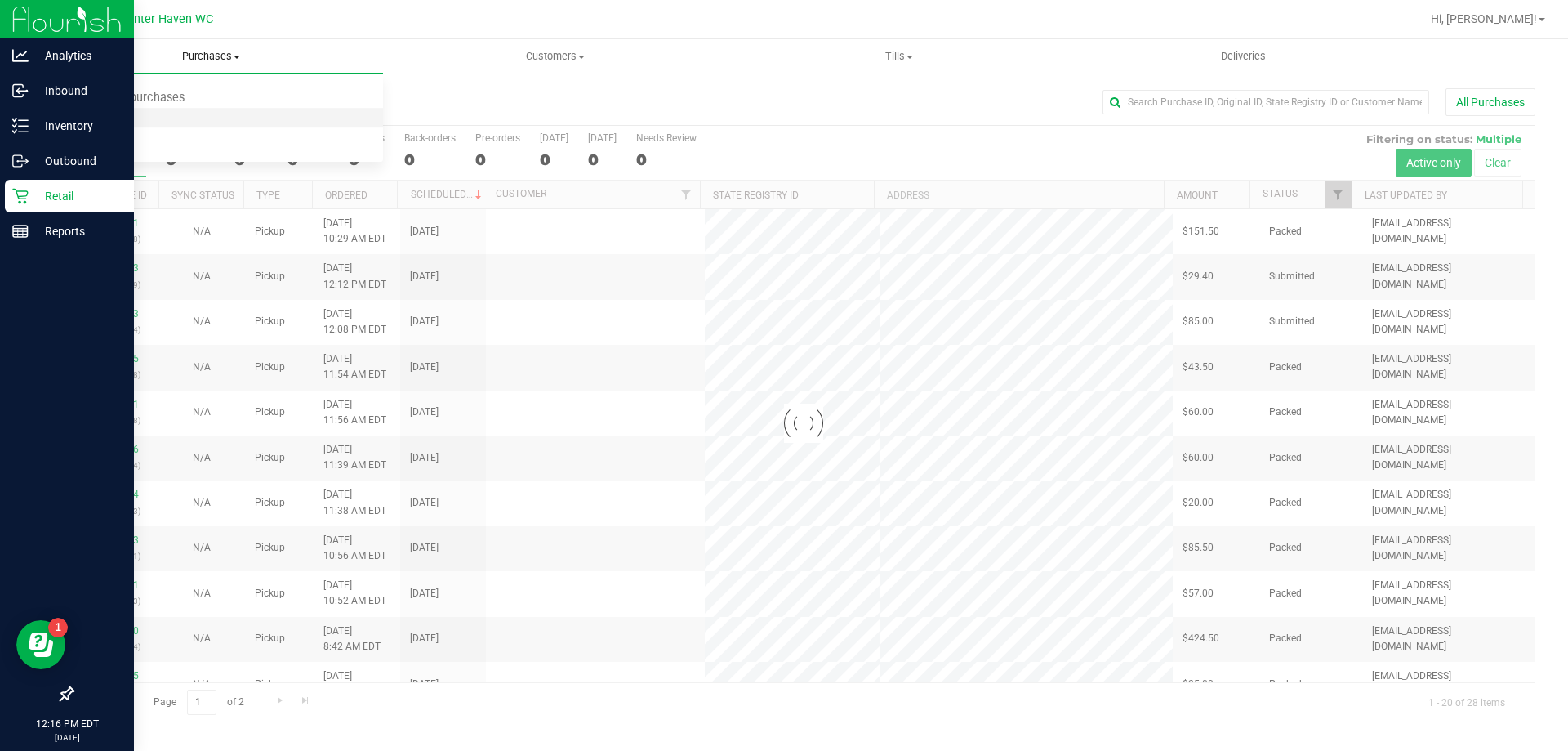
click at [162, 125] on li "Fulfillment" at bounding box center [211, 119] width 344 height 19
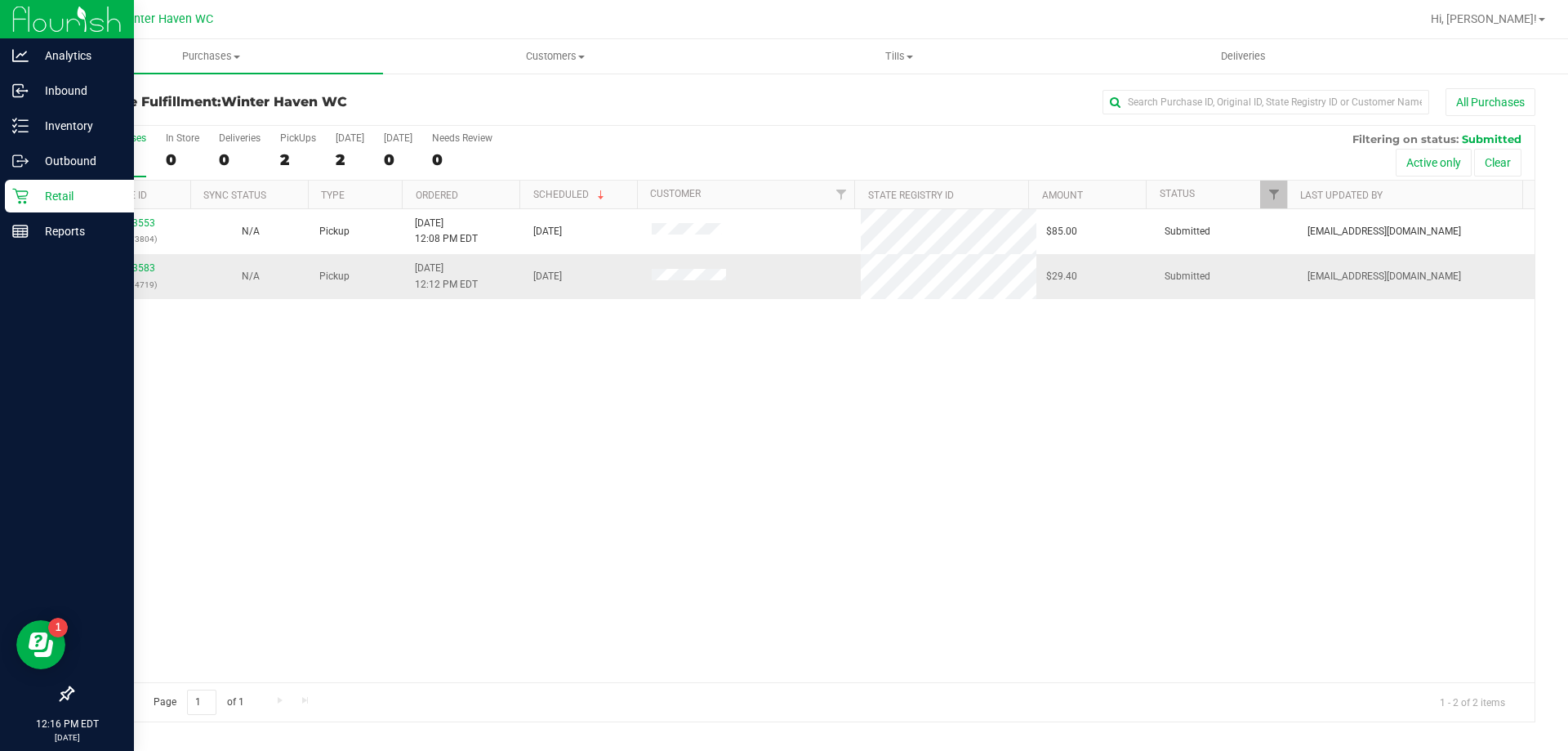
click at [150, 275] on div "11973583 (325674719)" at bounding box center [131, 276] width 98 height 31
click at [142, 270] on link "11973583" at bounding box center [132, 268] width 46 height 11
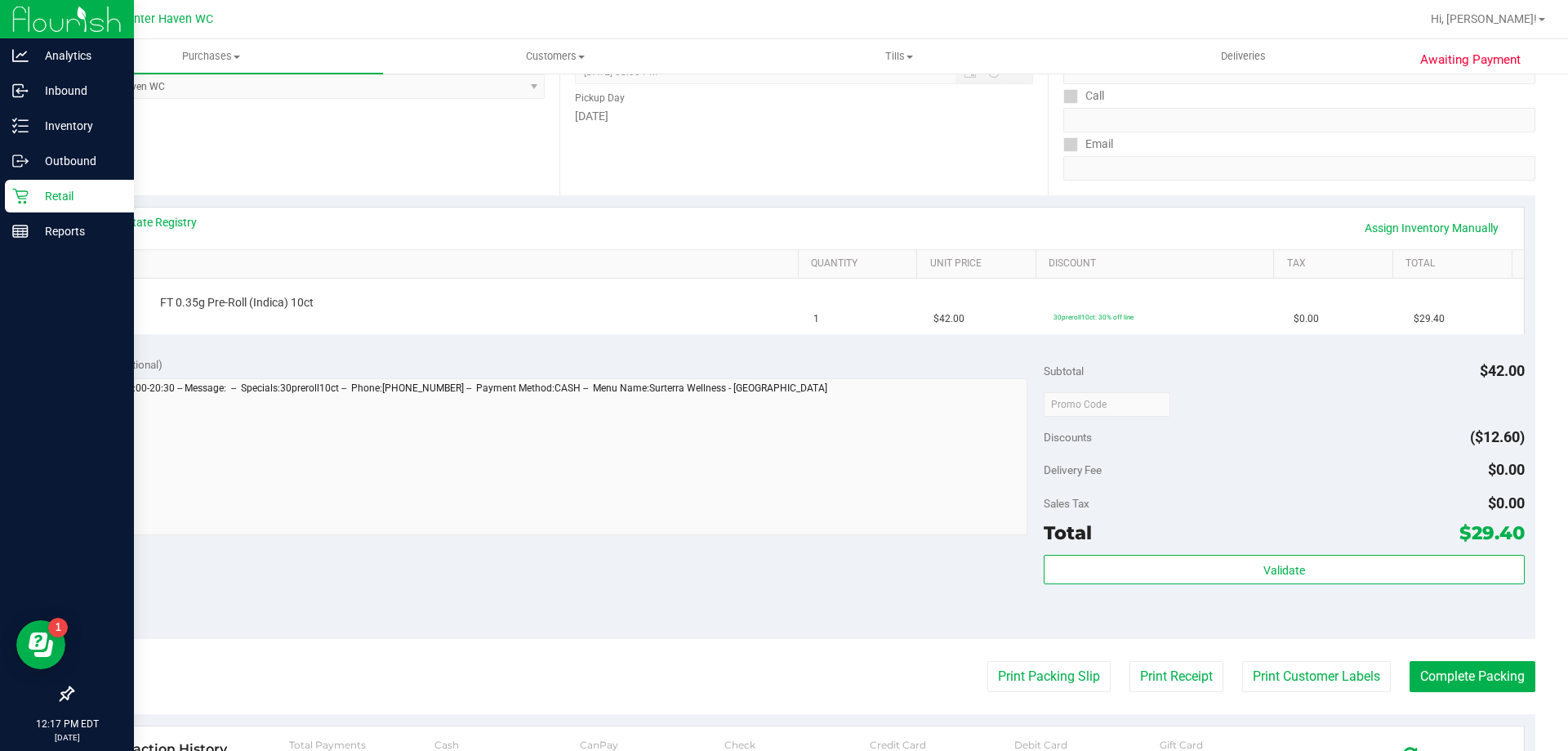
scroll to position [164, 0]
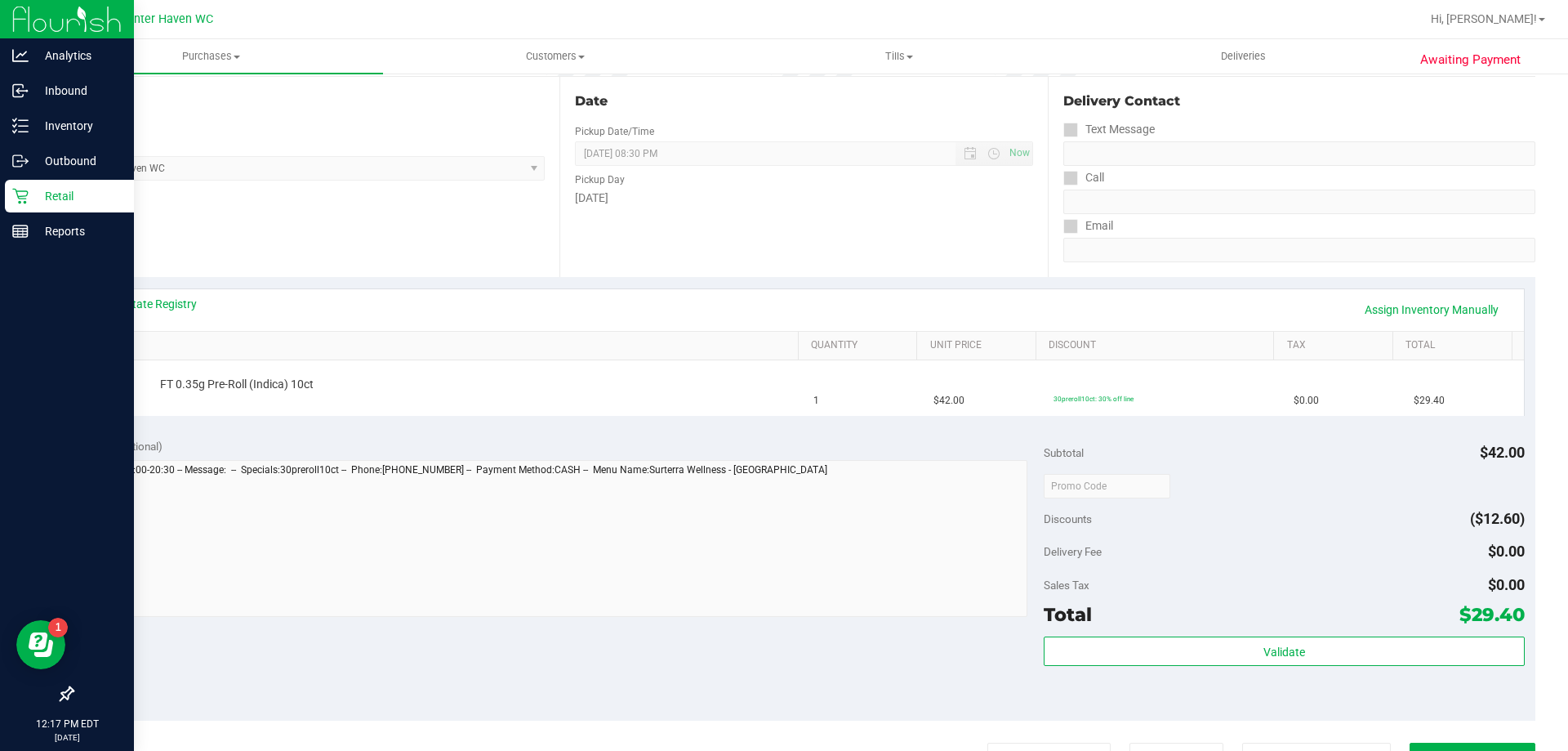
click at [318, 431] on div "Notes (optional) Subtotal $42.00 Discounts ($12.60) Delivery Fee $0.00 Sales Ta…" at bounding box center [803, 573] width 1464 height 294
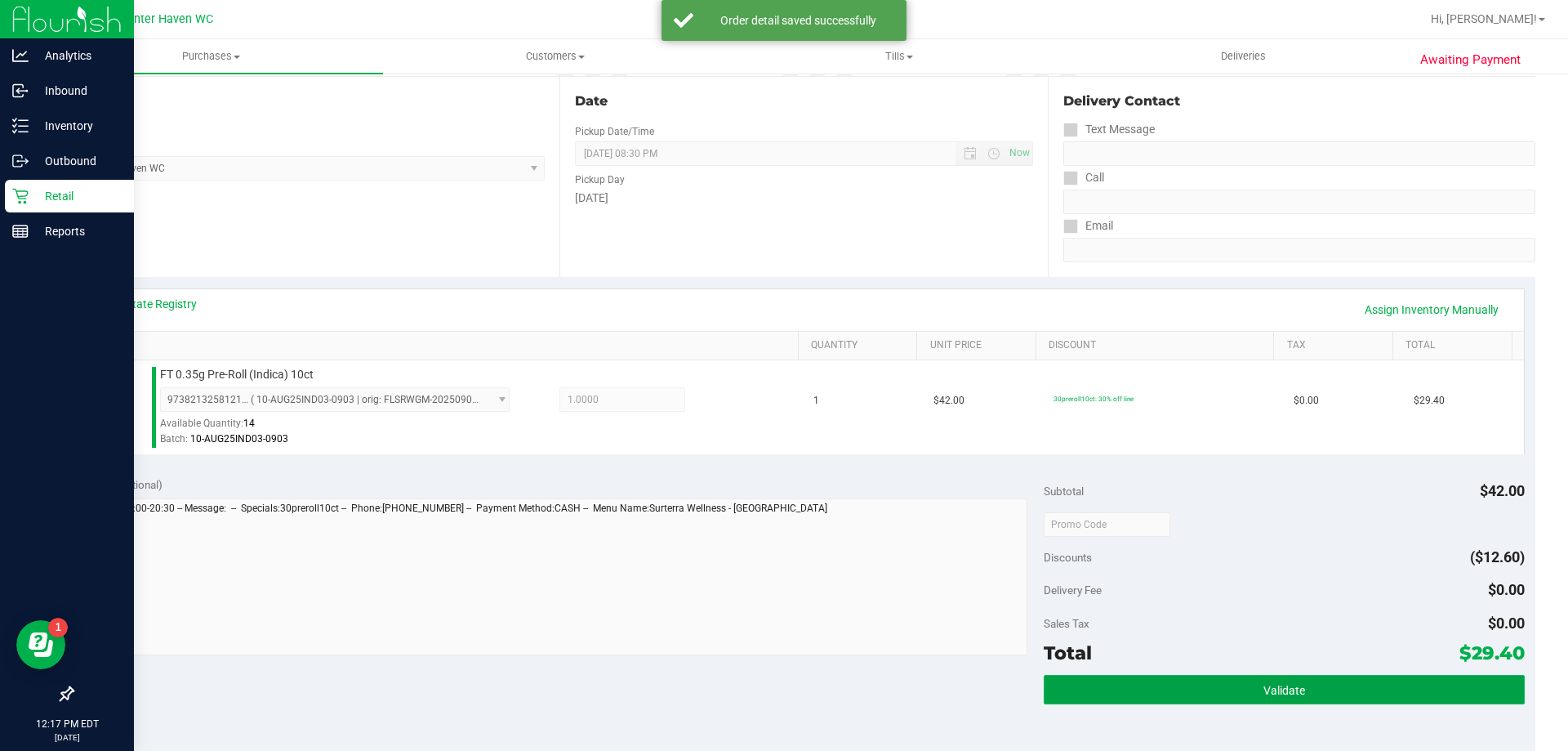
click at [1151, 692] on button "Validate" at bounding box center [1284, 689] width 480 height 30
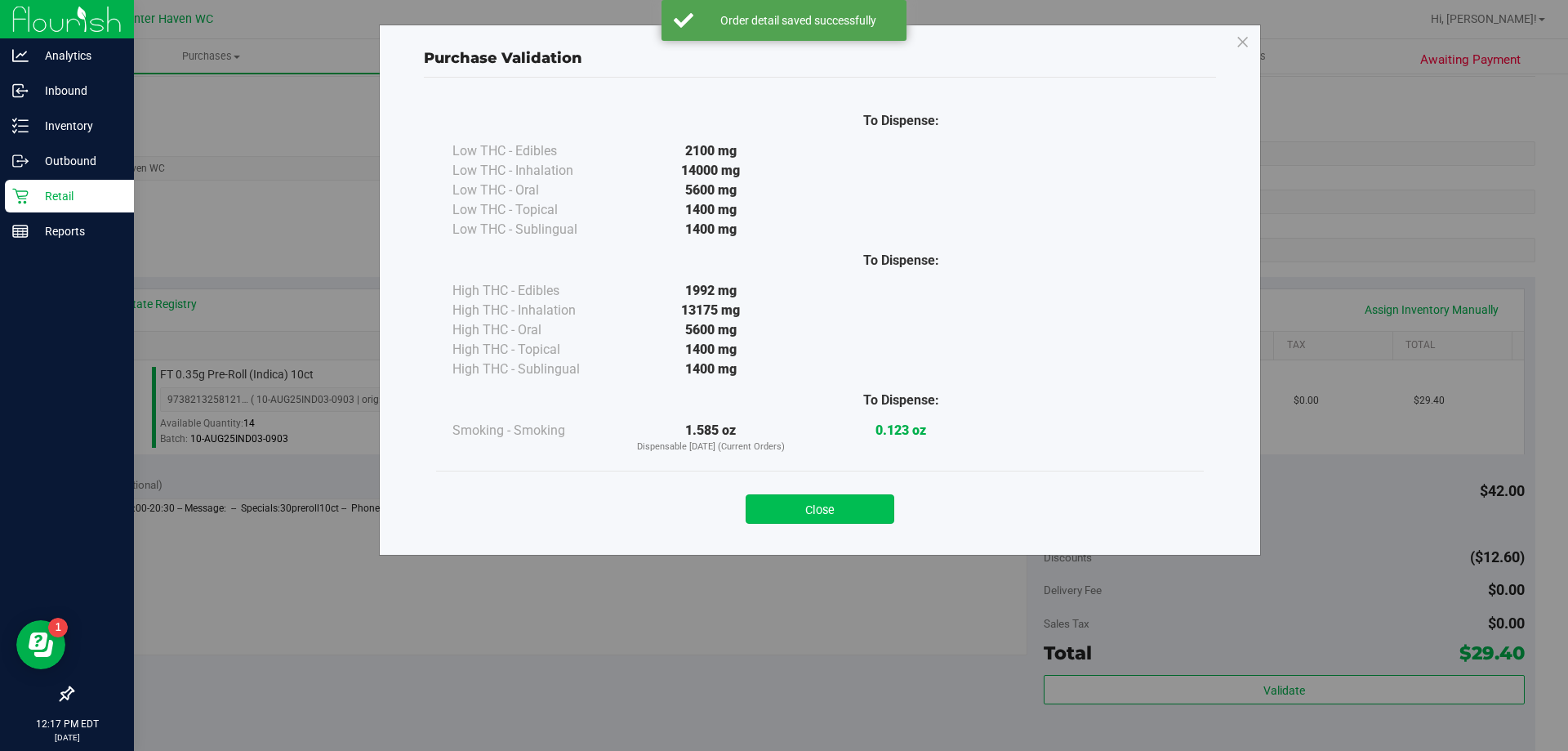
click at [856, 507] on button "Close" at bounding box center [819, 509] width 148 height 30
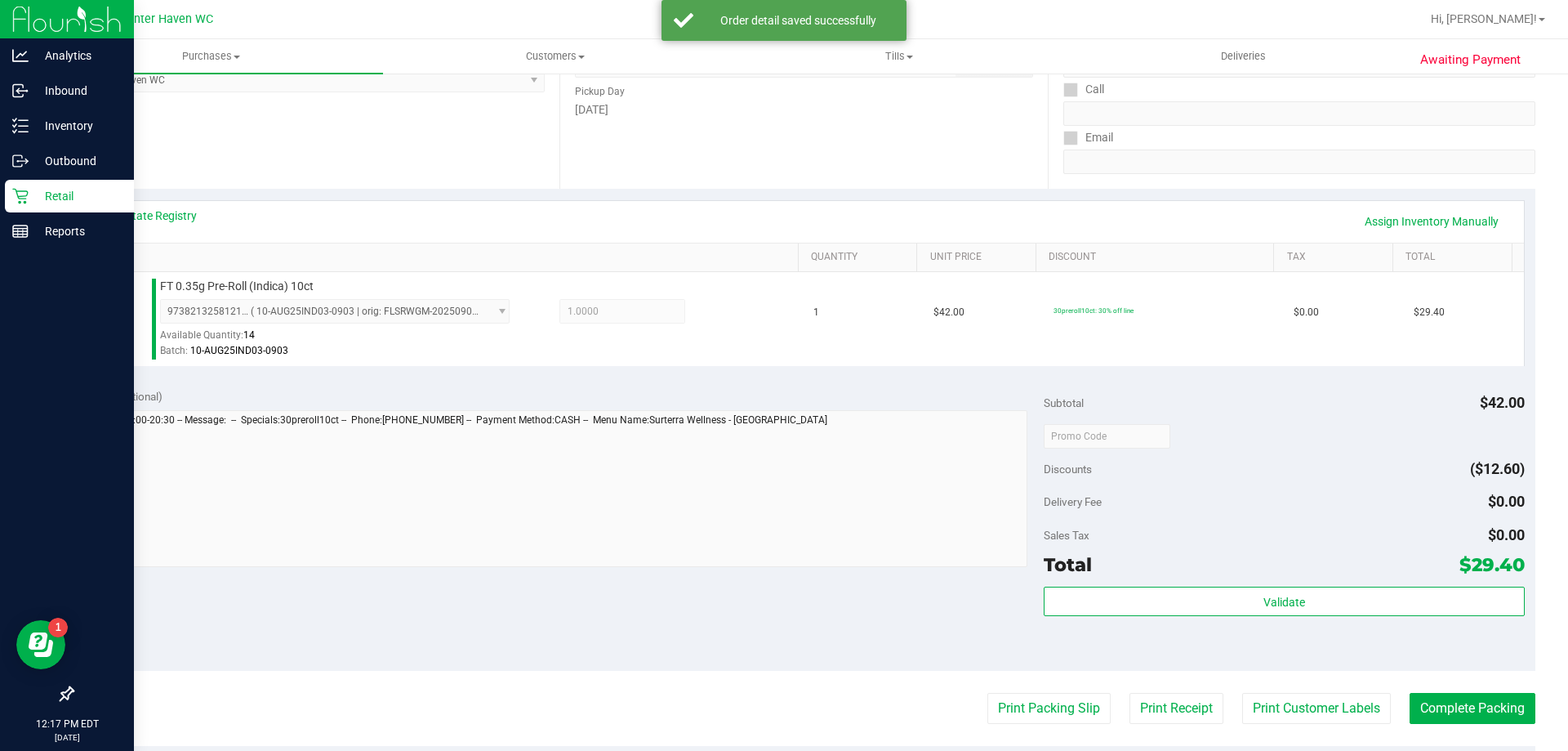
scroll to position [327, 0]
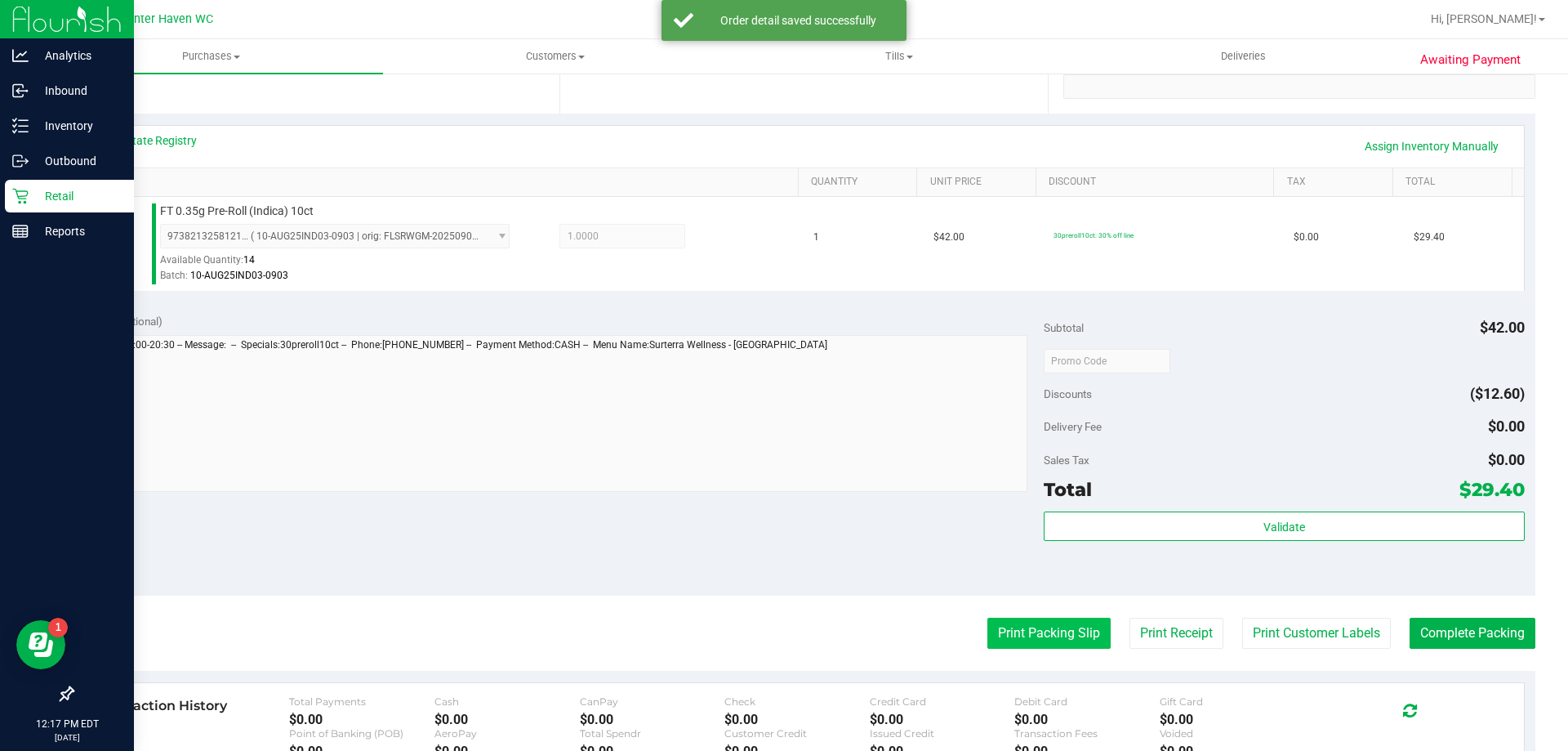
click at [1050, 630] on button "Print Packing Slip" at bounding box center [1049, 633] width 123 height 31
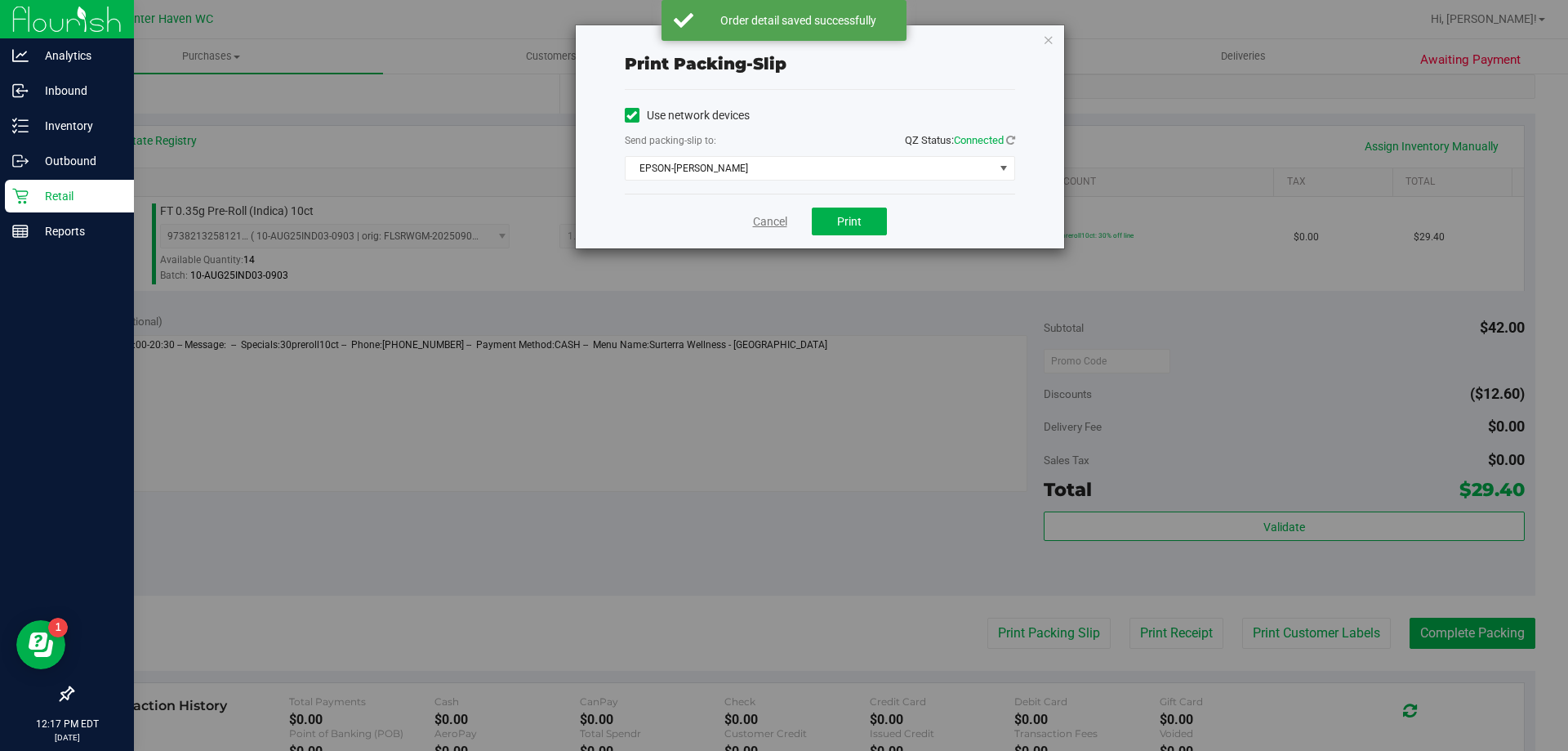
click at [782, 221] on link "Cancel" at bounding box center [770, 222] width 34 height 17
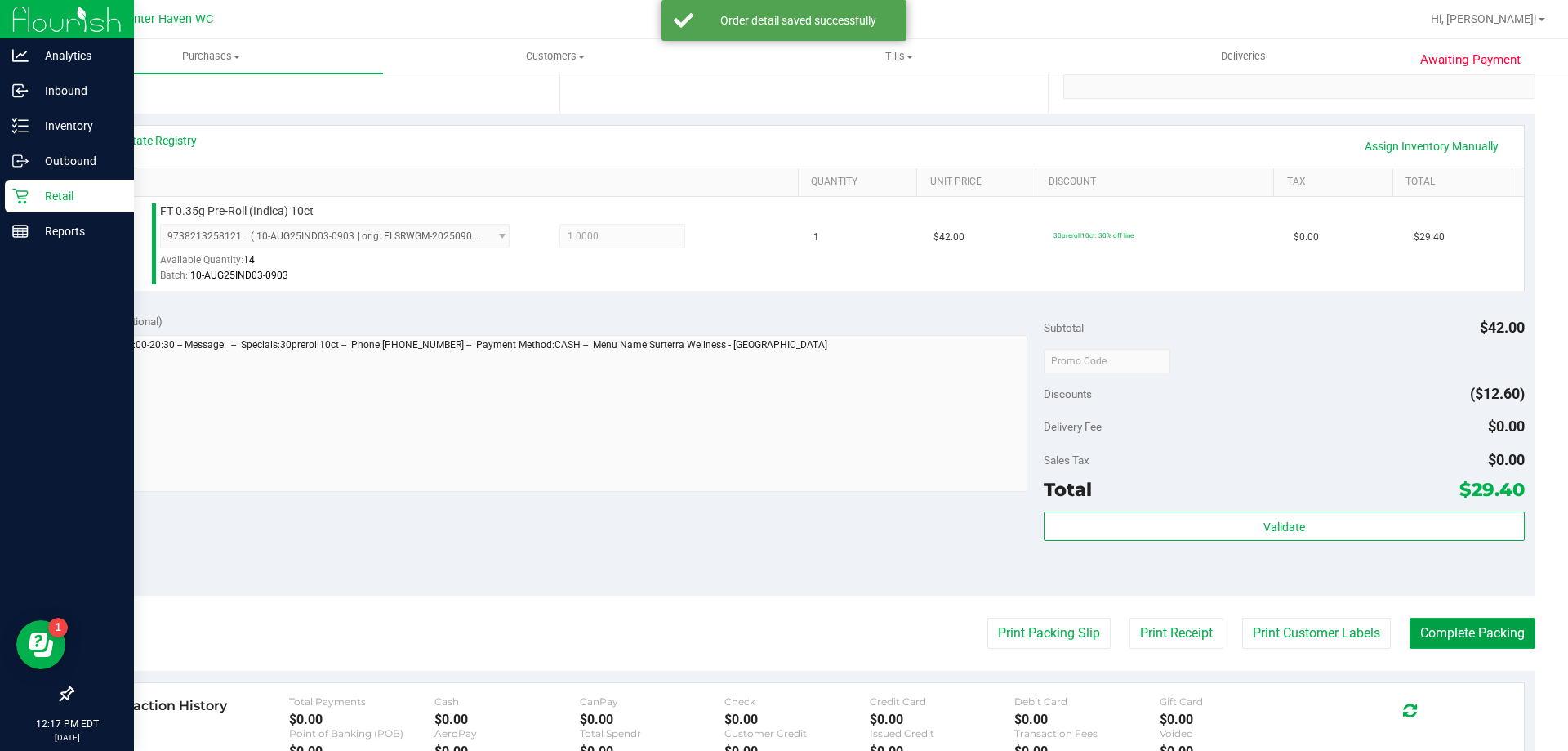
click at [1483, 643] on button "Complete Packing" at bounding box center [1472, 633] width 126 height 31
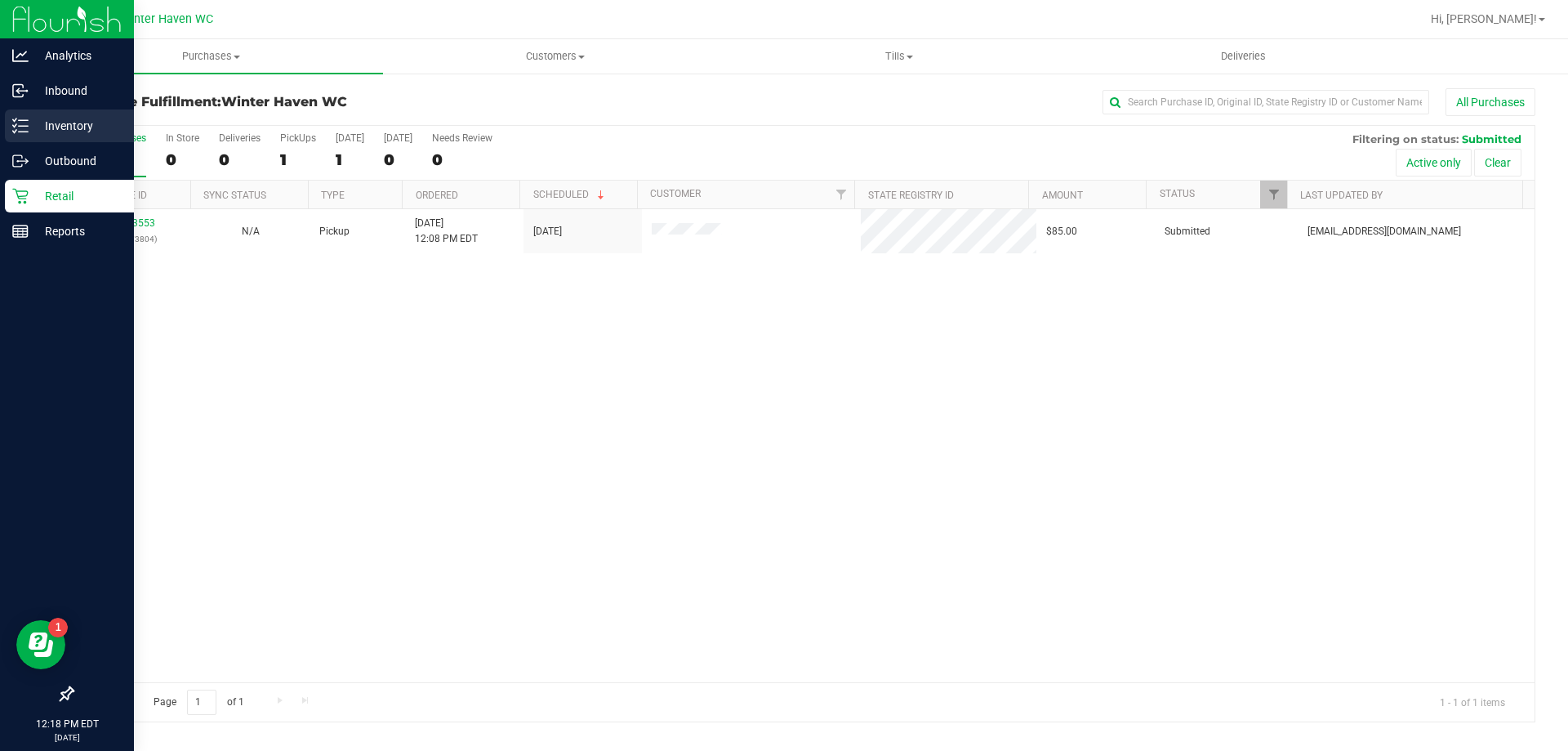
click at [68, 133] on p "Inventory" at bounding box center [77, 125] width 98 height 19
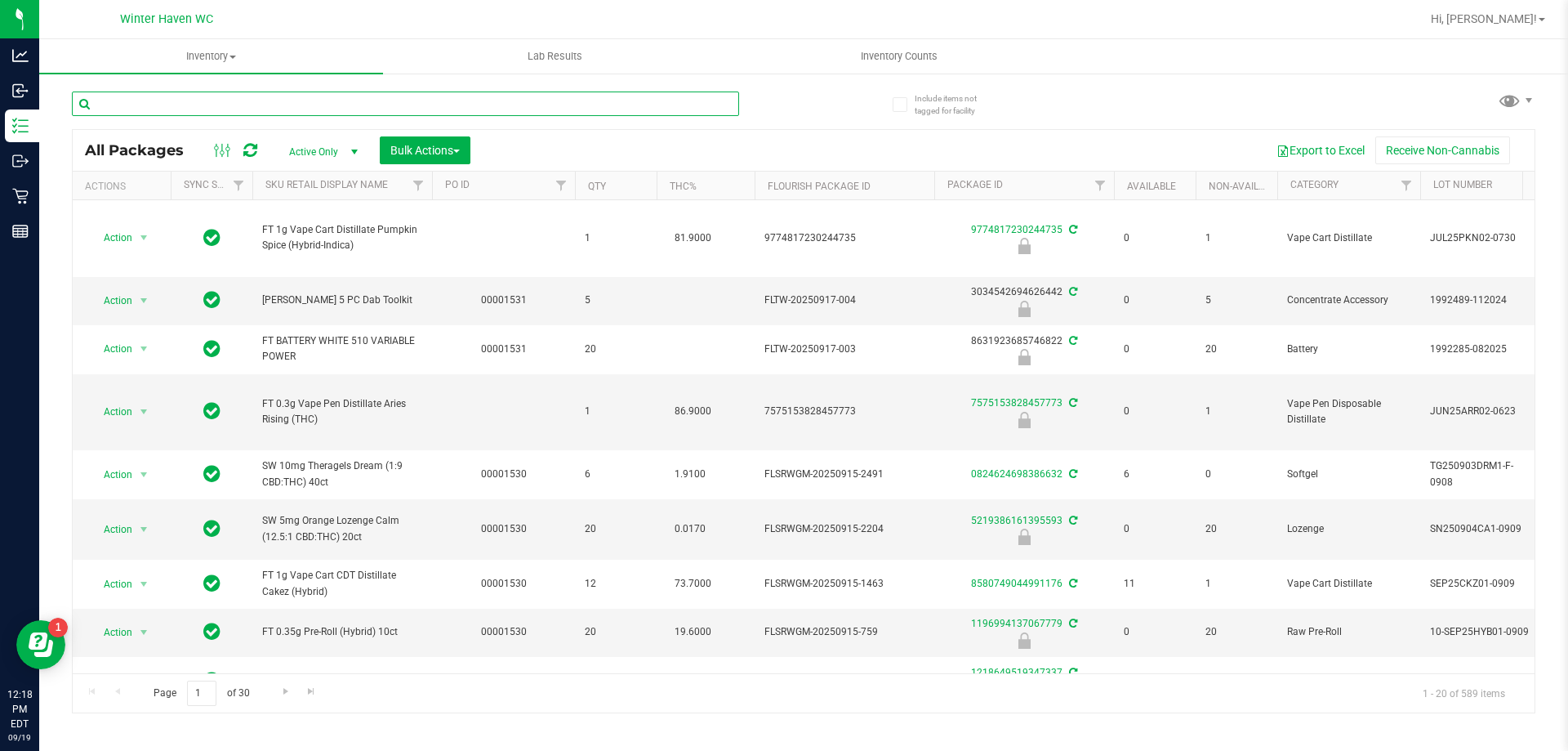
click at [301, 109] on input "text" at bounding box center [405, 104] width 667 height 25
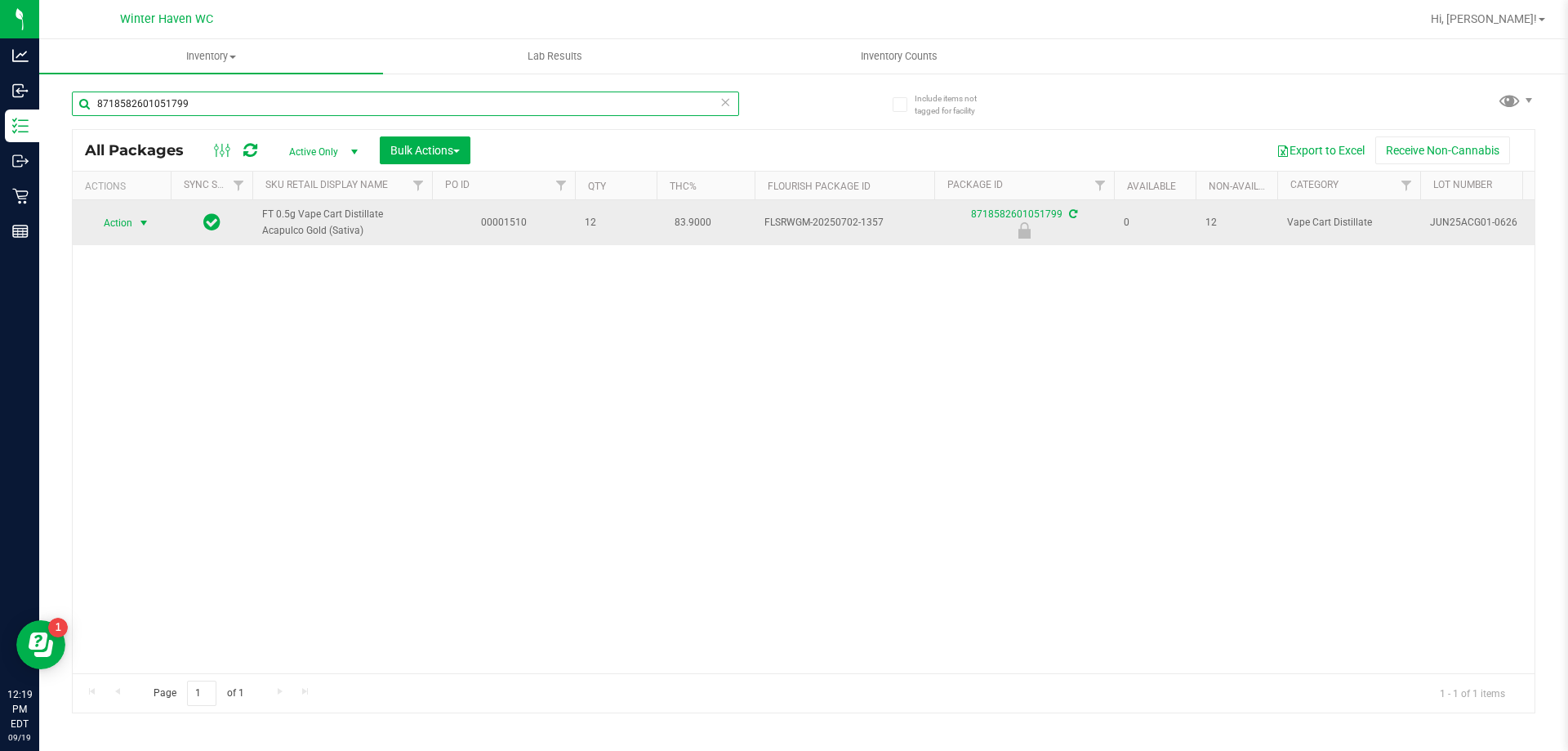
type input "8718582601051799"
click at [134, 221] on span "select" at bounding box center [143, 223] width 20 height 23
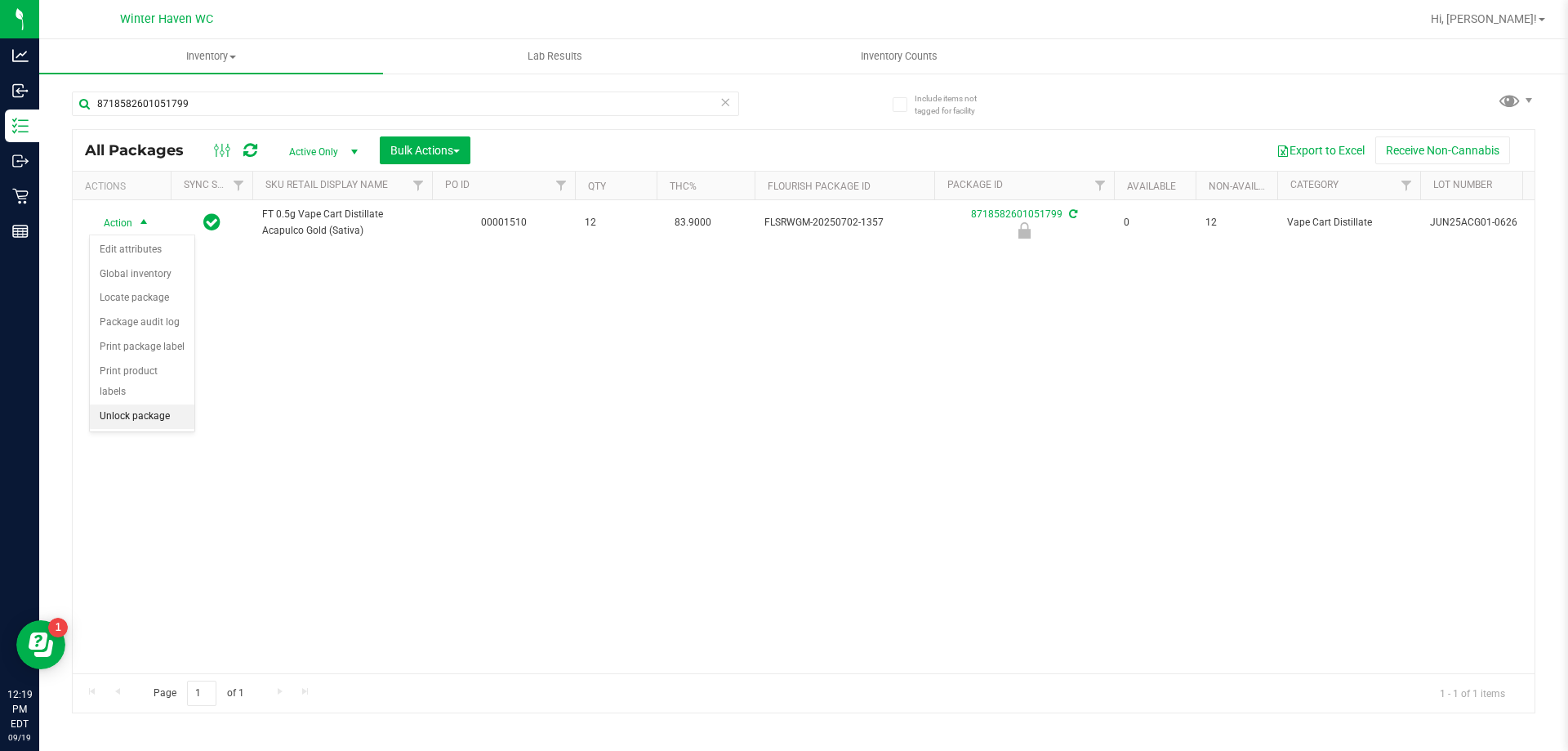
click at [140, 405] on li "Unlock package" at bounding box center [142, 417] width 104 height 25
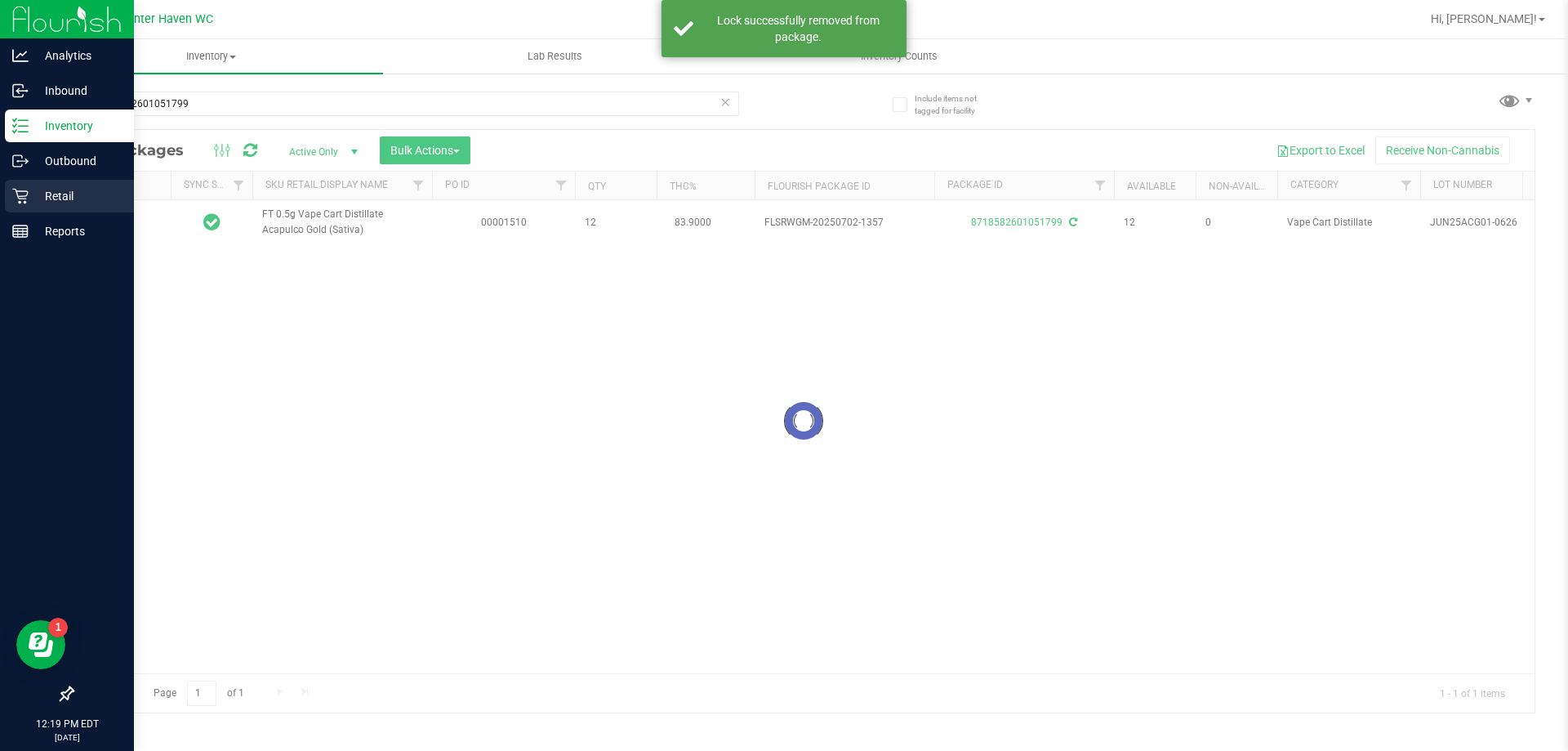
click at [39, 199] on p "Retail" at bounding box center [77, 196] width 98 height 19
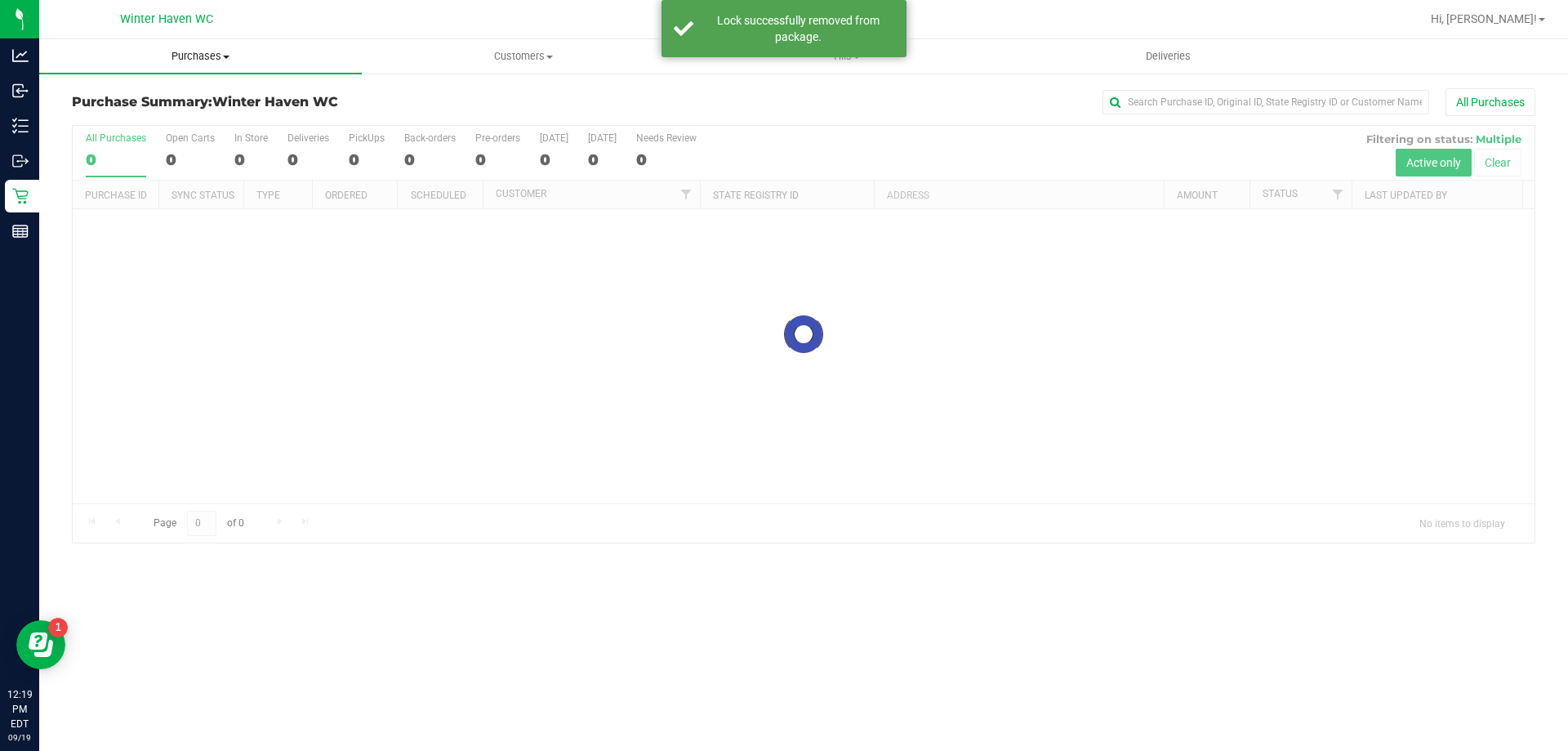
click at [209, 53] on span "Purchases" at bounding box center [200, 55] width 322 height 14
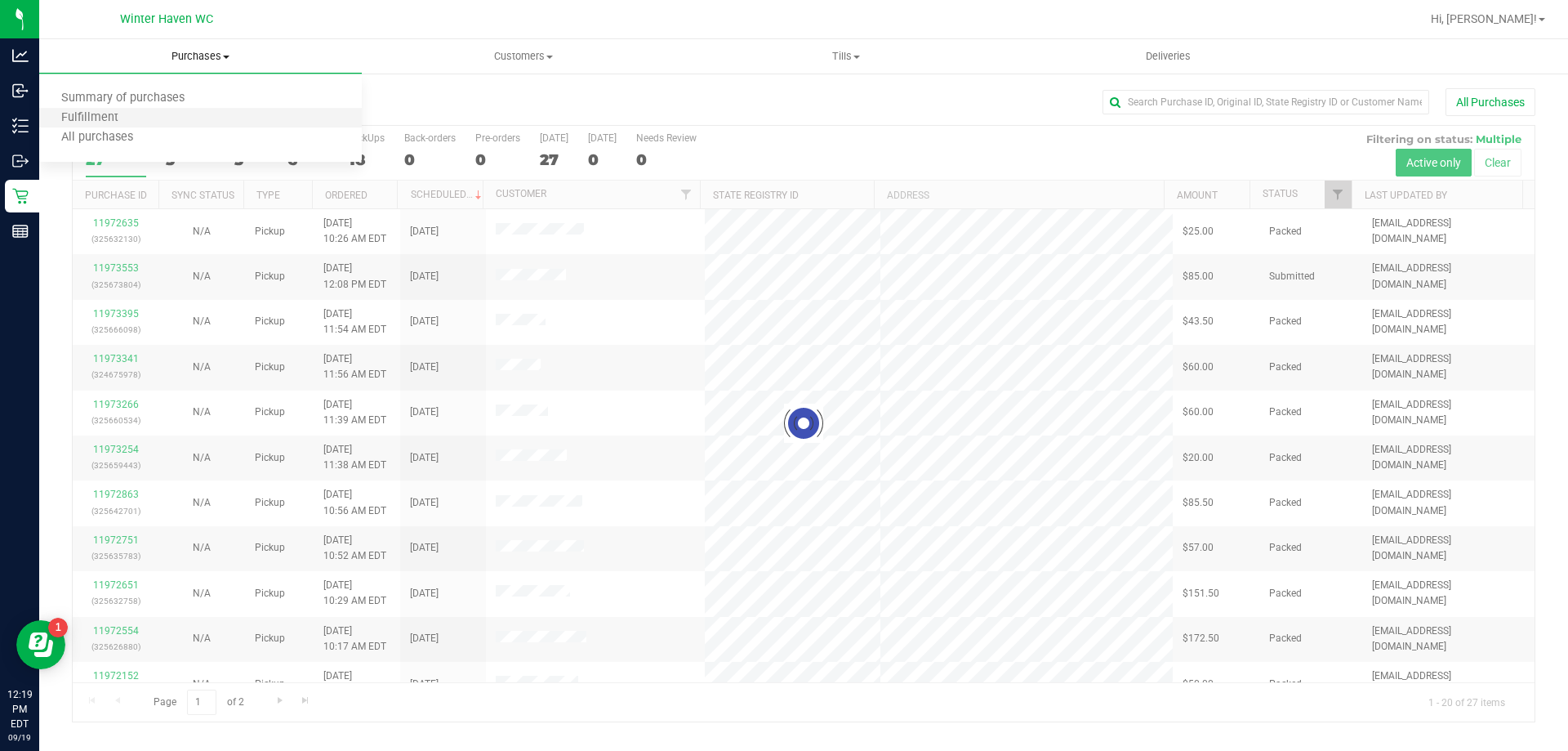
click at [230, 126] on li "Fulfillment" at bounding box center [200, 119] width 322 height 19
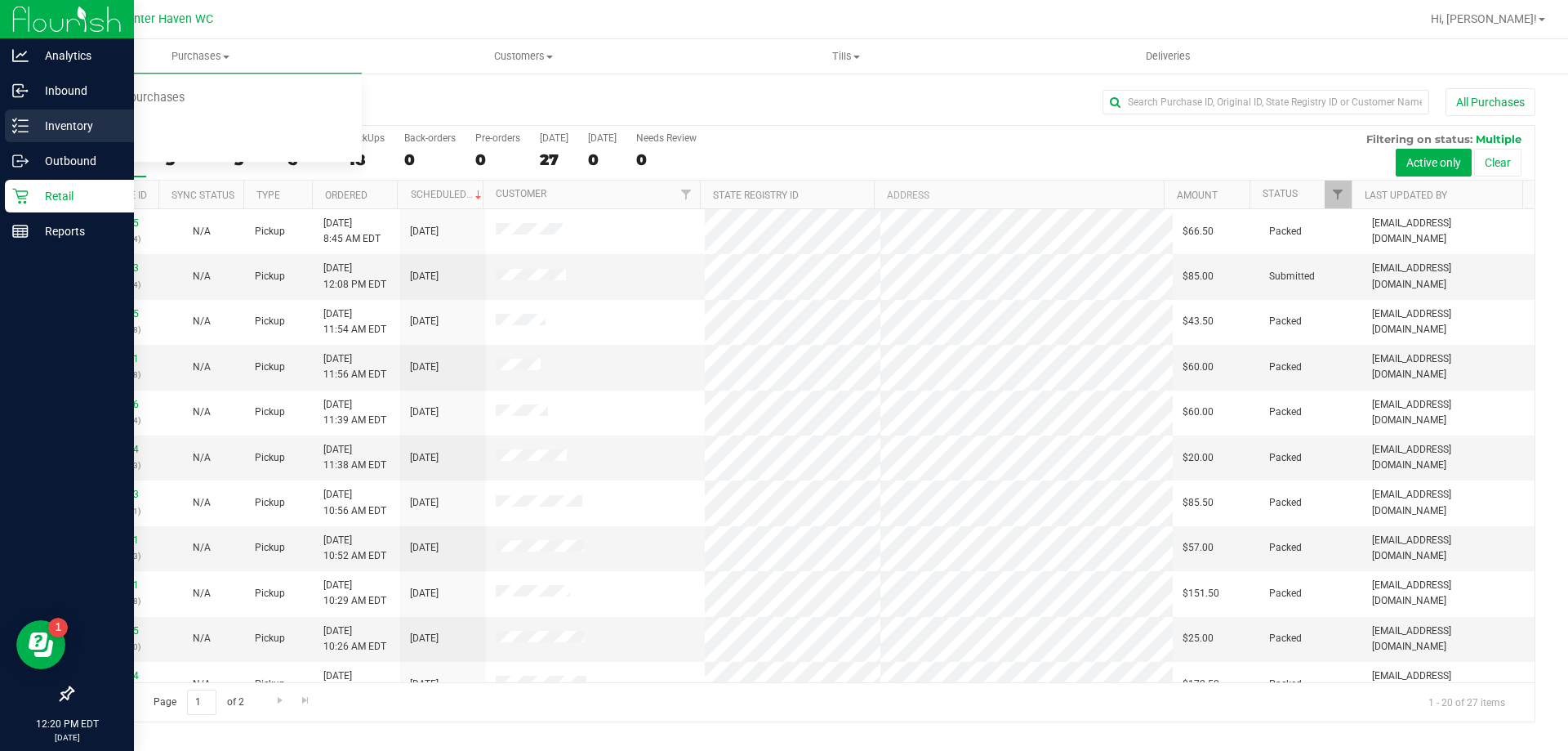
click at [31, 125] on p "Inventory" at bounding box center [77, 125] width 98 height 19
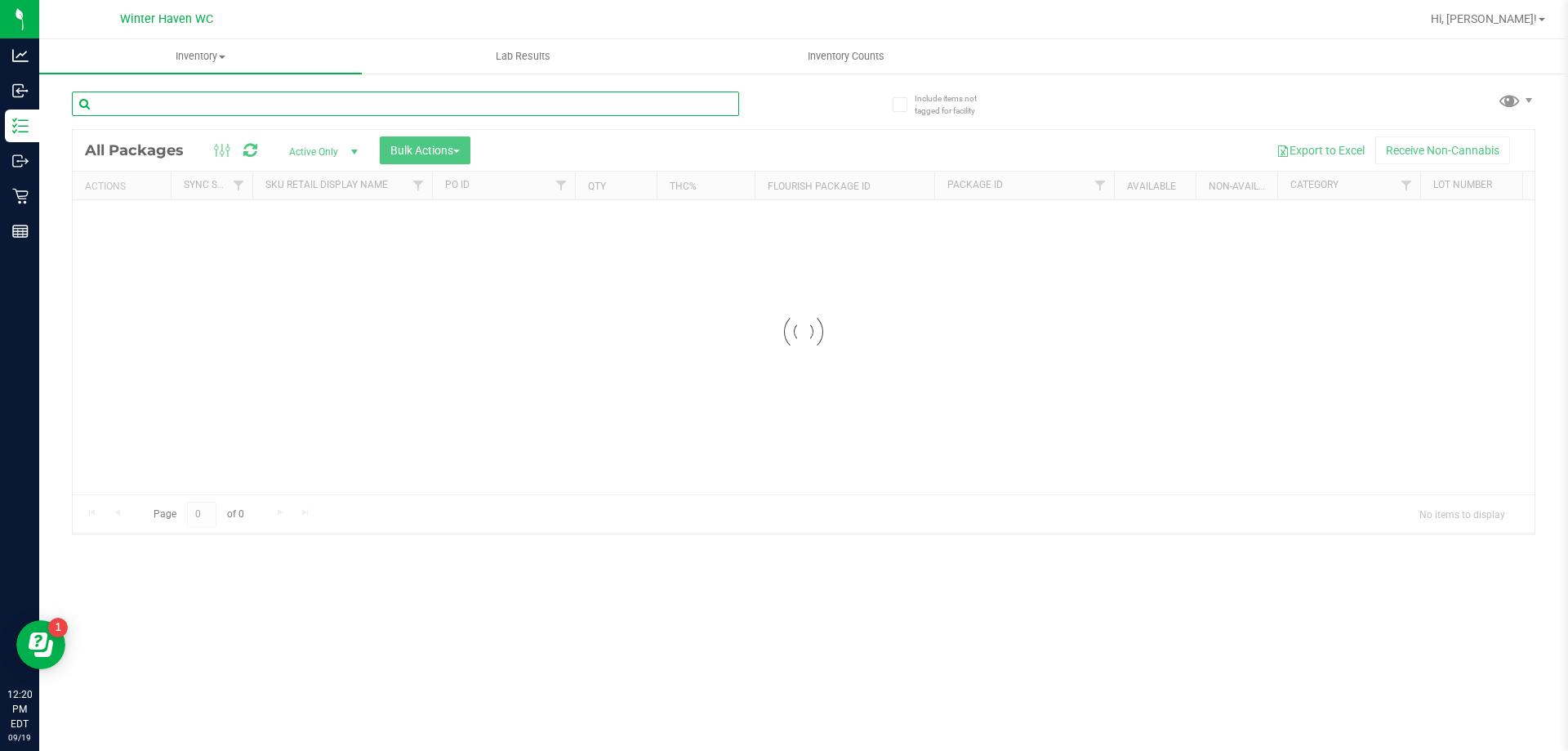
click at [302, 109] on input "text" at bounding box center [405, 104] width 667 height 25
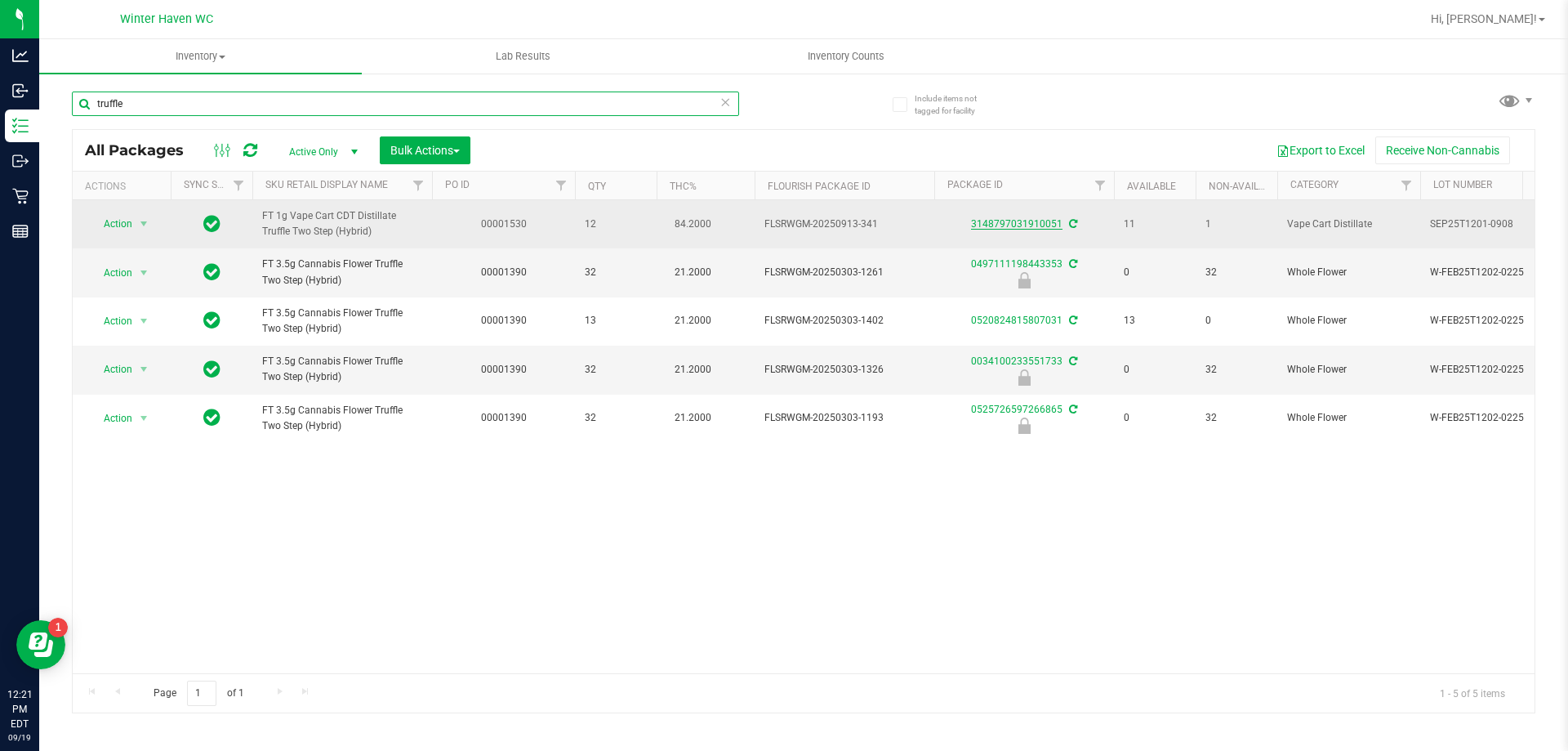
type input "truffle"
click at [1013, 223] on link "3148797031910051" at bounding box center [1017, 224] width 92 height 11
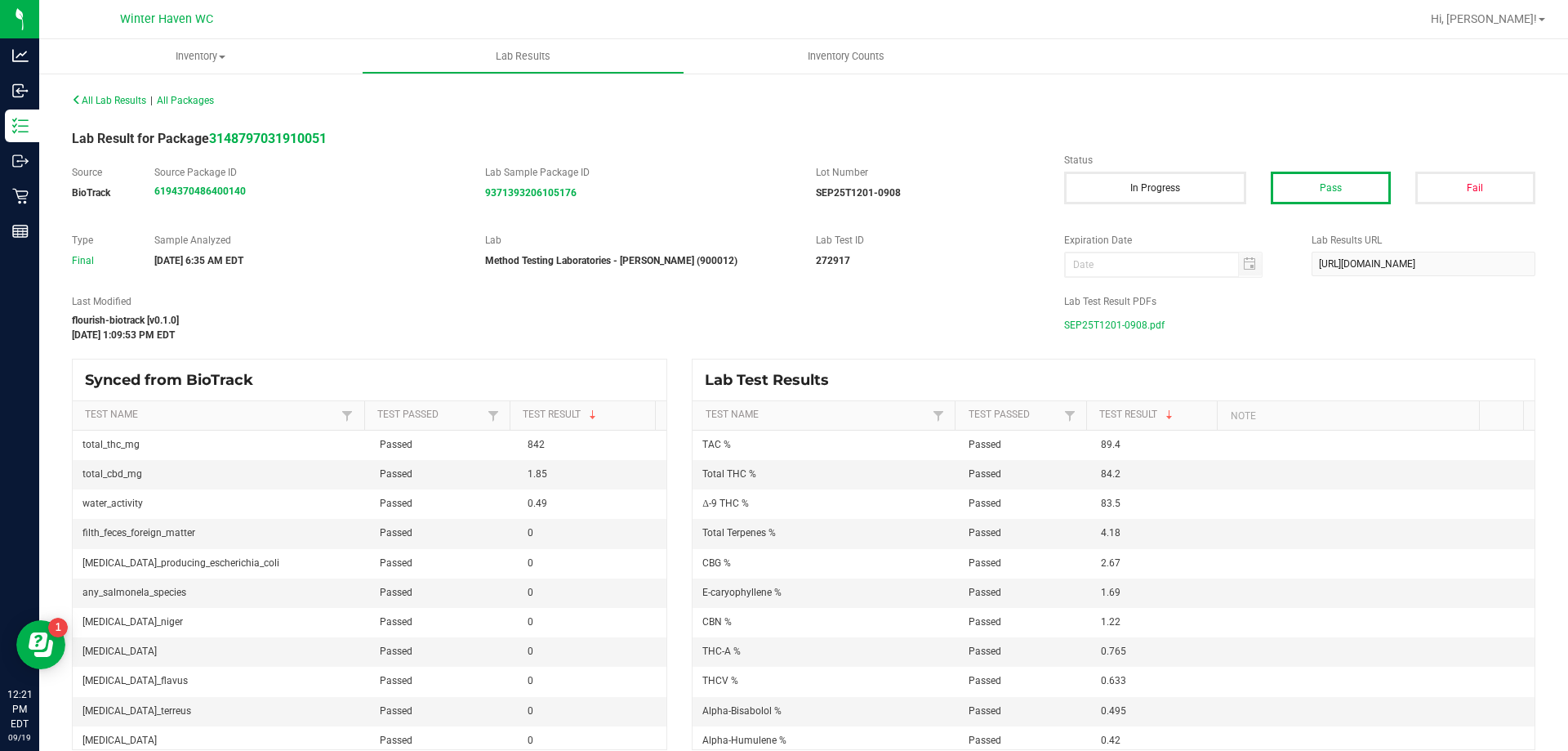
click at [1088, 331] on span "SEP25T1201-0908.pdf" at bounding box center [1114, 325] width 100 height 25
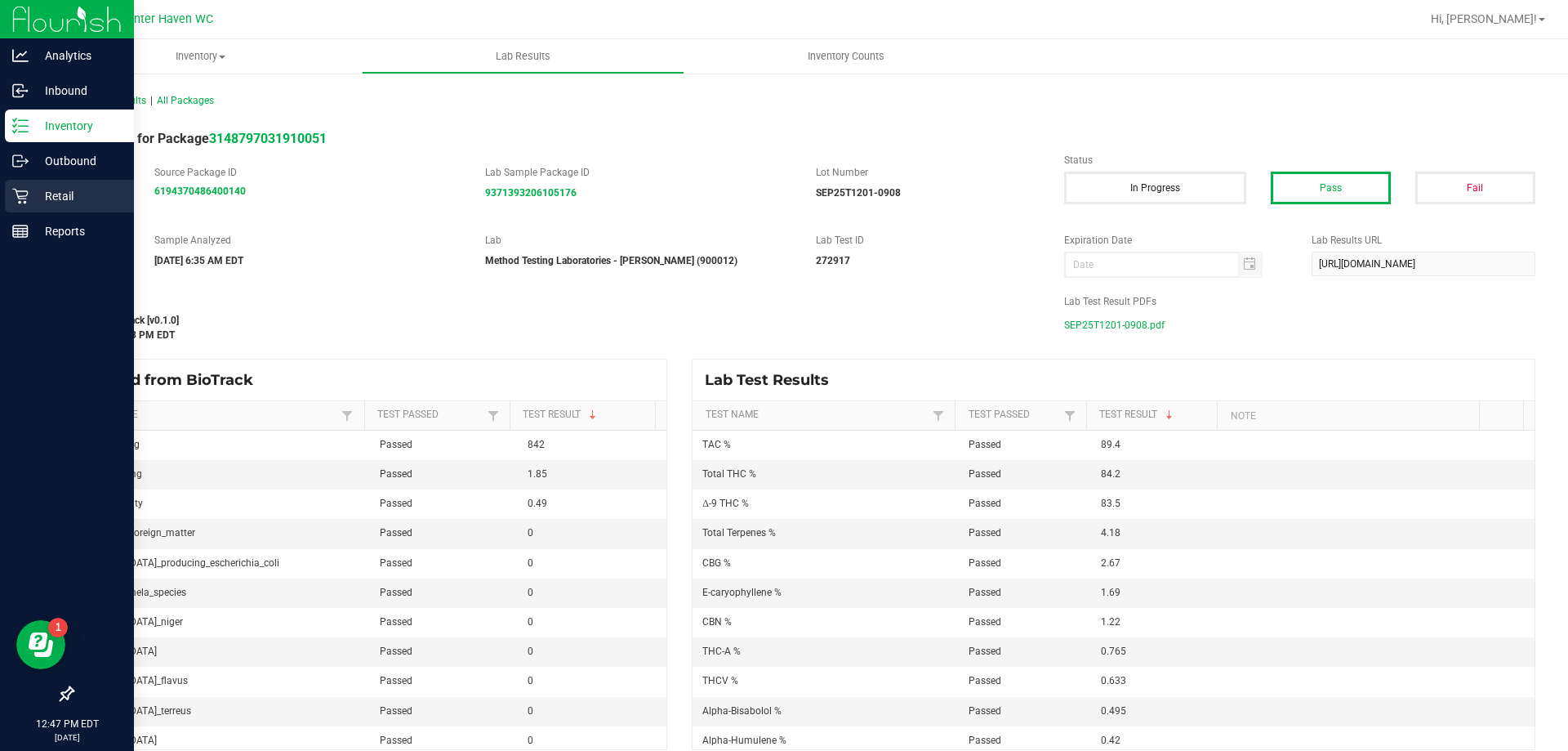
click at [25, 191] on icon at bounding box center [20, 196] width 15 height 15
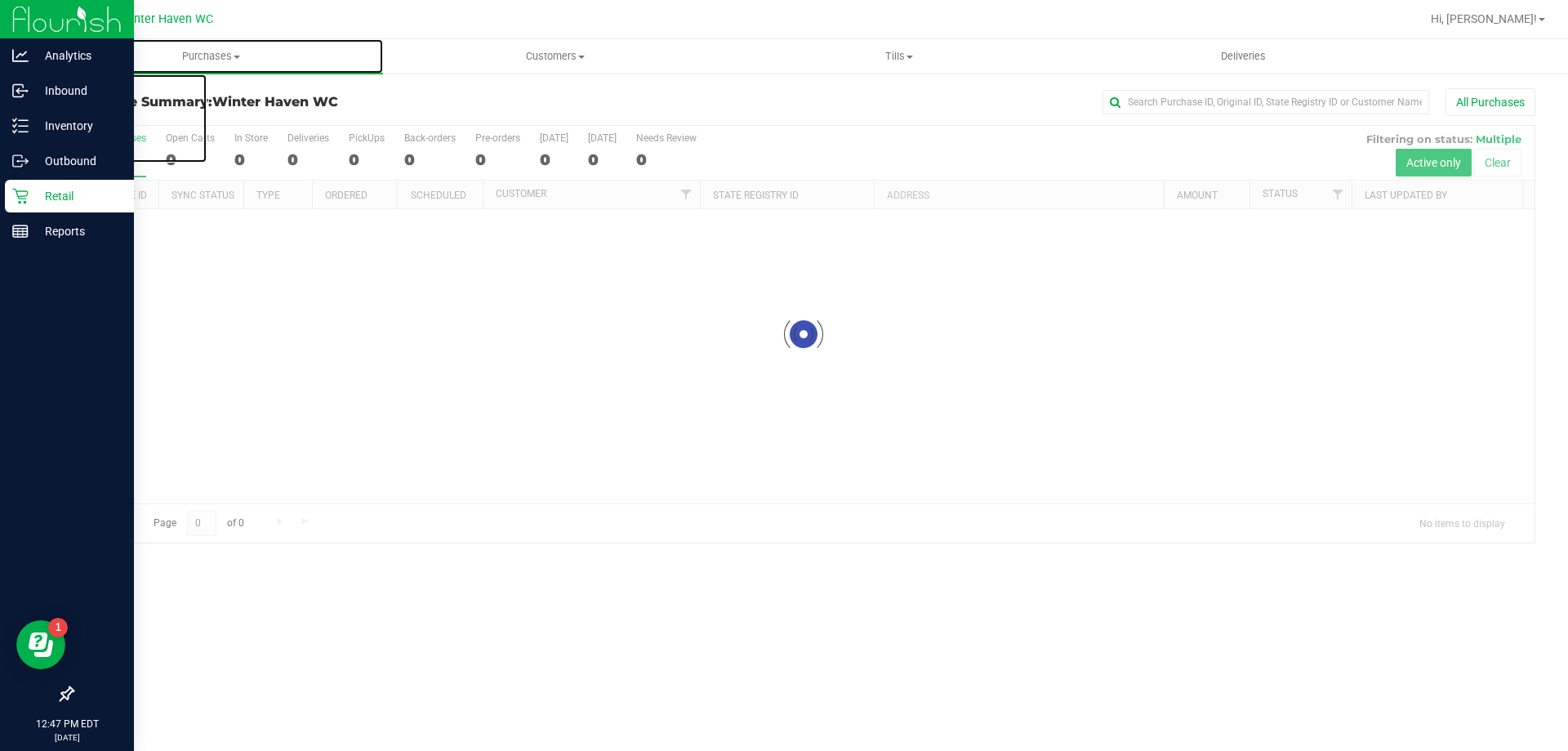
click at [205, 55] on span "Purchases" at bounding box center [211, 55] width 344 height 14
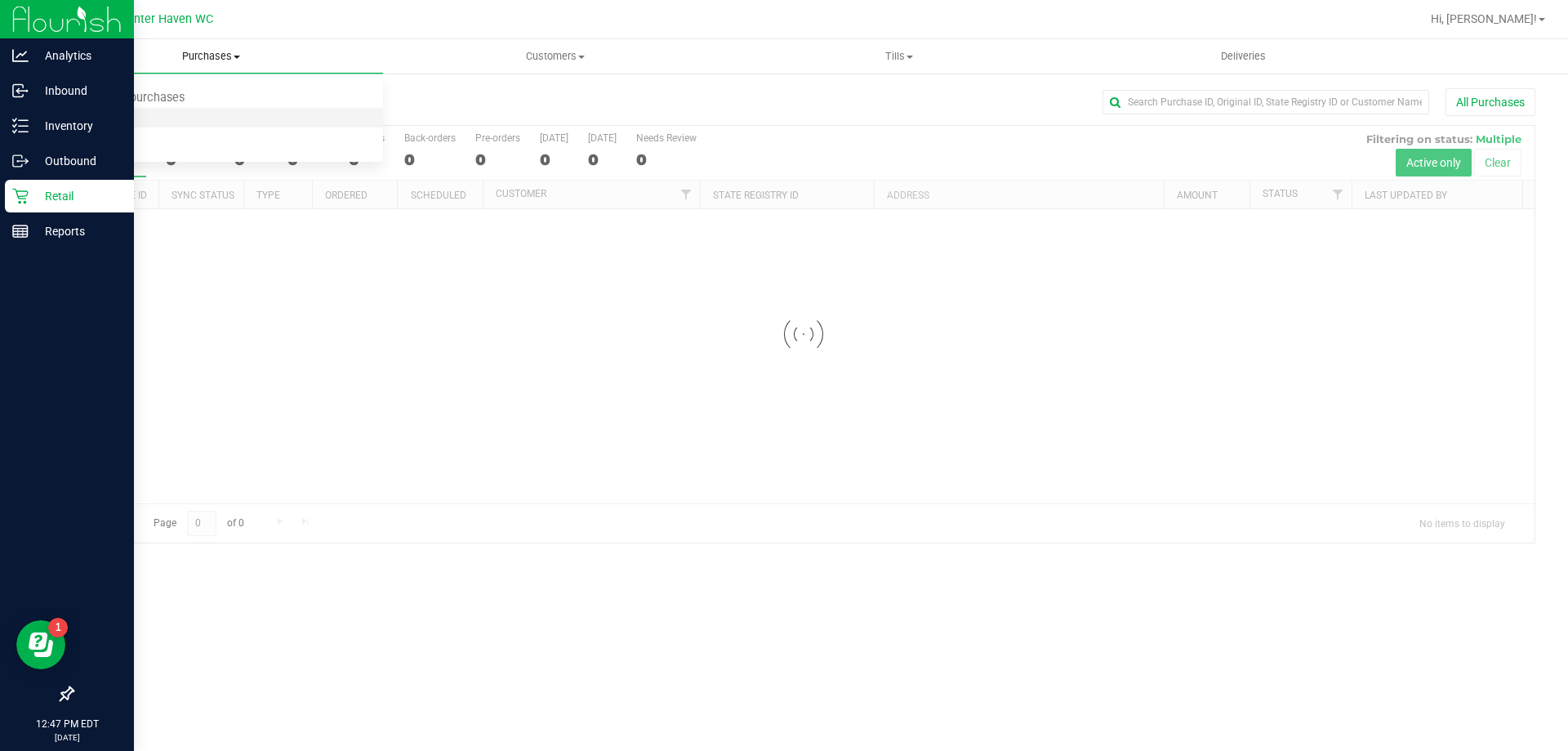
click at [130, 111] on span "Fulfillment" at bounding box center [90, 118] width 101 height 14
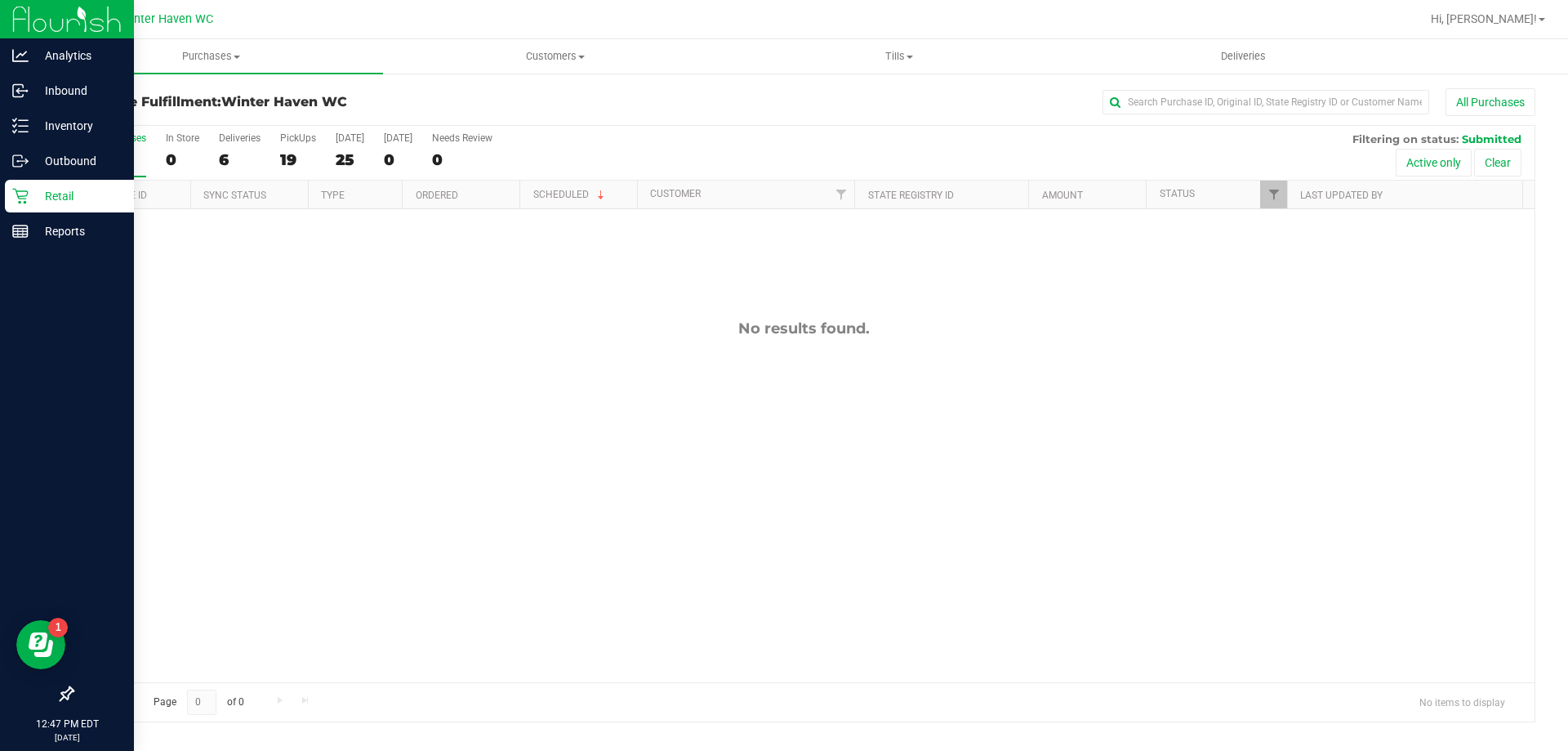
click at [498, 372] on div "No results found." at bounding box center [803, 501] width 1462 height 584
click at [176, 75] on div "Purchase Fulfillment: Winter Haven WC All Purchases All Purchases 0 In Store 0 …" at bounding box center [803, 405] width 1529 height 667
click at [25, 98] on icon at bounding box center [20, 90] width 16 height 16
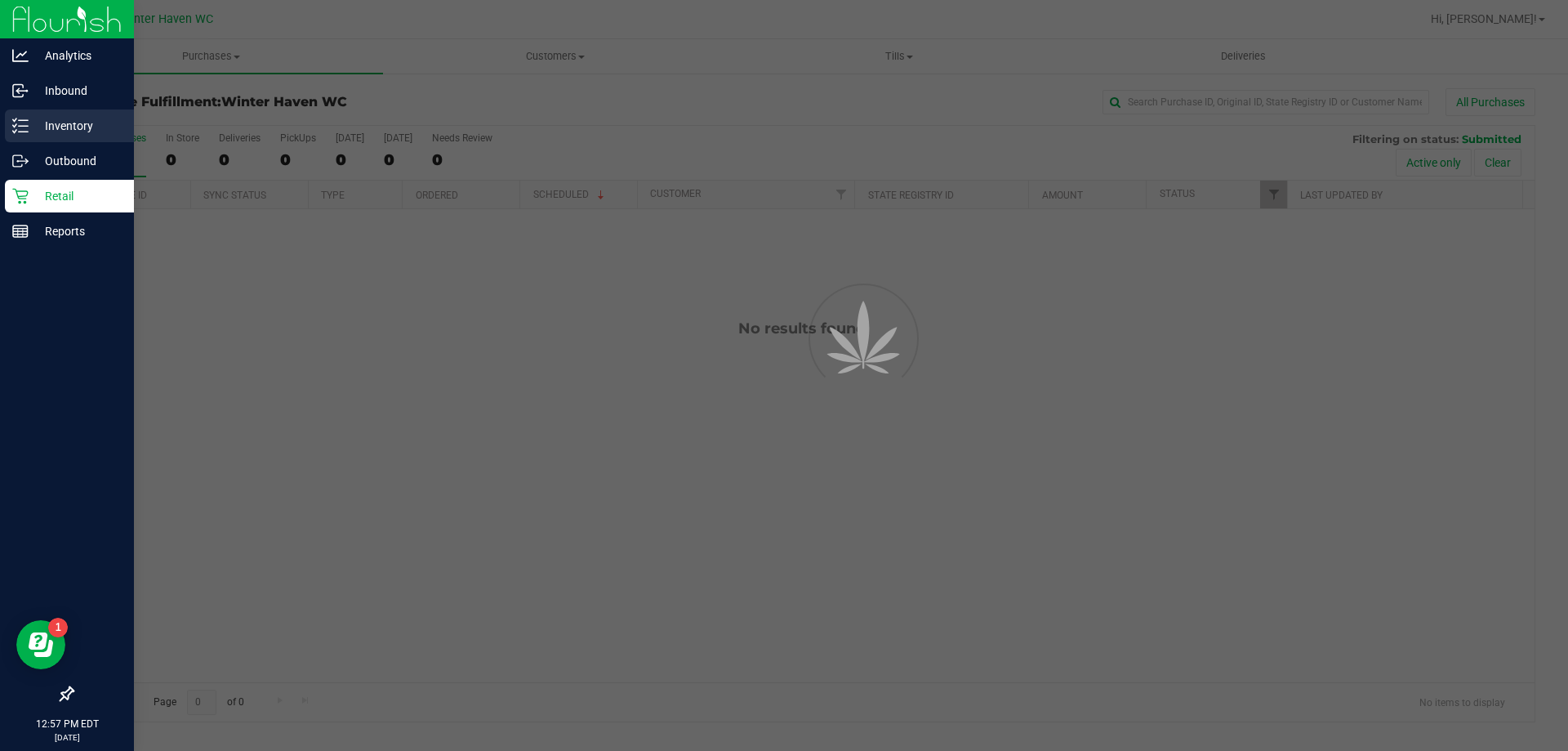
click at [56, 131] on p "Inventory" at bounding box center [77, 125] width 98 height 19
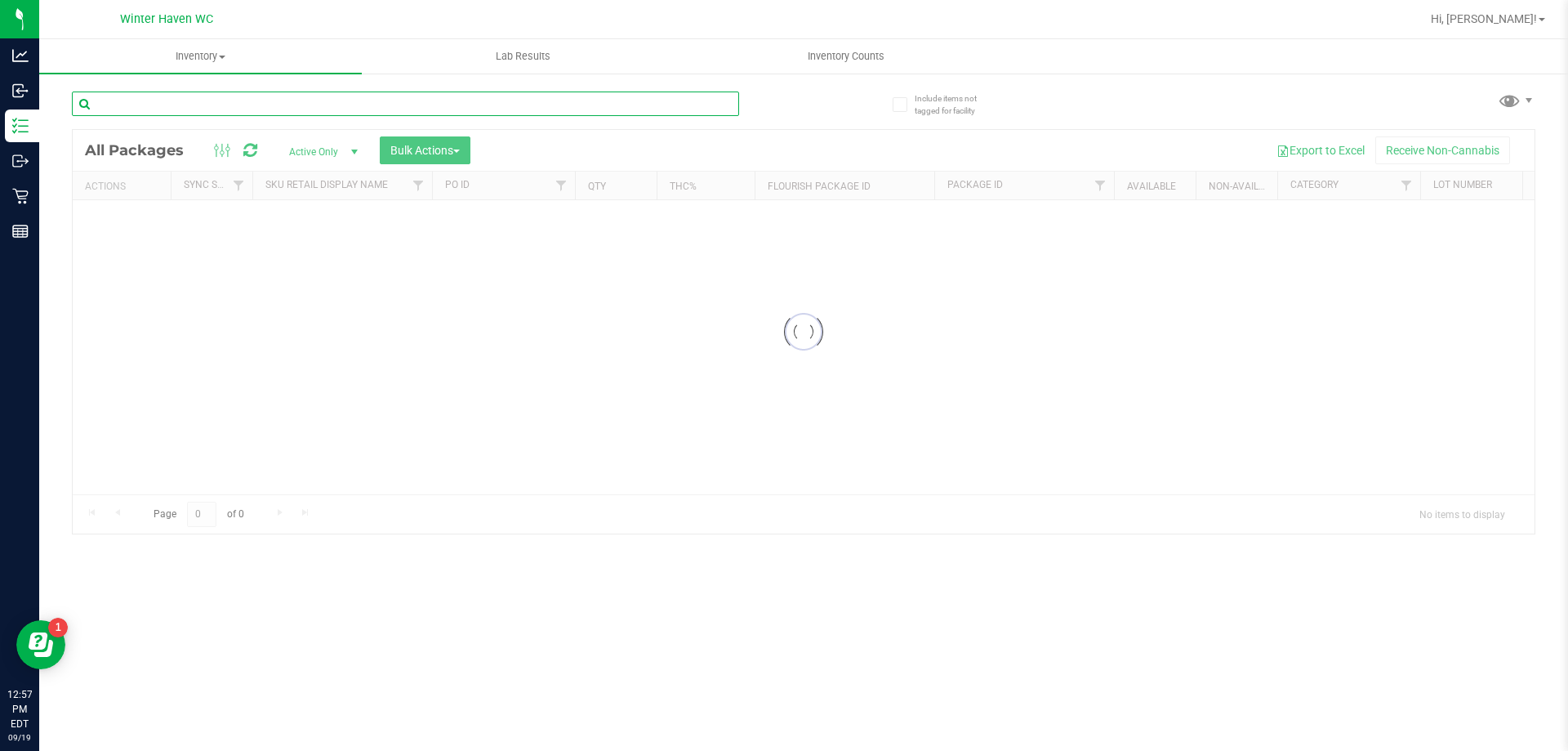
click at [342, 106] on input "text" at bounding box center [405, 104] width 667 height 25
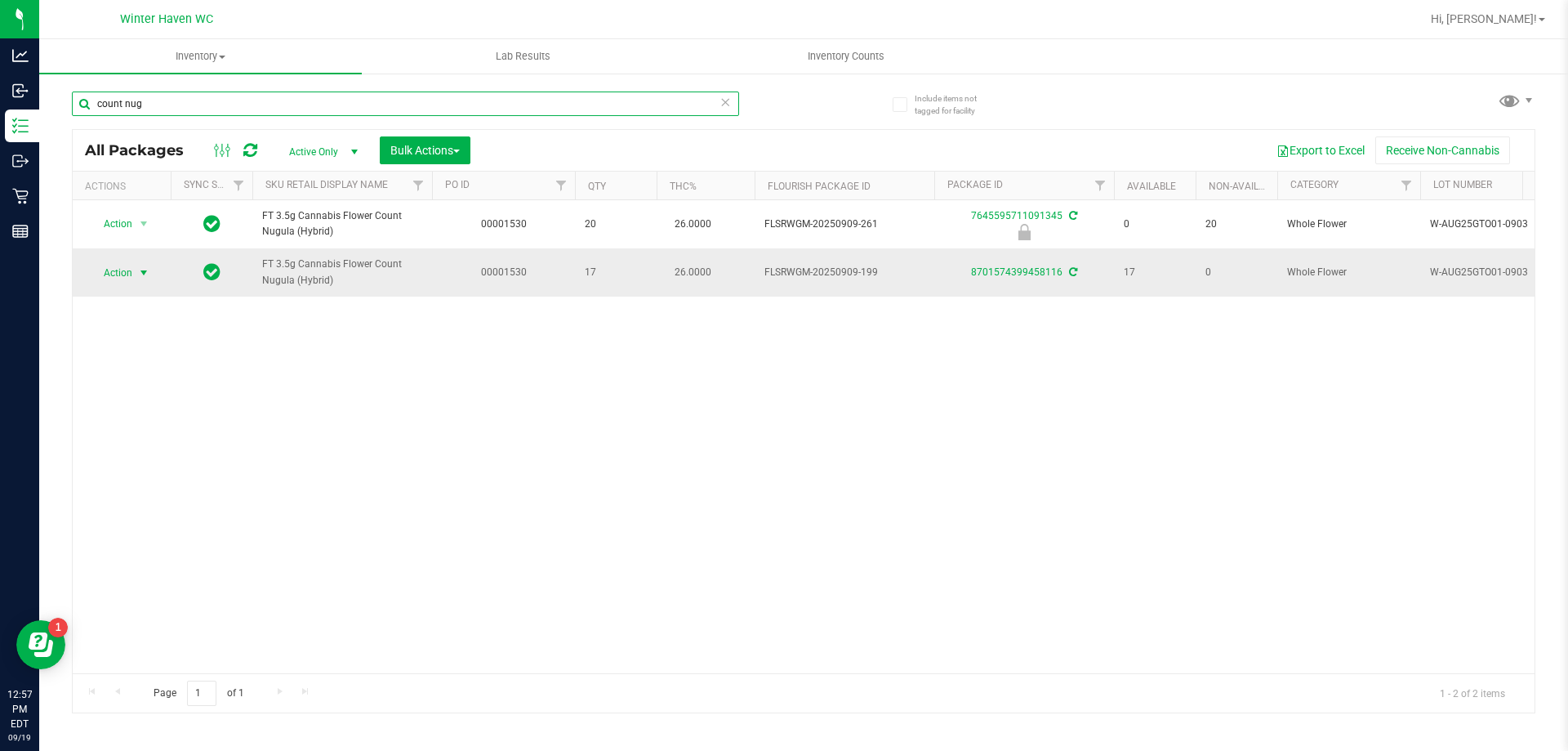
type input "count nug"
click at [134, 272] on span "select" at bounding box center [143, 273] width 20 height 23
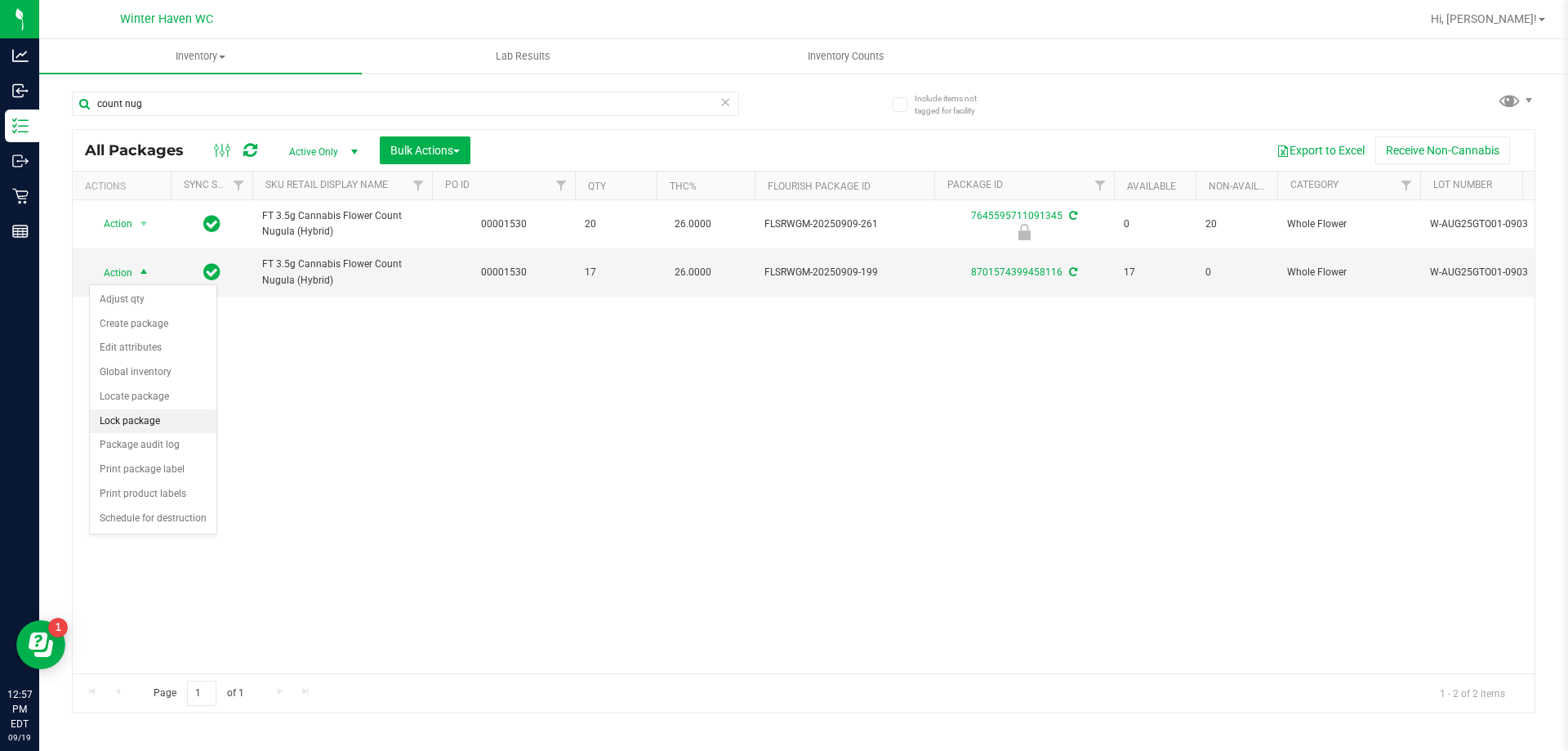
click at [150, 417] on li "Lock package" at bounding box center [153, 422] width 126 height 25
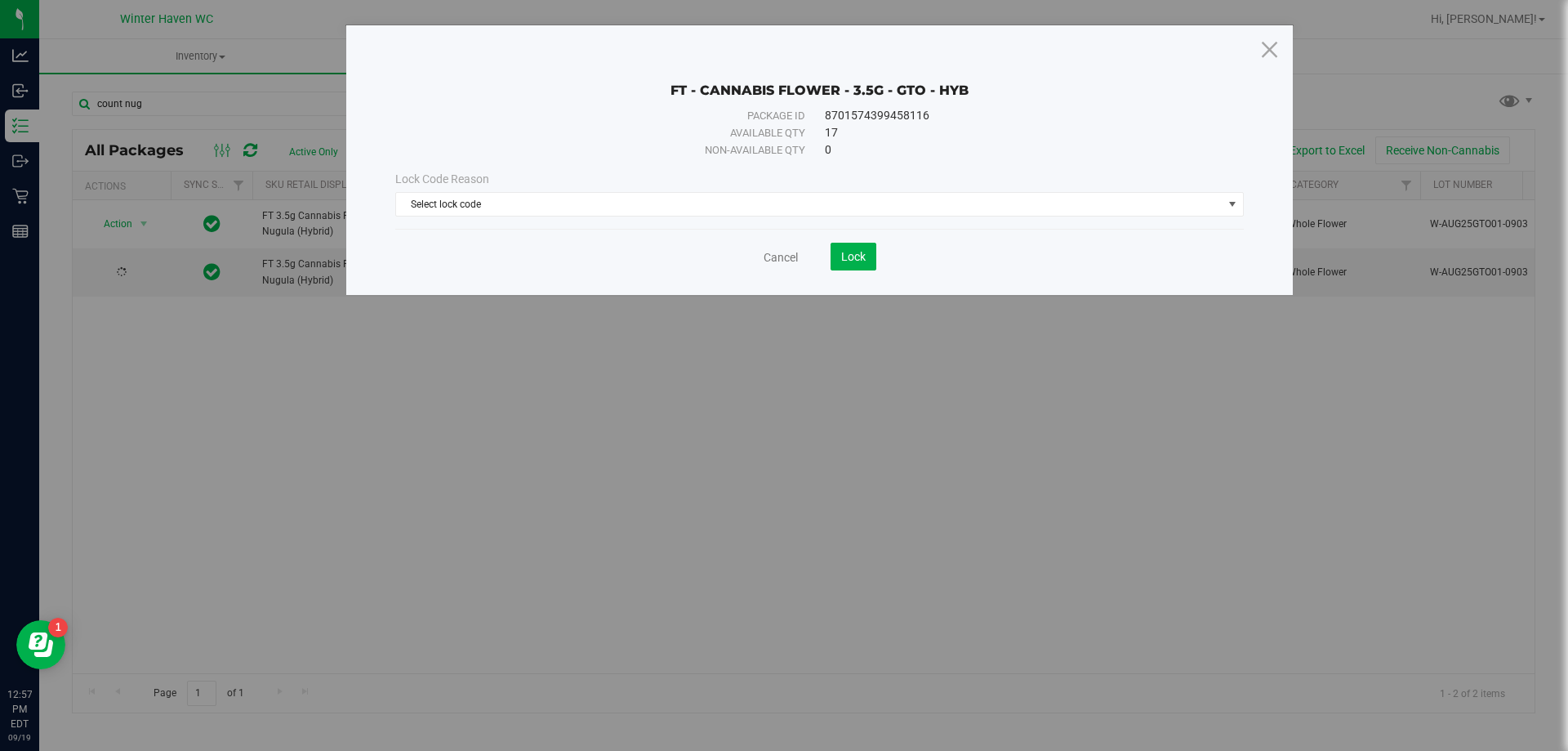
click at [835, 222] on div "Lock Code Reason Select lock code Select lock code Newly Received Administrativ…" at bounding box center [819, 193] width 873 height 70
click at [835, 198] on span "Select lock code" at bounding box center [809, 205] width 826 height 23
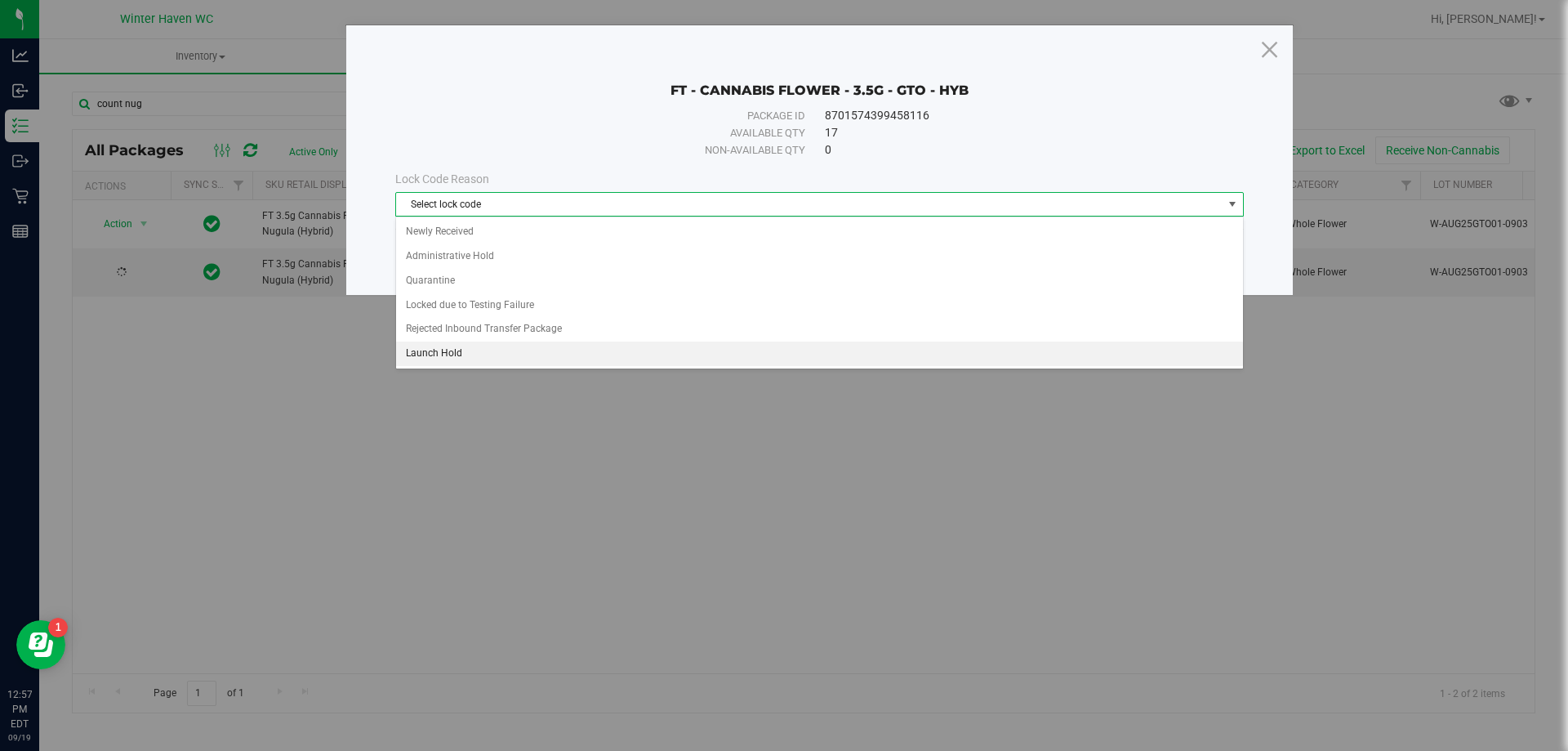
click at [481, 355] on li "Launch Hold" at bounding box center [819, 354] width 847 height 25
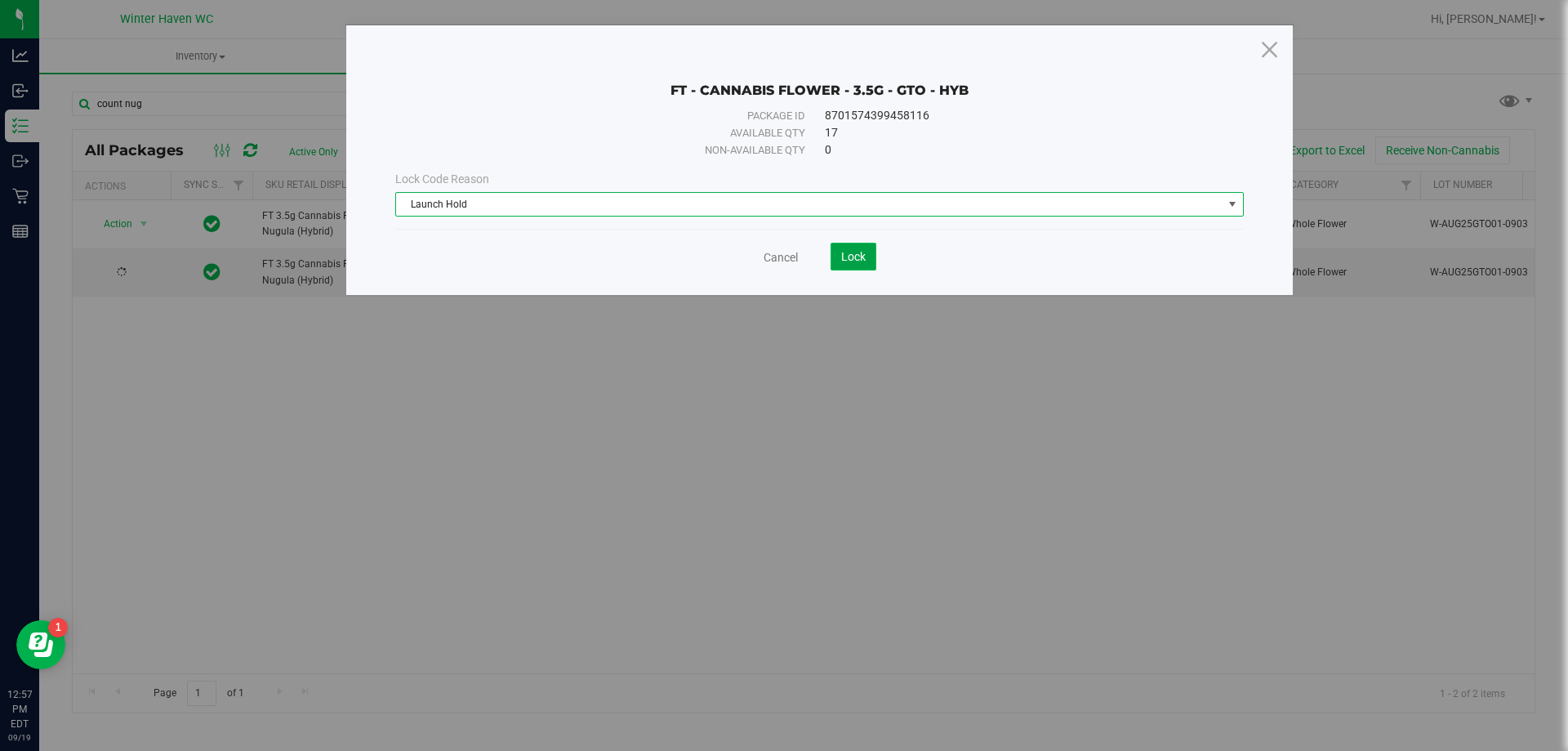
click at [838, 260] on button "Lock" at bounding box center [854, 256] width 46 height 28
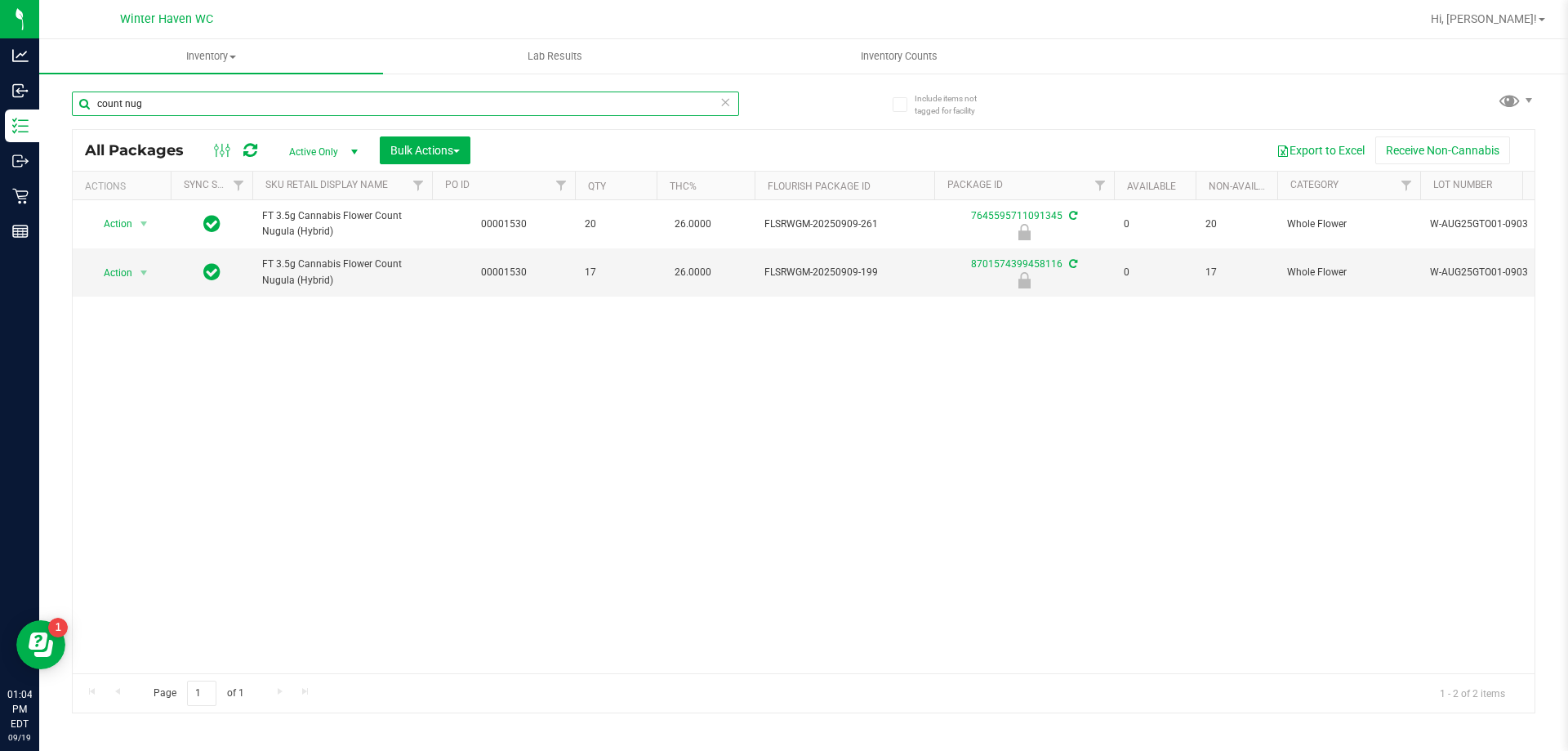
click at [177, 99] on input "count nug" at bounding box center [405, 104] width 667 height 25
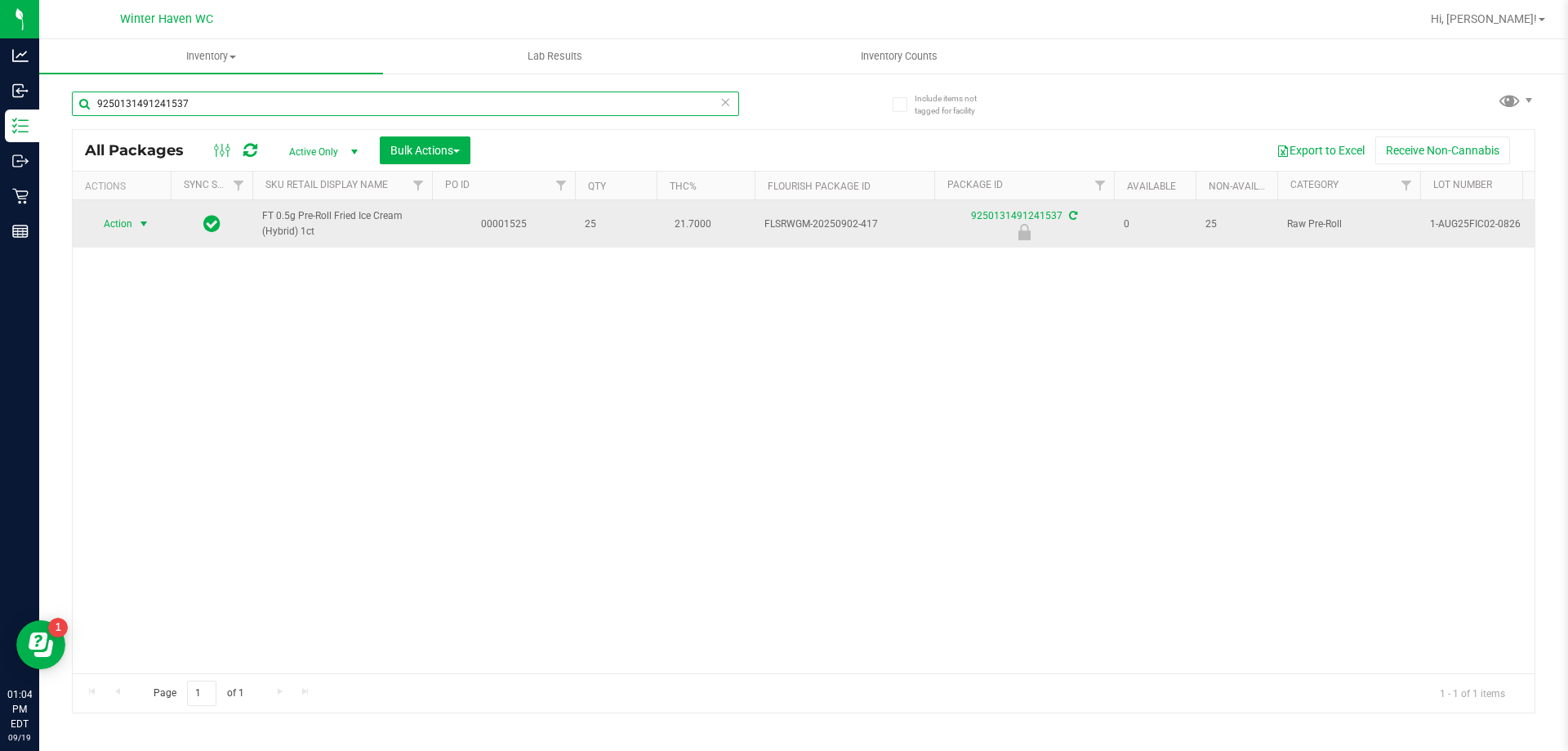
type input "9250131491241537"
click at [141, 223] on span "select" at bounding box center [143, 224] width 13 height 13
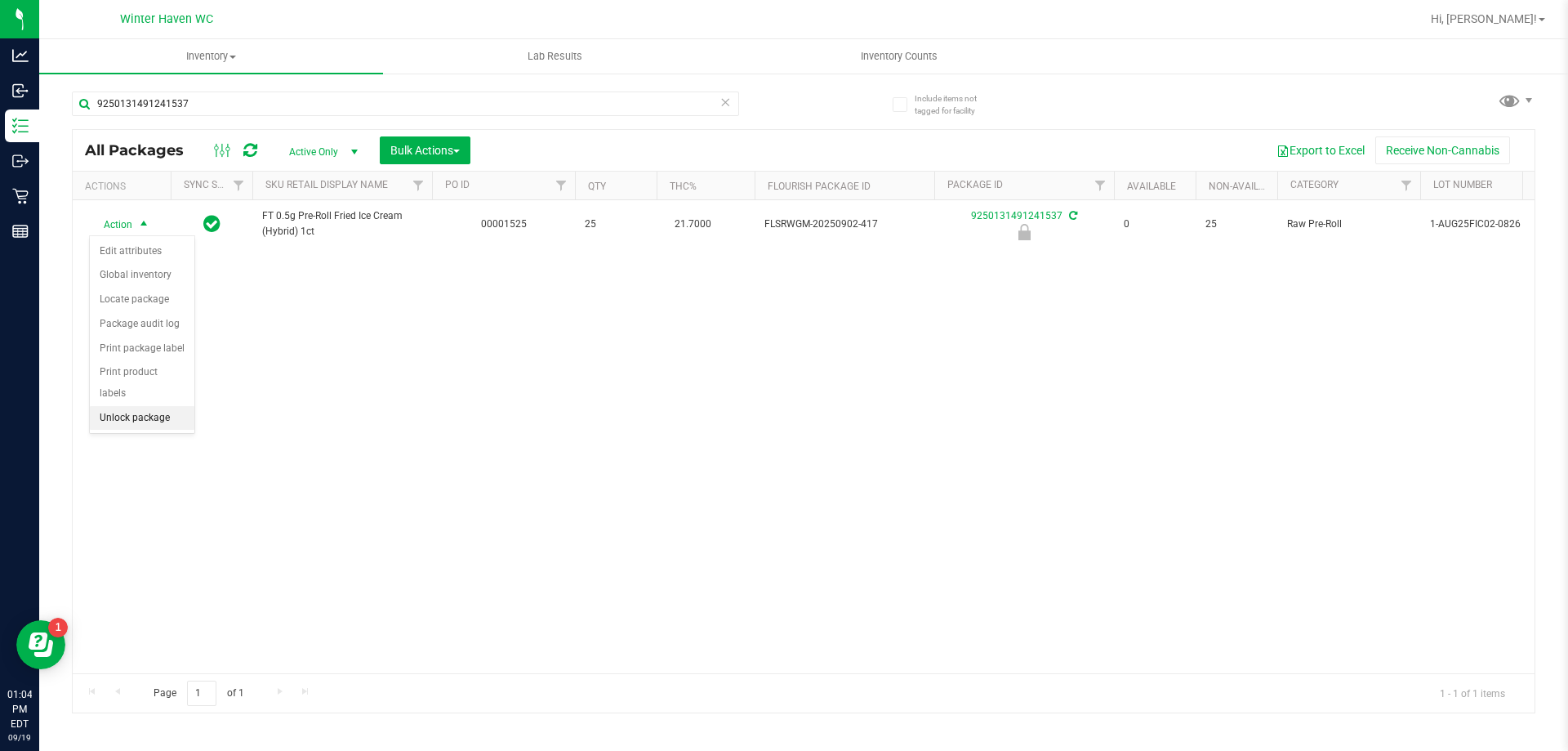
click at [145, 406] on li "Unlock package" at bounding box center [142, 418] width 104 height 25
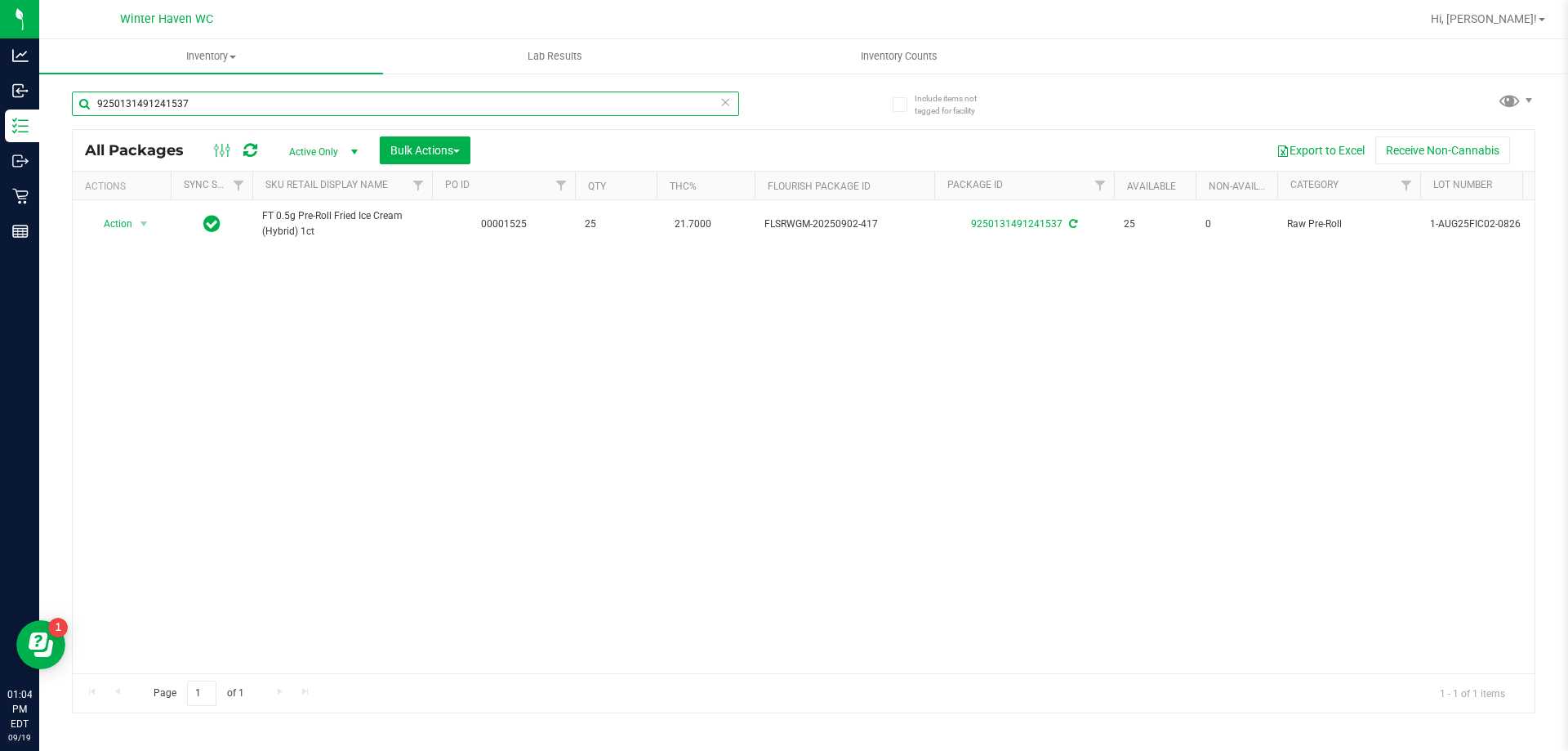
click at [256, 103] on input "9250131491241537" at bounding box center [405, 104] width 667 height 25
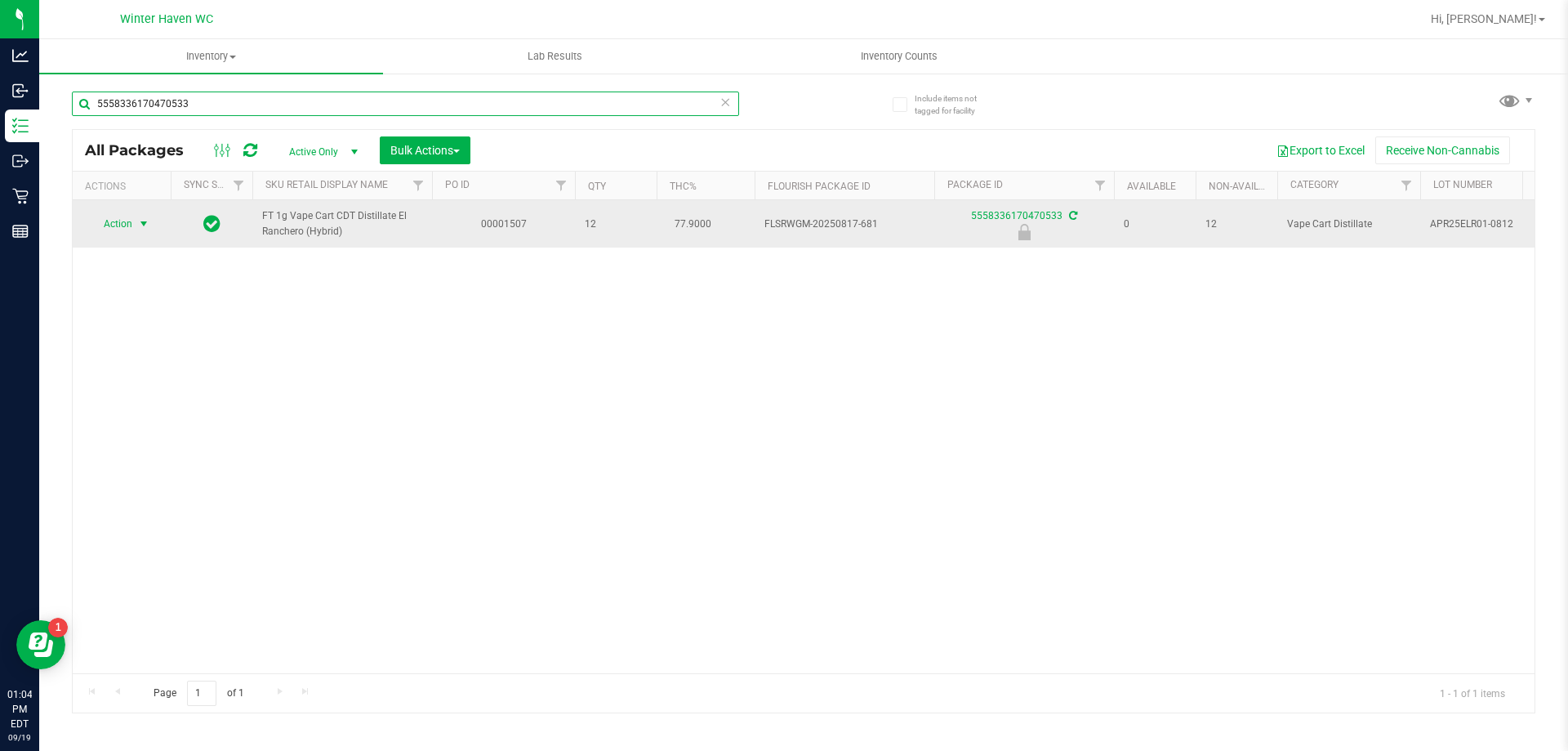
type input "5558336170470533"
click at [141, 221] on span "select" at bounding box center [143, 224] width 13 height 13
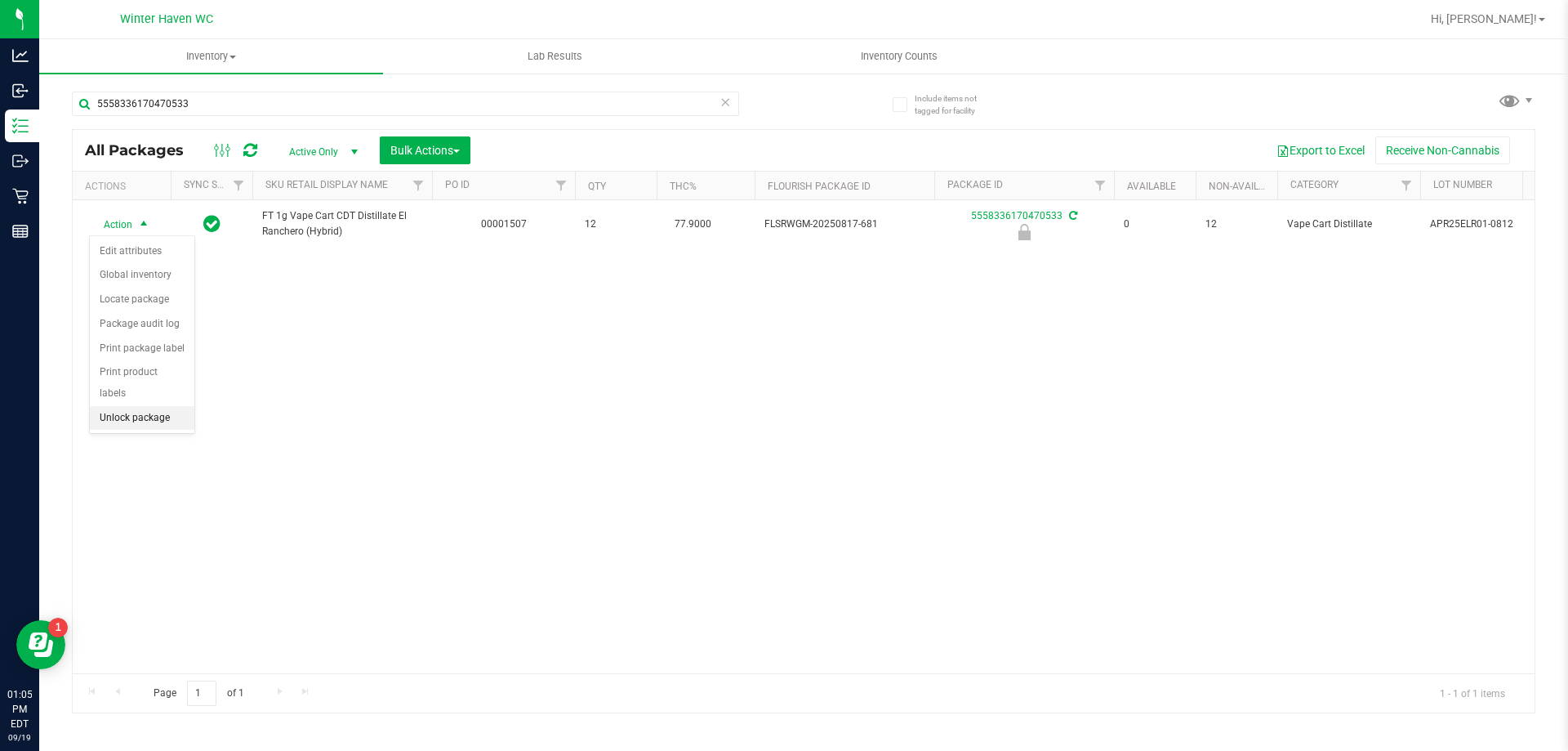
click at [162, 406] on li "Unlock package" at bounding box center [142, 418] width 104 height 25
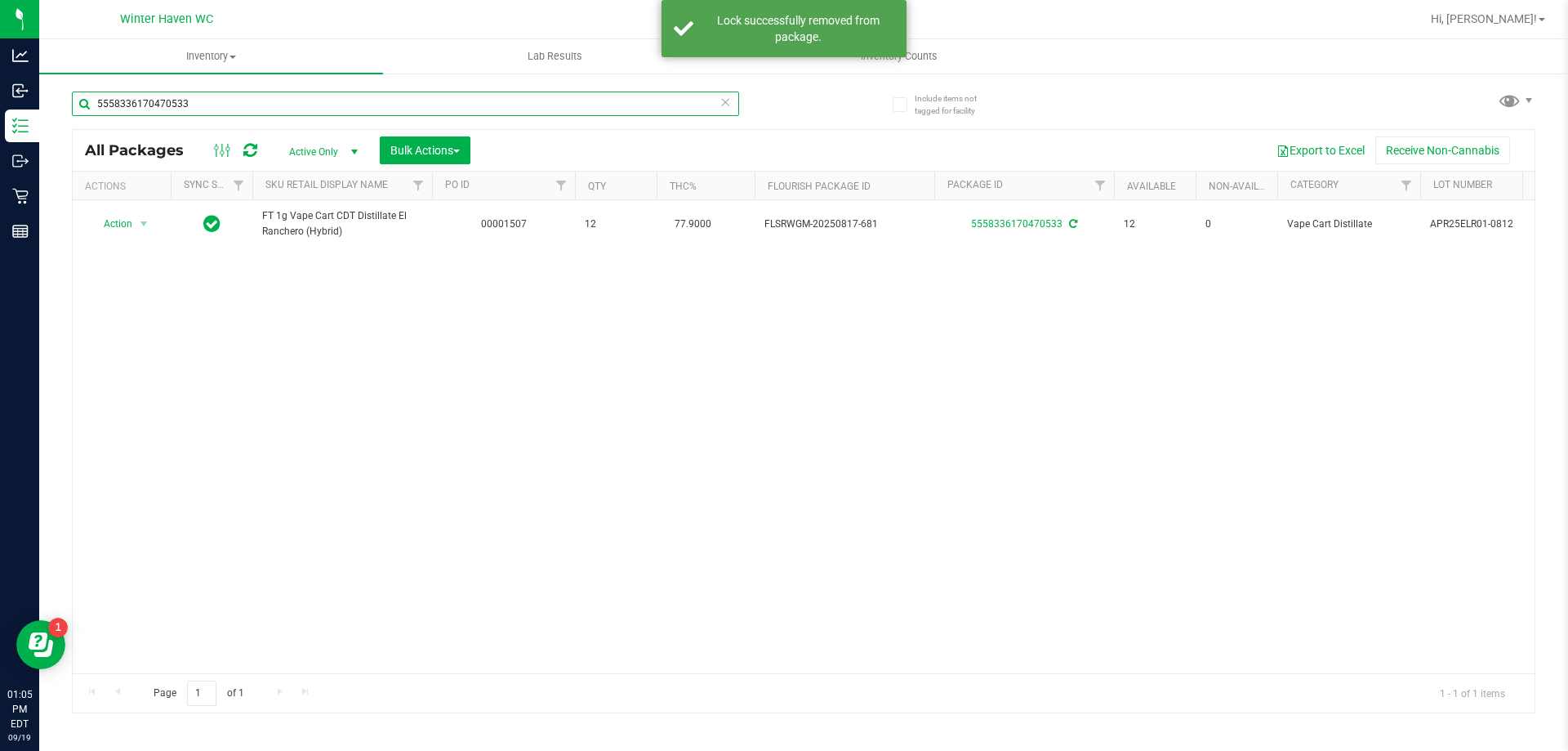
click at [322, 109] on input "5558336170470533" at bounding box center [405, 104] width 667 height 25
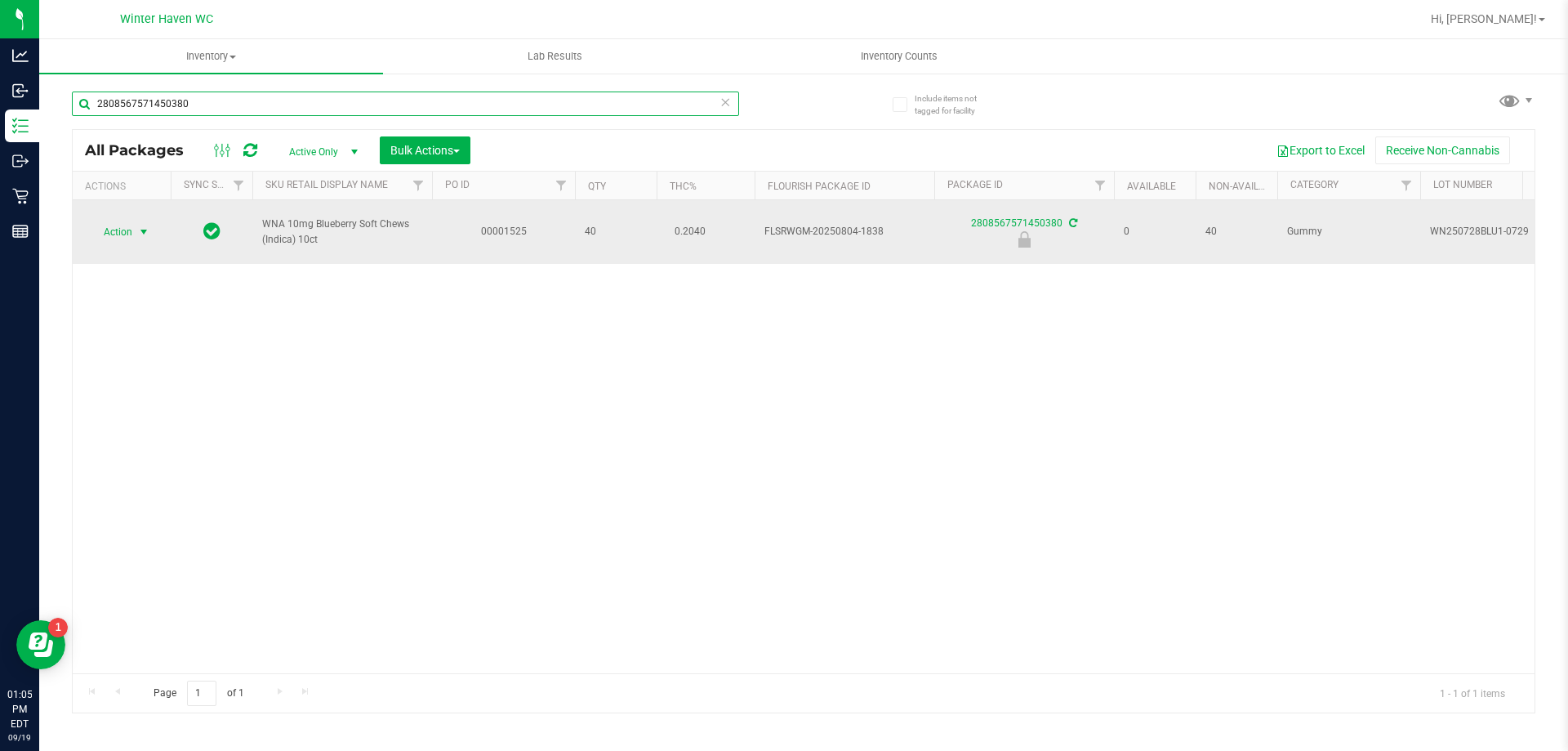
type input "2808567571450380"
click at [140, 232] on span "select" at bounding box center [143, 232] width 13 height 13
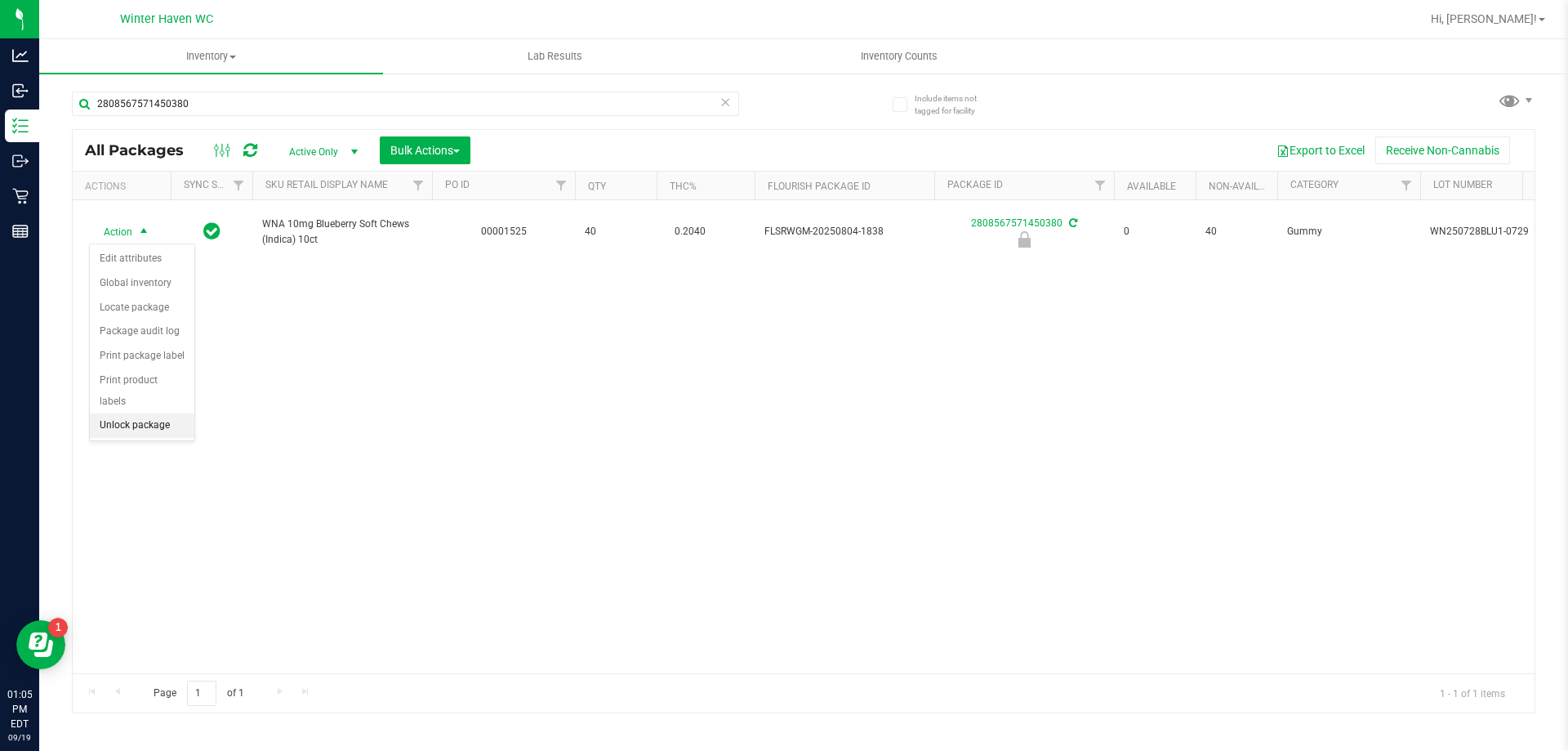
click at [142, 413] on li "Unlock package" at bounding box center [142, 426] width 104 height 25
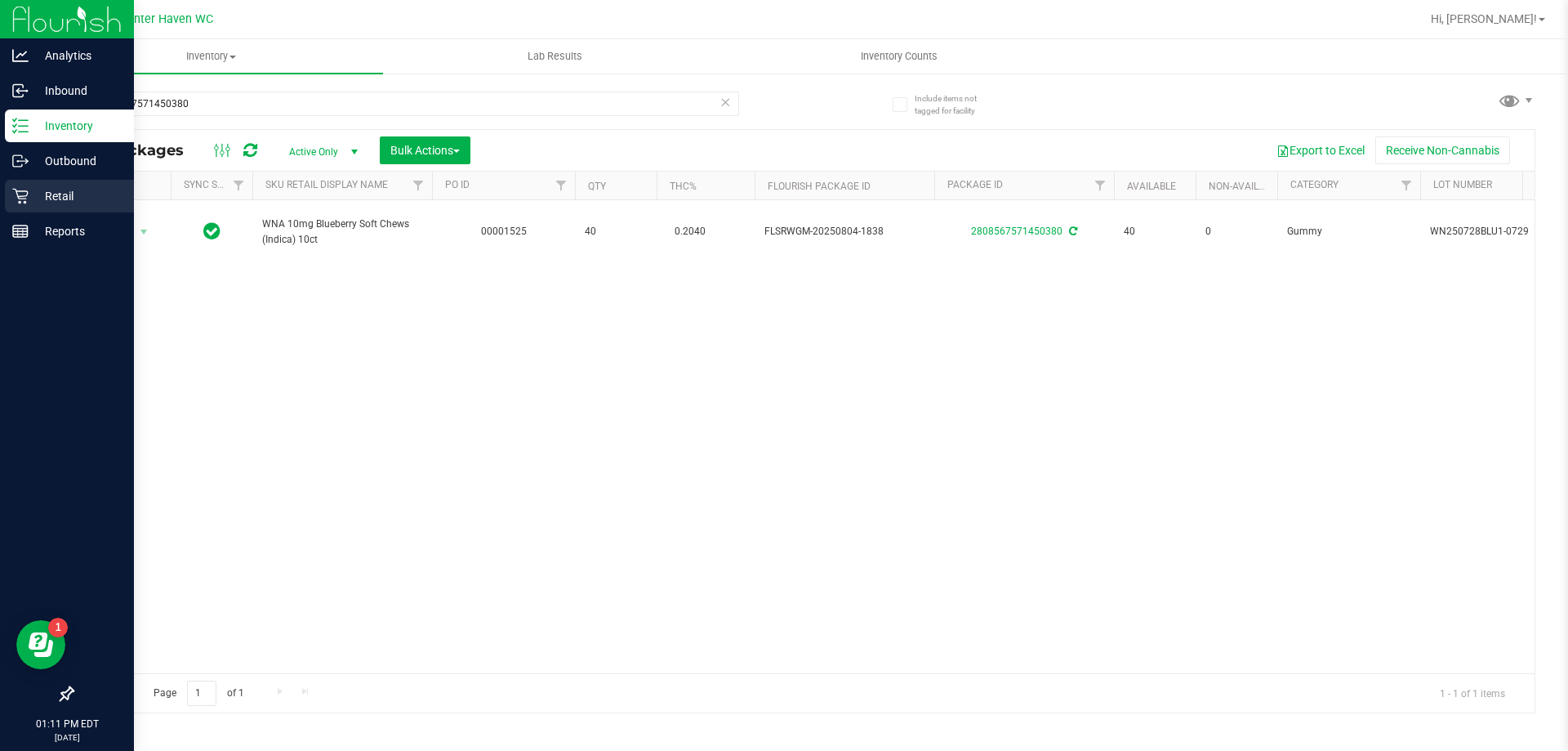
click at [22, 205] on div "Retail" at bounding box center [69, 196] width 129 height 33
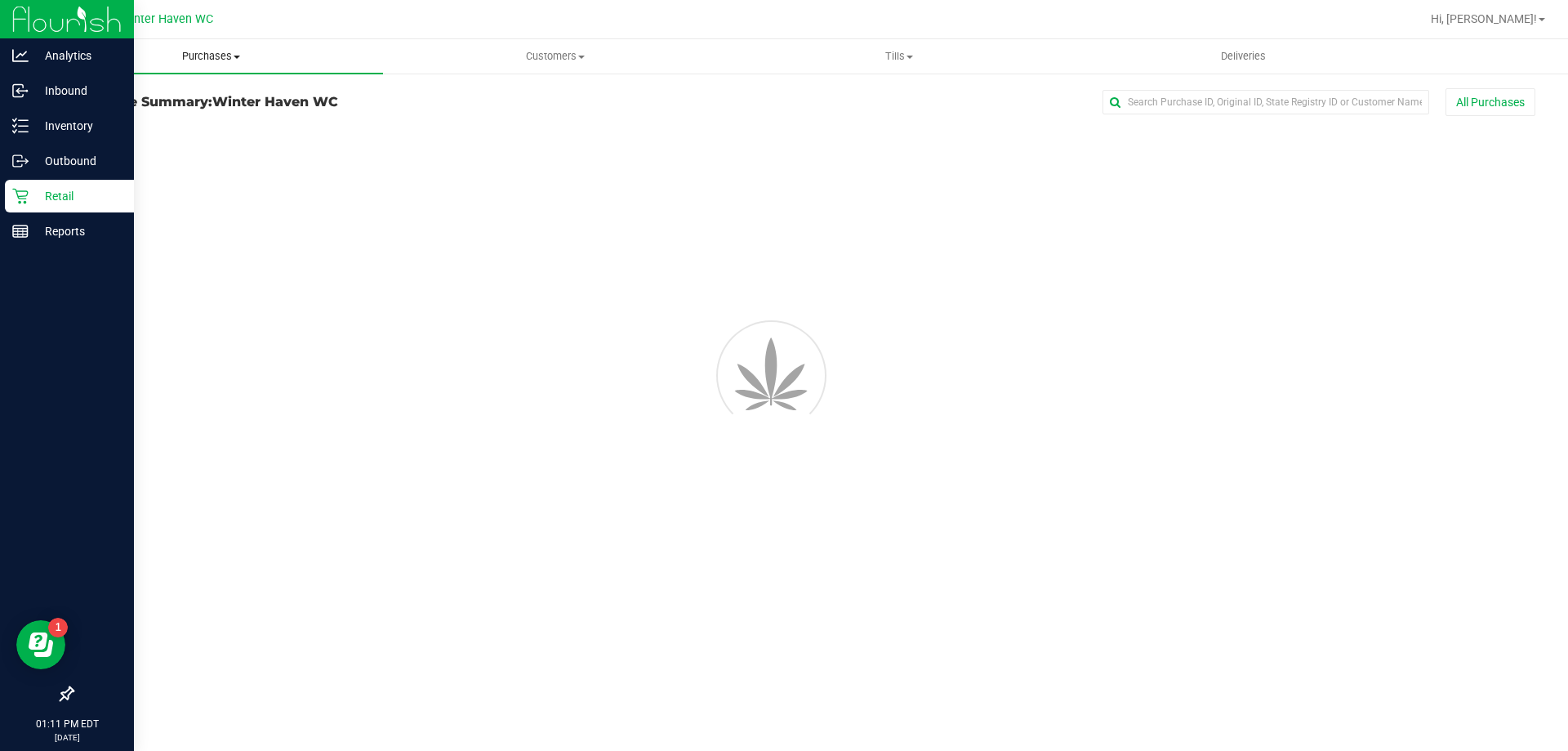
click at [216, 52] on span "Purchases" at bounding box center [211, 55] width 344 height 14
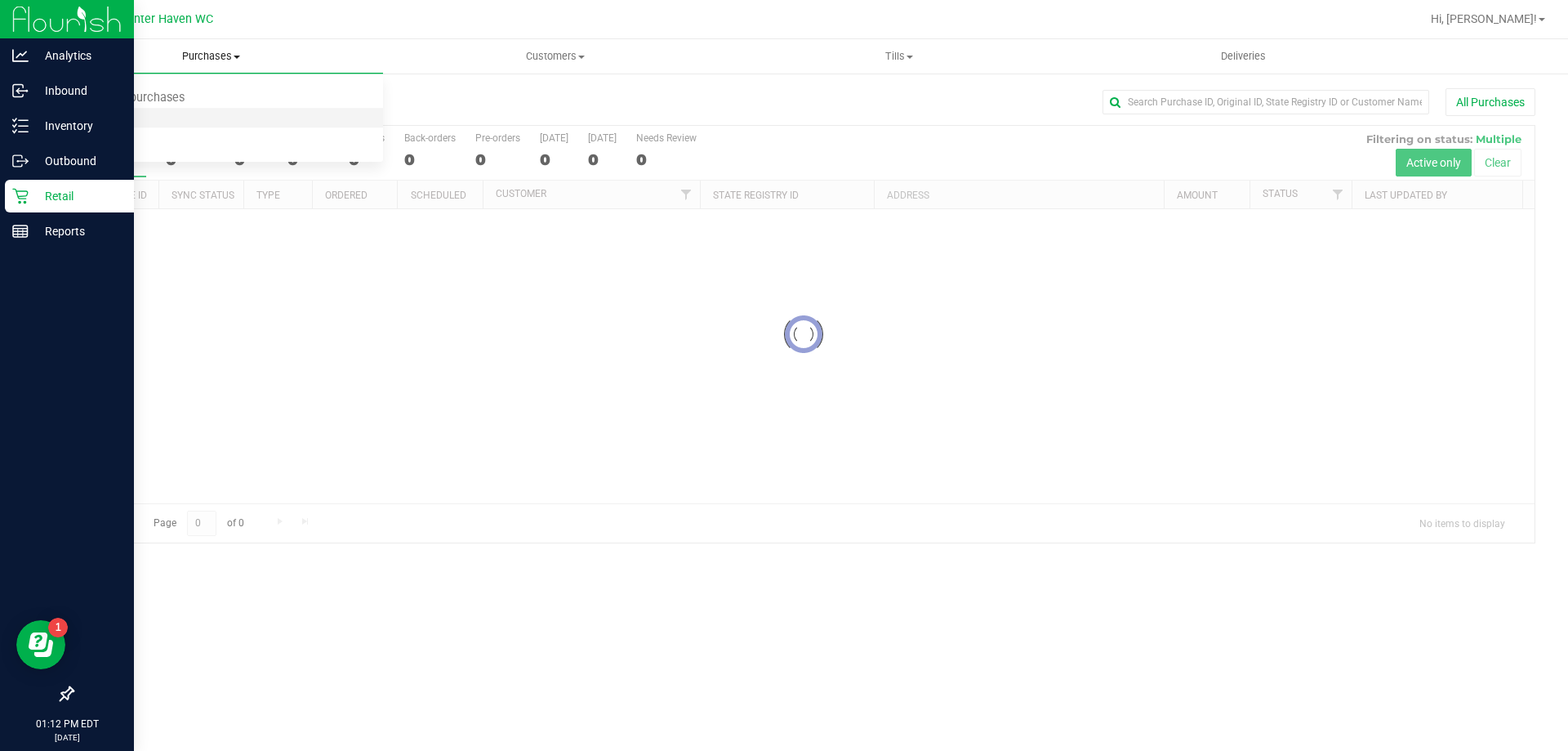
click at [148, 122] on li "Fulfillment" at bounding box center [211, 119] width 344 height 19
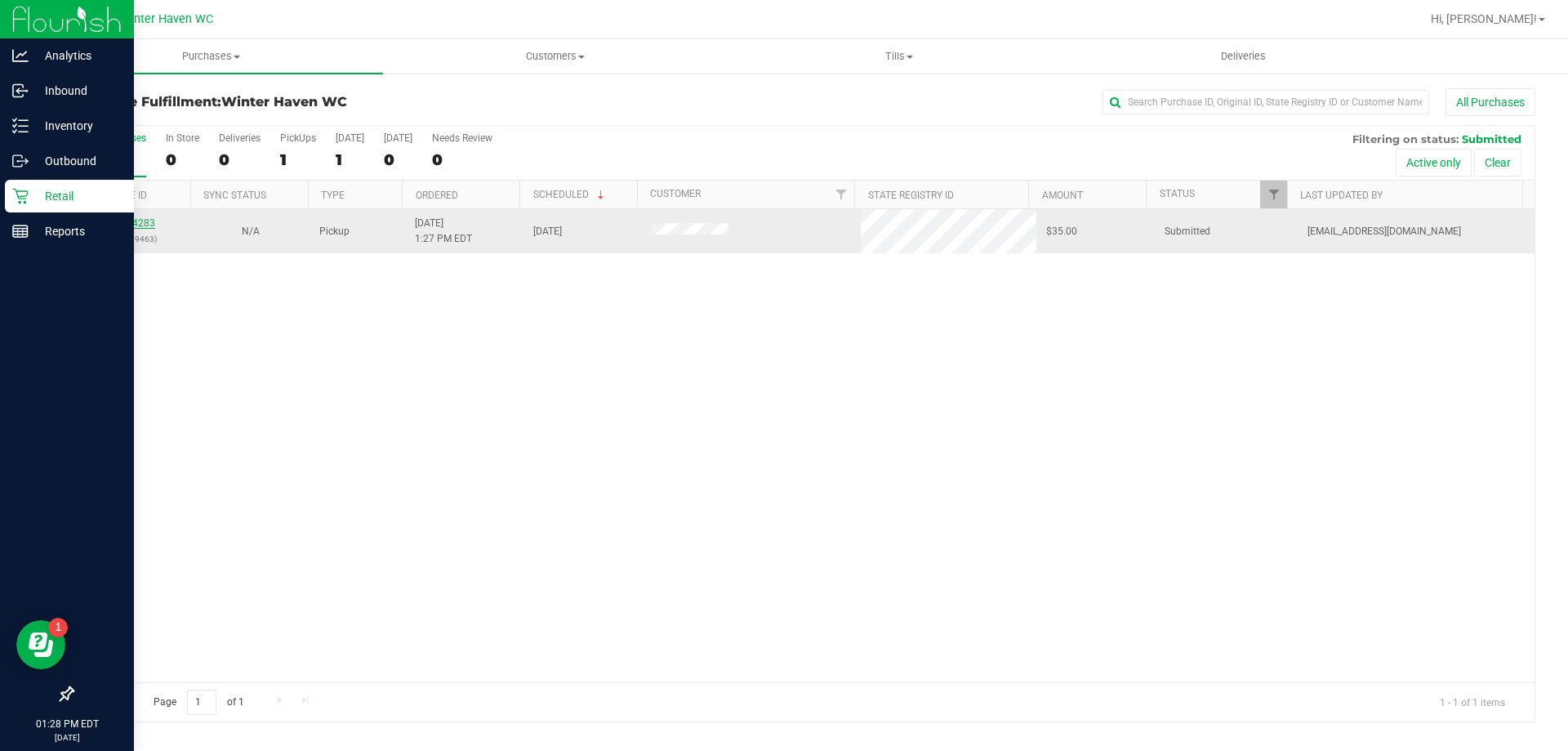
click at [143, 220] on link "11974283" at bounding box center [132, 223] width 46 height 11
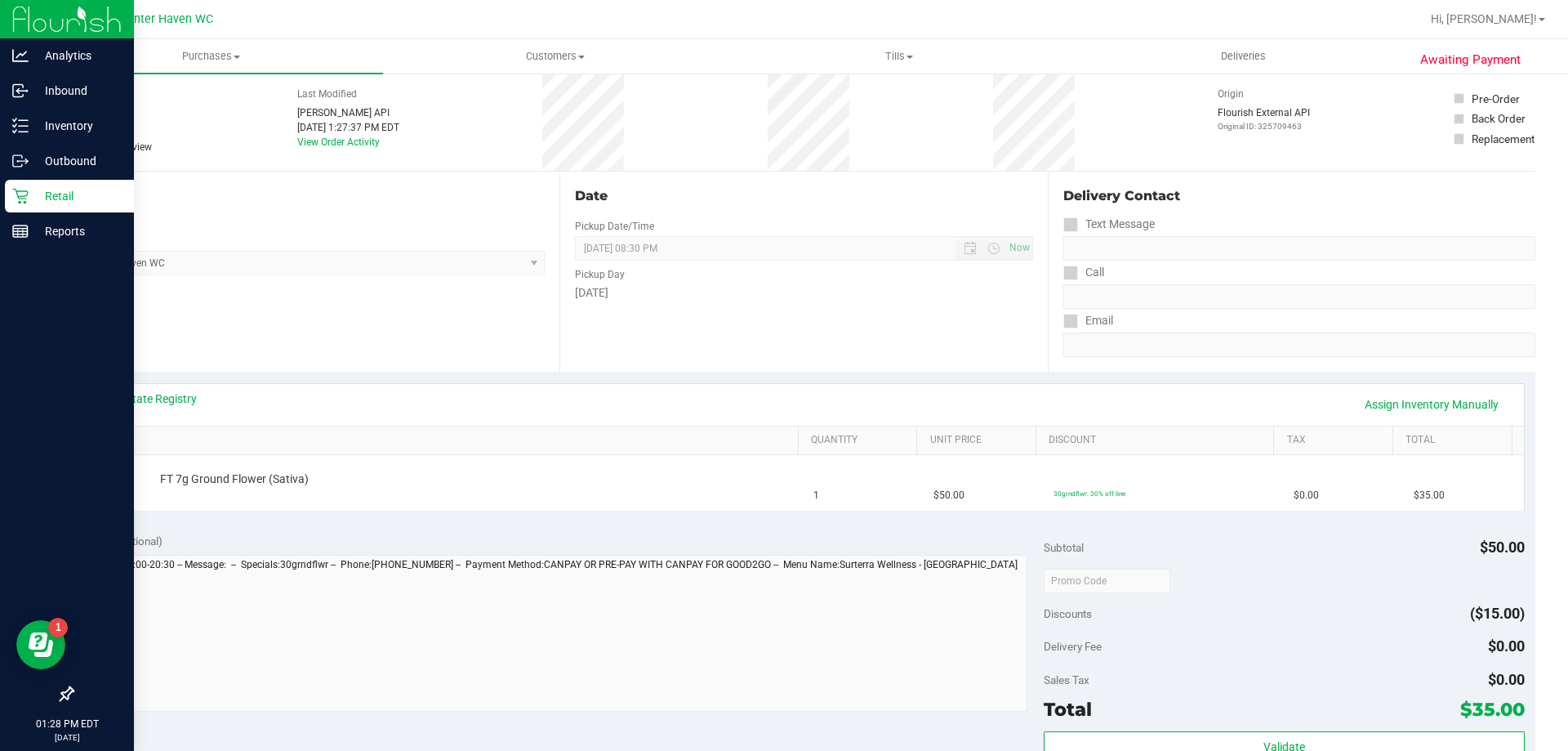
scroll to position [164, 0]
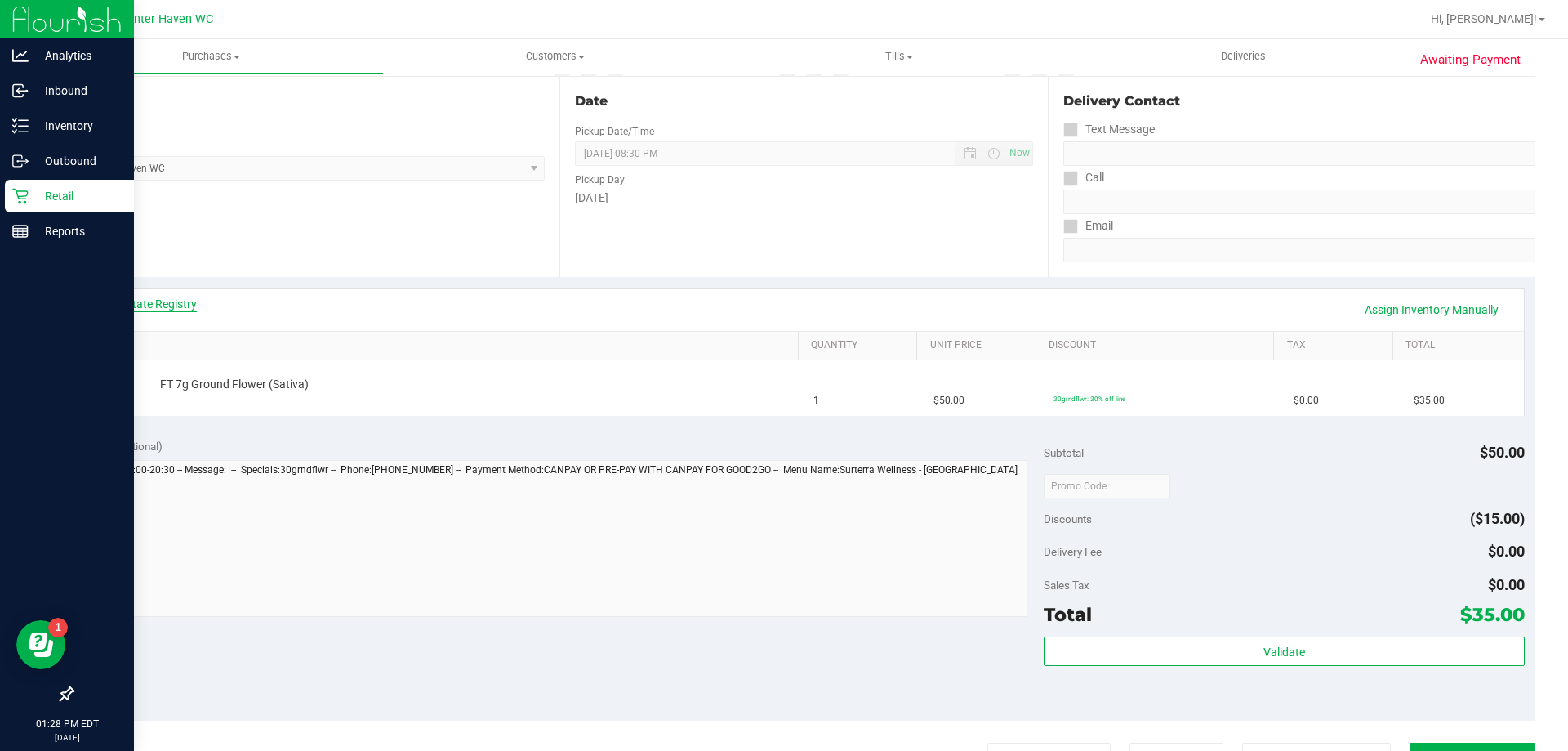
click at [184, 300] on link "View State Registry" at bounding box center [147, 303] width 98 height 16
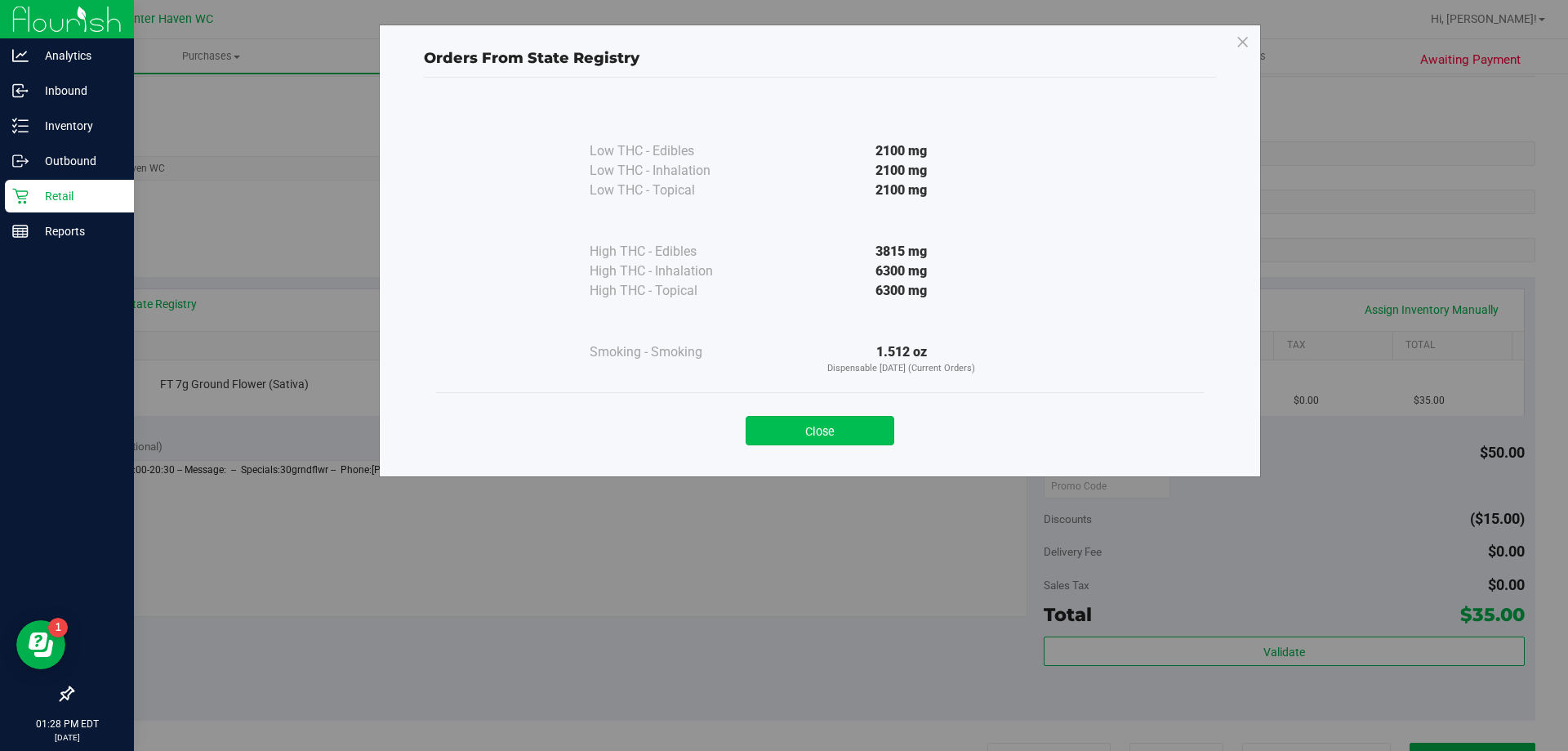
click at [798, 427] on button "Close" at bounding box center [819, 431] width 148 height 30
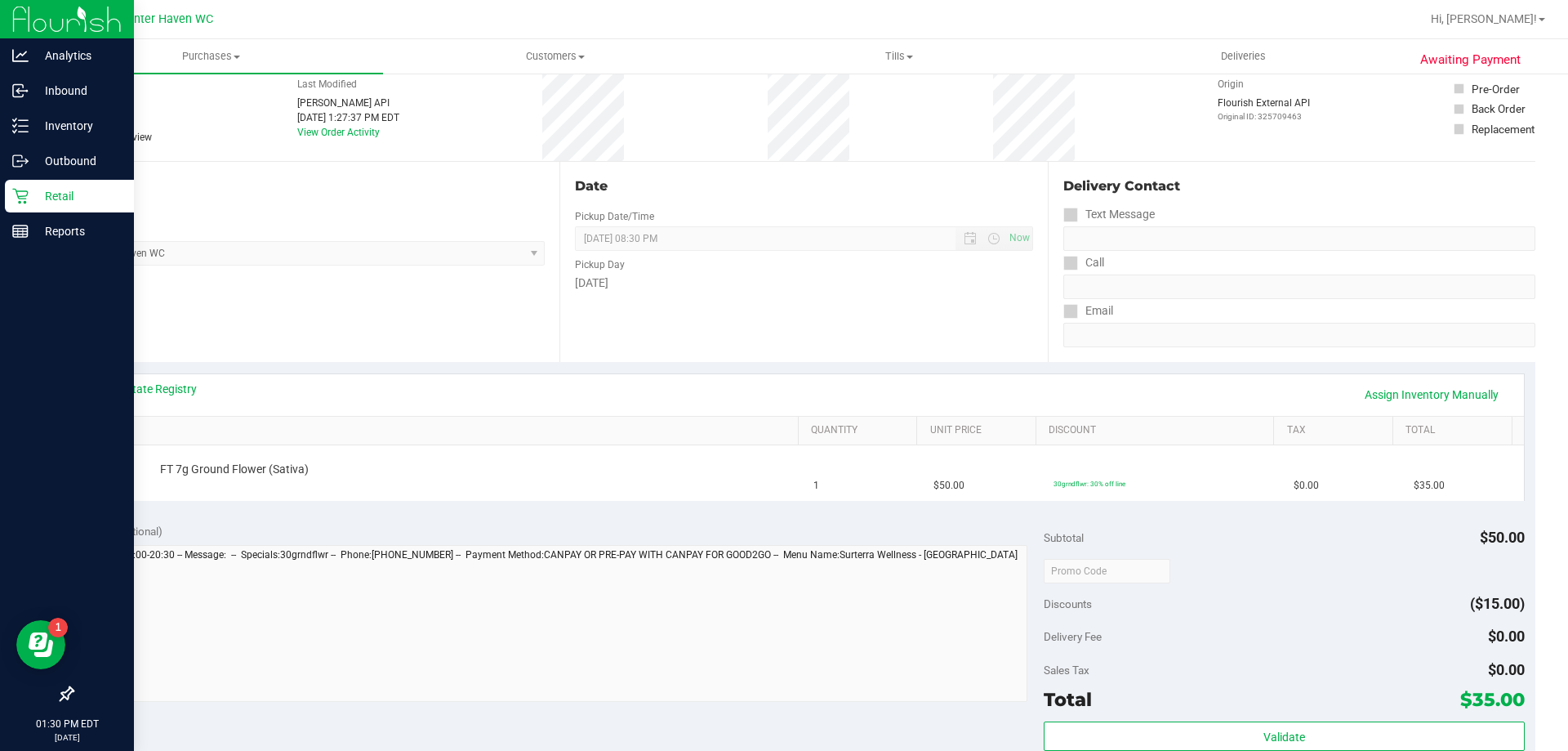
scroll to position [0, 0]
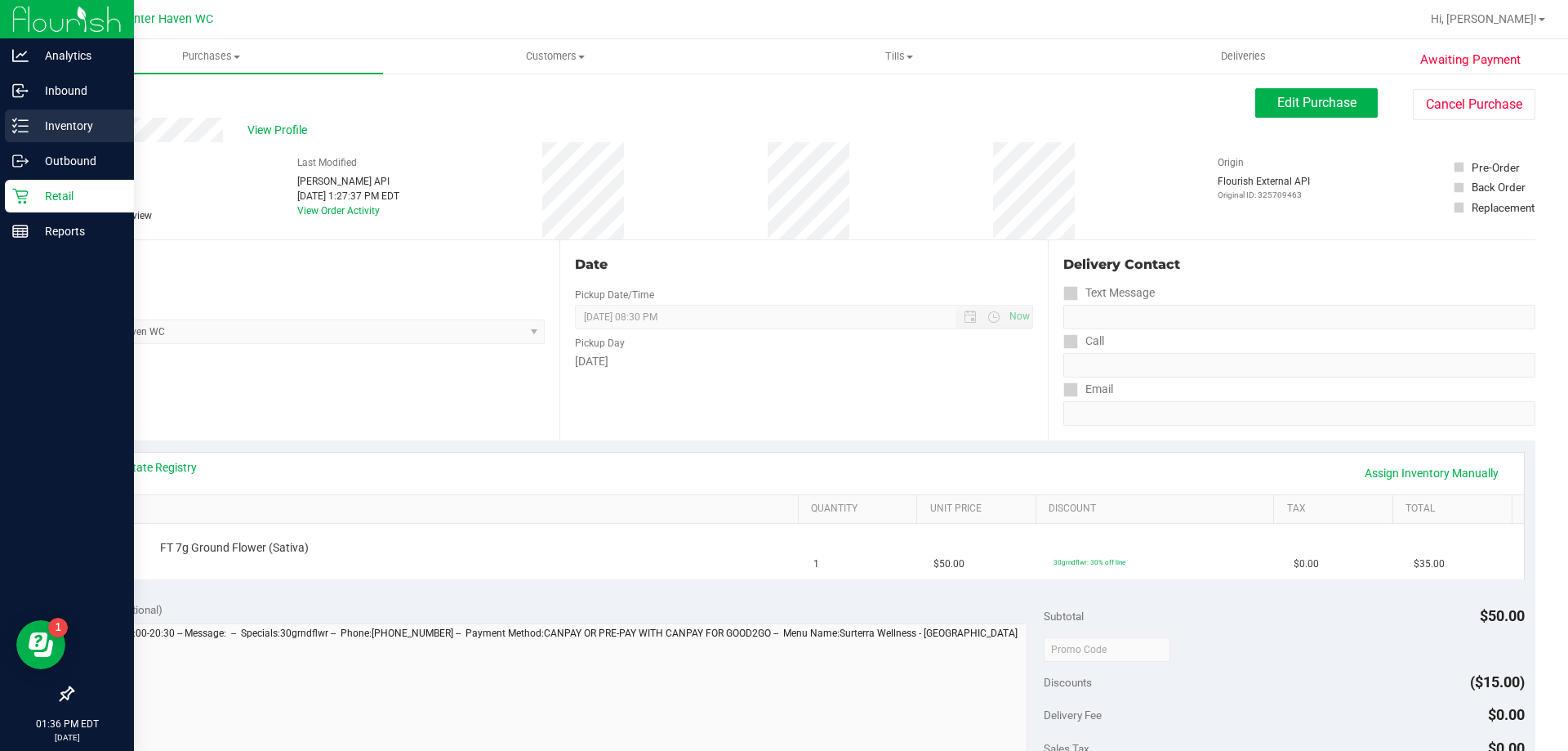
click at [75, 134] on p "Inventory" at bounding box center [77, 125] width 98 height 19
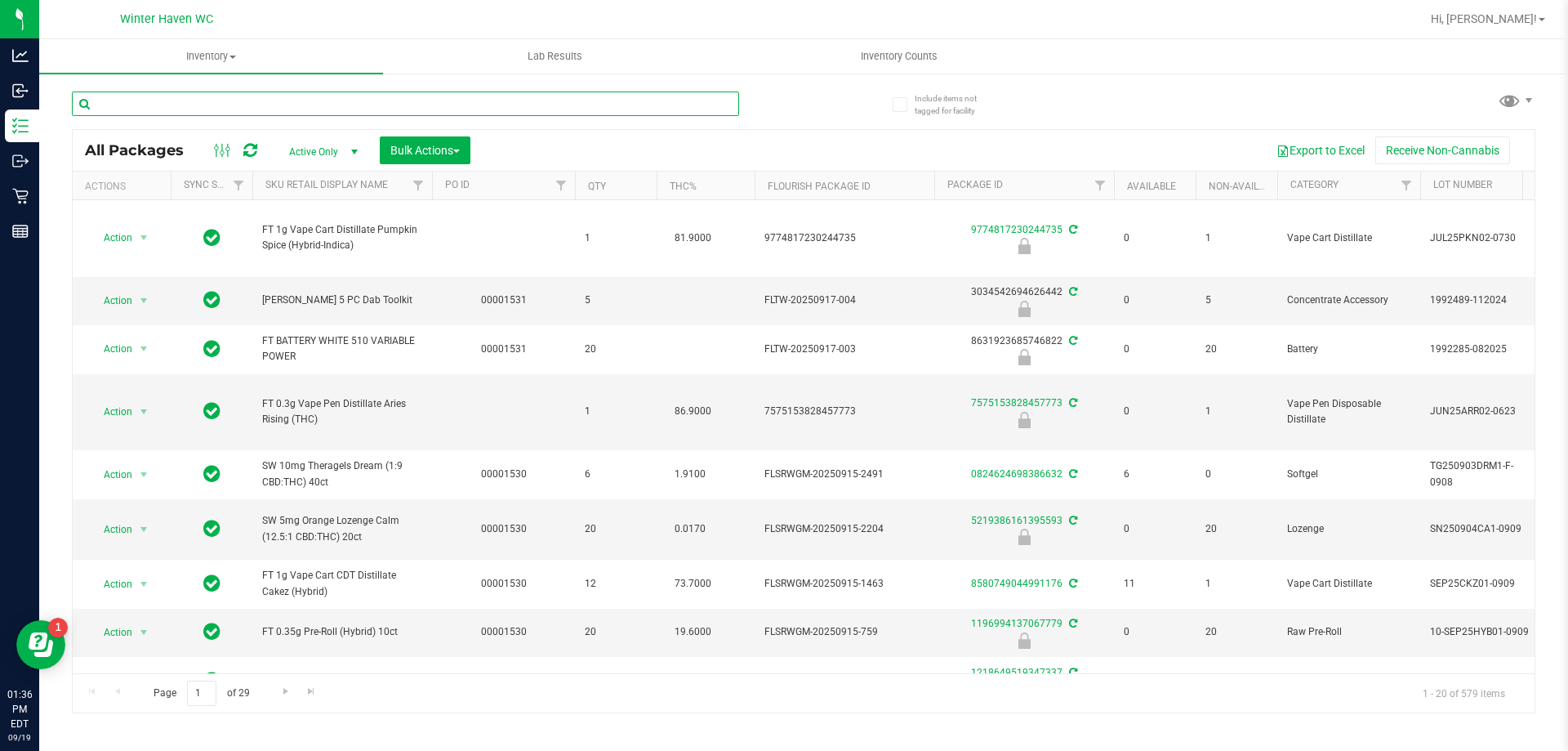
click at [314, 106] on input "text" at bounding box center [405, 104] width 667 height 25
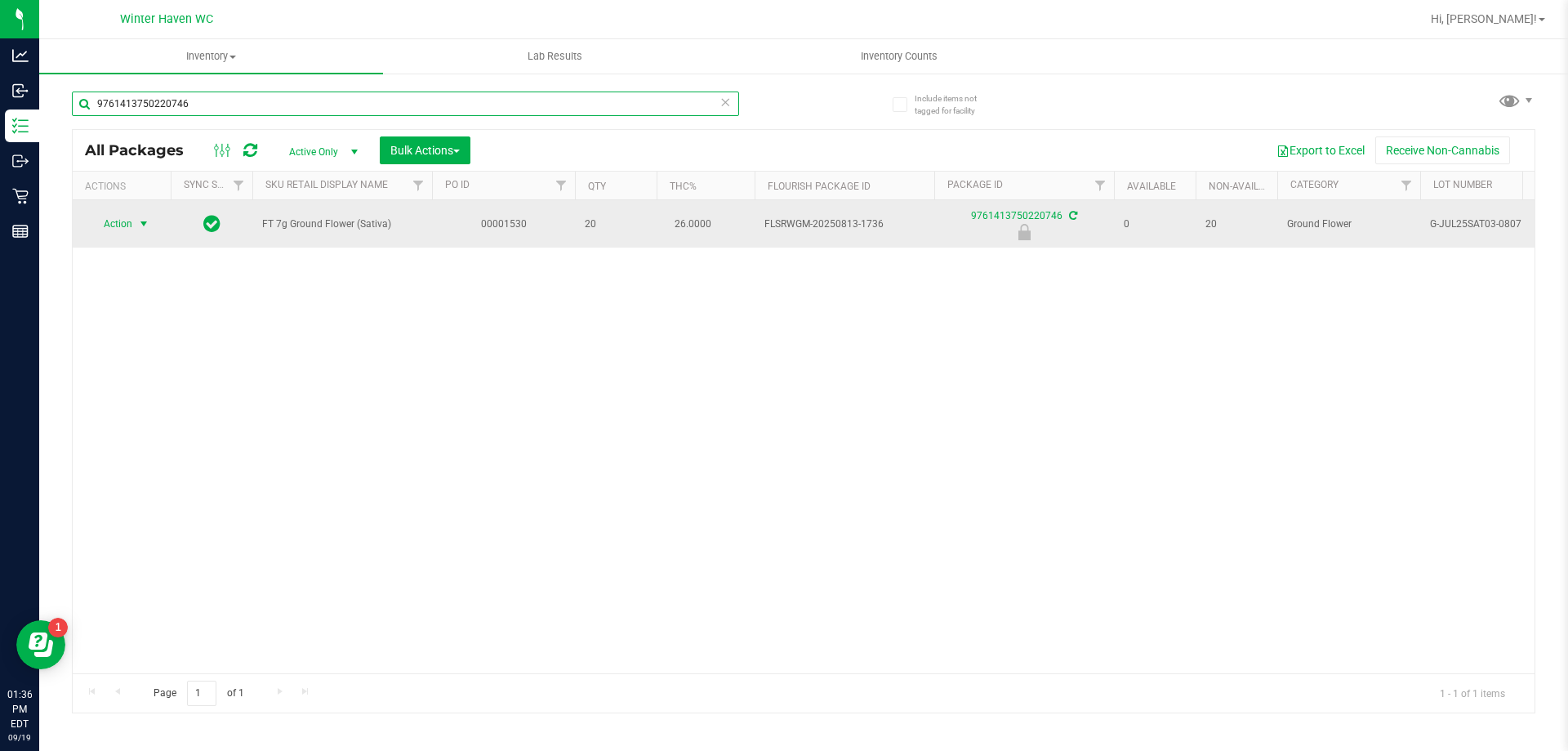
type input "9761413750220746"
click at [116, 214] on span "Action" at bounding box center [111, 224] width 44 height 23
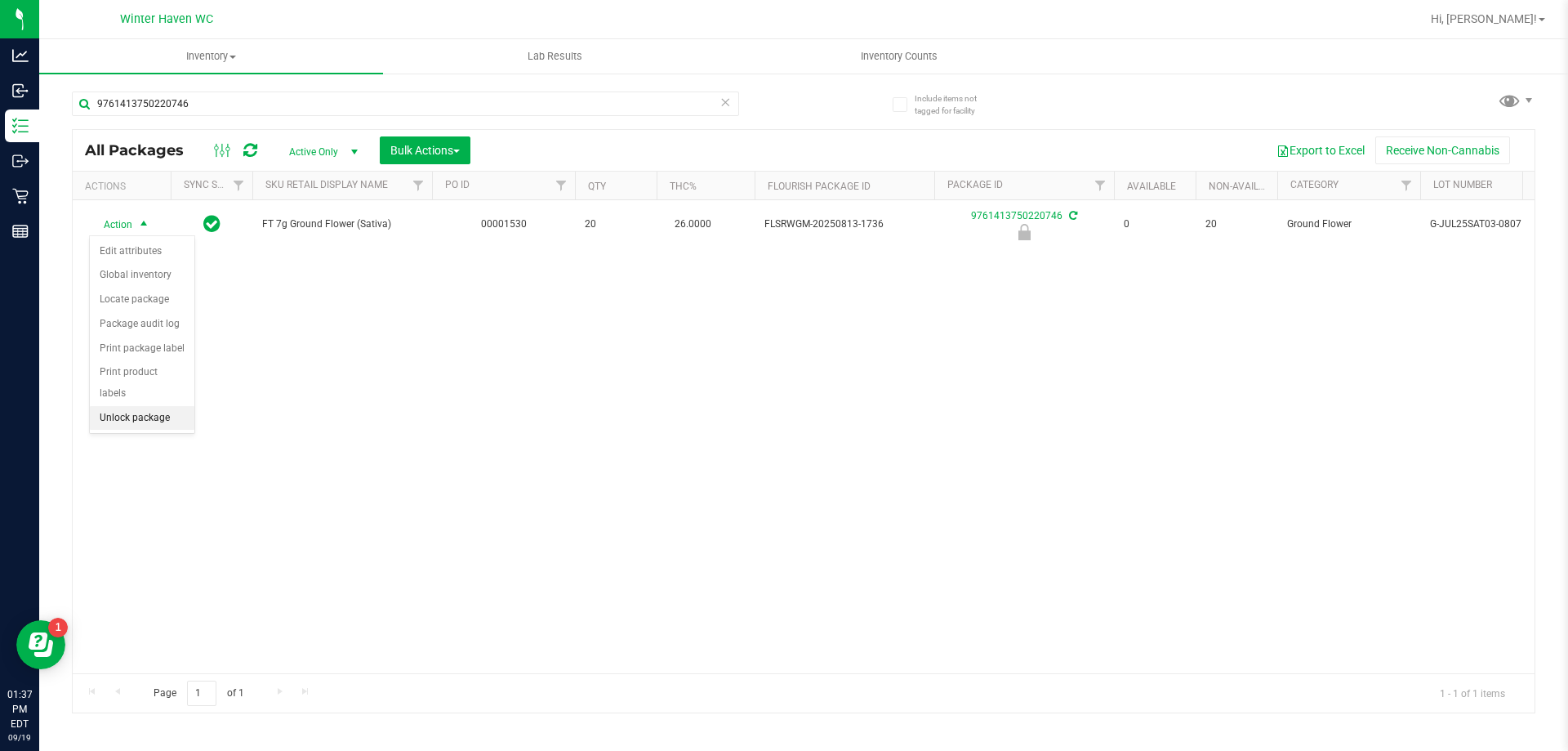
click at [175, 406] on li "Unlock package" at bounding box center [142, 418] width 104 height 25
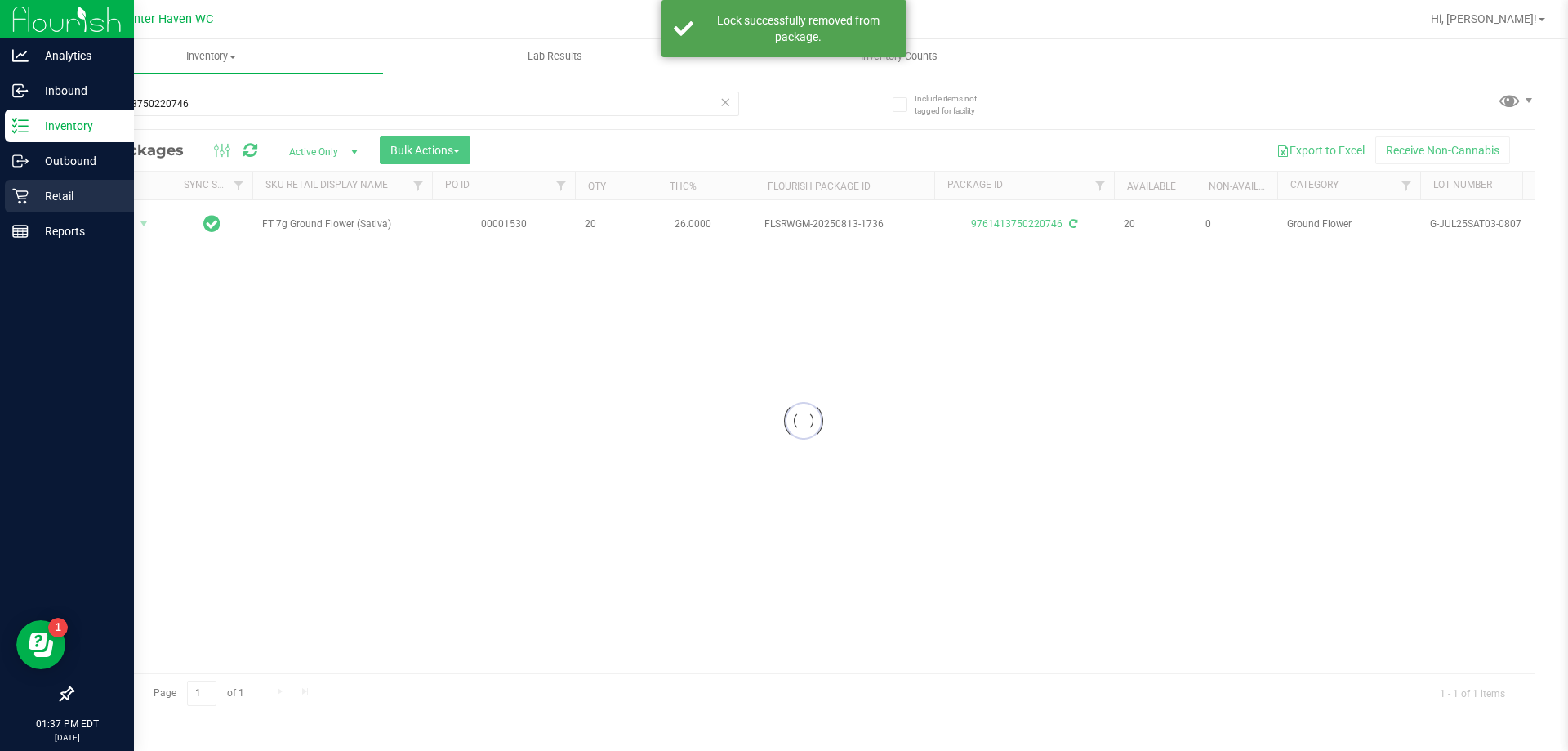
click at [23, 188] on div "Retail" at bounding box center [69, 196] width 129 height 33
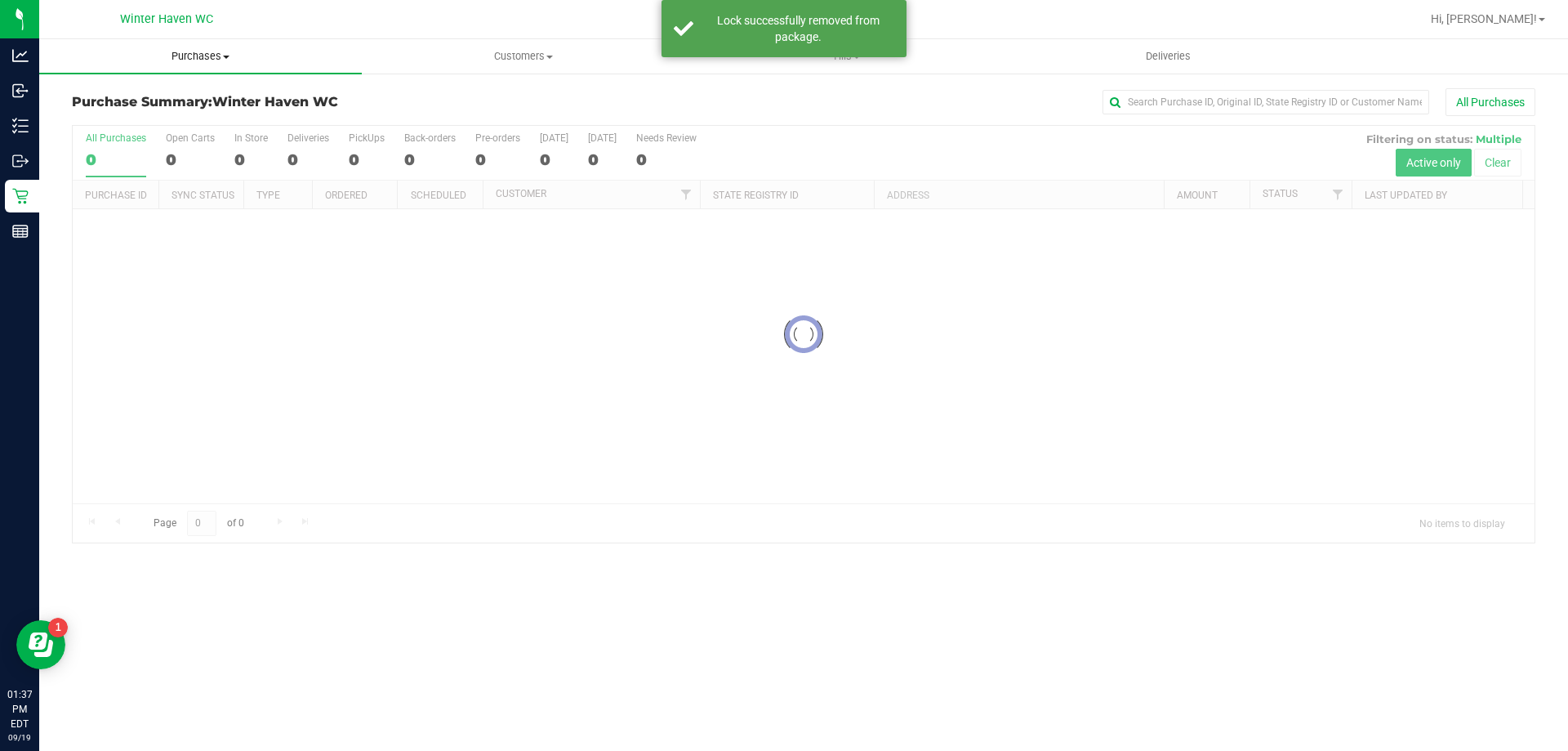
click at [229, 55] on span at bounding box center [226, 56] width 7 height 3
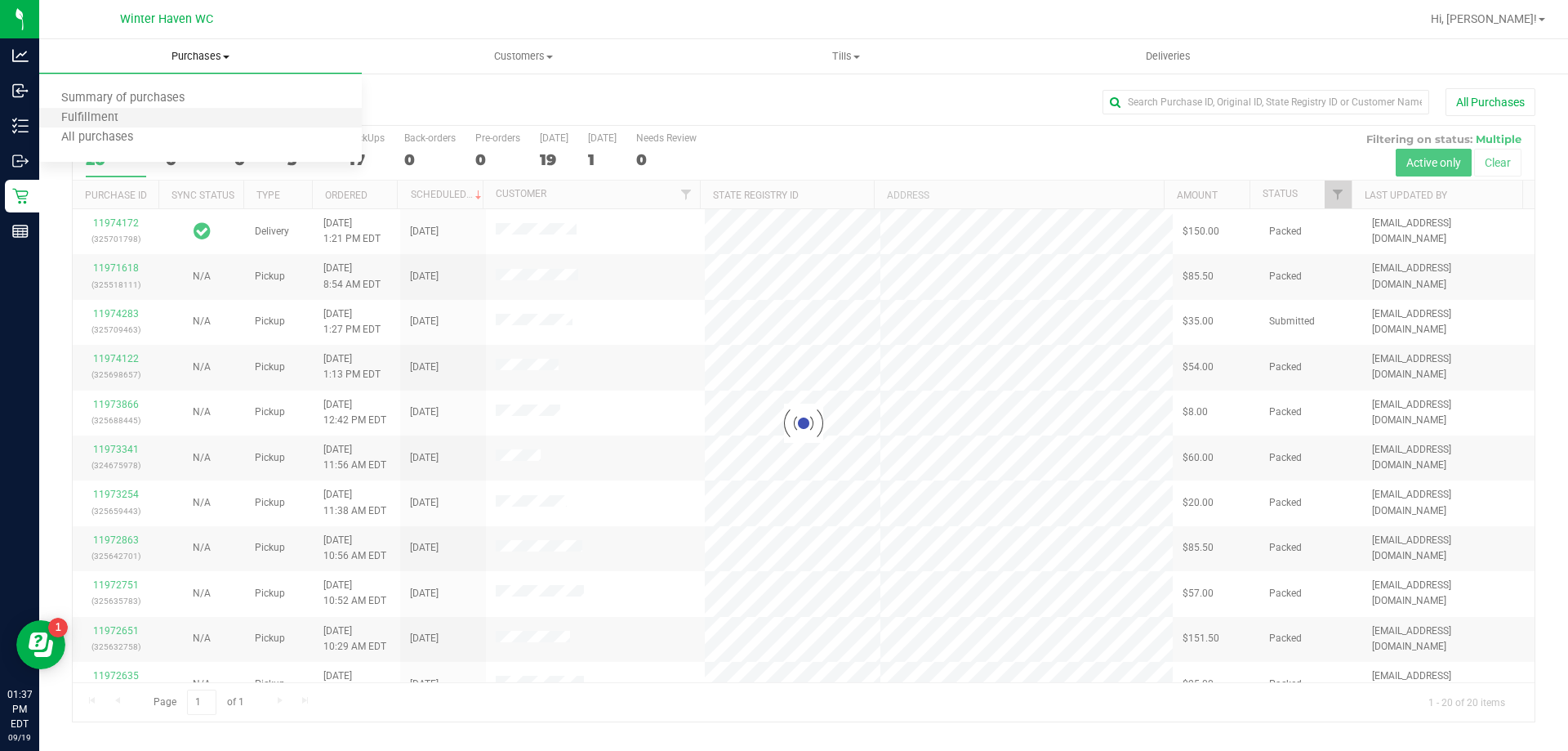
click at [147, 121] on li "Fulfillment" at bounding box center [200, 119] width 322 height 19
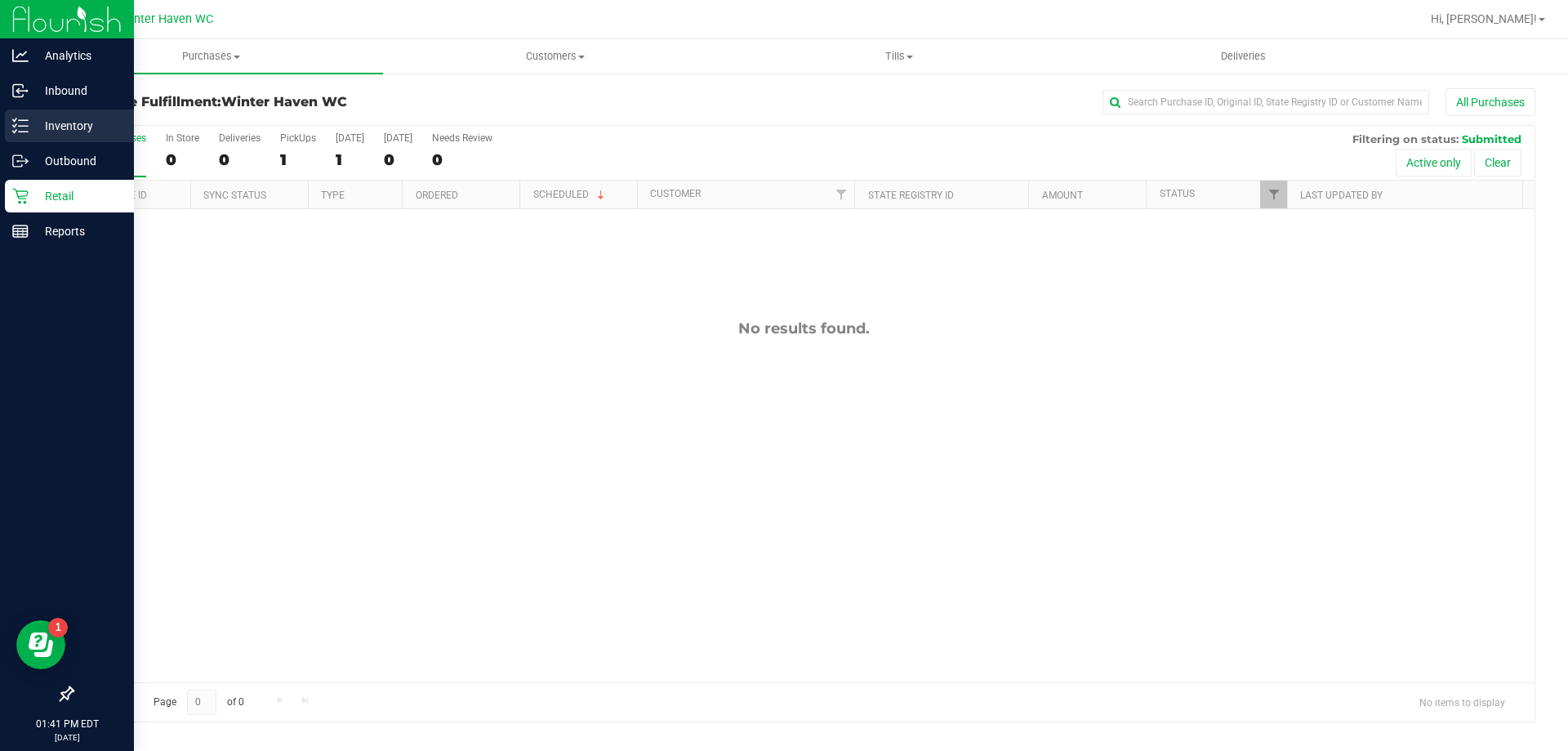
click at [64, 132] on p "Inventory" at bounding box center [77, 125] width 98 height 19
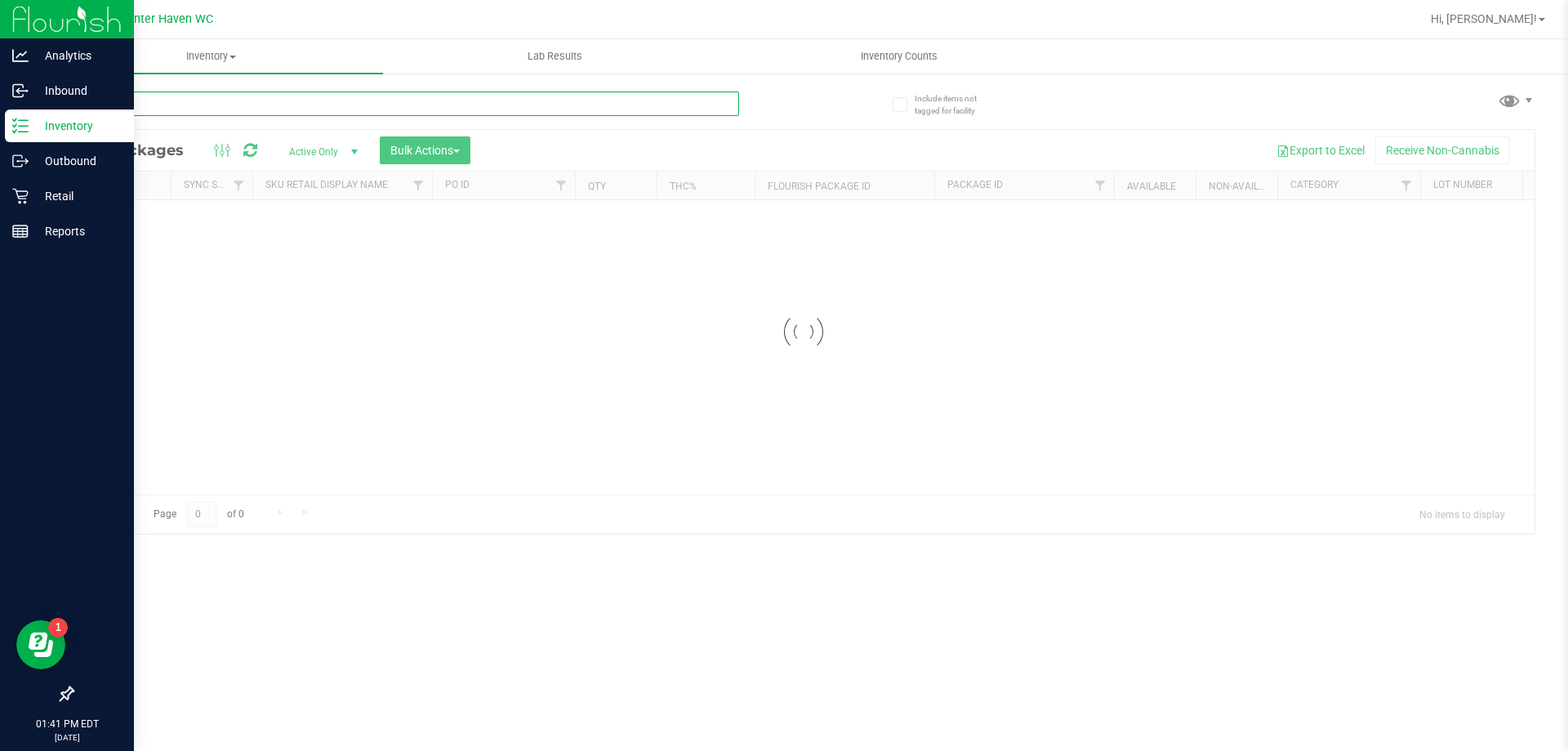
click at [346, 106] on input "text" at bounding box center [405, 104] width 667 height 25
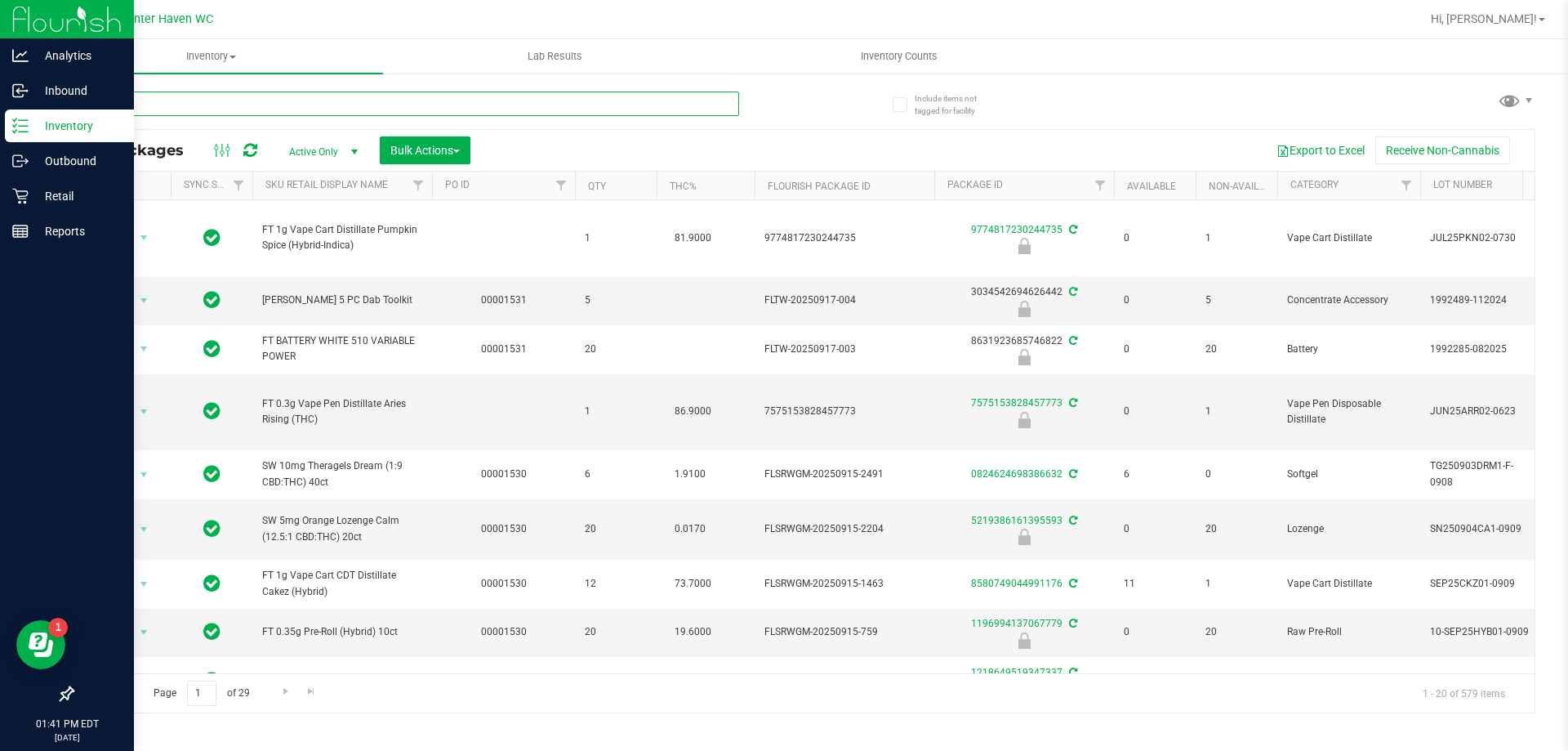
type input "ground"
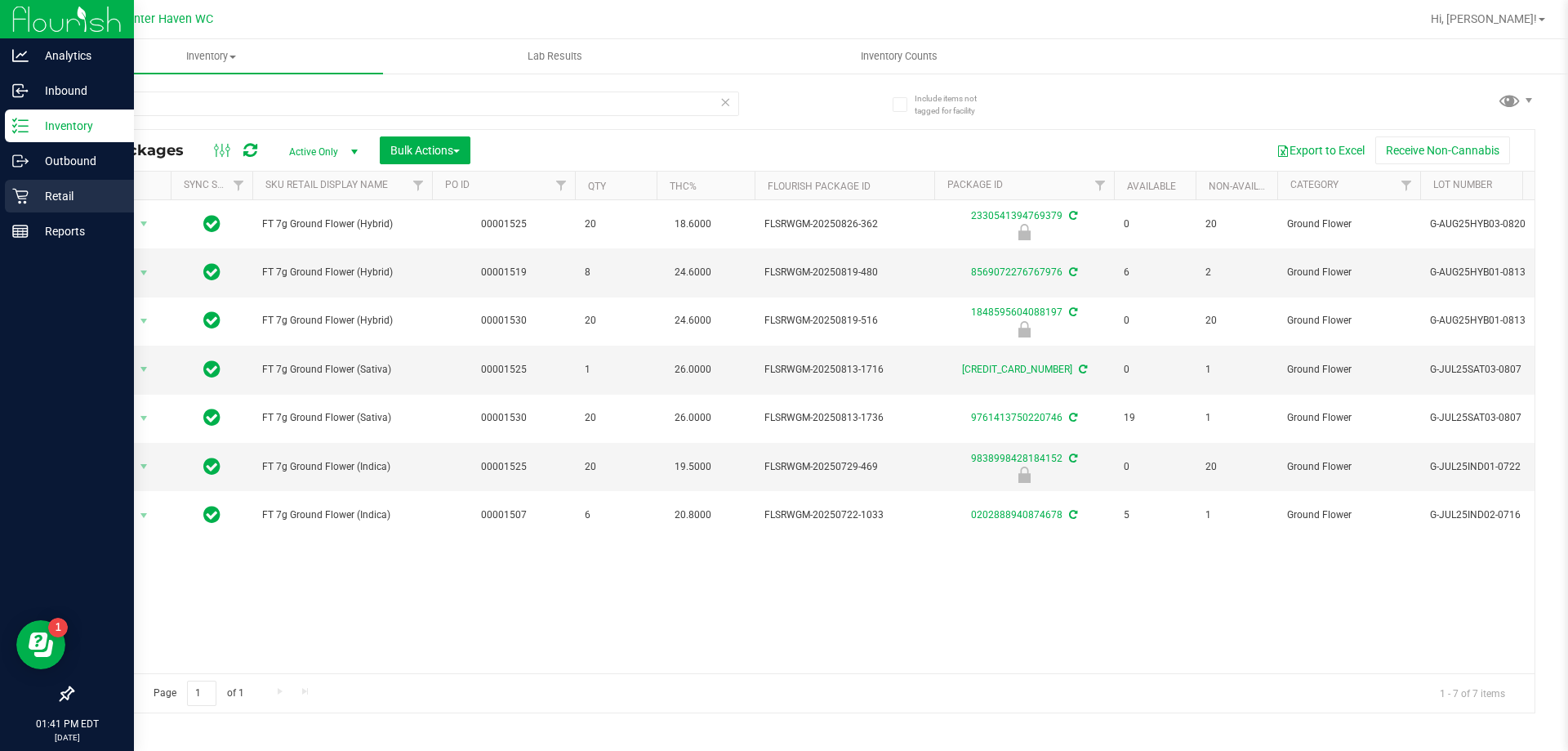
click at [14, 196] on icon at bounding box center [20, 195] width 16 height 16
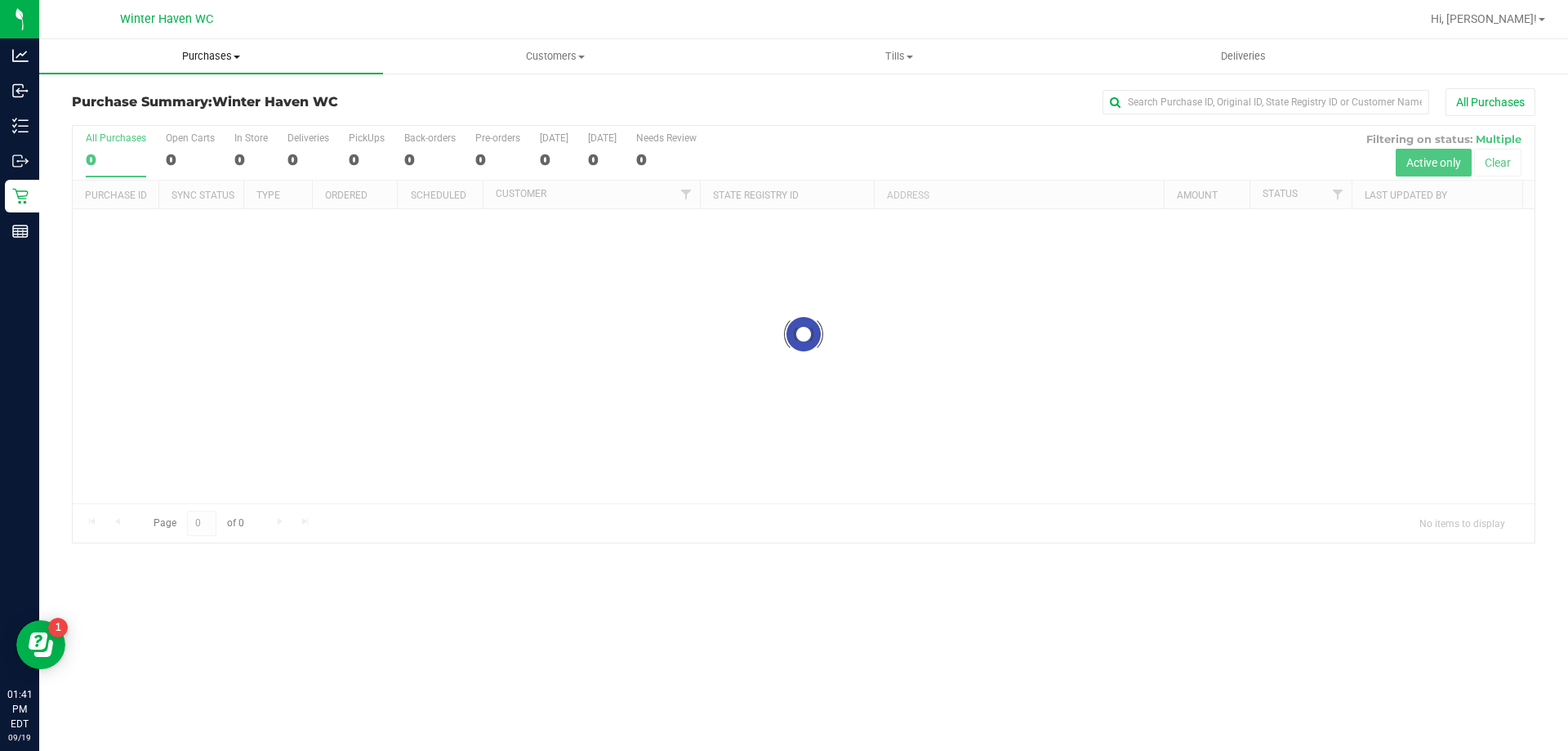
click at [221, 65] on uib-tab-heading "Purchases Summary of purchases Fulfillment All purchases" at bounding box center [211, 56] width 344 height 34
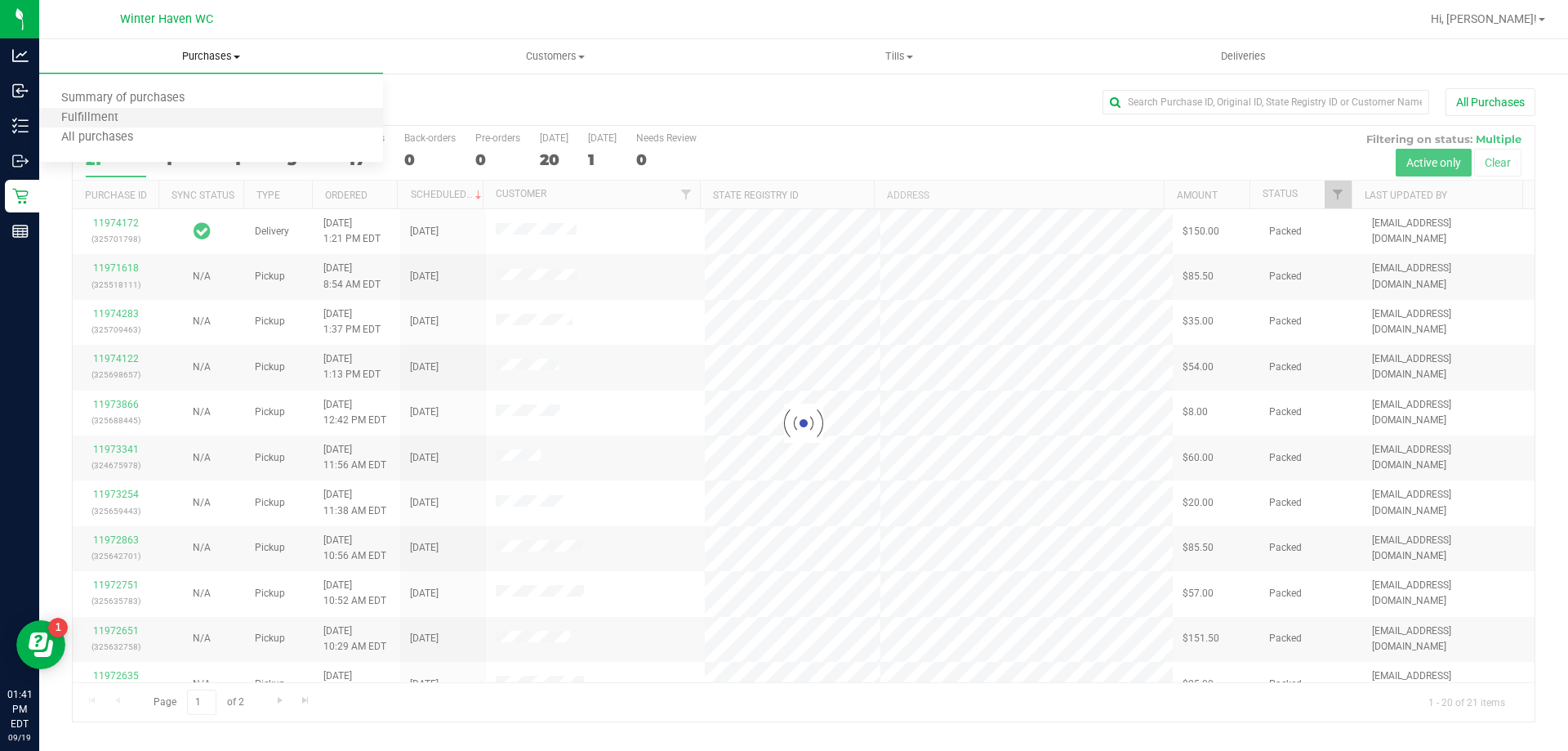
click at [176, 115] on li "Fulfillment" at bounding box center [211, 119] width 344 height 19
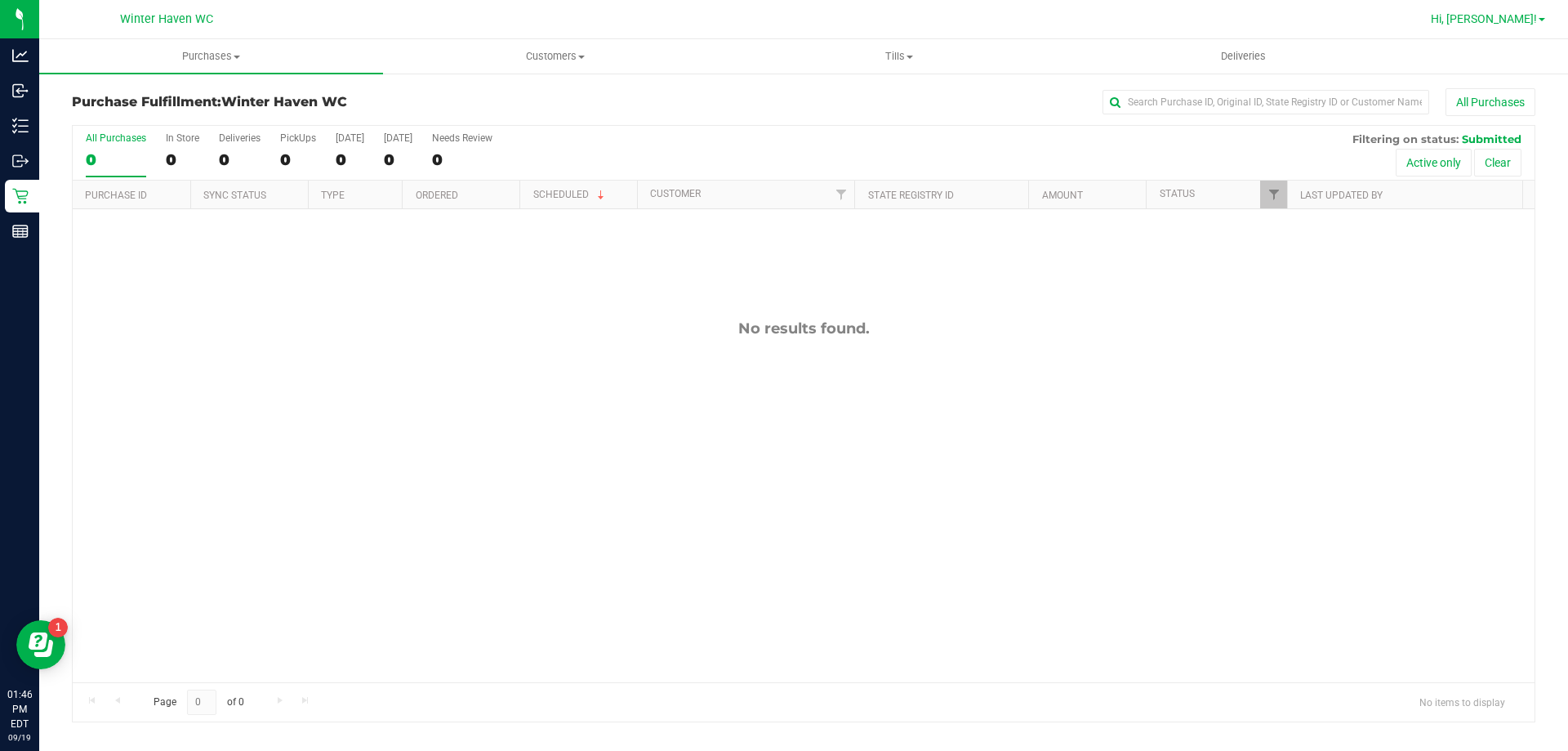
click at [1498, 25] on span "Hi, [PERSON_NAME]!" at bounding box center [1483, 19] width 106 height 13
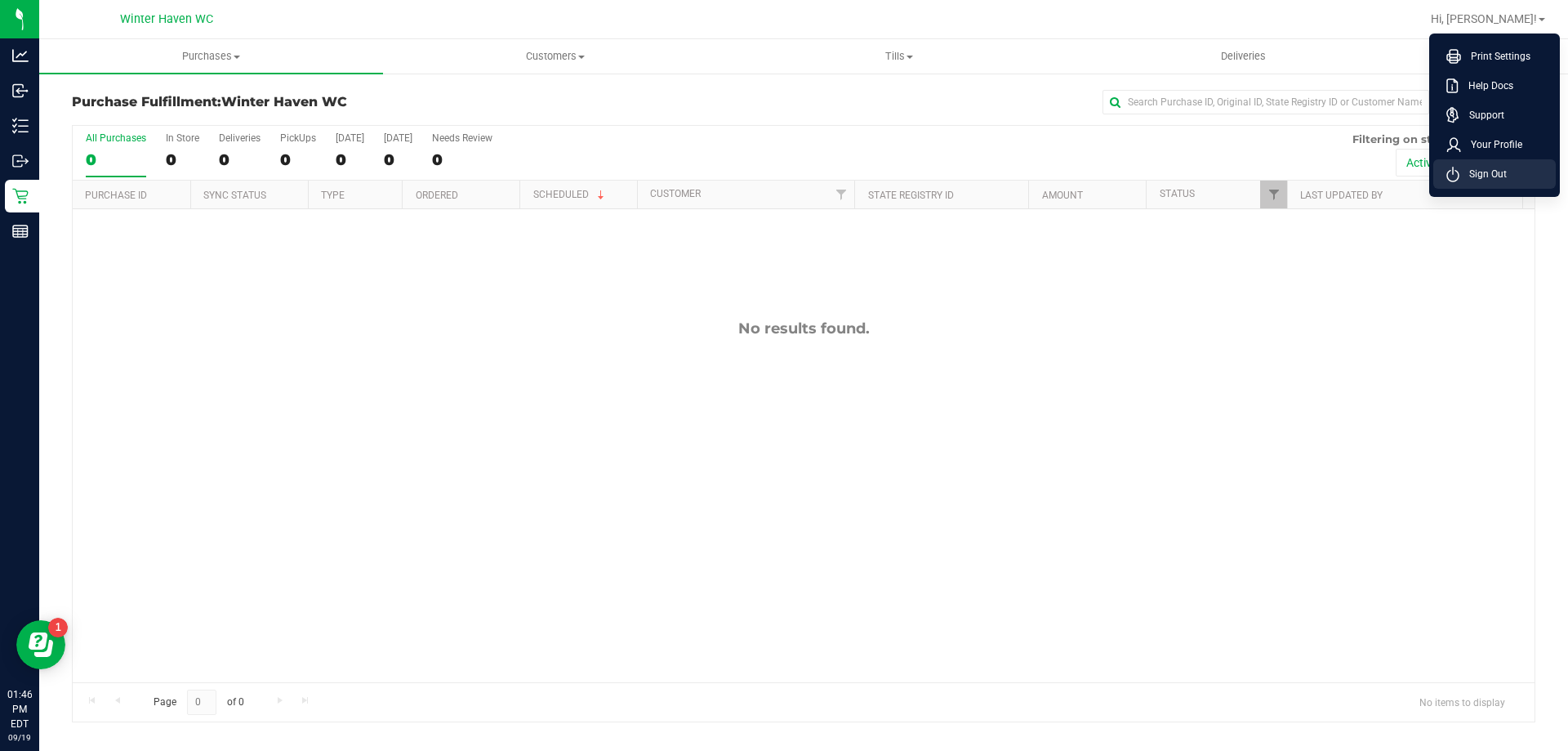
click at [1448, 176] on icon at bounding box center [1453, 174] width 13 height 15
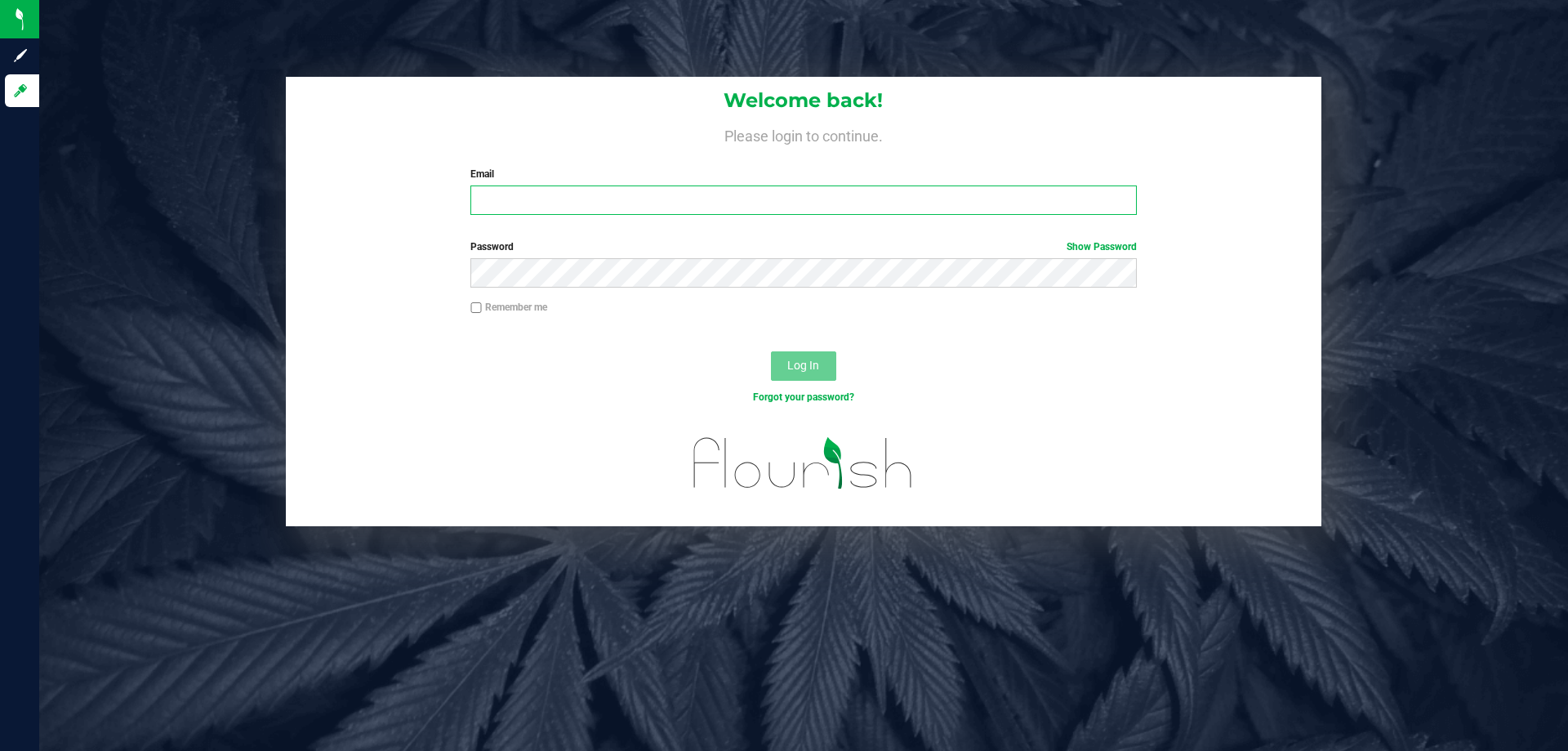
click at [573, 188] on input "Email" at bounding box center [803, 200] width 665 height 30
type input "[EMAIL_ADDRESS][DOMAIN_NAME]"
click at [771, 351] on button "Log In" at bounding box center [803, 365] width 65 height 30
